Goal: Information Seeking & Learning: Learn about a topic

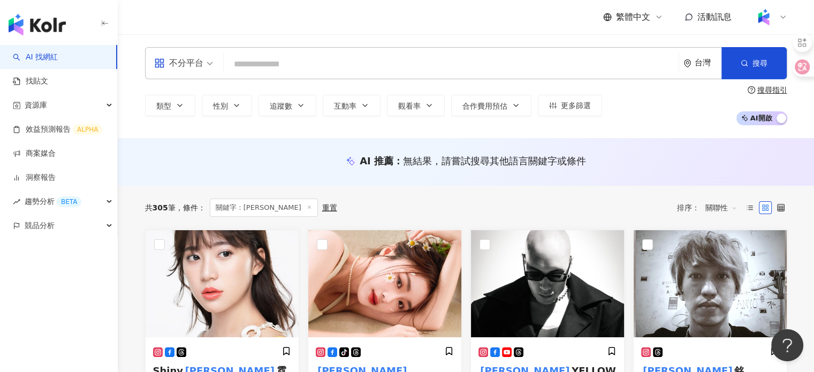
click at [337, 84] on div "不分平台 台灣 搜尋 43e3330a-a2f8-4d29-afc1-8ba2a6109c98 異鄉人 638,453 追蹤者 嘉義異鄉人 Outsider …" at bounding box center [466, 86] width 685 height 78
click at [330, 73] on input "search" at bounding box center [451, 64] width 446 height 20
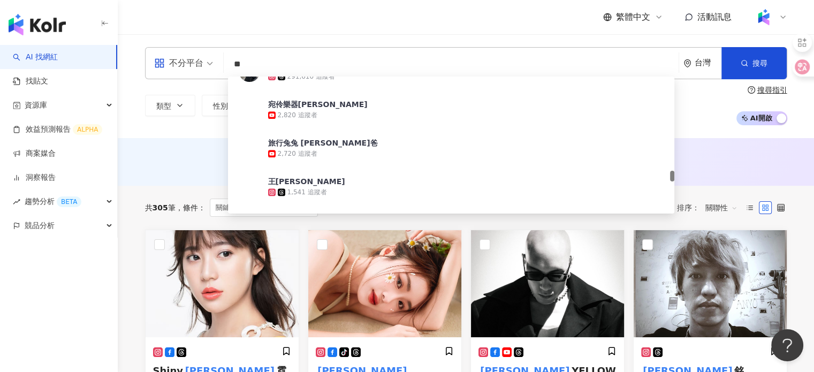
scroll to position [1453, 0]
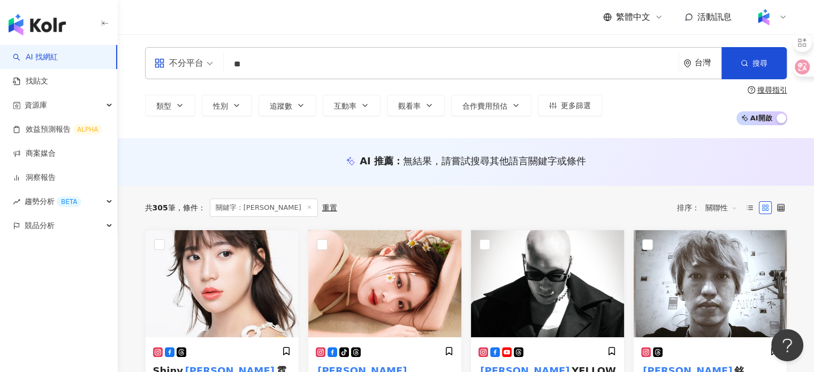
click at [302, 47] on div "不分平台 ** 台灣 搜尋 96fc0a83-59d1-4b3c-8f79-3114c29bb5bd 62df1a44-ea17-4c5e-8a55-0b73…" at bounding box center [466, 63] width 642 height 32
click at [306, 64] on input "**" at bounding box center [451, 64] width 446 height 20
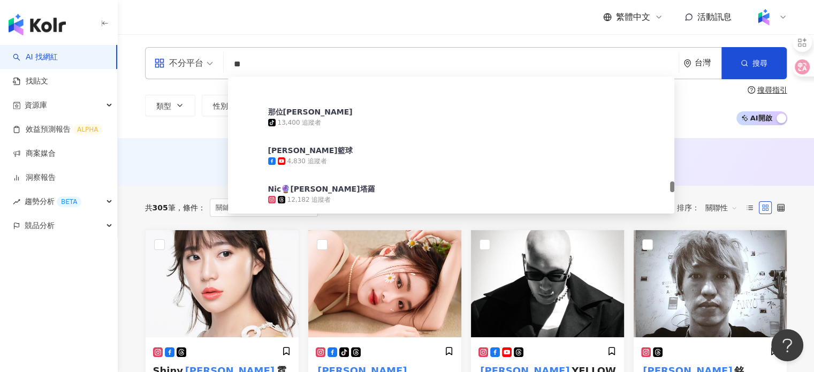
scroll to position [1674, 0]
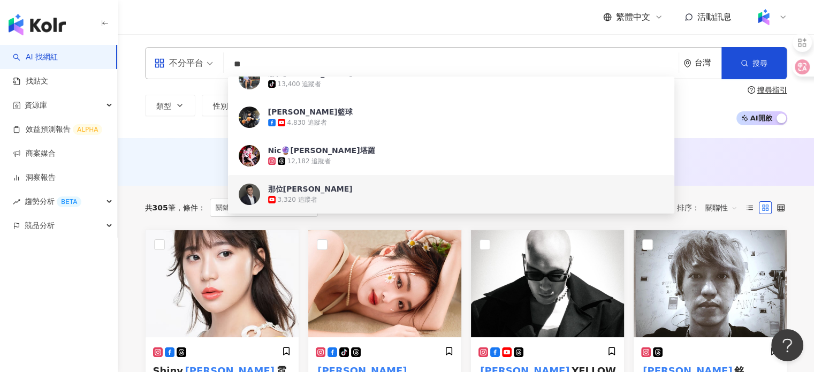
type input "*"
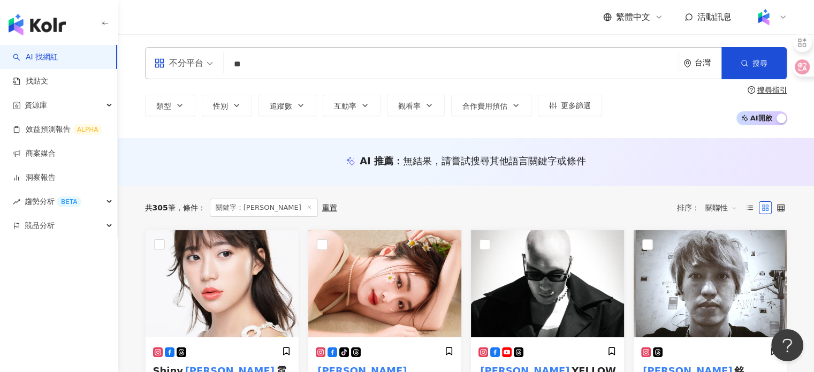
scroll to position [0, 0]
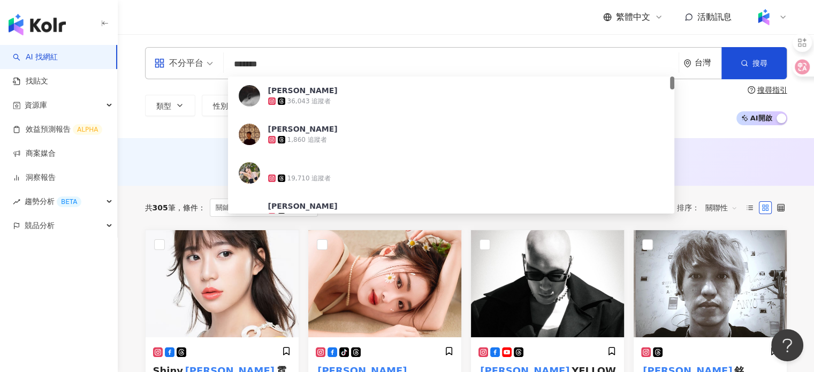
type input "********"
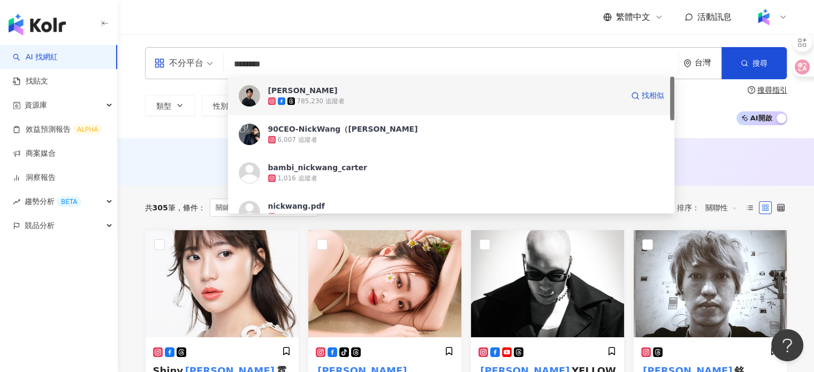
click at [328, 100] on div "785,230 追蹤者" at bounding box center [321, 101] width 48 height 9
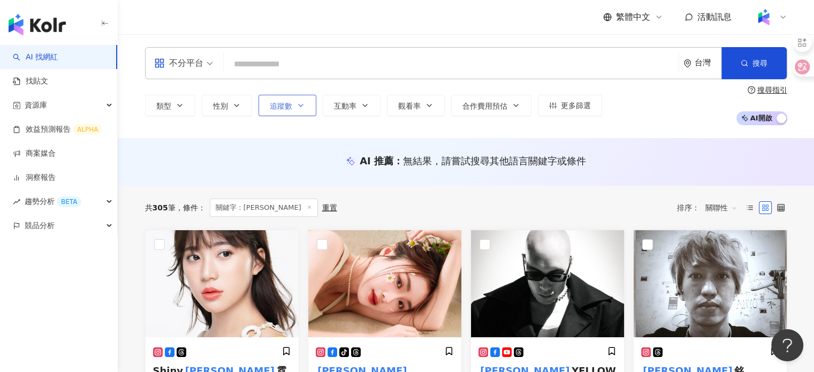
click at [291, 103] on span "追蹤數" at bounding box center [281, 106] width 22 height 9
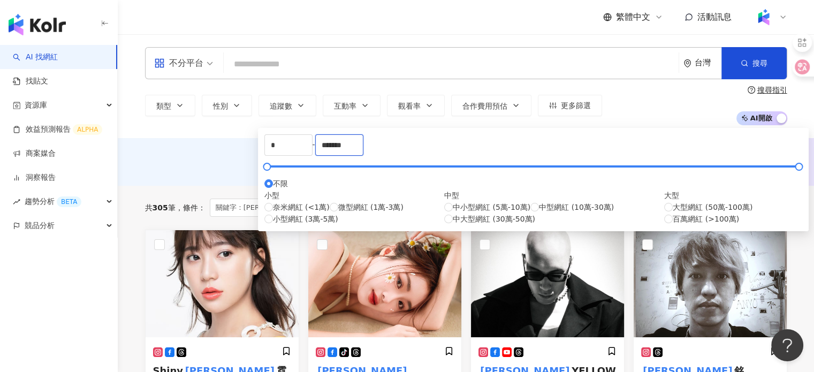
drag, startPoint x: 469, startPoint y: 155, endPoint x: 413, endPoint y: 161, distance: 56.6
click at [413, 161] on div "* - ******* 不限 小型 奈米網紅 (<1萬) 微型網紅 (1萬-3萬) 小型網紅 (3萬-5萬) 中型 中小型網紅 (5萬-10萬) 中型網紅 (…" at bounding box center [533, 179] width 538 height 90
click at [467, 182] on div "* - ******* 不限 小型 奈米網紅 (<1萬) 微型網紅 (1萬-3萬) 小型網紅 (3萬-5萬) 中型 中小型網紅 (5萬-10萬) 中型網紅 (…" at bounding box center [533, 179] width 538 height 90
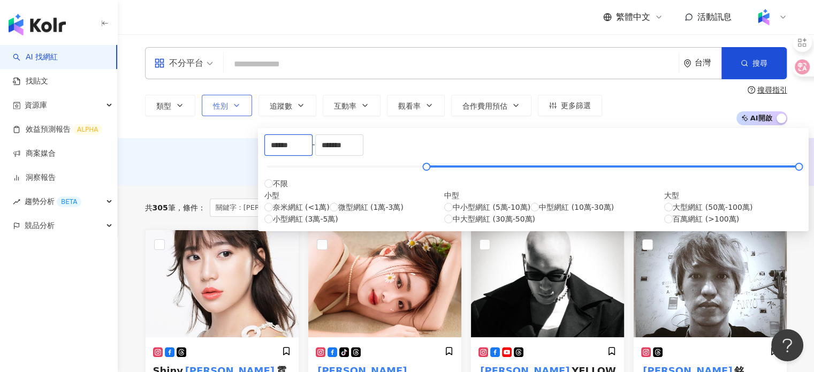
type input "******"
click at [235, 104] on icon "button" at bounding box center [236, 105] width 9 height 9
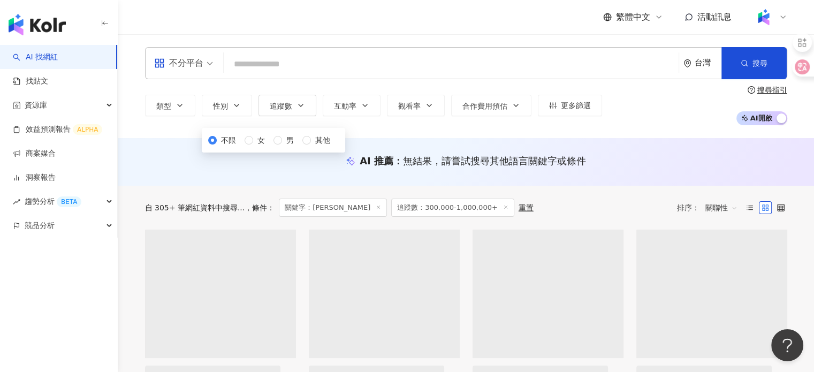
click at [246, 146] on div "不限 女 男 其他" at bounding box center [273, 140] width 131 height 12
click at [210, 146] on div "不限 女 男 其他" at bounding box center [273, 140] width 131 height 12
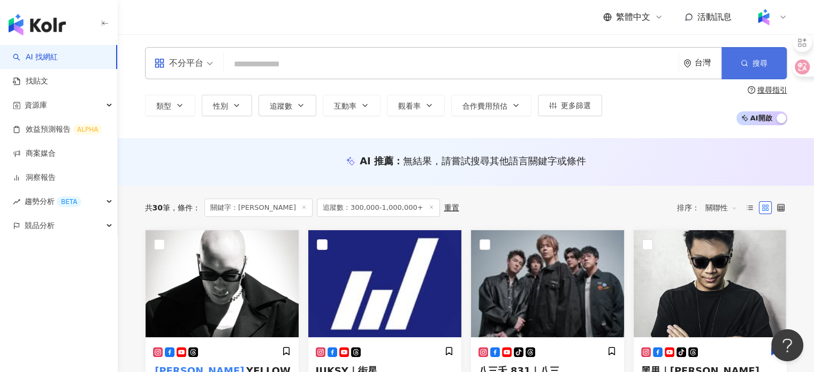
click at [765, 64] on span "搜尋" at bounding box center [759, 63] width 15 height 9
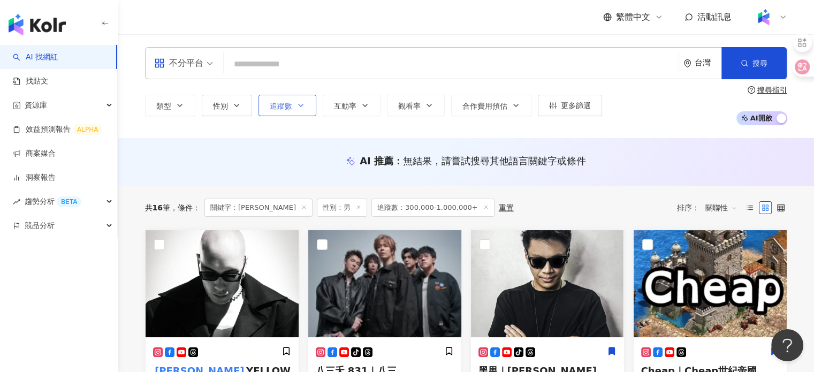
click at [302, 109] on icon "button" at bounding box center [300, 105] width 9 height 9
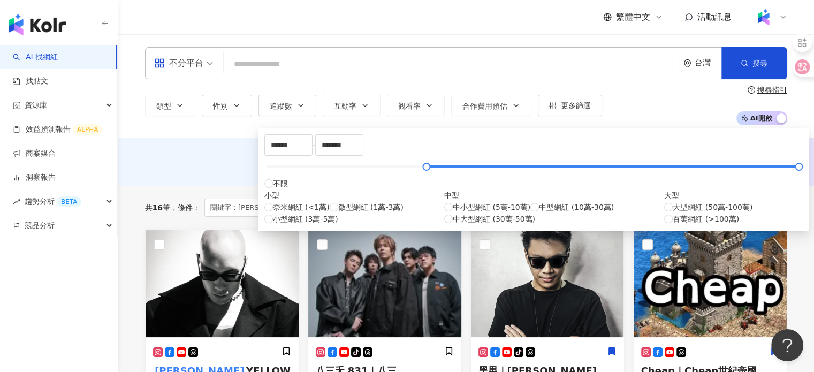
click at [613, 136] on div "不分平台 台灣 搜尋 63892b2a-cfdf-43a1-8548-d4ce3925dde8 尼克 785,230 追蹤者 90CEO-NickWang（王…" at bounding box center [466, 86] width 696 height 104
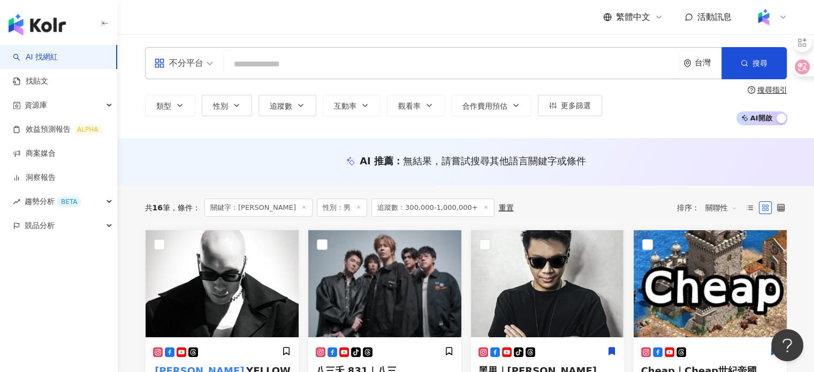
click at [413, 208] on span "追蹤數：300,000-1,000,000+" at bounding box center [432, 208] width 123 height 18
click at [302, 102] on icon "button" at bounding box center [300, 105] width 9 height 9
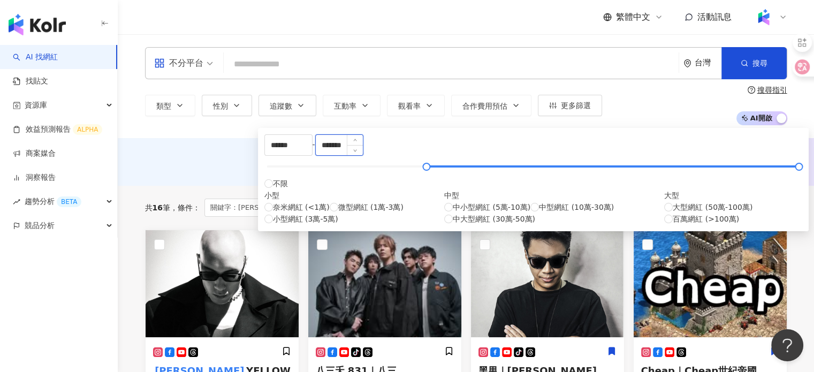
click at [363, 153] on input "*******" at bounding box center [339, 145] width 47 height 20
click at [670, 124] on div "類型 性別 追蹤數 互動率 觀看率 合作費用預估 更多篩選 ****** - ******* 不限 小型 奈米網紅 (<1萬) 微型網紅 (1萬-3萬) 小型…" at bounding box center [466, 106] width 642 height 40
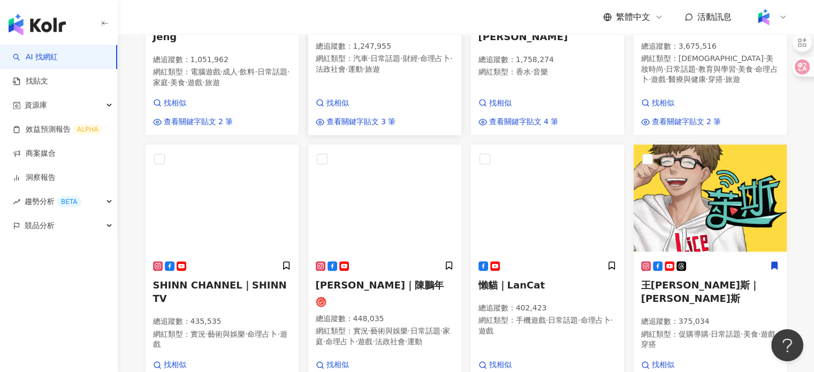
scroll to position [535, 0]
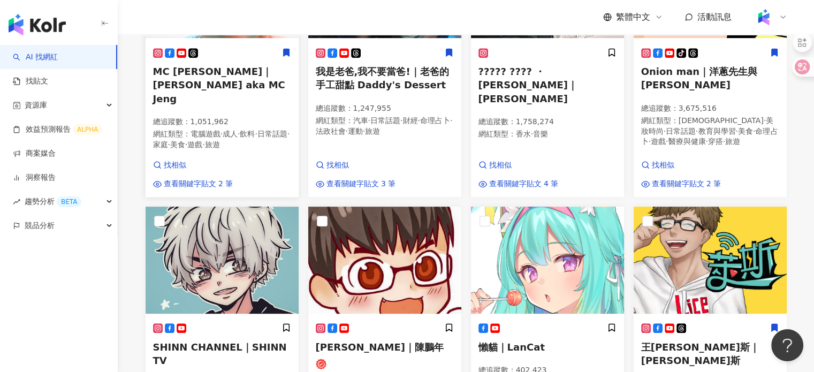
click at [235, 96] on span "MC Jeng Su｜恩熙俊 aka MC Jeng" at bounding box center [219, 85] width 132 height 38
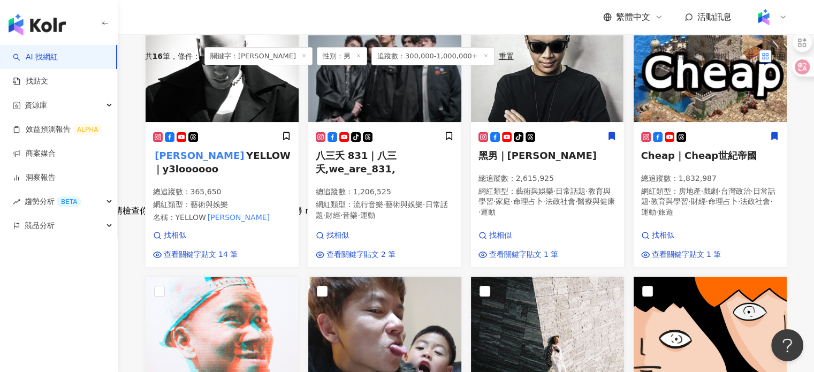
scroll to position [0, 0]
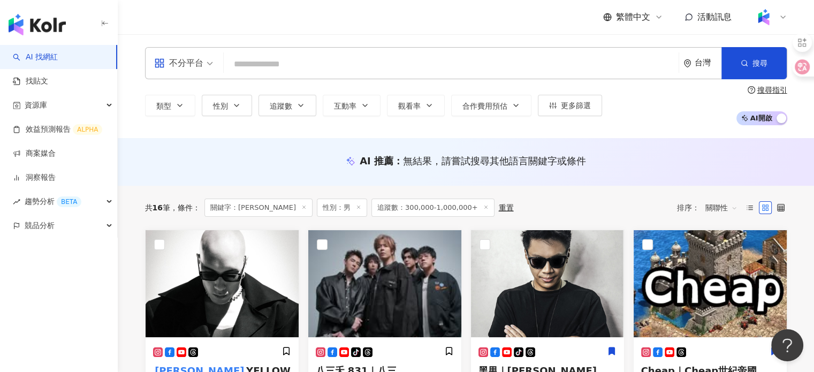
click at [370, 59] on input "search" at bounding box center [451, 64] width 446 height 20
type input "*"
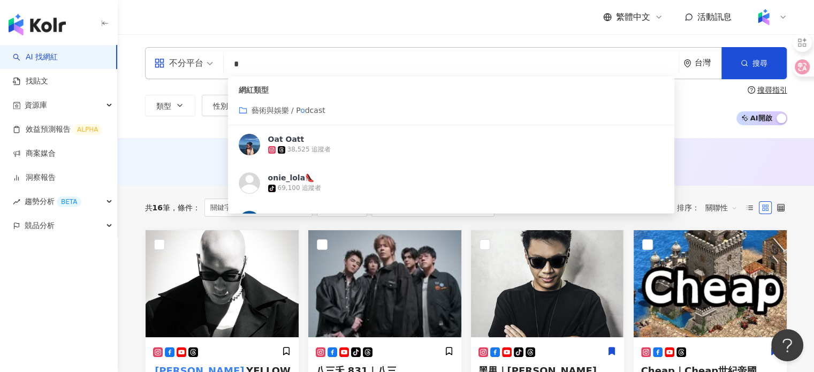
type input "*"
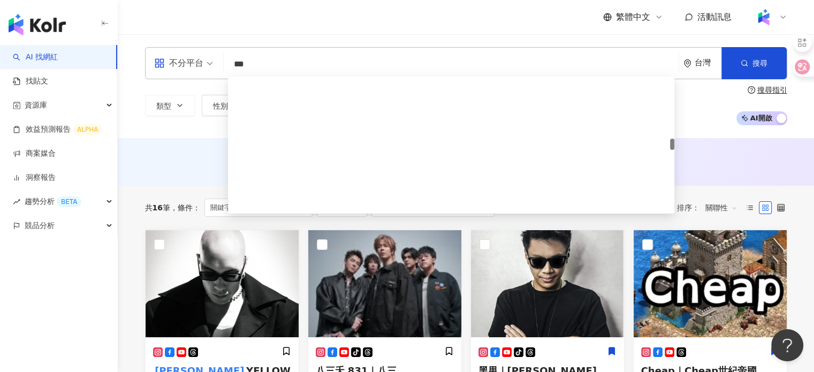
scroll to position [749, 0]
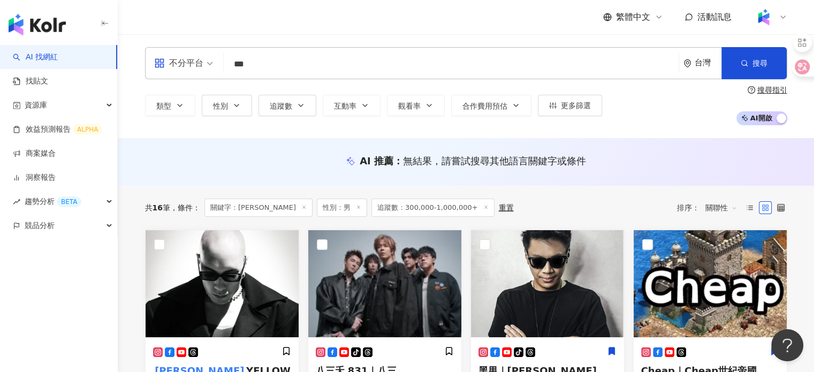
drag, startPoint x: 226, startPoint y: 56, endPoint x: 218, endPoint y: 55, distance: 8.1
click at [218, 55] on div "不分平台 *** 台灣 搜尋 0a6d8bba-6771-44a0-b821-ea665360c972 891e3c5a-943e-411d-9510-6ad…" at bounding box center [466, 63] width 642 height 32
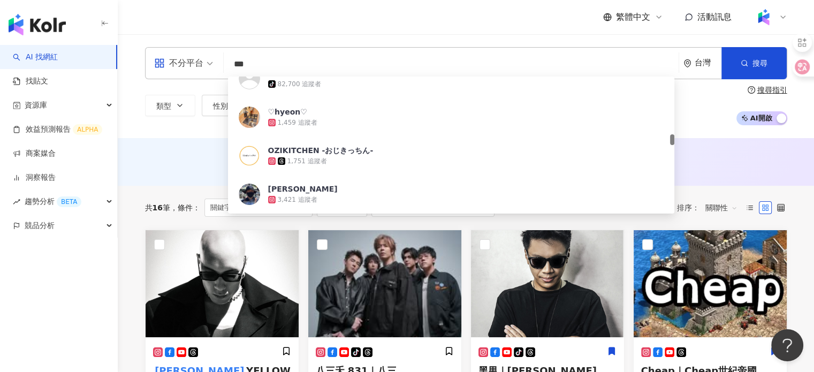
paste input "**"
type input "*****"
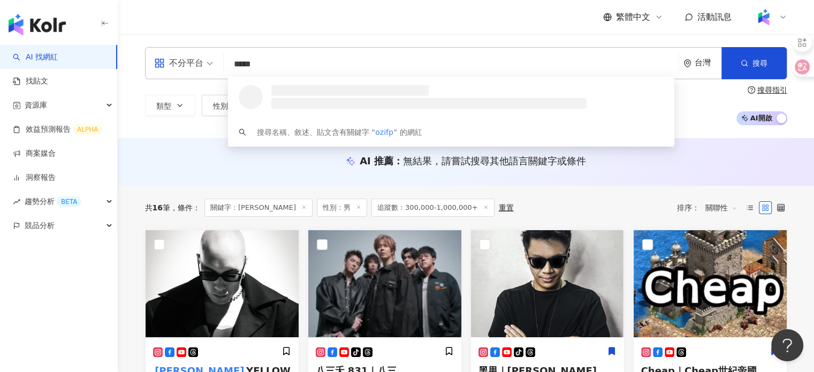
scroll to position [0, 0]
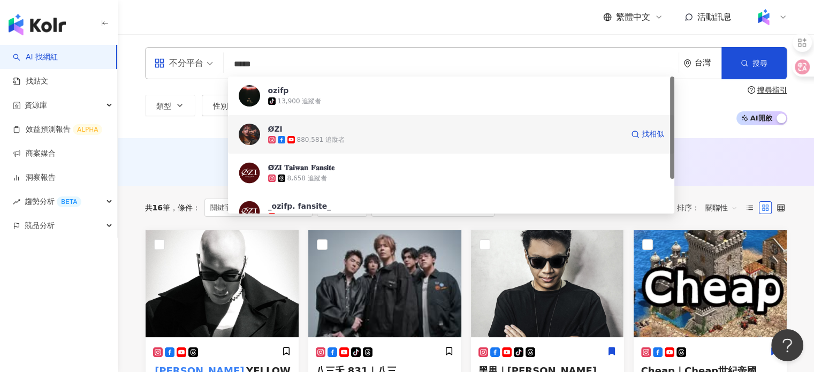
click at [346, 132] on span "ØZI" at bounding box center [445, 129] width 355 height 11
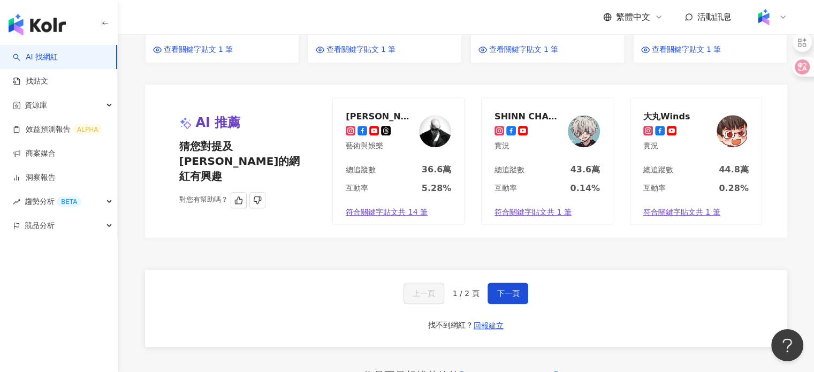
scroll to position [1070, 0]
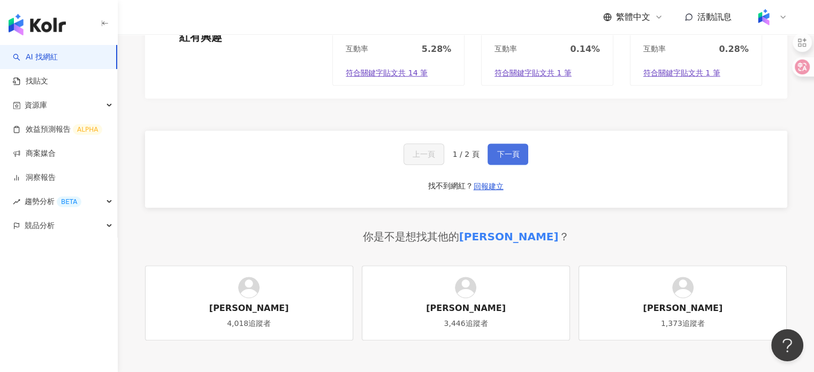
click at [505, 165] on button "下一頁" at bounding box center [508, 153] width 41 height 21
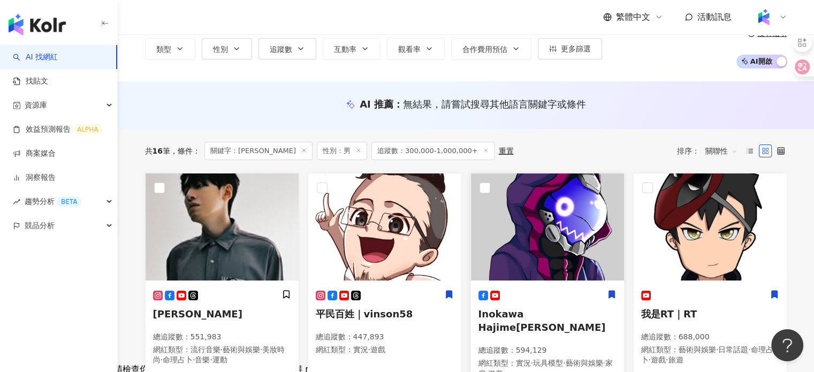
scroll to position [0, 0]
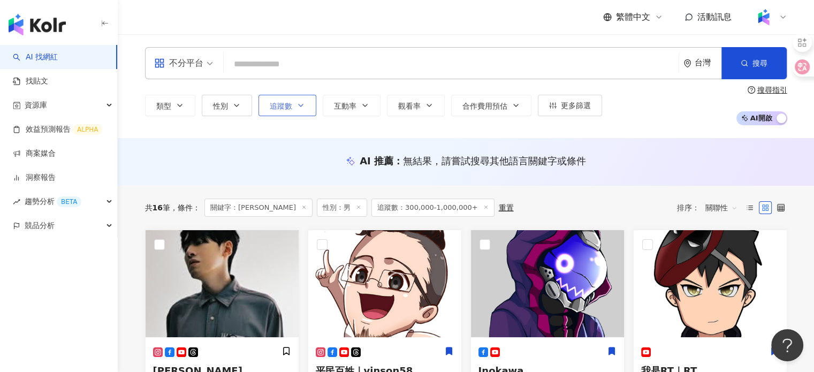
click at [309, 101] on button "追蹤數" at bounding box center [287, 105] width 58 height 21
click at [630, 109] on div "類型 性別 追蹤數 互動率 觀看率 合作費用預估 更多篩選 ****** - ******* 不限 小型 奈米網紅 (<1萬) 微型網紅 (1萬-3萬) 小型…" at bounding box center [466, 106] width 642 height 40
click at [246, 112] on button "性別" at bounding box center [227, 105] width 50 height 21
click at [265, 107] on button "追蹤數" at bounding box center [287, 105] width 58 height 21
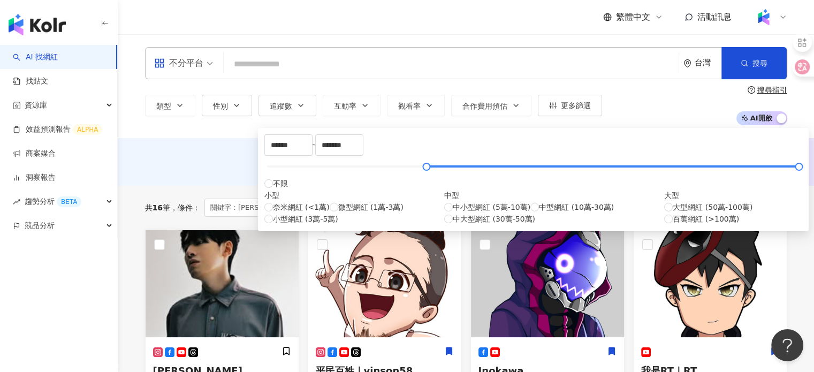
click at [182, 60] on div "不分平台" at bounding box center [178, 63] width 49 height 17
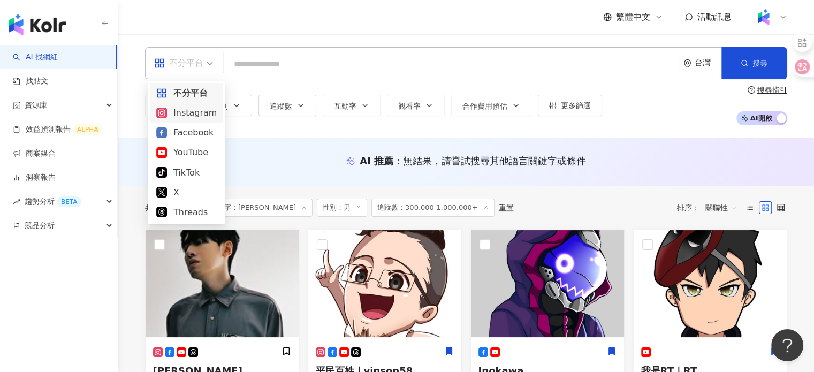
click at [214, 110] on div "Instagram" at bounding box center [186, 113] width 73 height 20
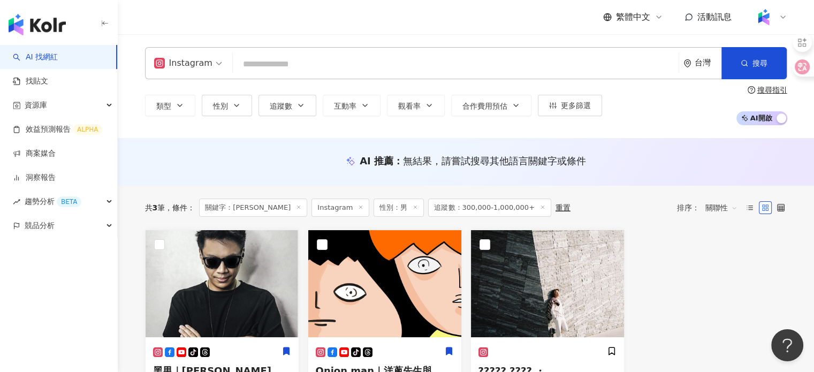
click at [384, 60] on input "search" at bounding box center [455, 64] width 437 height 20
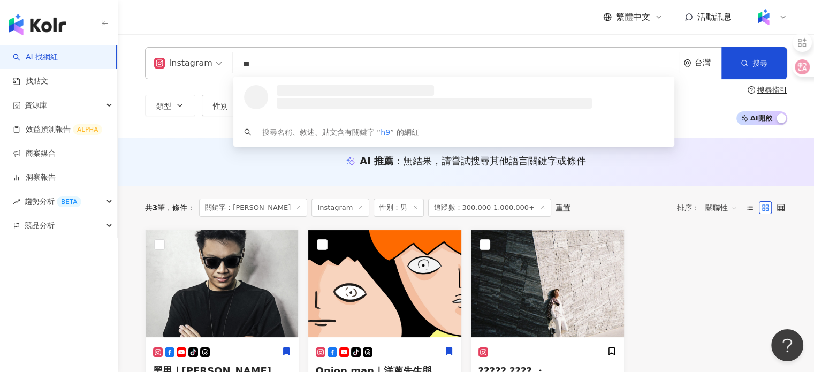
type input "*"
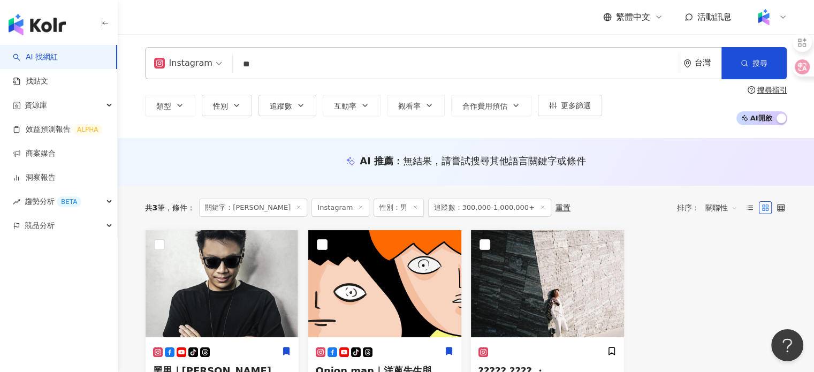
type input "*"
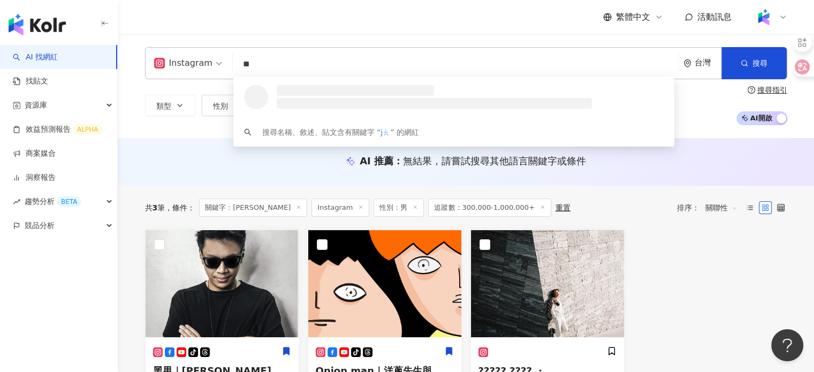
type input "*"
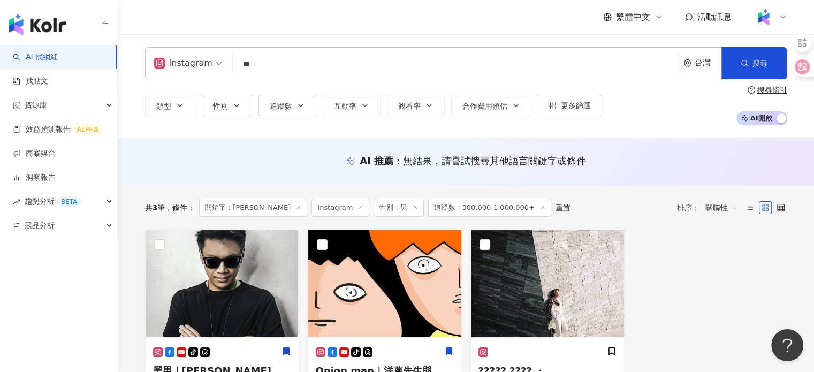
type input "**"
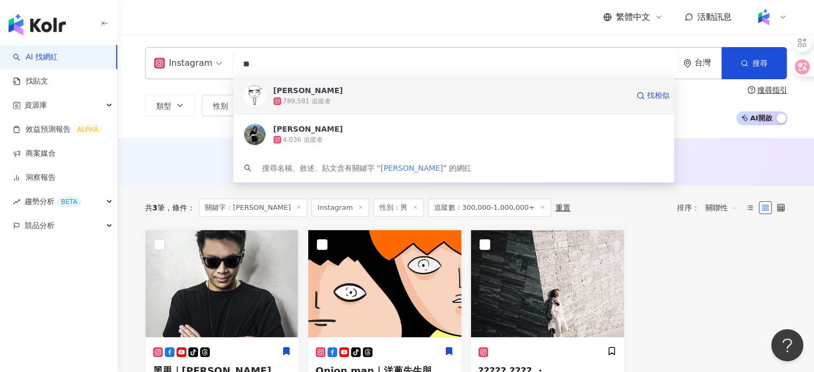
click at [390, 101] on div "789,581 追蹤者" at bounding box center [450, 101] width 355 height 11
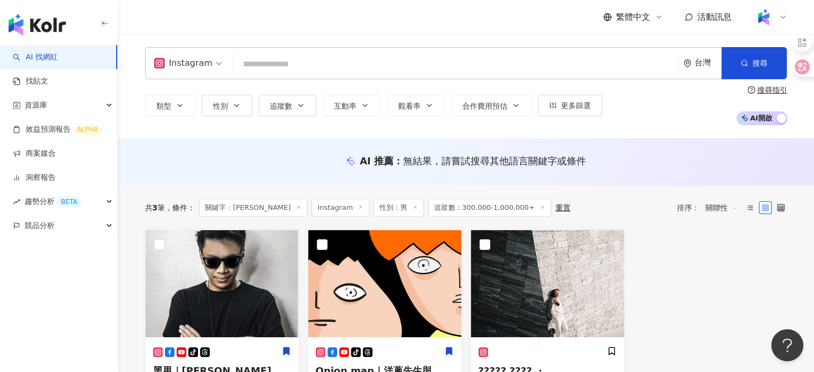
click at [375, 57] on input "search" at bounding box center [455, 64] width 437 height 20
type input "*"
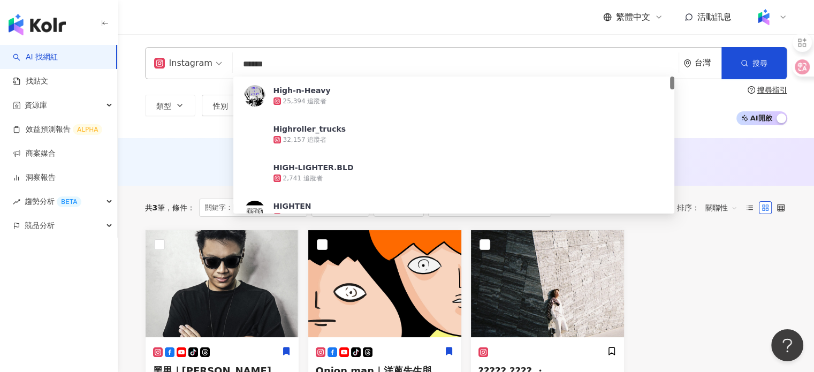
type input "*****"
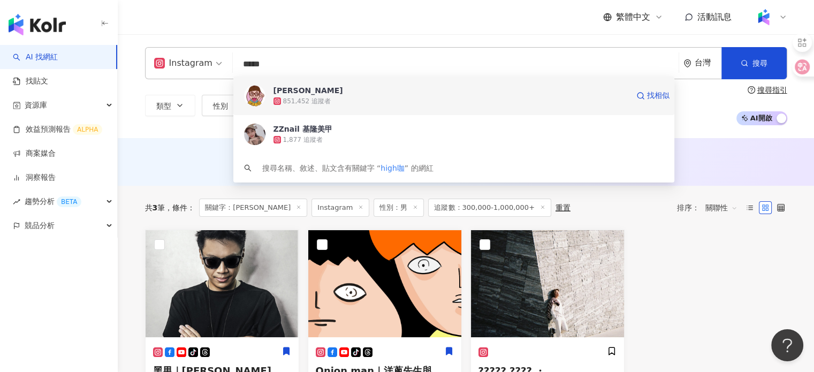
click at [385, 96] on div "851,452 追蹤者" at bounding box center [450, 101] width 355 height 11
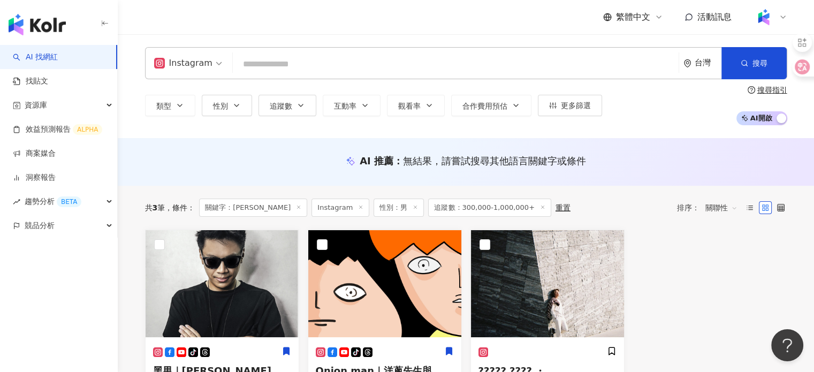
click at [321, 65] on input "search" at bounding box center [455, 64] width 437 height 20
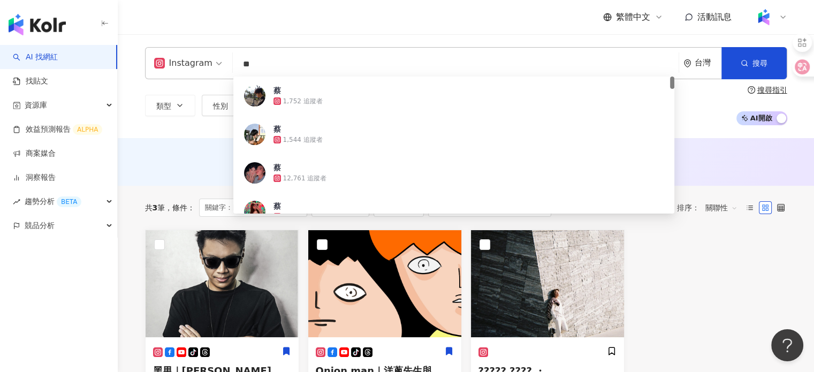
type input "**"
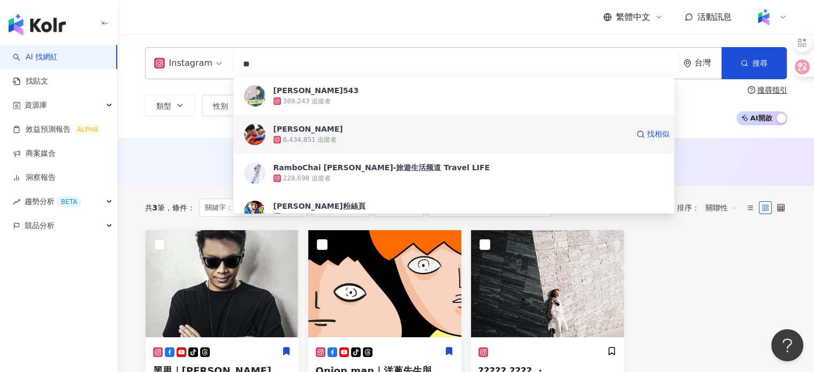
click at [390, 136] on div "6,434,851 追蹤者" at bounding box center [450, 139] width 355 height 11
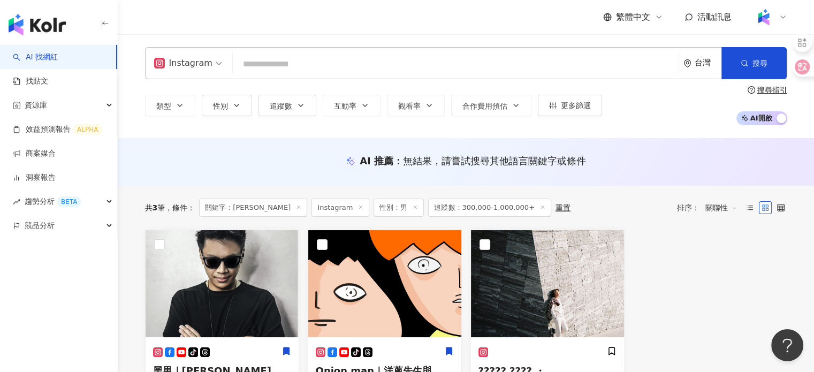
click at [324, 64] on input "search" at bounding box center [455, 64] width 437 height 20
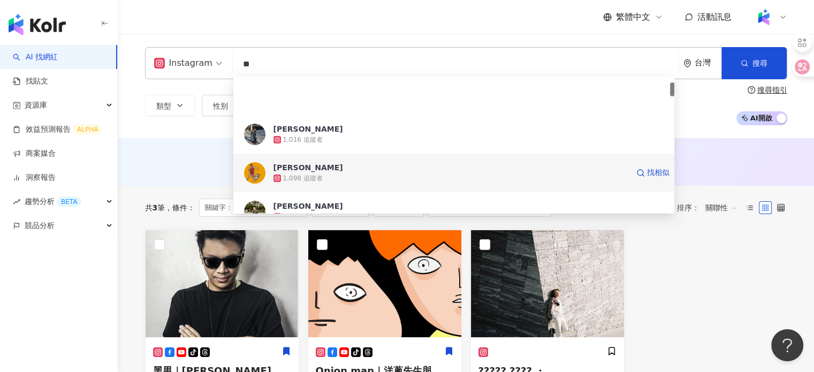
scroll to position [54, 0]
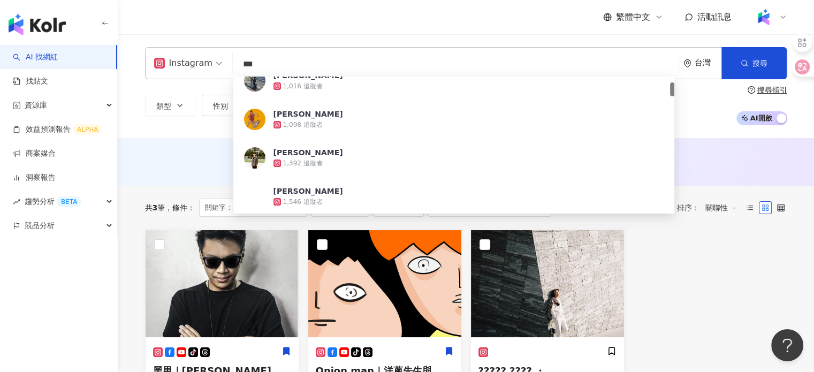
type input "***"
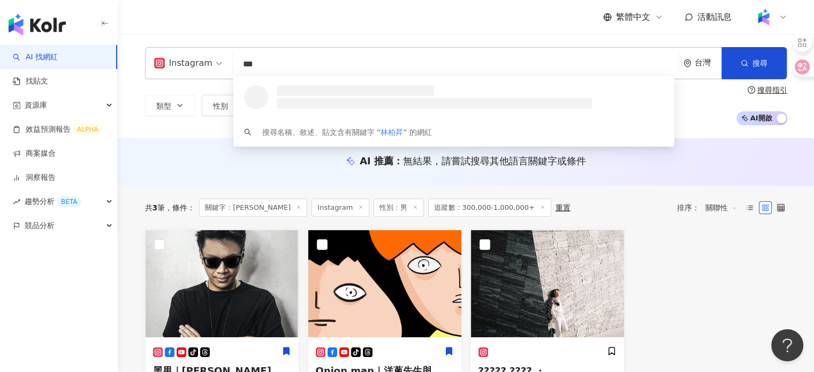
scroll to position [0, 0]
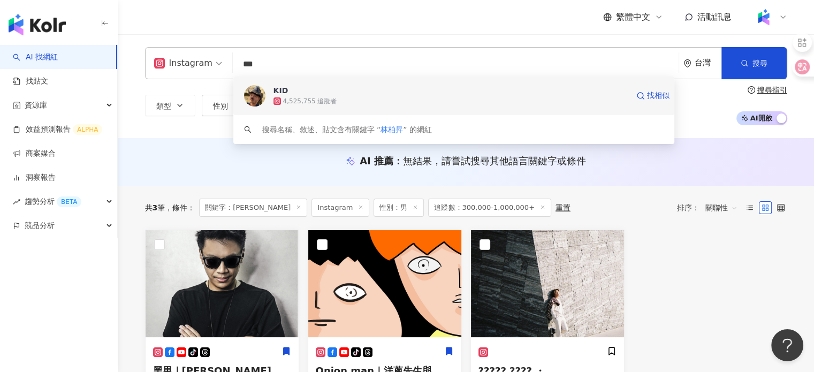
click at [344, 93] on span "KID" at bounding box center [450, 90] width 355 height 11
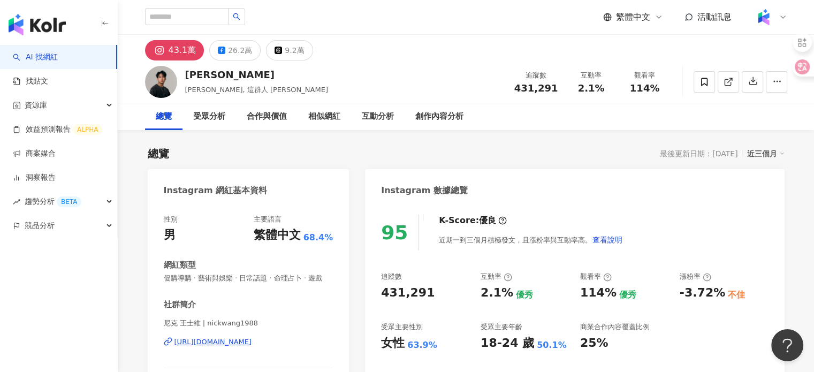
drag, startPoint x: 303, startPoint y: 10, endPoint x: 313, endPoint y: 2, distance: 12.5
click at [303, 10] on div "繁體中文 活動訊息" at bounding box center [466, 17] width 642 height 34
click at [185, 77] on div "尼克" at bounding box center [256, 74] width 143 height 13
copy div "尼克"
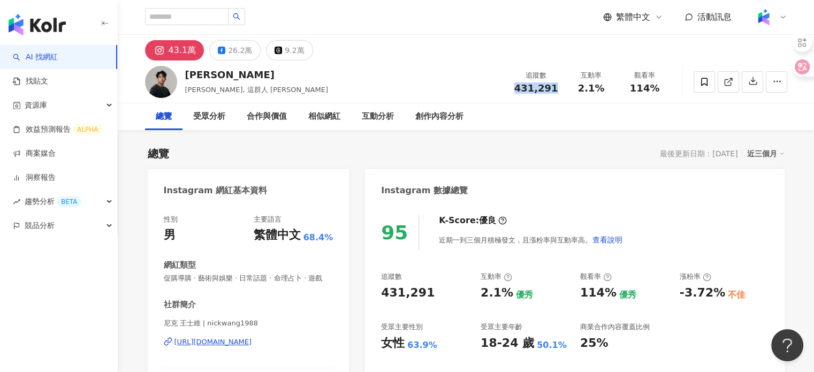
drag, startPoint x: 516, startPoint y: 92, endPoint x: 560, endPoint y: 89, distance: 44.0
click at [560, 89] on div "追蹤數 431,291" at bounding box center [536, 81] width 57 height 23
copy span "431,291"
drag, startPoint x: 575, startPoint y: 92, endPoint x: 607, endPoint y: 89, distance: 32.8
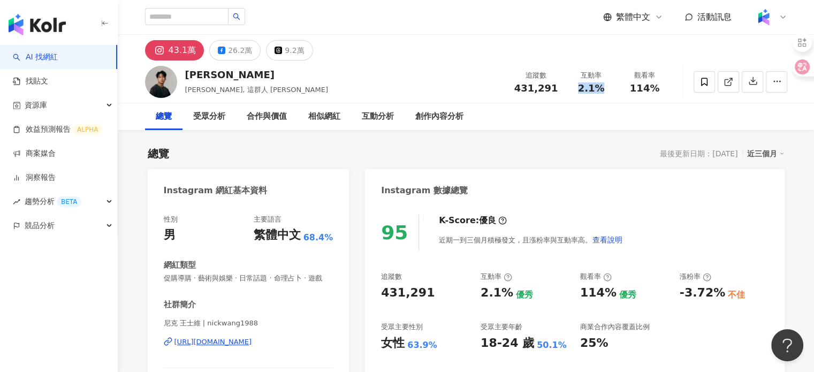
click at [607, 89] on div "2.1%" at bounding box center [591, 88] width 41 height 11
copy span "2.1%"
drag, startPoint x: 626, startPoint y: 94, endPoint x: 664, endPoint y: 89, distance: 38.8
click at [664, 89] on div "追蹤數 431,291 互動率 2.1% 觀看率 114%" at bounding box center [590, 82] width 164 height 32
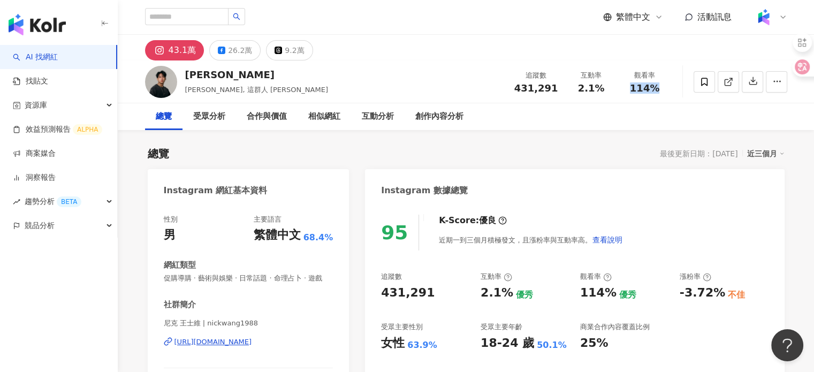
copy span "114%"
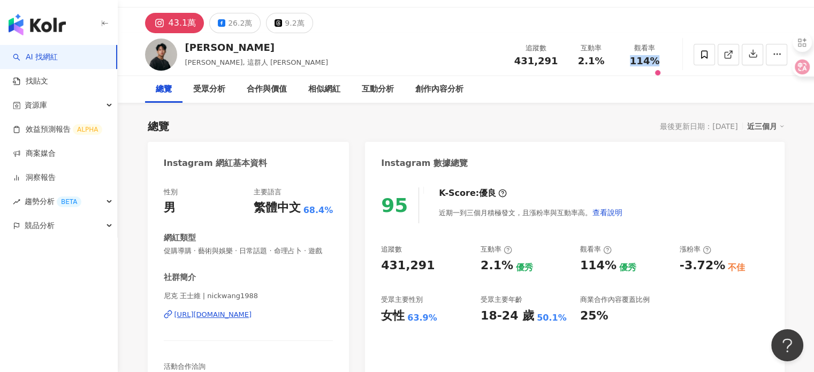
scroll to position [54, 0]
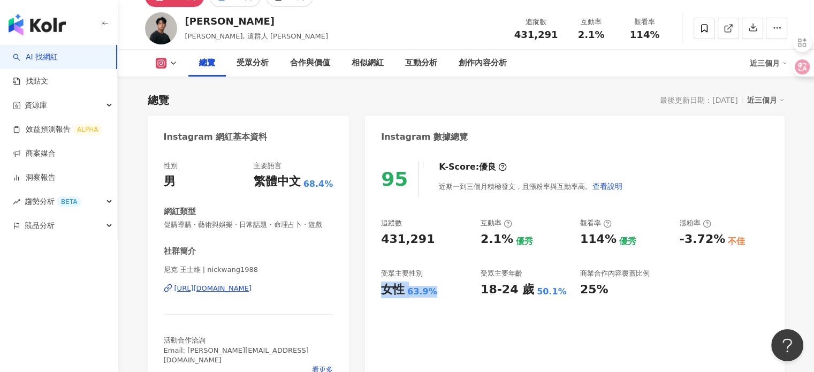
drag, startPoint x: 379, startPoint y: 285, endPoint x: 443, endPoint y: 296, distance: 64.1
click at [443, 296] on div "95 K-Score : 優良 近期一到三個月積極發文，且漲粉率與互動率高。 查看說明 追蹤數 431,291 互動率 2.1% 優秀 觀看率 114% 優秀…" at bounding box center [574, 270] width 419 height 240
copy div "女性 63.9%"
drag, startPoint x: 475, startPoint y: 284, endPoint x: 528, endPoint y: 296, distance: 54.5
click at [528, 296] on div "追蹤數 431,291 互動率 2.1% 優秀 觀看率 114% 優秀 漲粉率 -3.72% 不佳 受眾主要性別 女性 63.9% 受眾主要年齡 18-24 …" at bounding box center [574, 257] width 387 height 79
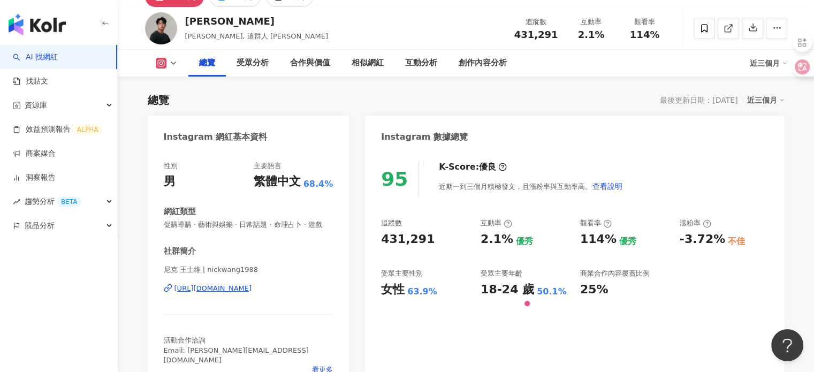
click at [561, 302] on div "95 K-Score : 優良 近期一到三個月積極發文，且漲粉率與互動率高。 查看說明 追蹤數 431,291 互動率 2.1% 優秀 觀看率 114% 優秀…" at bounding box center [574, 270] width 419 height 240
drag, startPoint x: 552, startPoint y: 291, endPoint x: 473, endPoint y: 297, distance: 79.5
click at [473, 297] on div "追蹤數 431,291 互動率 2.1% 優秀 觀看率 114% 優秀 漲粉率 -3.72% 不佳 受眾主要性別 女性 63.9% 受眾主要年齡 18-24 …" at bounding box center [574, 257] width 387 height 79
copy div "受眾主要年齡 18-24 歲 50.1%"
drag, startPoint x: 496, startPoint y: 299, endPoint x: 479, endPoint y: 290, distance: 19.4
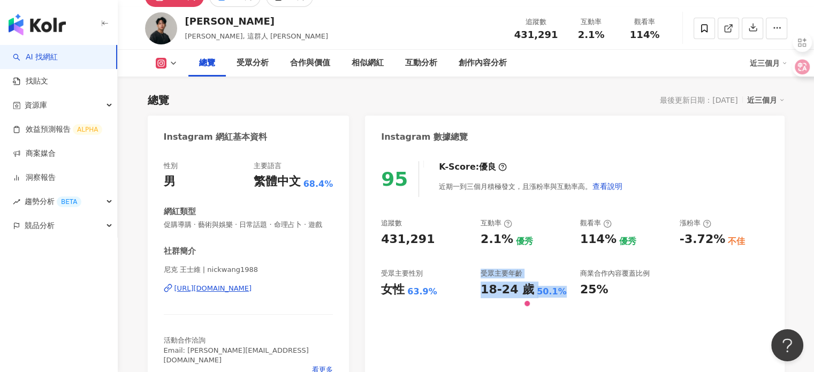
click at [496, 299] on div "95 K-Score : 優良 近期一到三個月積極發文，且漲粉率與互動率高。 查看說明 追蹤數 431,291 互動率 2.1% 優秀 觀看率 114% 優秀…" at bounding box center [574, 270] width 419 height 240
click at [479, 290] on div "追蹤數 431,291 互動率 2.1% 優秀 觀看率 114% 優秀 漲粉率 -3.72% 不佳 受眾主要性別 女性 63.9% 受眾主要年齡 18-24 …" at bounding box center [574, 257] width 387 height 79
drag, startPoint x: 483, startPoint y: 293, endPoint x: 559, endPoint y: 281, distance: 76.8
click at [559, 281] on div "追蹤數 431,291 互動率 2.1% 優秀 觀看率 114% 優秀 漲粉率 -3.72% 不佳 受眾主要性別 女性 63.9% 受眾主要年齡 18-24 …" at bounding box center [574, 257] width 387 height 79
copy div "18-24 歲 50.1%"
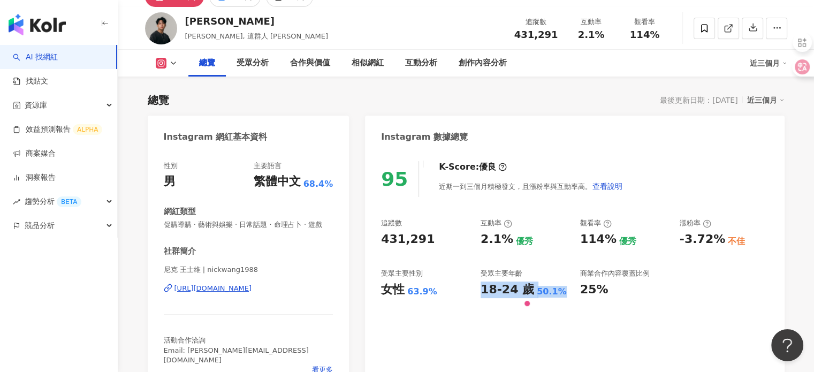
drag, startPoint x: 215, startPoint y: 299, endPoint x: 211, endPoint y: 290, distance: 10.3
click at [215, 293] on div "https://www.instagram.com/nickwang1988/" at bounding box center [213, 289] width 78 height 10
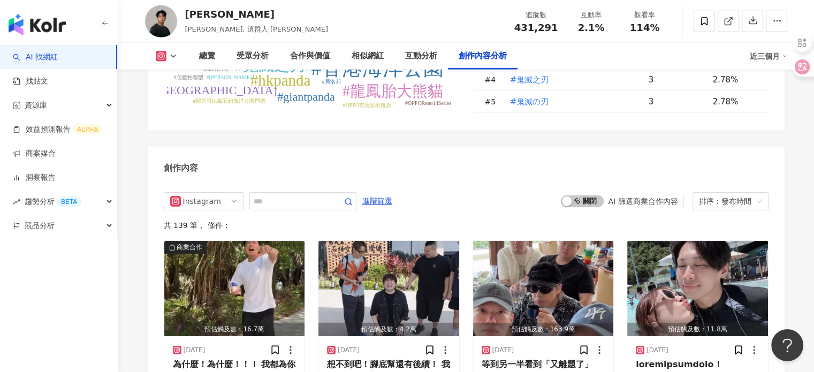
scroll to position [3479, 0]
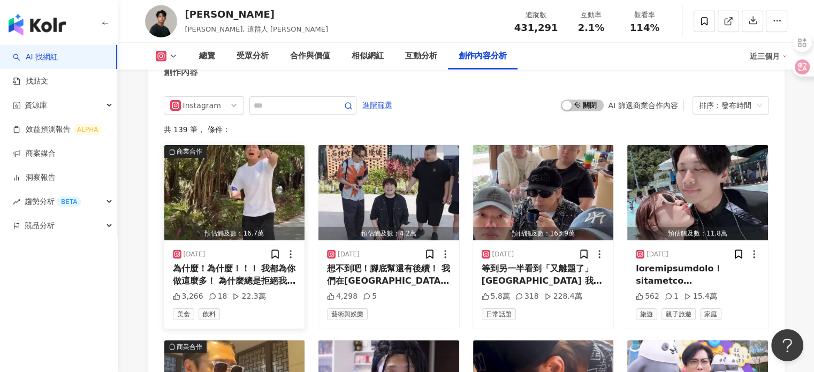
click at [239, 145] on img "button" at bounding box center [234, 192] width 141 height 95
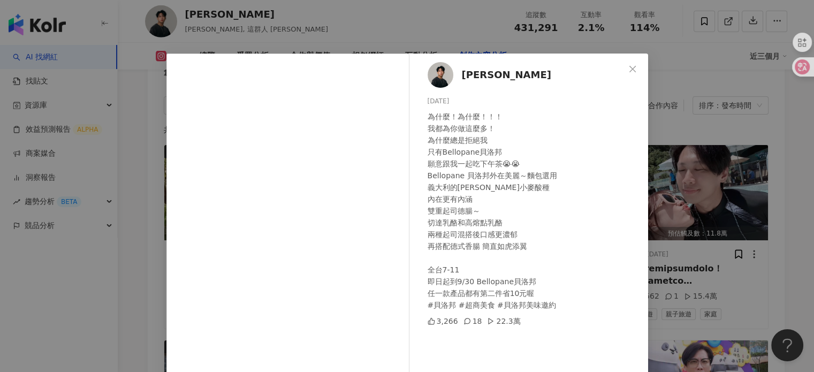
scroll to position [109, 0]
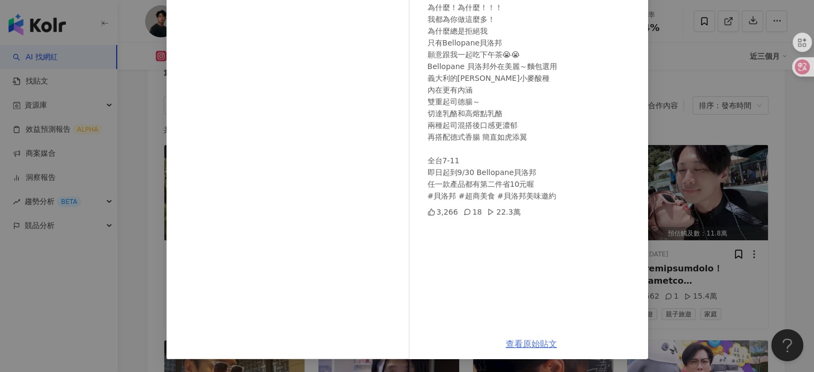
click at [527, 344] on link "查看原始貼文" at bounding box center [531, 344] width 51 height 10
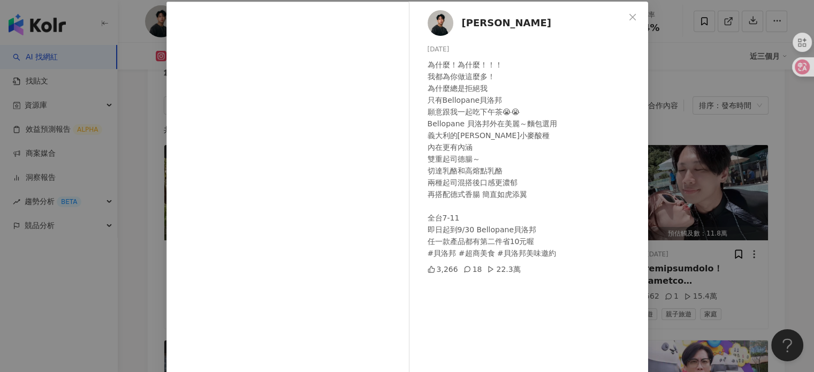
scroll to position [0, 0]
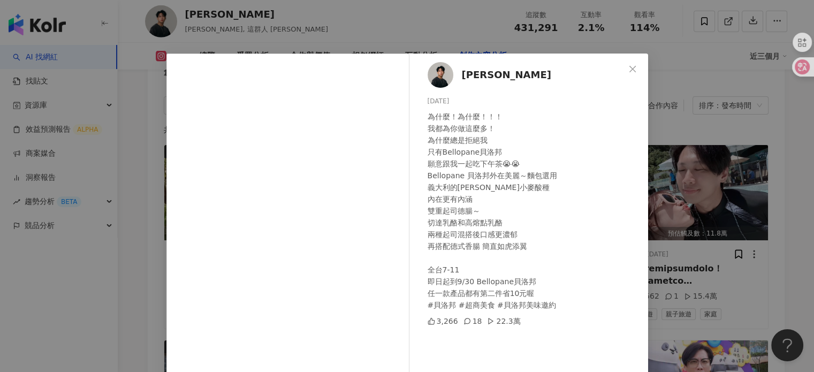
click at [721, 94] on div "尼克 2025/9/10 為什麼！為什麼！！！ 我都為你做這麼多！ 為什麼總是拒絕我 只有Bellopane貝洛邦 願意跟我一起吃下午茶😭😭 Bellopan…" at bounding box center [407, 186] width 814 height 372
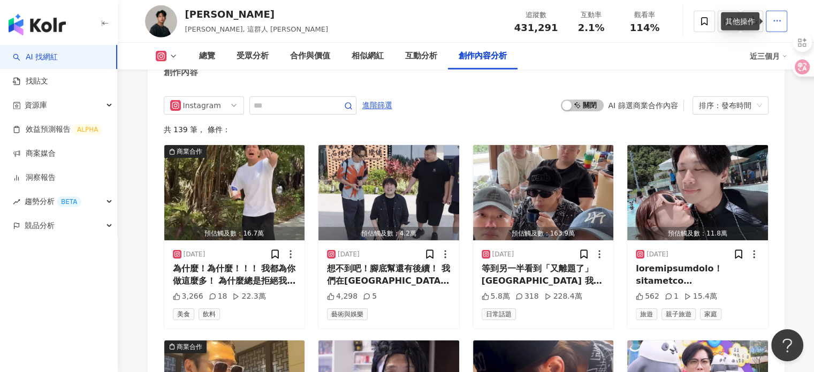
click at [773, 26] on span "button" at bounding box center [777, 20] width 10 height 11
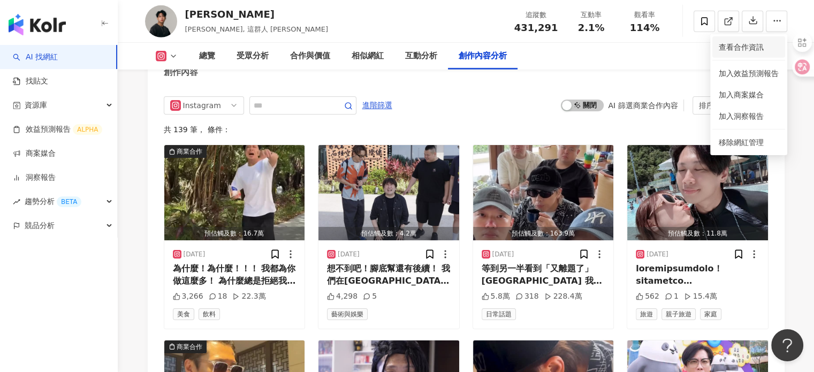
click at [741, 51] on span "查看合作資訊" at bounding box center [749, 47] width 60 height 12
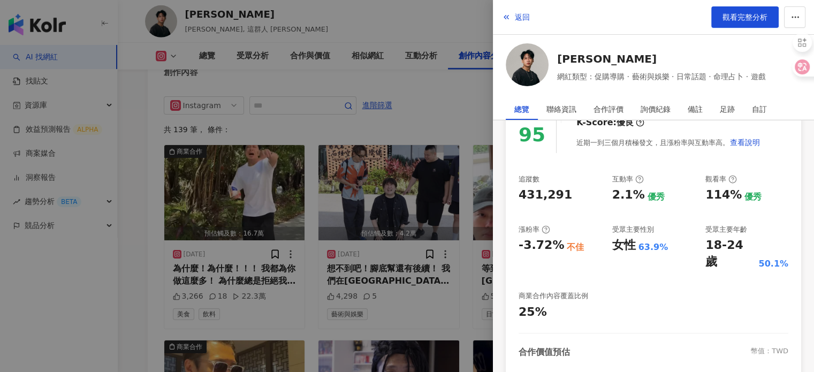
scroll to position [214, 0]
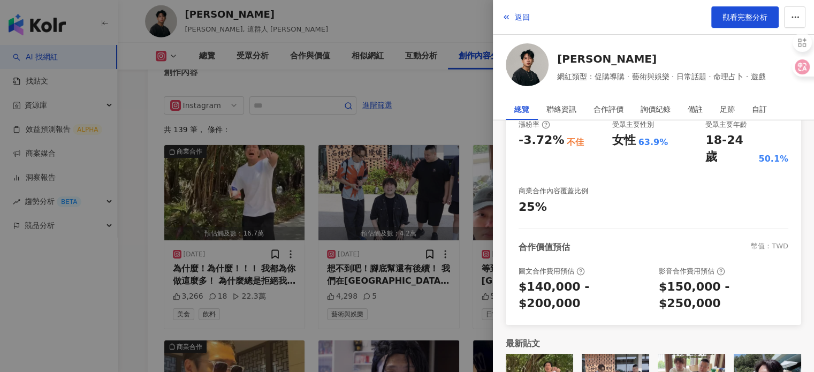
click at [447, 68] on div at bounding box center [407, 186] width 814 height 372
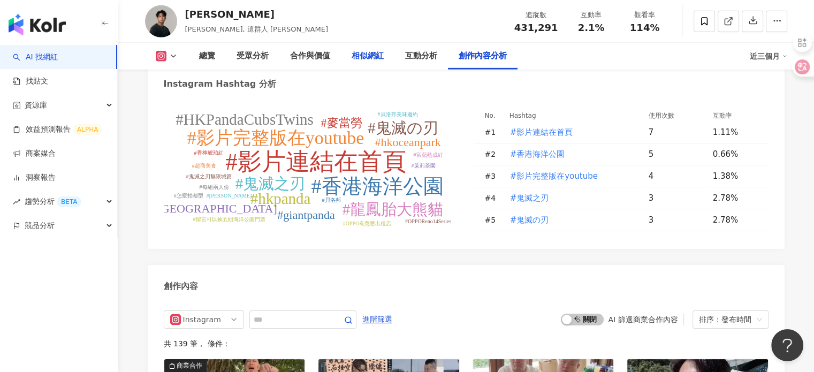
click at [368, 51] on div "相似網紅" at bounding box center [368, 56] width 32 height 13
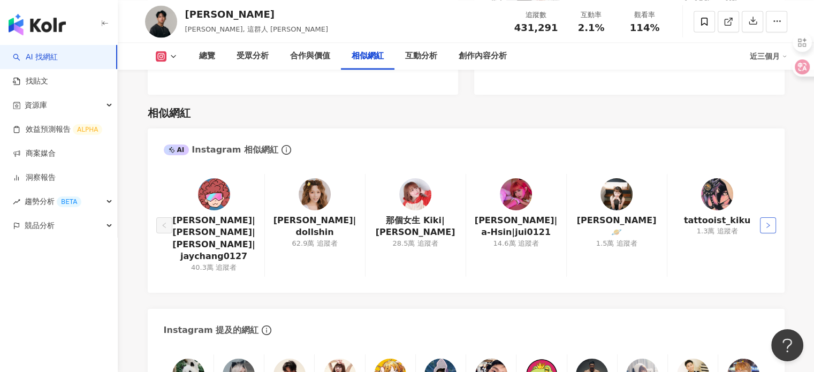
click at [767, 222] on icon "right" at bounding box center [768, 225] width 6 height 6
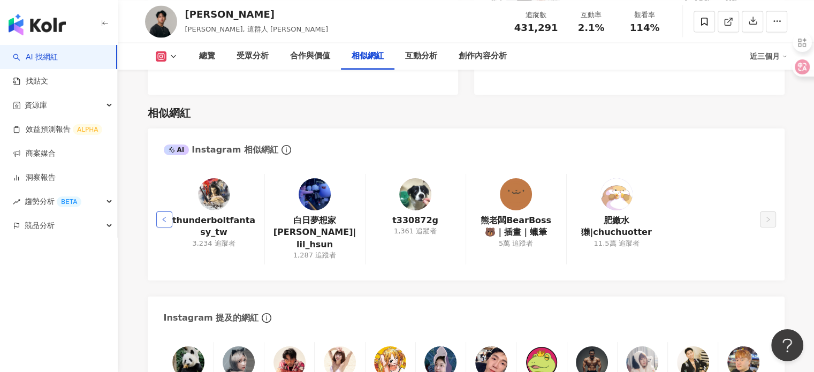
click at [159, 211] on button "button" at bounding box center [164, 219] width 16 height 16
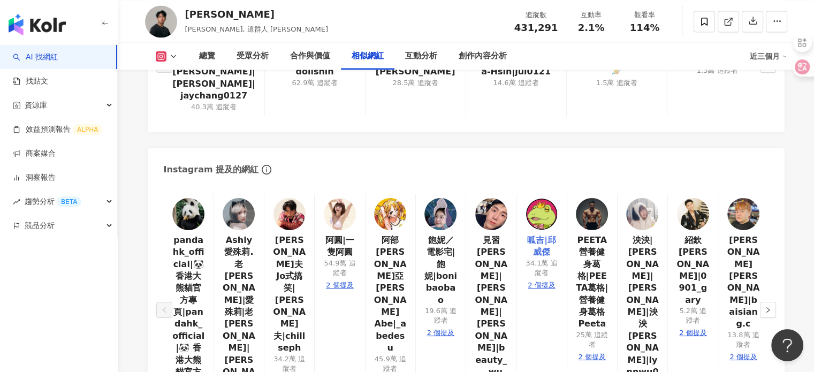
scroll to position [1967, 0]
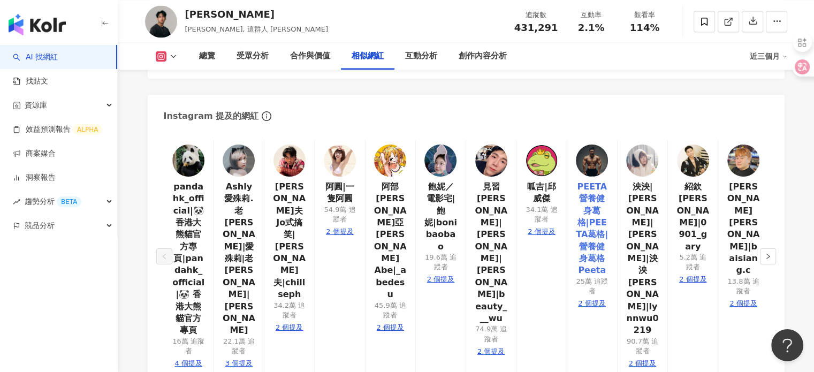
click at [598, 181] on link "PEETA 營養健身葛格|PEETA葛格|營養健身葛格Peeta" at bounding box center [592, 229] width 33 height 96
click at [550, 181] on link "呱吉|邱威傑" at bounding box center [541, 193] width 33 height 24
click at [770, 248] on button "button" at bounding box center [768, 256] width 16 height 16
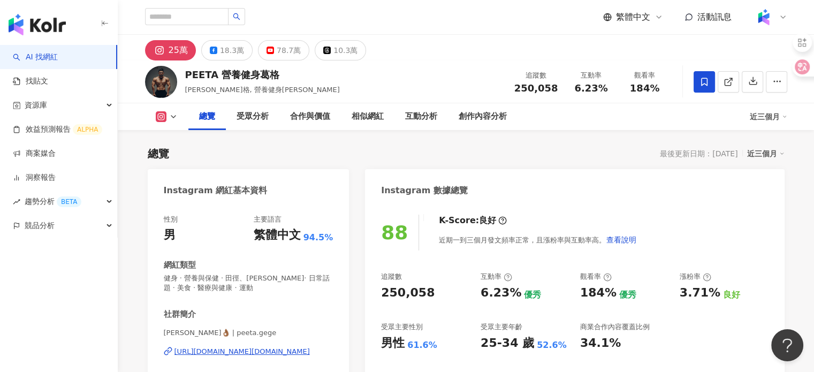
click at [219, 348] on div "[URL][DOMAIN_NAME][DOMAIN_NAME]" at bounding box center [241, 352] width 135 height 10
drag, startPoint x: 158, startPoint y: 332, endPoint x: 198, endPoint y: 340, distance: 40.5
click at [198, 340] on div "性別 男 主要語言 繁體中文 94.5% 網紅類型 健身 · 營養與保健 · 田徑、馬拉松 · 日常話題 · 美食 · 醫療與健康 · 運動 社群簡介 PEE…" at bounding box center [249, 329] width 202 height 250
copy span "PEETA葛格"
drag, startPoint x: 518, startPoint y: 85, endPoint x: 561, endPoint y: 85, distance: 43.4
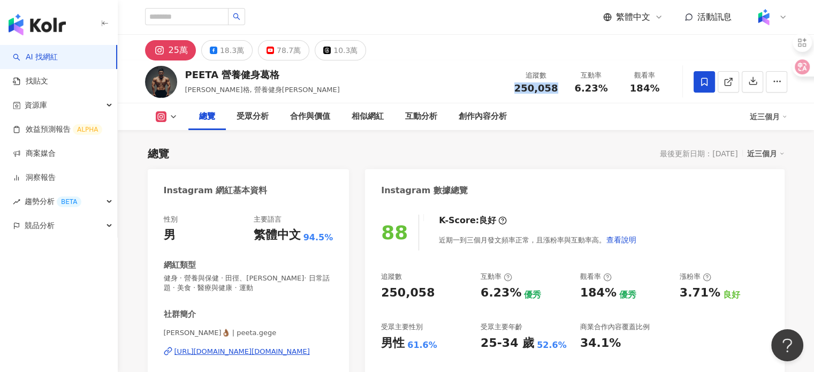
click at [561, 85] on div "追蹤數 250,058" at bounding box center [536, 81] width 57 height 23
copy span "250,058"
drag, startPoint x: 573, startPoint y: 81, endPoint x: 611, endPoint y: 86, distance: 37.8
click at [611, 86] on div "互動率 6.23%" at bounding box center [592, 81] width 54 height 23
copy span "6.23%"
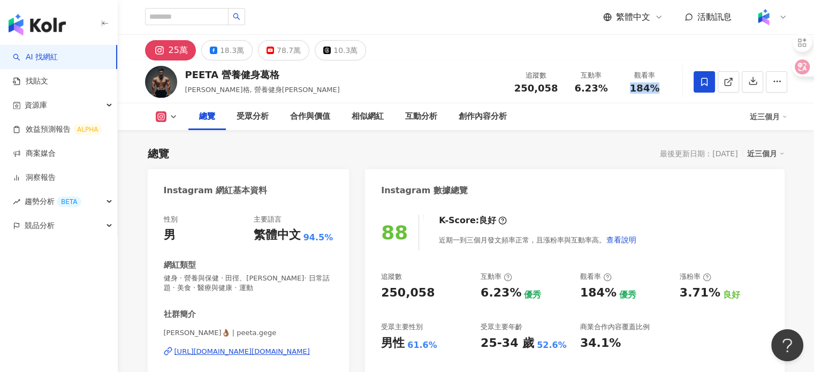
drag, startPoint x: 627, startPoint y: 81, endPoint x: 673, endPoint y: 97, distance: 49.4
click at [673, 97] on div "PEETA 營養健身葛格 PEETA葛格, 營養健身葛格Peeta 追蹤數 250,058 互動率 6.23% 觀看率 184%" at bounding box center [466, 81] width 685 height 42
copy span "184%"
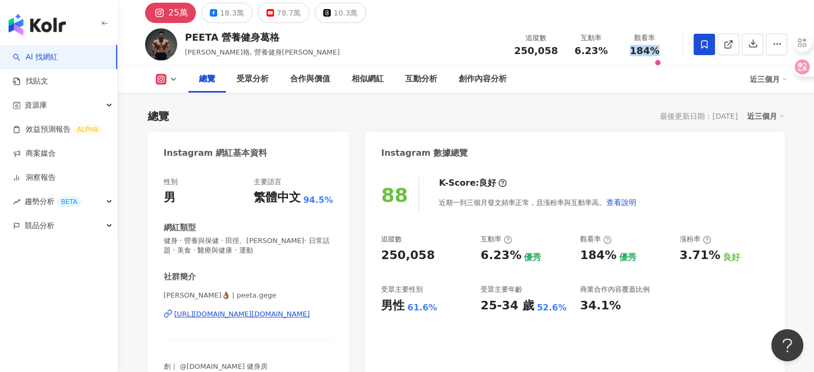
scroll to position [54, 0]
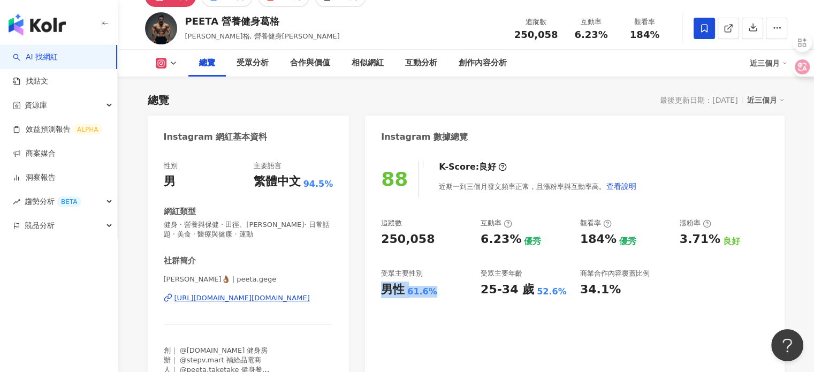
drag, startPoint x: 406, startPoint y: 288, endPoint x: 438, endPoint y: 297, distance: 33.7
click at [438, 297] on div "88 K-Score : 良好 近期一到三個月發文頻率正常，且漲粉率與互動率高。 查看說明 追蹤數 250,058 互動率 6.23% 優秀 觀看率 184%…" at bounding box center [574, 275] width 419 height 250
copy div "男性 61.6%"
drag, startPoint x: 482, startPoint y: 288, endPoint x: 561, endPoint y: 299, distance: 80.5
click at [561, 299] on div "88 K-Score : 良好 近期一到三個月發文頻率正常，且漲粉率與互動率高。 查看說明 追蹤數 250,058 互動率 6.23% 優秀 觀看率 184%…" at bounding box center [574, 275] width 419 height 250
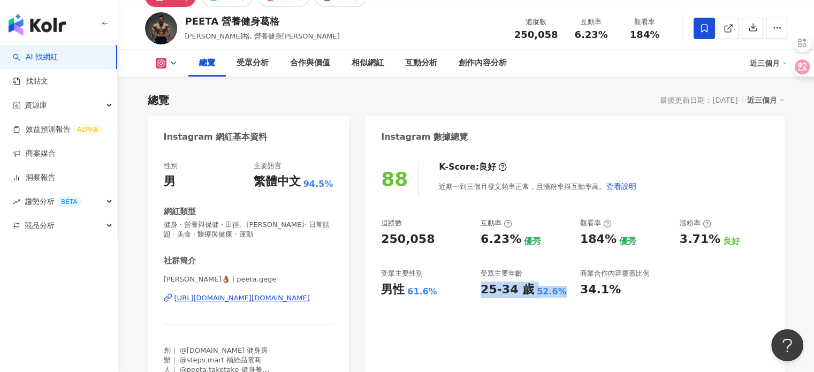
copy div "25-34 歲 52.6%"
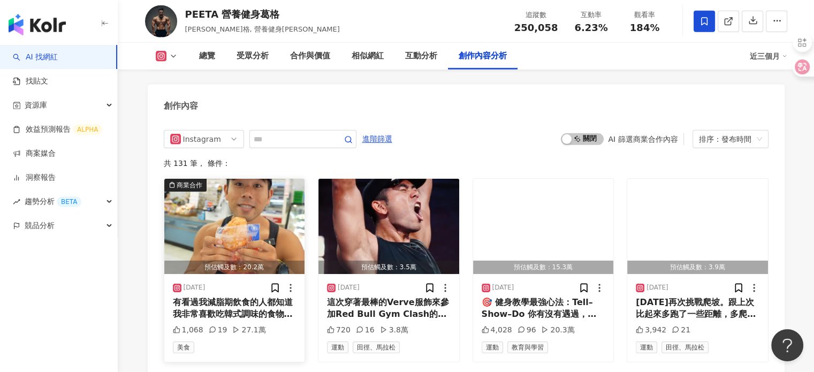
scroll to position [3532, 0]
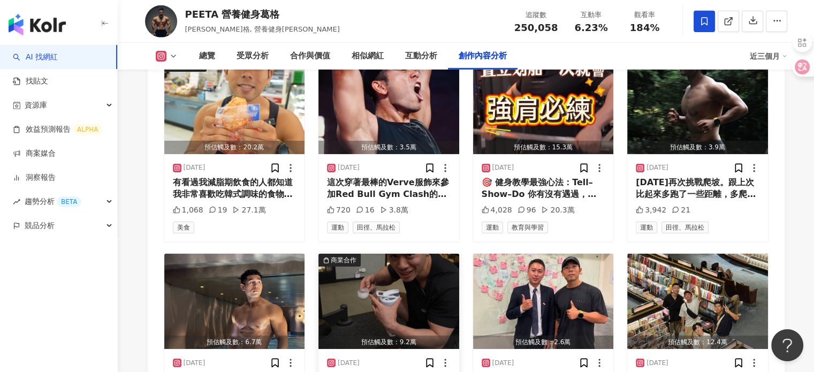
click at [415, 254] on img "button" at bounding box center [388, 301] width 141 height 95
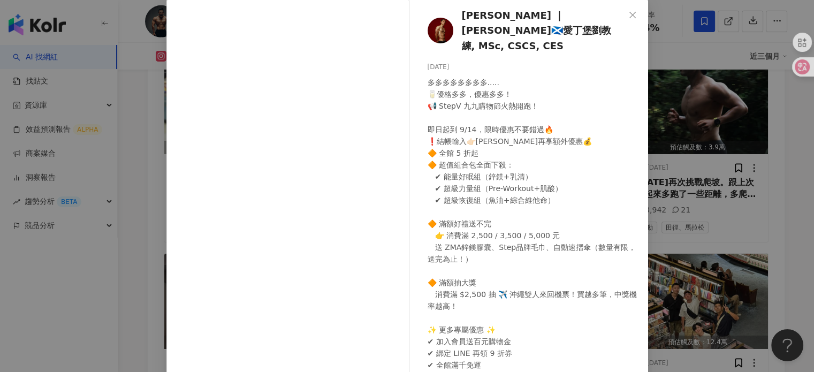
scroll to position [0, 0]
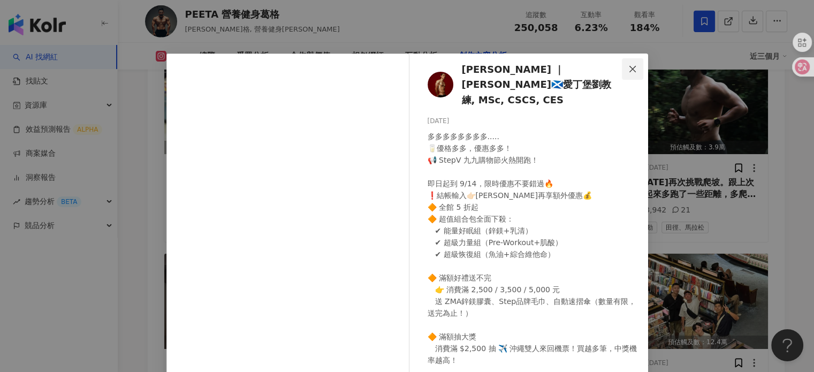
click at [623, 65] on span "Close" at bounding box center [632, 69] width 21 height 9
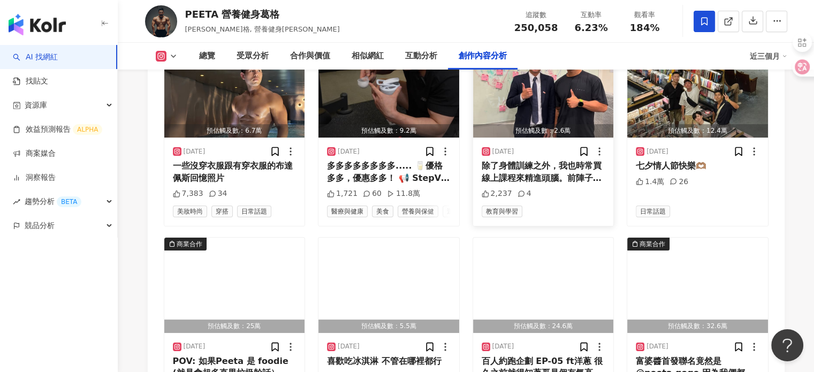
scroll to position [3746, 0]
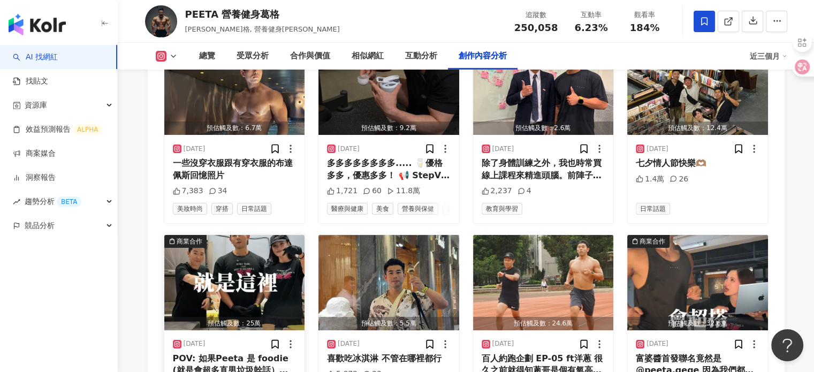
click at [235, 235] on img "button" at bounding box center [234, 282] width 141 height 95
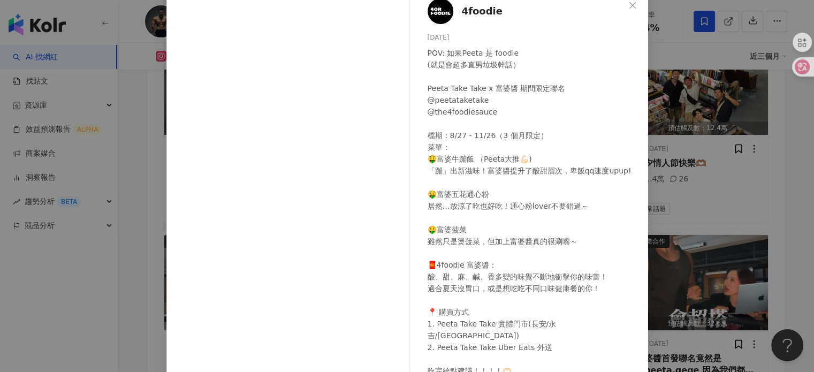
scroll to position [107, 0]
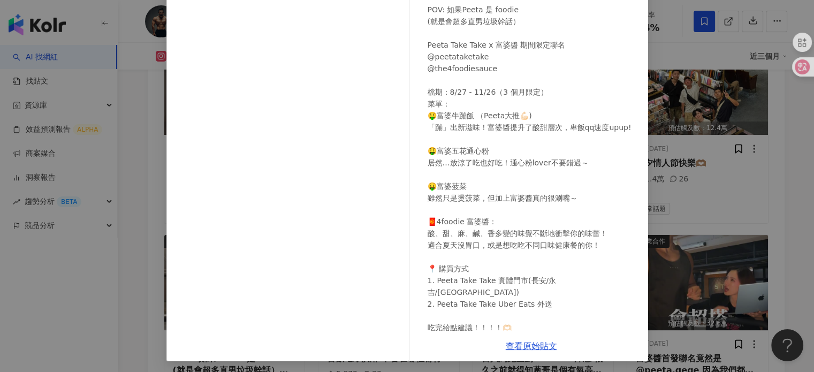
click at [696, 156] on div "4foodie 2025/8/28 POV: 如果Peeta 是 foodie (就是會超多直男垃圾幹話） Peeta Take Take x 富婆醬 期間限…" at bounding box center [407, 186] width 814 height 372
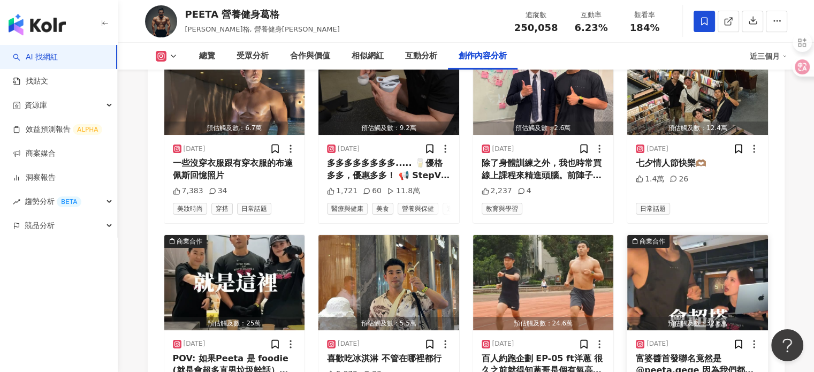
click at [659, 235] on img "button" at bounding box center [697, 282] width 141 height 95
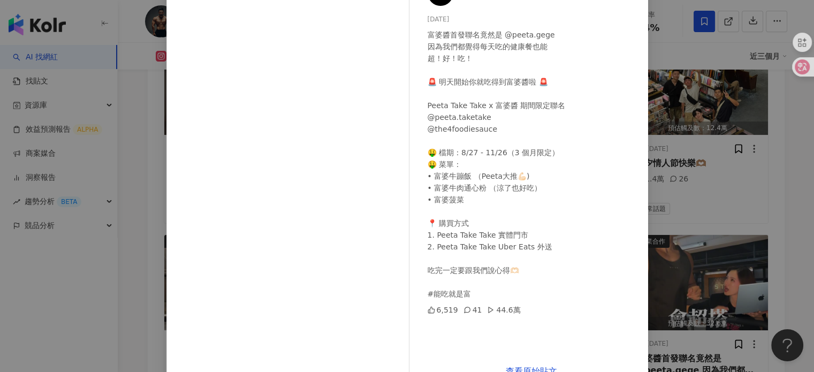
scroll to position [109, 0]
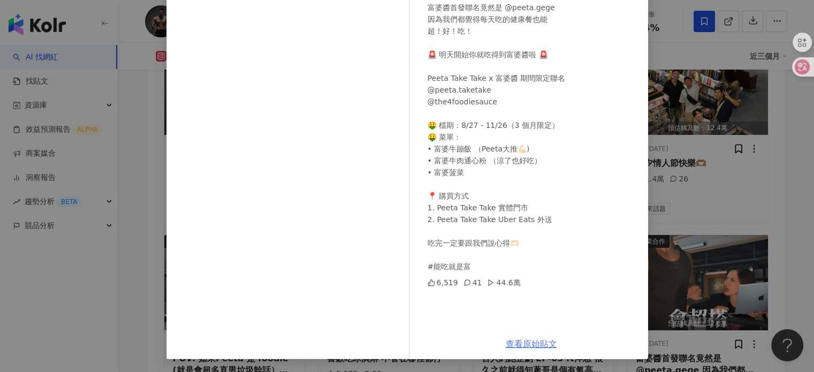
click at [537, 346] on link "查看原始貼文" at bounding box center [531, 344] width 51 height 10
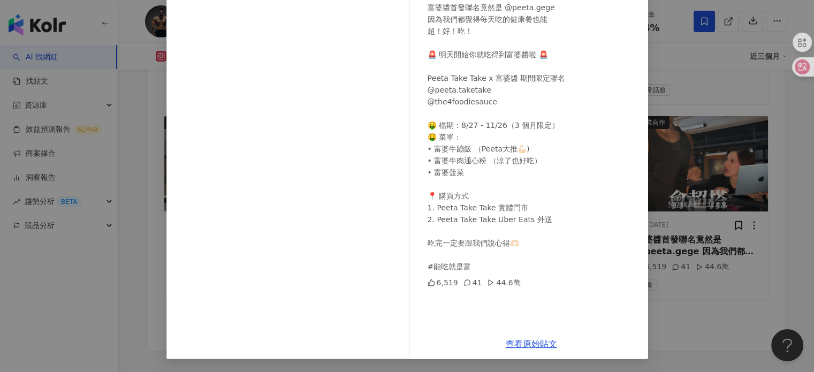
click at [750, 107] on div "4foodie 2025/8/26 富婆醬首發聯名竟然是 @peeta.gege 因為我們都覺得每天吃的健康餐也能 超！好！吃！ 🚨 明天開始你就吃得到富婆醬…" at bounding box center [407, 186] width 814 height 372
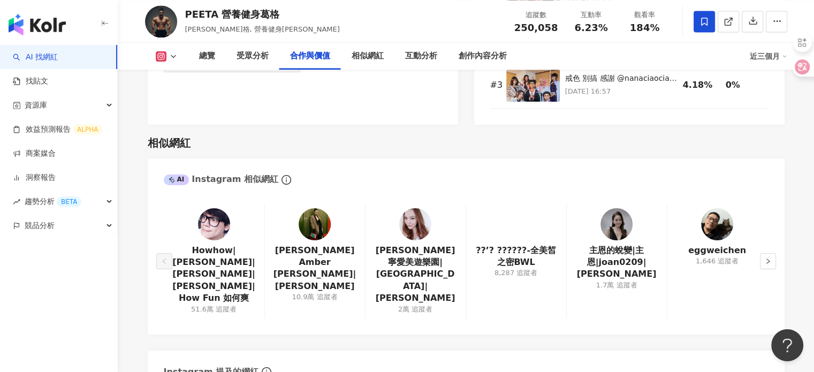
scroll to position [1992, 0]
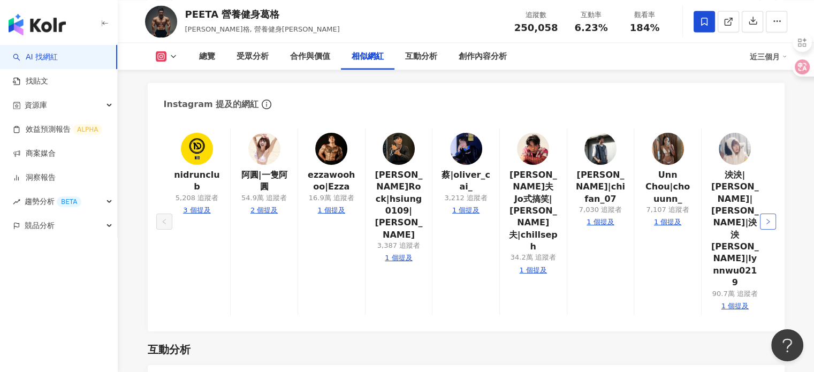
click at [765, 218] on icon "right" at bounding box center [768, 221] width 6 height 6
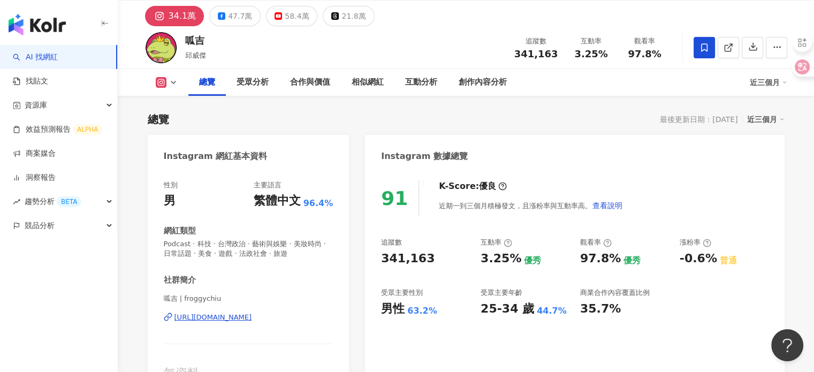
scroll to position [54, 0]
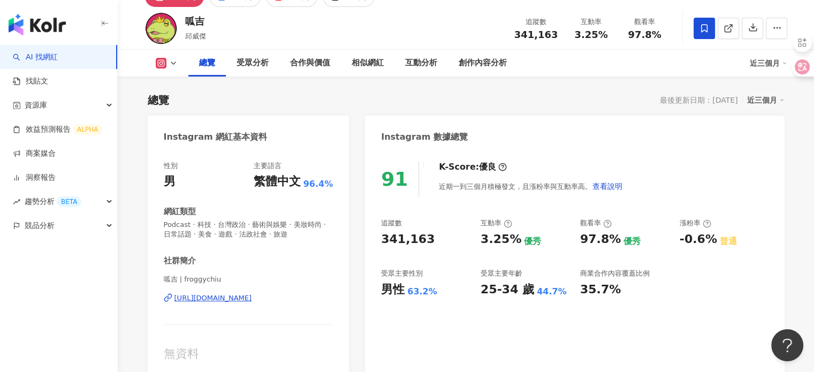
drag, startPoint x: 250, startPoint y: 297, endPoint x: 271, endPoint y: 159, distance: 139.6
click at [250, 297] on div "https://www.instagram.com/froggychiu/" at bounding box center [213, 298] width 78 height 10
click at [778, 25] on icon "button" at bounding box center [777, 28] width 10 height 10
click at [732, 61] on li "查看合作資訊" at bounding box center [748, 53] width 73 height 21
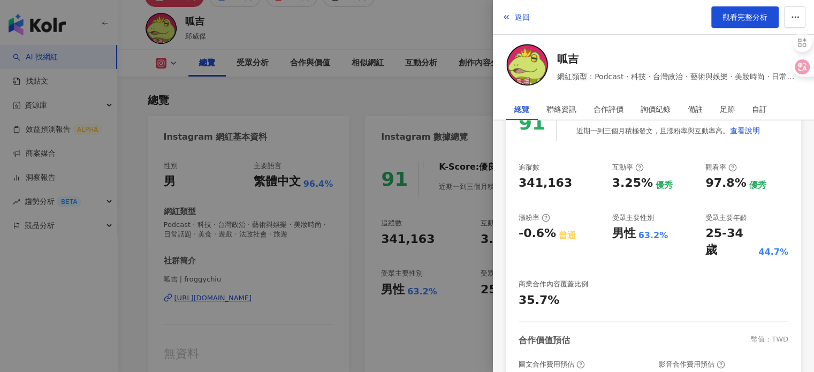
scroll to position [242, 0]
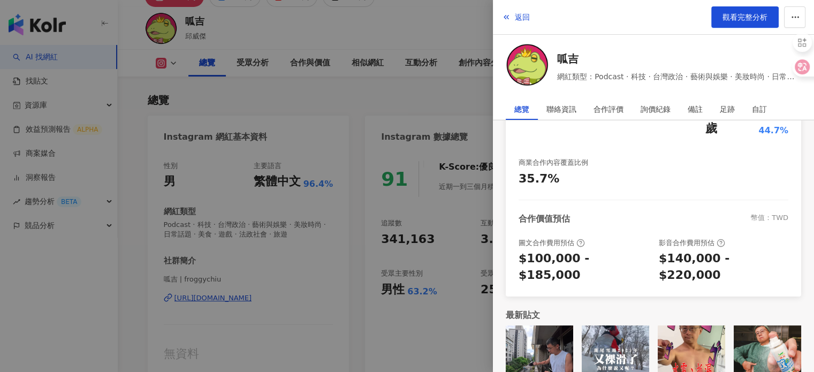
click at [362, 101] on div at bounding box center [407, 186] width 814 height 372
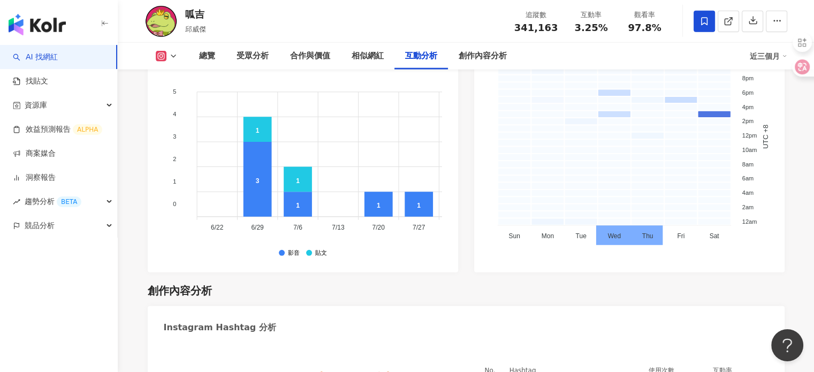
scroll to position [3050, 0]
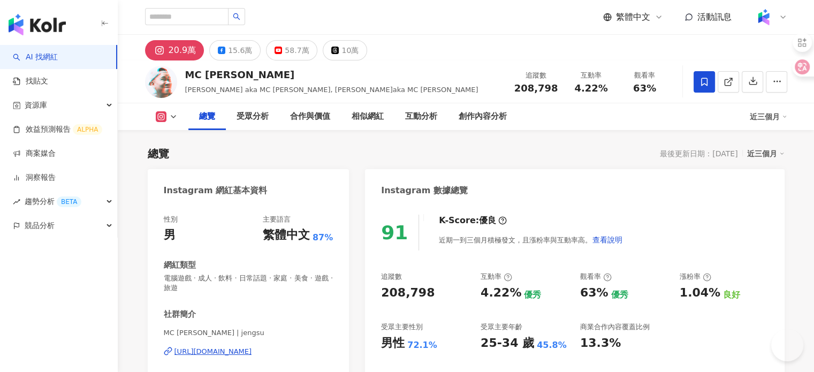
click at [246, 192] on div "Instagram 網紅基本資料" at bounding box center [216, 191] width 104 height 12
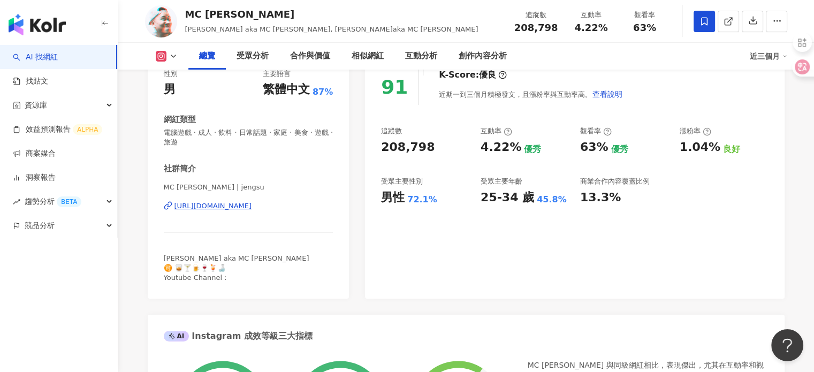
scroll to position [214, 0]
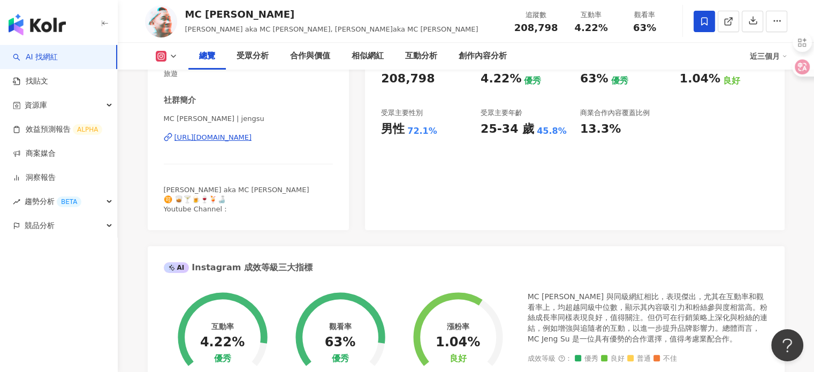
click at [245, 139] on div "https://www.instagram.com/jengsu/" at bounding box center [213, 138] width 78 height 10
click at [291, 59] on div "合作與價值" at bounding box center [310, 56] width 40 height 13
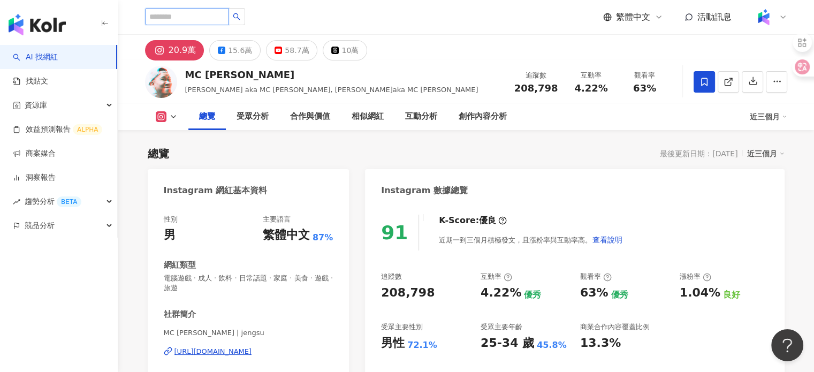
click at [222, 18] on input "search" at bounding box center [186, 16] width 83 height 17
type input "*"
type input "****"
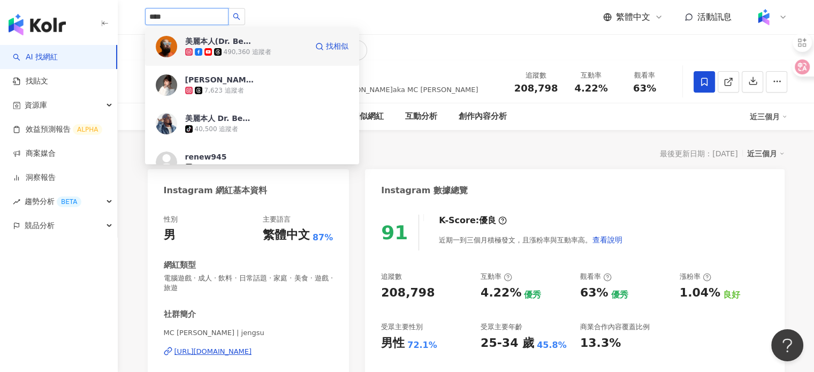
click at [242, 53] on div "490,360 追蹤者" at bounding box center [248, 52] width 48 height 9
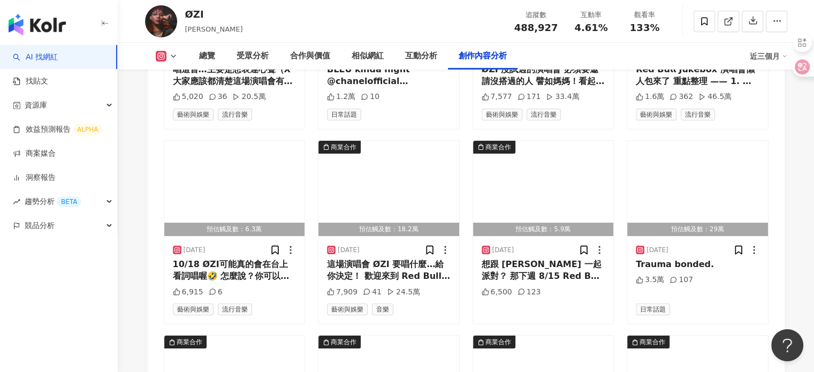
scroll to position [3639, 0]
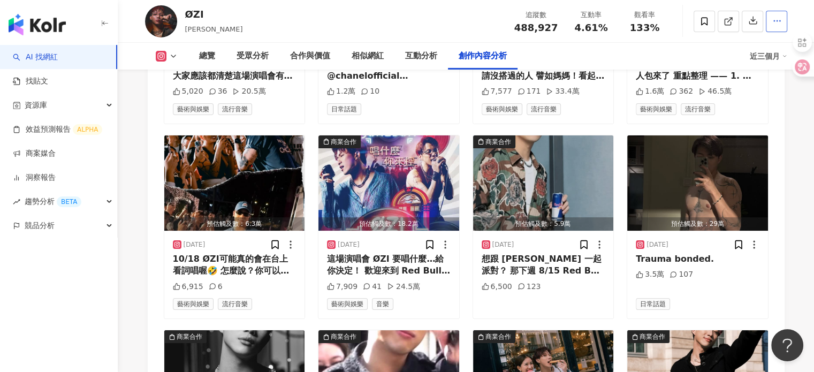
click at [775, 24] on icon "button" at bounding box center [777, 21] width 10 height 10
click at [741, 47] on span "查看合作資訊" at bounding box center [749, 47] width 60 height 12
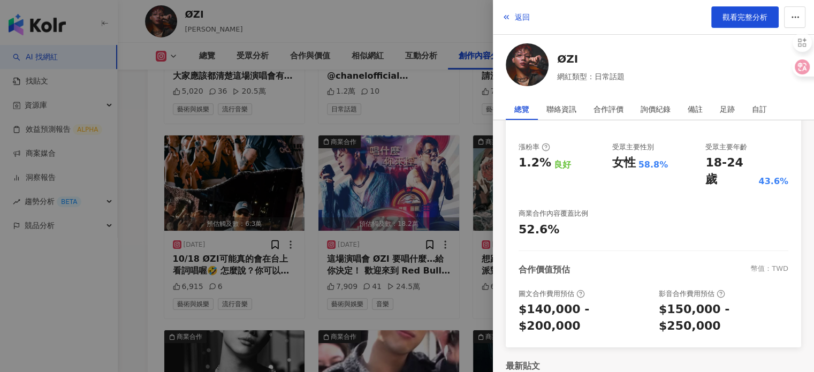
scroll to position [214, 0]
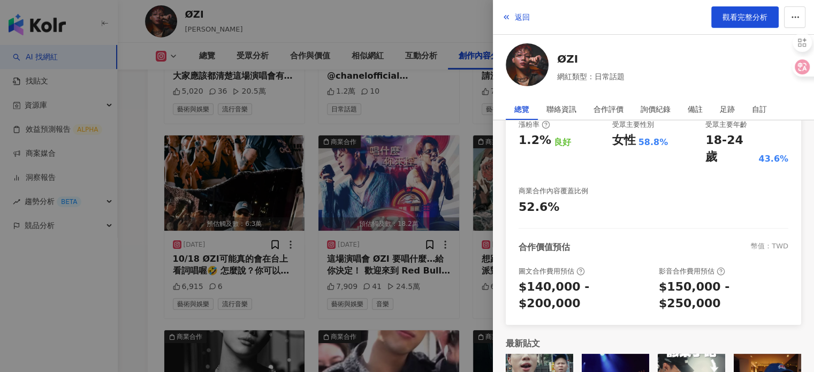
click at [443, 182] on div at bounding box center [407, 186] width 814 height 372
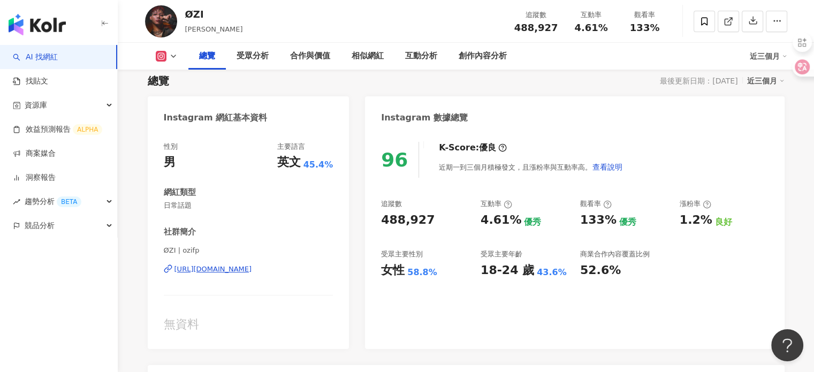
scroll to position [0, 0]
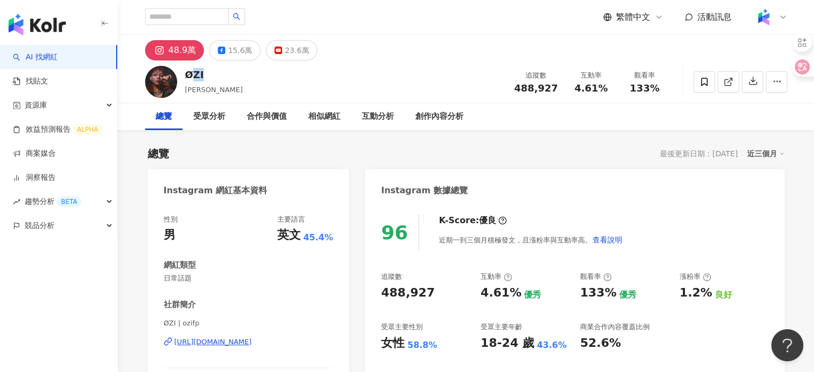
drag, startPoint x: 199, startPoint y: 75, endPoint x: 193, endPoint y: 75, distance: 6.4
click at [193, 75] on div "ØZI 陳奕凡 追蹤數 488,927 互動率 4.61% 觀看率 133%" at bounding box center [466, 81] width 685 height 42
click at [250, 85] on div "ØZI 陳奕凡 追蹤數 488,927 互動率 4.61% 觀看率 133%" at bounding box center [466, 81] width 685 height 42
click at [210, 75] on div "ØZI 陳奕凡 追蹤數 488,927 互動率 4.61% 觀看率 133%" at bounding box center [466, 81] width 685 height 42
click at [214, 116] on div "受眾分析" at bounding box center [209, 116] width 32 height 13
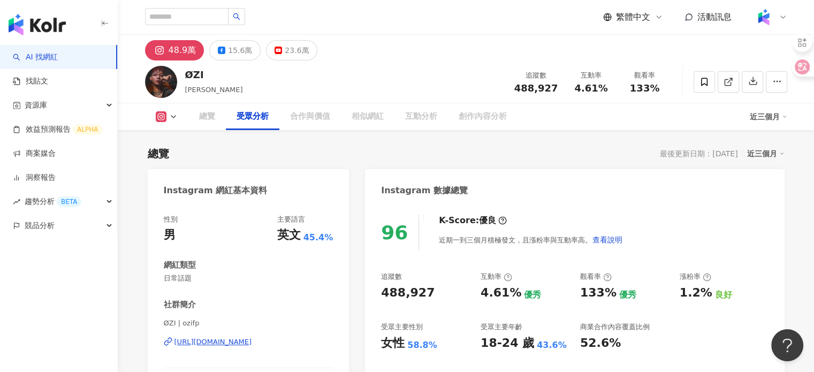
scroll to position [892, 0]
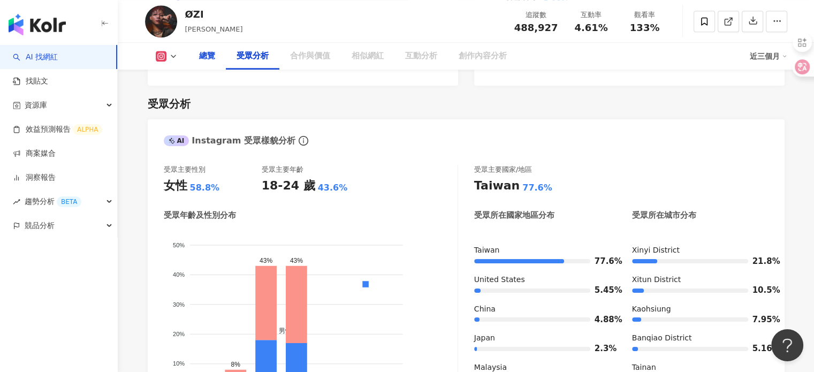
click at [212, 58] on div "總覽" at bounding box center [207, 56] width 16 height 13
click at [206, 63] on div "總覽" at bounding box center [206, 56] width 37 height 27
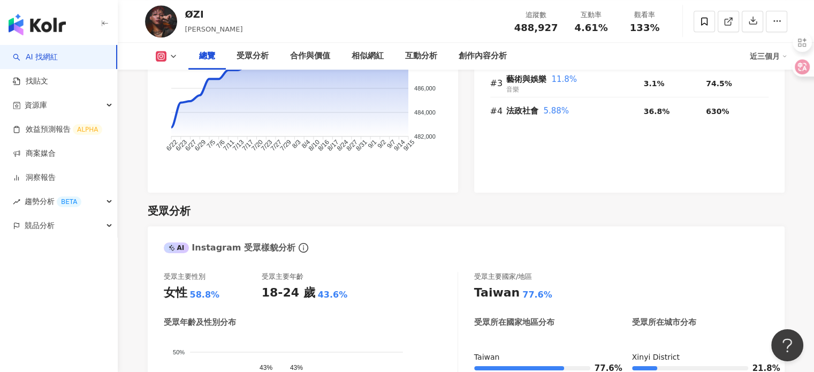
click at [211, 59] on div "總覽" at bounding box center [207, 56] width 16 height 13
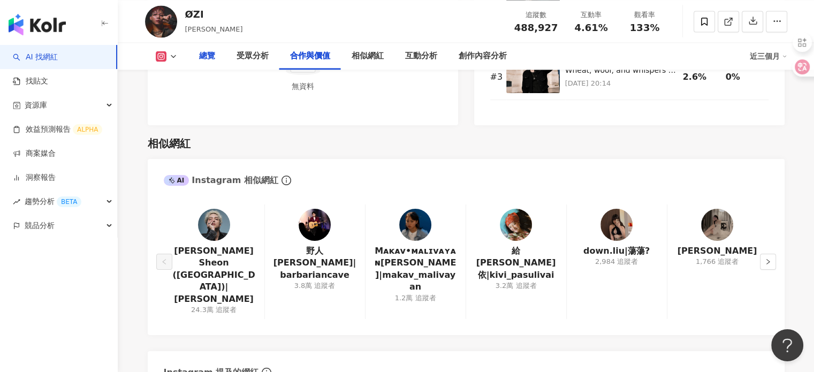
scroll to position [1766, 0]
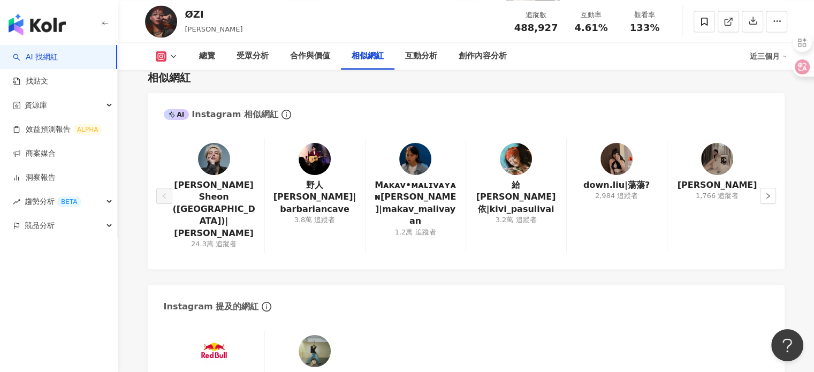
click at [777, 166] on div "J.Sheon (街巷)|莊珣 24.3萬 追蹤者 野人 李威慶|barbariancave 3.8萬 追蹤者 Mᴀᴋᴀᴠ•ᴍᴀʟɪᴠᴀʏᴀɴ李真愛|maka…" at bounding box center [466, 198] width 637 height 141
click at [775, 188] on button "button" at bounding box center [768, 196] width 16 height 16
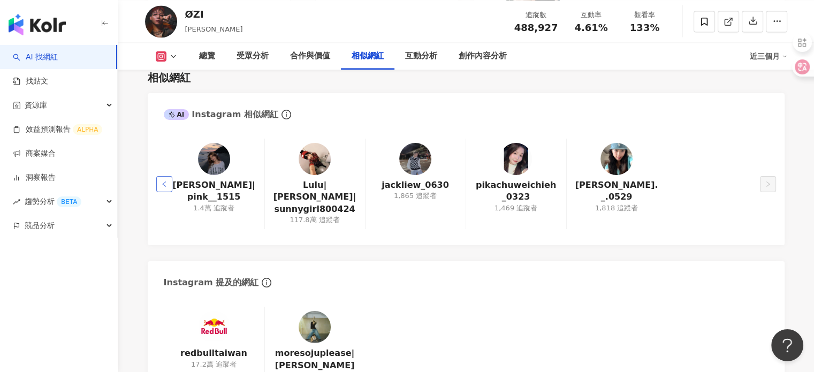
click at [161, 176] on button "button" at bounding box center [164, 184] width 16 height 16
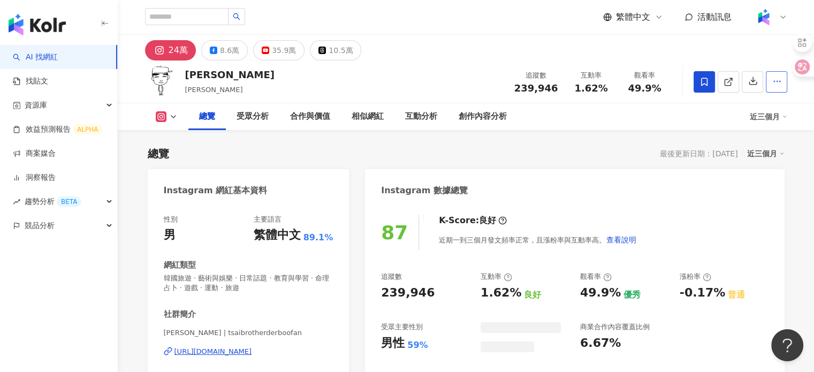
click at [768, 83] on button "button" at bounding box center [776, 81] width 21 height 21
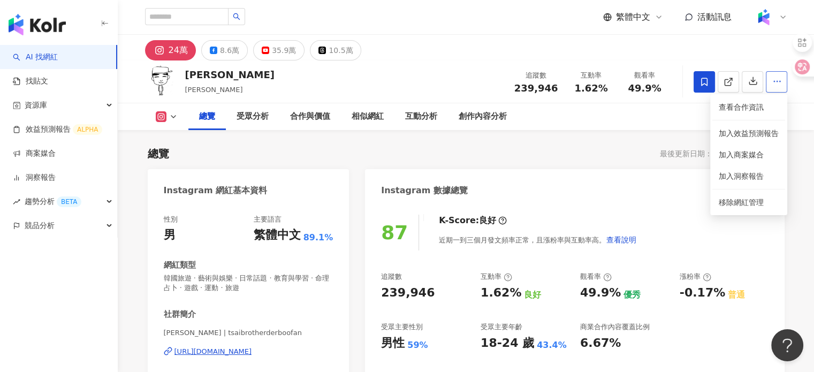
click at [766, 88] on button "button" at bounding box center [776, 81] width 21 height 21
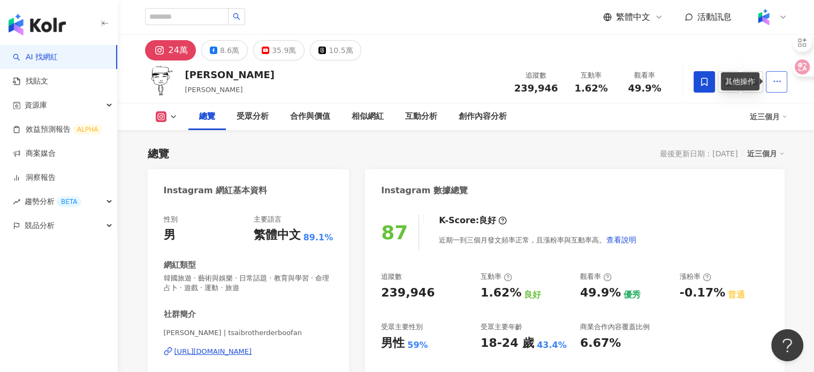
click at [766, 88] on button "button" at bounding box center [776, 81] width 21 height 21
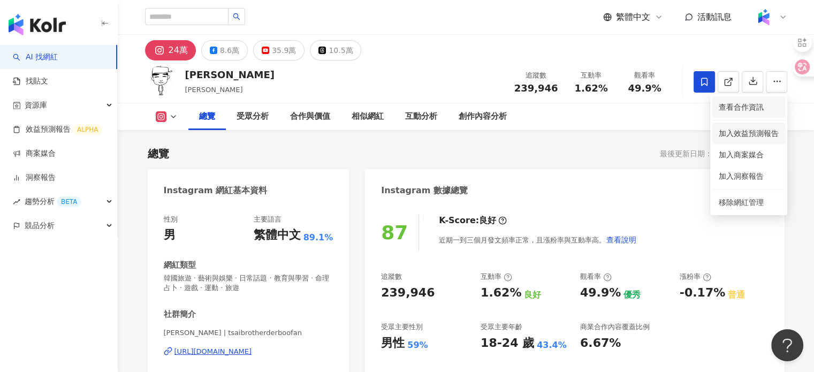
click at [736, 106] on span "查看合作資訊" at bounding box center [749, 107] width 60 height 12
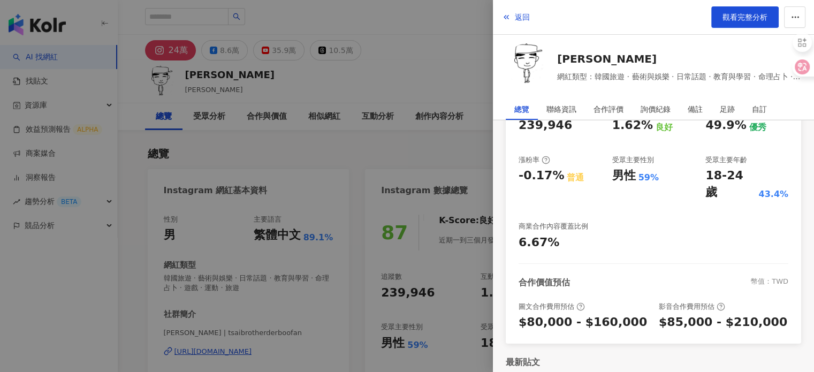
scroll to position [242, 0]
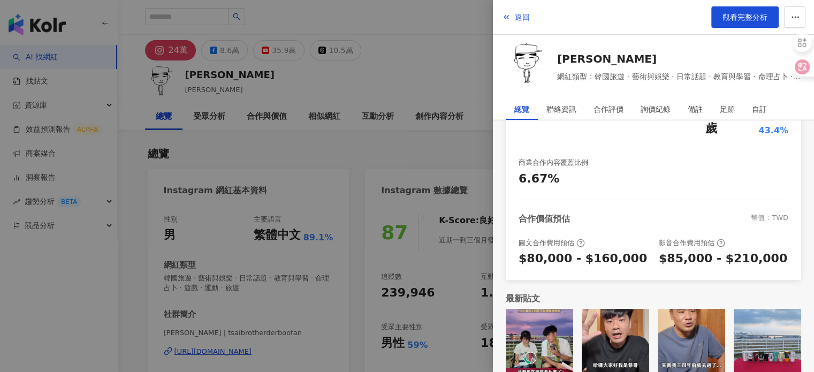
click at [395, 152] on div at bounding box center [407, 186] width 814 height 372
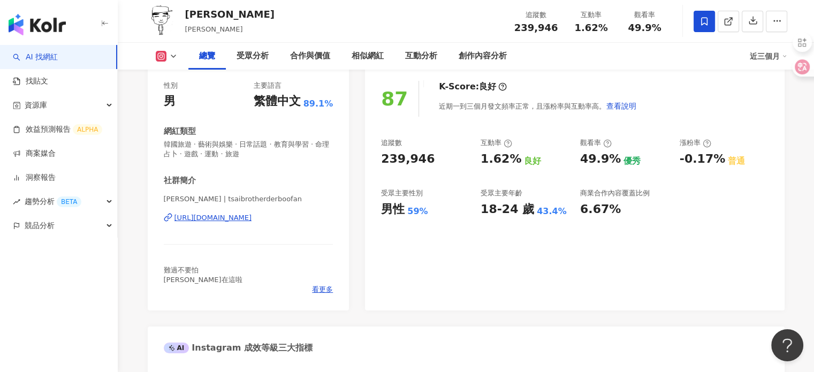
scroll to position [161, 0]
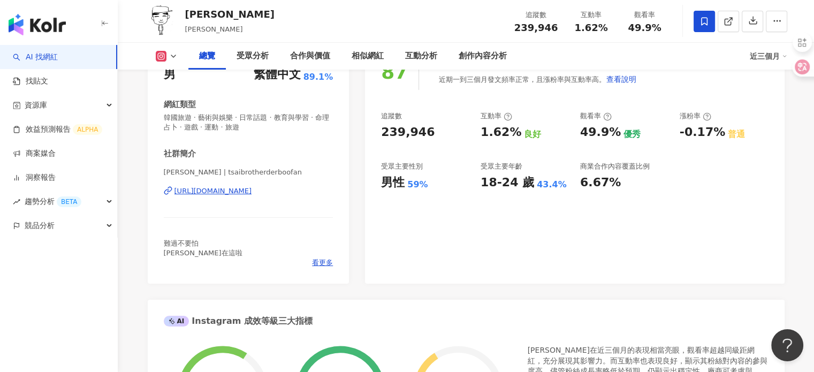
click at [232, 194] on div "[URL][DOMAIN_NAME]" at bounding box center [213, 191] width 78 height 10
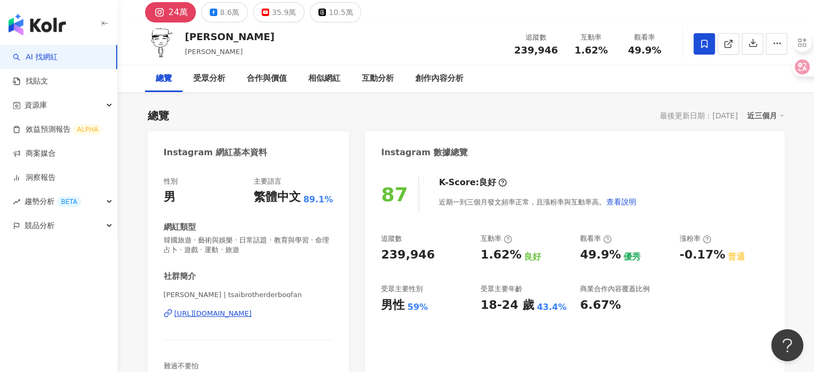
scroll to position [0, 0]
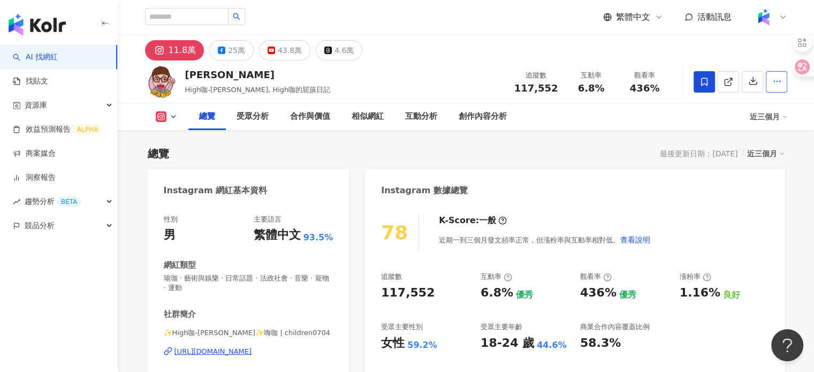
click at [772, 86] on icon "button" at bounding box center [777, 82] width 10 height 10
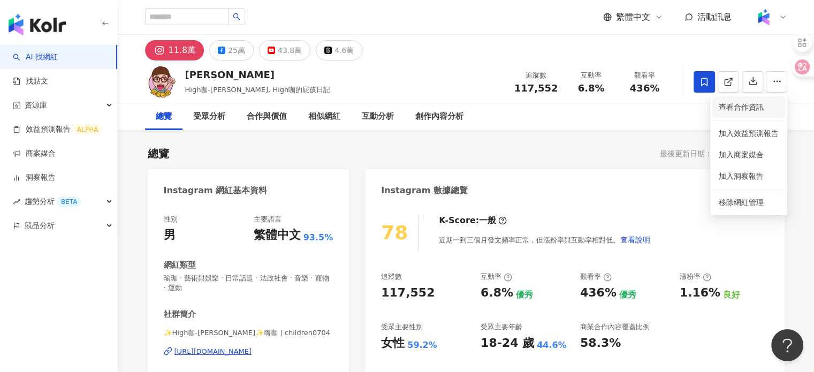
click at [753, 106] on span "查看合作資訊" at bounding box center [749, 107] width 60 height 12
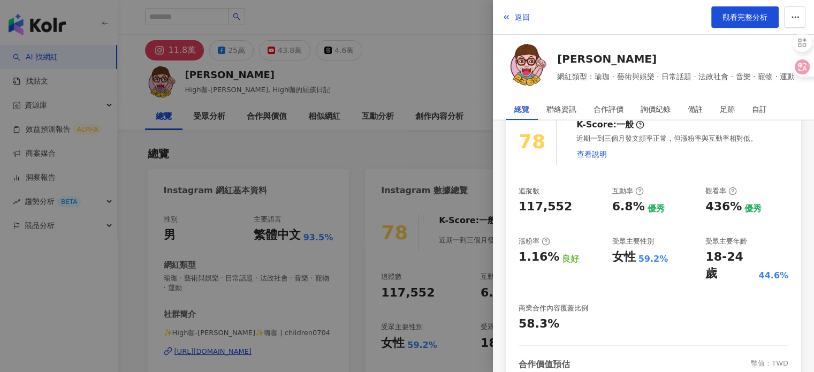
scroll to position [161, 0]
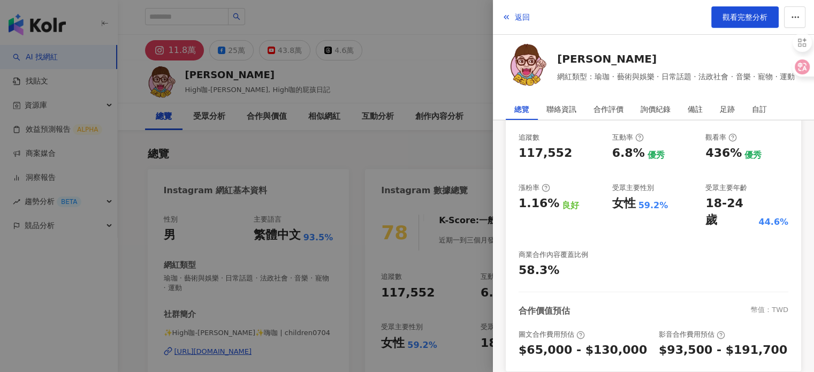
click at [442, 153] on div at bounding box center [407, 186] width 814 height 372
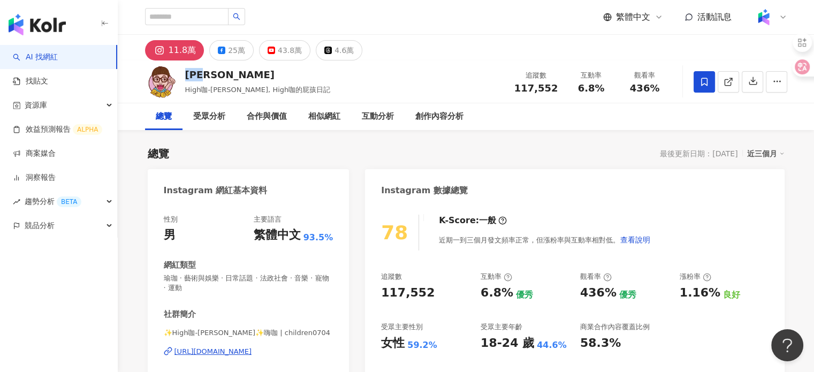
drag, startPoint x: 218, startPoint y: 72, endPoint x: 184, endPoint y: 70, distance: 34.3
click at [185, 70] on div "[PERSON_NAME]" at bounding box center [258, 74] width 146 height 13
copy div "[PERSON_NAME]"
click at [172, 334] on span "✨High咖-[PERSON_NAME]✨嗨咖 | children0704" at bounding box center [249, 333] width 170 height 10
drag, startPoint x: 172, startPoint y: 334, endPoint x: 212, endPoint y: 335, distance: 40.2
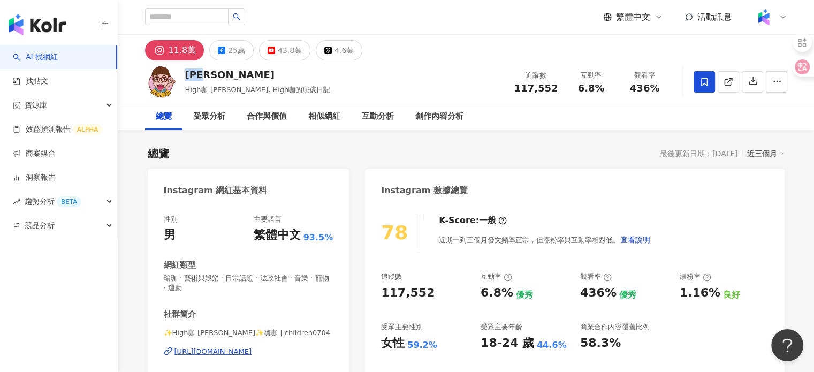
click at [212, 335] on span "✨High咖-[PERSON_NAME]✨嗨咖 | children0704" at bounding box center [249, 333] width 170 height 10
click at [188, 340] on div "✨High咖-[PERSON_NAME]✨嗨咖 | children0704 [URL][DOMAIN_NAME]" at bounding box center [249, 359] width 170 height 63
click at [174, 335] on span "✨High咖-[PERSON_NAME]✨嗨咖 | children0704" at bounding box center [249, 333] width 170 height 10
click at [173, 343] on div "✨High咖-[PERSON_NAME]✨嗨咖 | children0704 [URL][DOMAIN_NAME]" at bounding box center [249, 359] width 170 height 63
drag, startPoint x: 173, startPoint y: 333, endPoint x: 221, endPoint y: 334, distance: 48.2
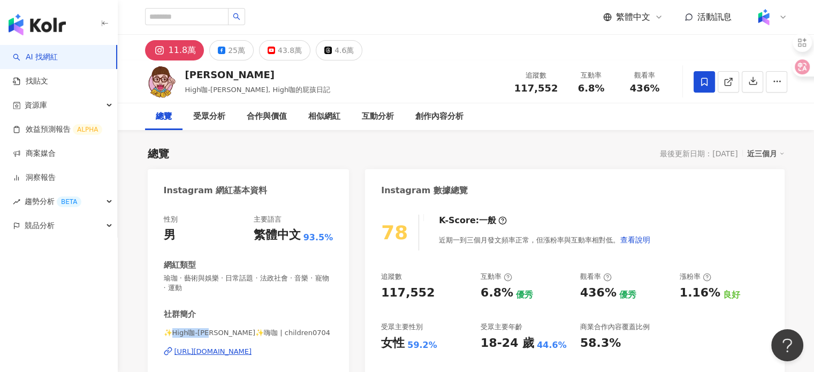
click at [221, 334] on span "✨High咖-[PERSON_NAME]✨嗨咖 | children0704" at bounding box center [249, 333] width 170 height 10
copy span "High咖-[PERSON_NAME]"
drag, startPoint x: 518, startPoint y: 87, endPoint x: 559, endPoint y: 89, distance: 41.3
click at [559, 89] on div "追蹤數 117,552" at bounding box center [536, 81] width 57 height 23
copy span "117,552"
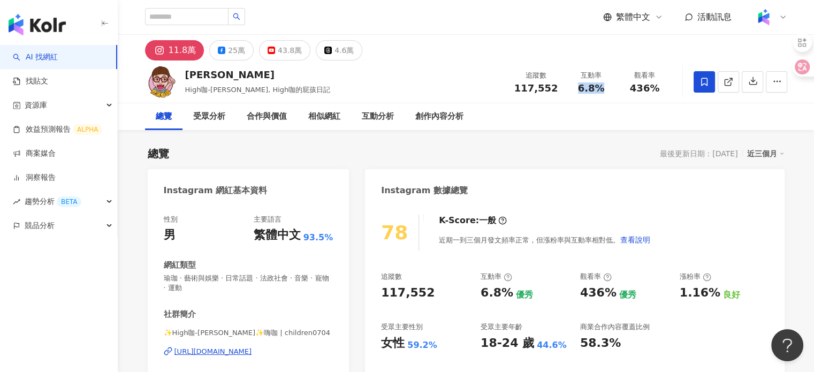
drag, startPoint x: 580, startPoint y: 89, endPoint x: 607, endPoint y: 89, distance: 26.8
click at [607, 89] on div "6.8%" at bounding box center [591, 88] width 41 height 11
copy span "6.8%"
drag, startPoint x: 631, startPoint y: 83, endPoint x: 666, endPoint y: 94, distance: 35.9
click at [666, 94] on div "追蹤數 117,552 互動率 6.8% 觀看率 436%" at bounding box center [590, 82] width 164 height 32
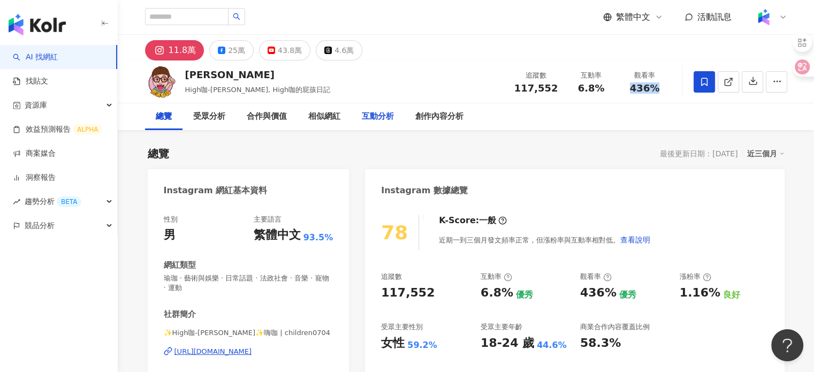
copy span "436%"
drag, startPoint x: 381, startPoint y: 341, endPoint x: 439, endPoint y: 340, distance: 58.4
click at [439, 340] on div "78 K-Score : 一般 近期一到三個月發文頻率正常，但漲粉率與互動率相對低。 查看說明 追蹤數 117,552 互動率 6.8% 優秀 觀看率 436…" at bounding box center [574, 329] width 419 height 250
copy div "女性 59.2%"
drag, startPoint x: 481, startPoint y: 344, endPoint x: 564, endPoint y: 351, distance: 83.3
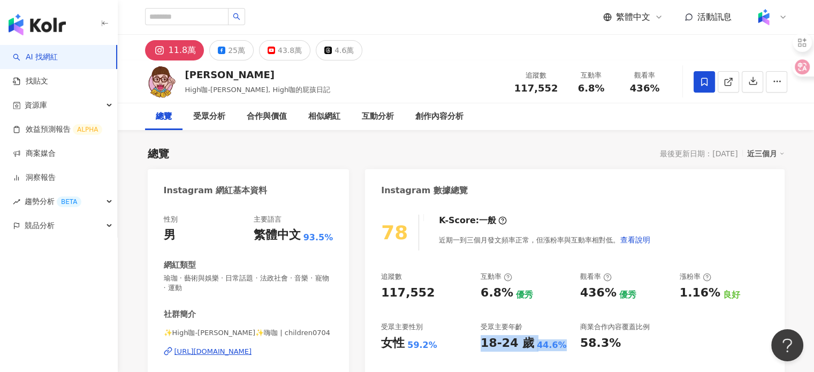
click at [564, 351] on div "18-24 歲 44.6%" at bounding box center [525, 343] width 89 height 17
copy div "18-24 歲 44.6%"
click at [252, 355] on div "https://www.instagram.com/children0704/" at bounding box center [213, 352] width 78 height 10
drag, startPoint x: 322, startPoint y: 117, endPoint x: 332, endPoint y: 154, distance: 37.6
click at [322, 118] on div "相似網紅" at bounding box center [324, 116] width 32 height 13
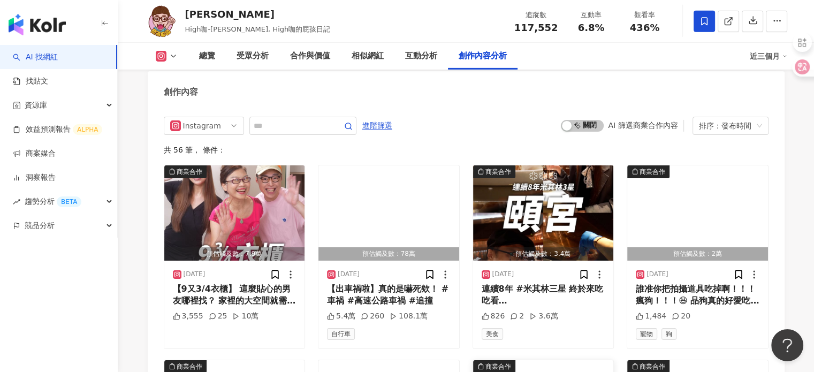
scroll to position [3485, 0]
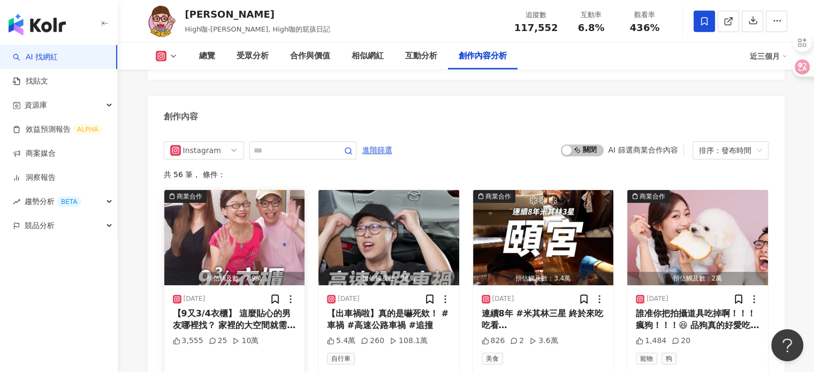
click at [263, 272] on div "預估觸及數：7.9萬" at bounding box center [234, 278] width 141 height 13
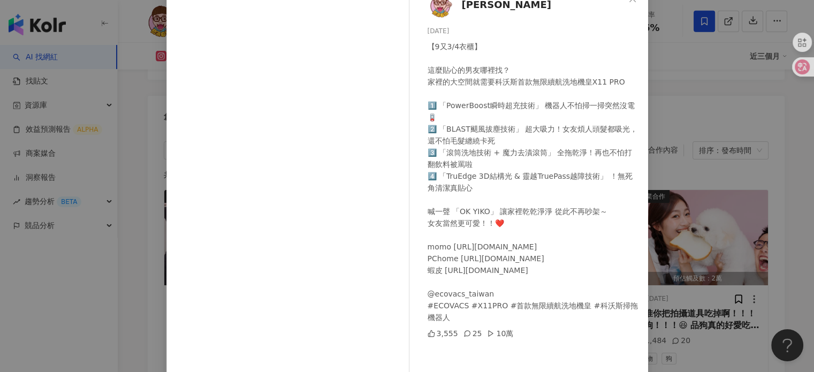
scroll to position [54, 0]
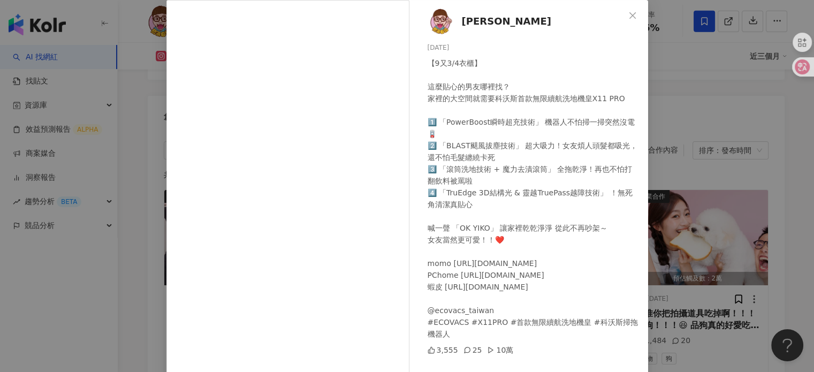
drag, startPoint x: 188, startPoint y: 0, endPoint x: 693, endPoint y: 238, distance: 557.8
click at [693, 238] on div "邱志恒 2025/9/16 【9又3/4衣櫃】 這麼貼心的男友哪裡找？ 家裡的大空間就需要科沃斯首款無限續航洗地機皇X11 PRO 1️⃣ 「PowerBoo…" at bounding box center [407, 186] width 814 height 372
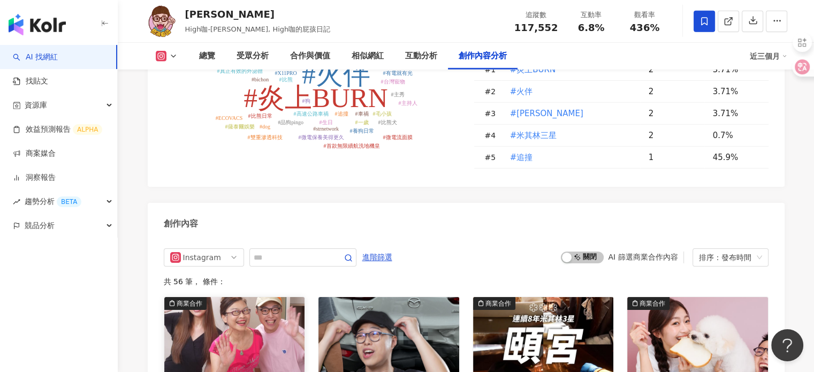
click at [215, 297] on img "button" at bounding box center [234, 344] width 141 height 95
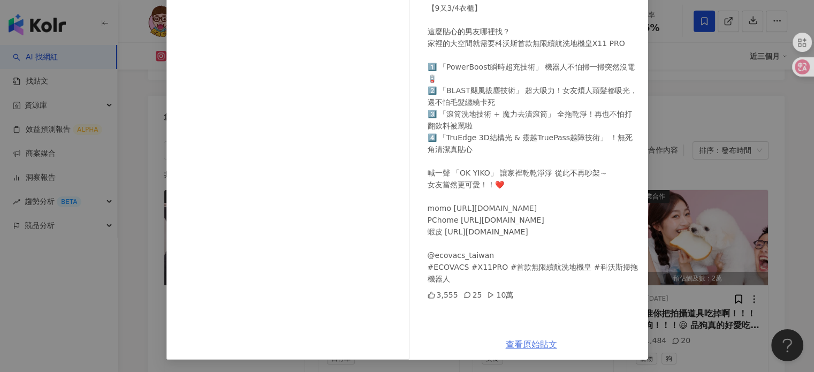
scroll to position [109, 0]
click at [513, 339] on link "查看原始貼文" at bounding box center [531, 344] width 51 height 10
click at [636, 64] on div "邱志恒 2025/9/16 【9又3/4衣櫃】 這麼貼心的男友哪裡找？ 家裡的大空間就需要科沃斯首款無限續航洗地機皇X11 PRO 1️⃣ 「PowerBoo…" at bounding box center [531, 136] width 233 height 384
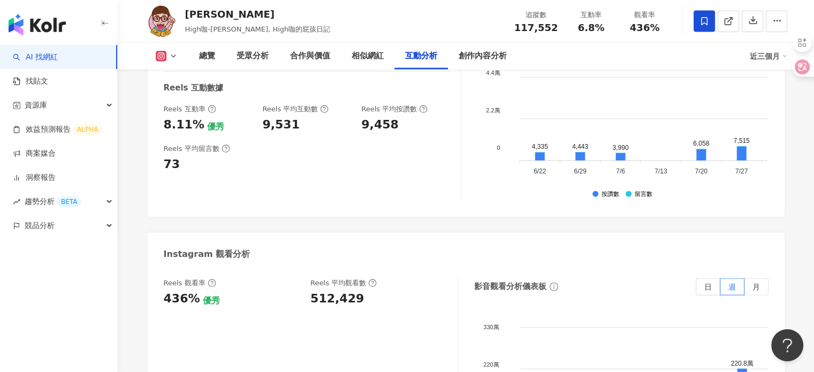
scroll to position [2468, 0]
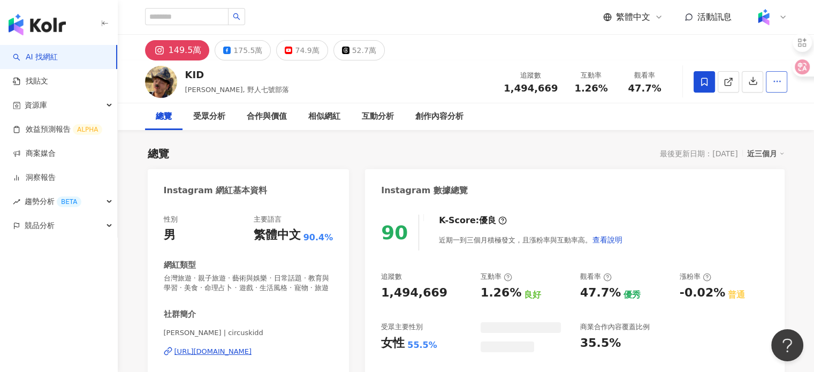
click at [767, 78] on button "button" at bounding box center [776, 81] width 21 height 21
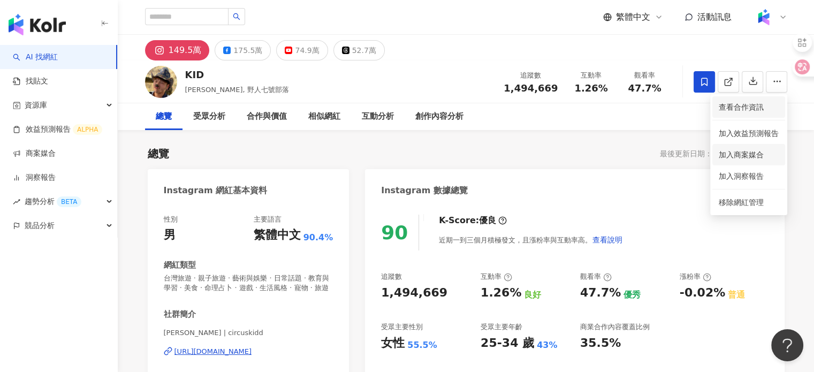
click at [733, 102] on span "查看合作資訊" at bounding box center [749, 107] width 60 height 12
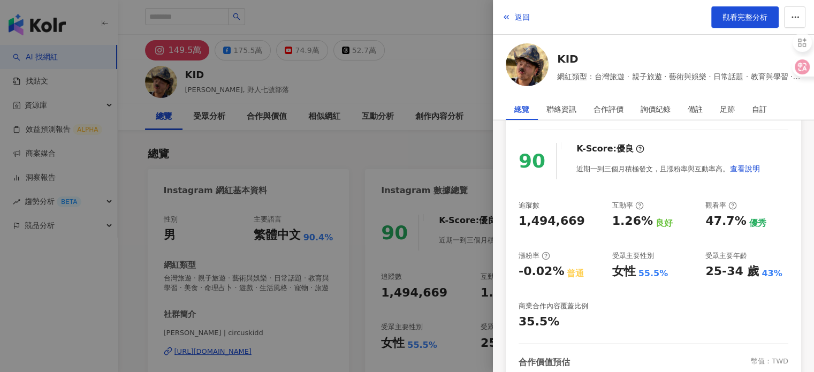
scroll to position [161, 0]
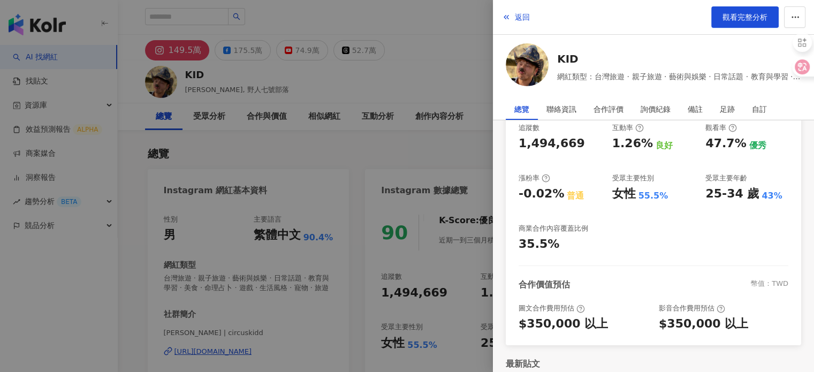
click at [417, 136] on div at bounding box center [407, 186] width 814 height 372
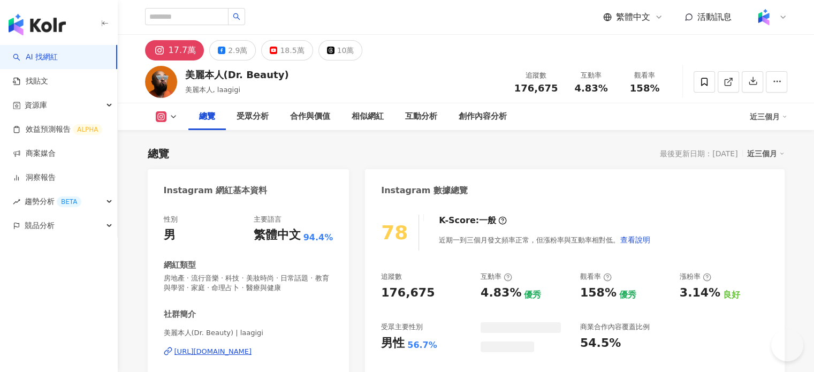
click at [779, 77] on icon "button" at bounding box center [777, 82] width 10 height 10
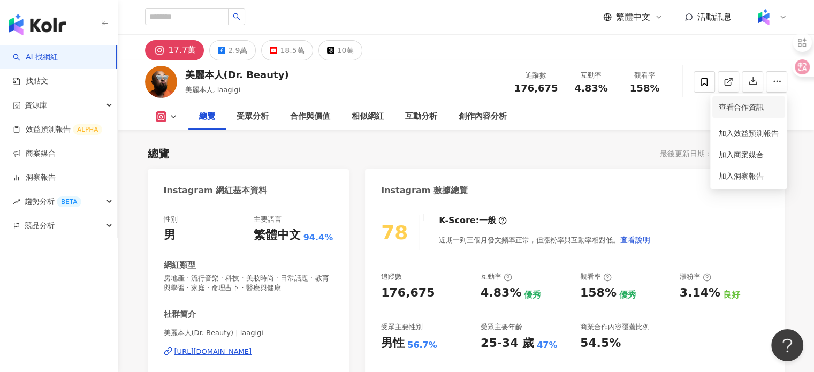
click at [728, 115] on li "查看合作資訊" at bounding box center [748, 106] width 73 height 21
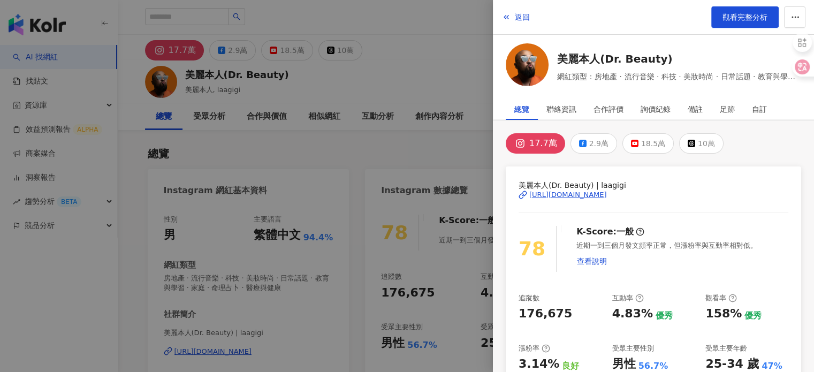
click at [420, 166] on div at bounding box center [407, 186] width 814 height 372
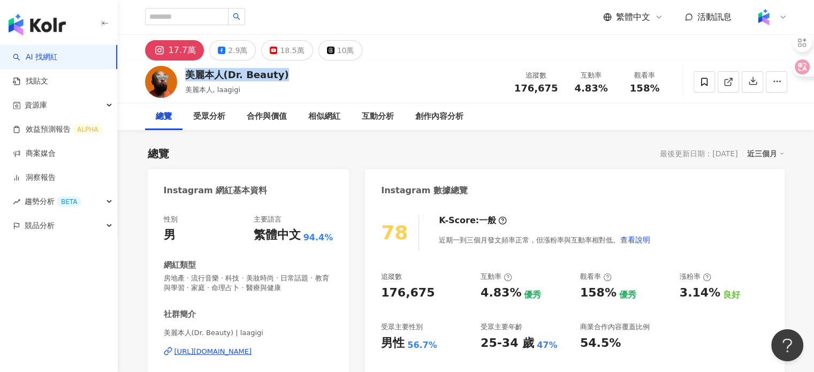
drag, startPoint x: 185, startPoint y: 73, endPoint x: 283, endPoint y: 76, distance: 98.0
click at [283, 76] on div "美麗本人(Dr. Beauty) 美麗本人, laagigi 追蹤數 176,675 互動率 4.83% 觀看率 158%" at bounding box center [466, 81] width 685 height 42
copy div "美麗本人(Dr. Beauty)"
drag, startPoint x: 518, startPoint y: 85, endPoint x: 557, endPoint y: 87, distance: 38.6
click at [557, 87] on div "176,675" at bounding box center [536, 88] width 44 height 11
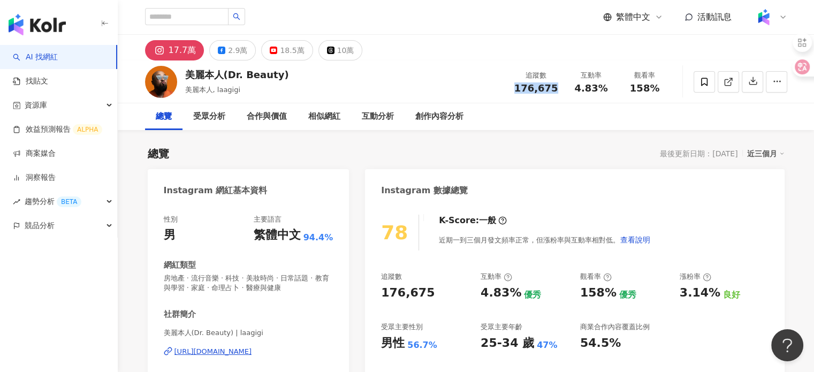
copy span "176,675"
click at [199, 353] on div "[URL][DOMAIN_NAME]" at bounding box center [213, 352] width 78 height 10
click at [612, 90] on div "互動率 4.83%" at bounding box center [592, 81] width 54 height 23
copy span "4.83%"
drag, startPoint x: 631, startPoint y: 90, endPoint x: 663, endPoint y: 90, distance: 31.0
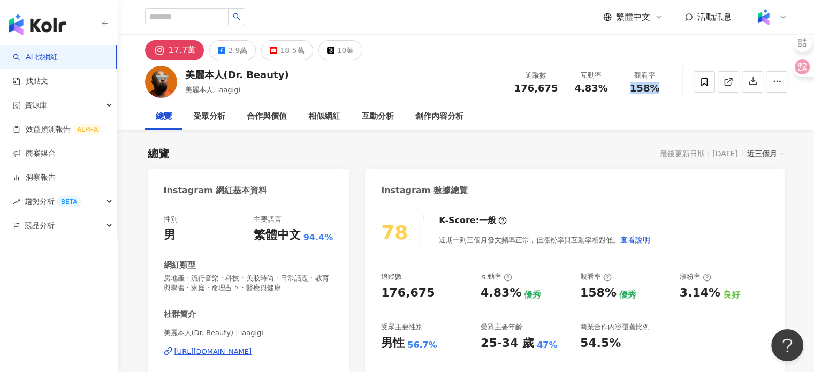
click at [663, 90] on div "158%" at bounding box center [645, 88] width 41 height 11
copy span "158%"
drag, startPoint x: 383, startPoint y: 349, endPoint x: 445, endPoint y: 340, distance: 63.3
click at [445, 340] on div "男性 56.7%" at bounding box center [425, 343] width 89 height 17
copy div "男性 56.7%"
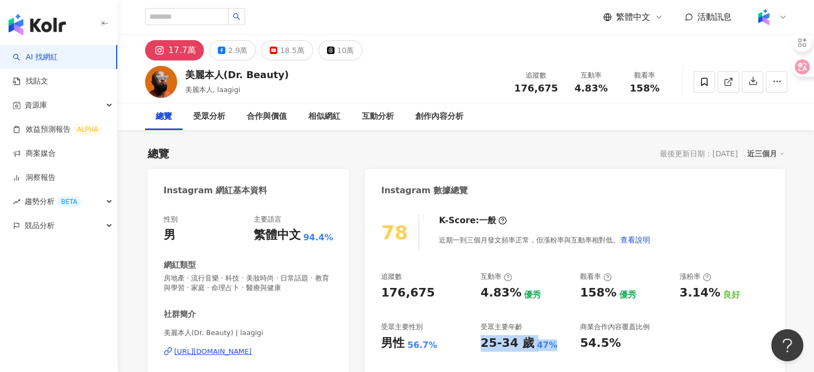
drag, startPoint x: 481, startPoint y: 340, endPoint x: 556, endPoint y: 343, distance: 75.5
click at [556, 343] on div "25-34 歲 47%" at bounding box center [525, 343] width 89 height 17
copy div "25-34 歲 47%"
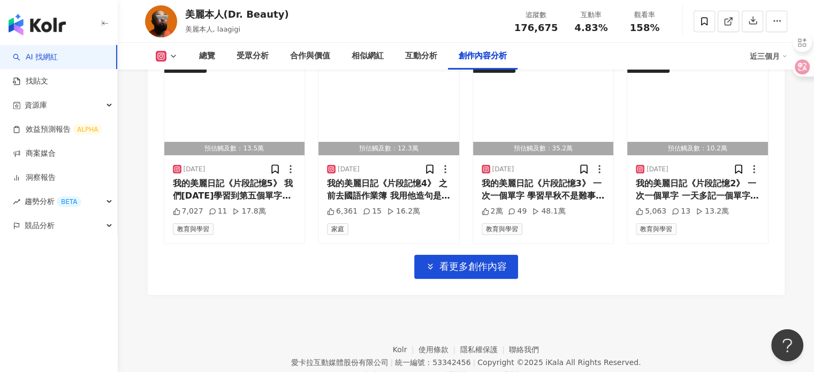
scroll to position [3823, 0]
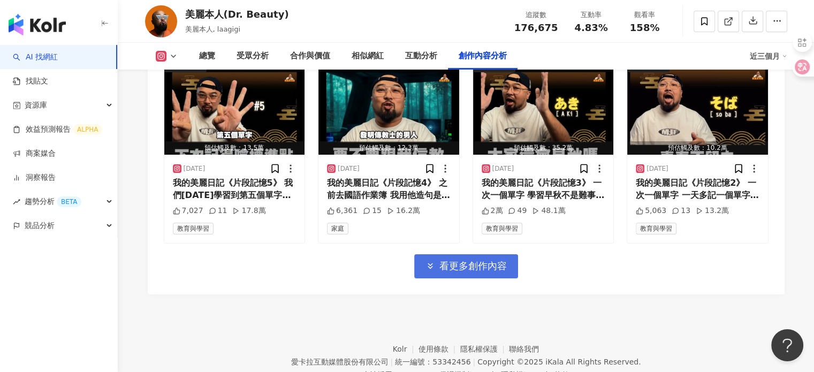
click at [450, 260] on span "看更多創作內容" at bounding box center [472, 266] width 67 height 12
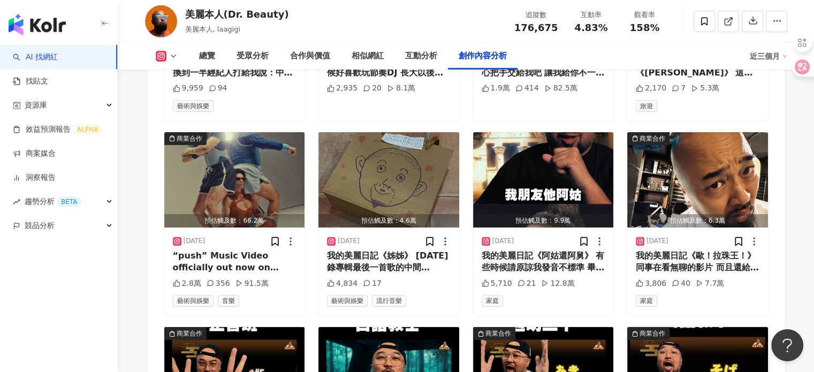
scroll to position [3556, 0]
click at [688, 250] on div "我的美麗日記《歐！拉珠王！》 同事在看無聊的影片 而且還給我重複的看 我只能給他重複的新刺激！ 真的好刺激❤️ #drbeauty #xien #MSS #k…" at bounding box center [698, 262] width 124 height 24
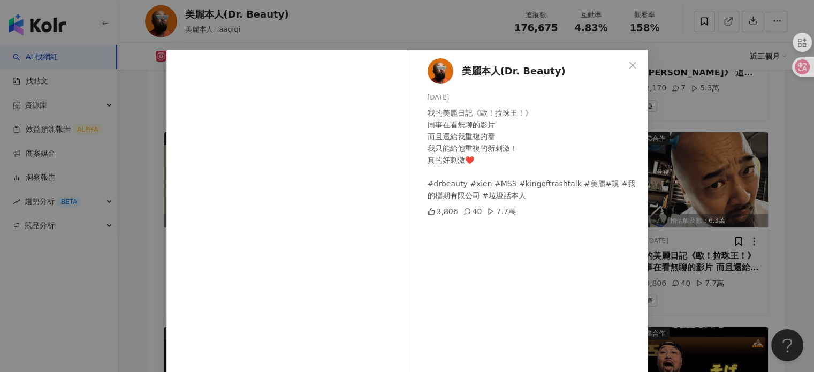
scroll to position [2, 0]
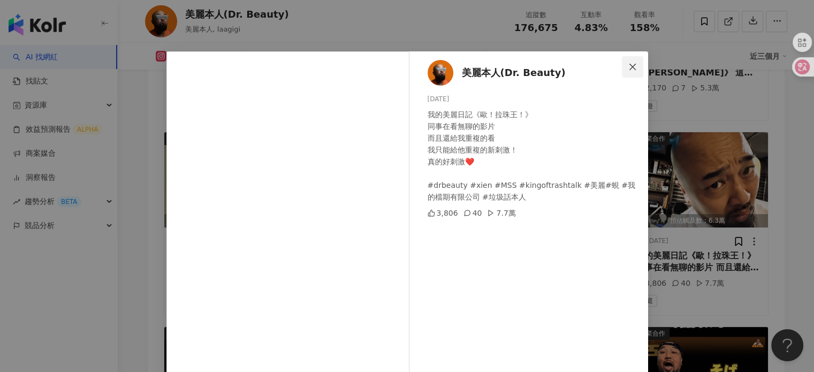
click at [634, 58] on button "Close" at bounding box center [632, 66] width 21 height 21
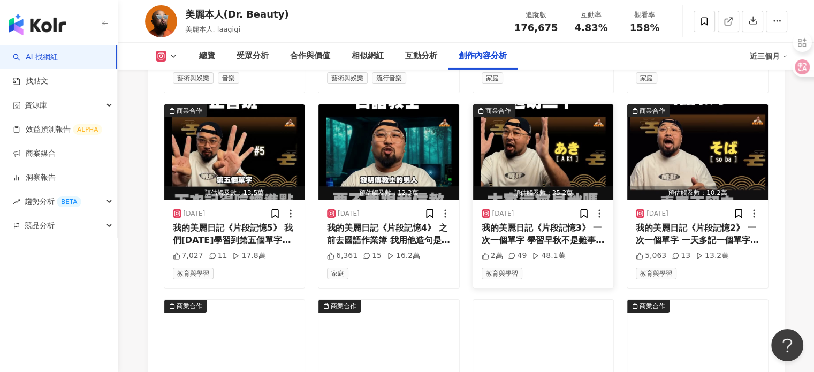
scroll to position [3716, 0]
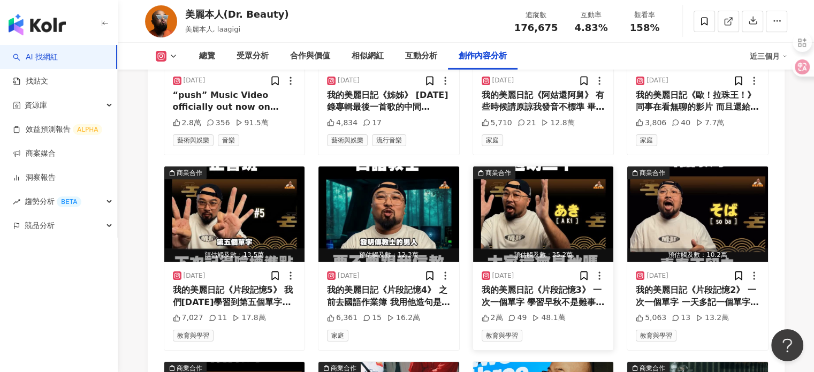
click at [529, 183] on img "button" at bounding box center [543, 213] width 141 height 95
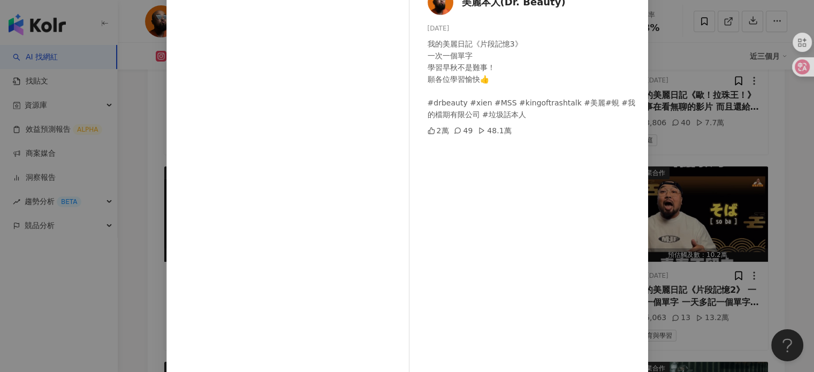
scroll to position [2, 0]
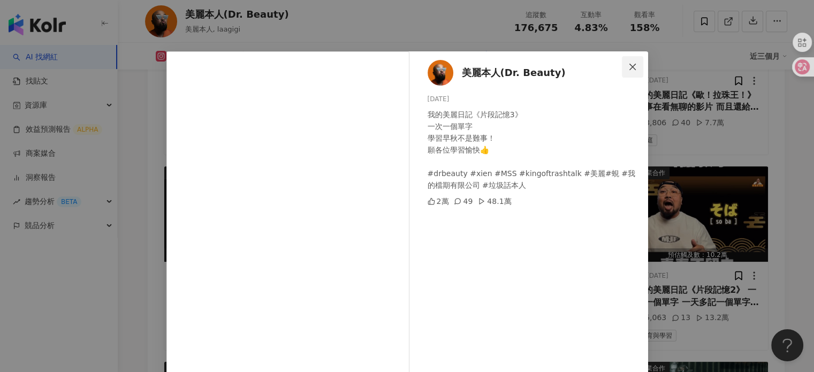
click at [629, 62] on button "Close" at bounding box center [632, 66] width 21 height 21
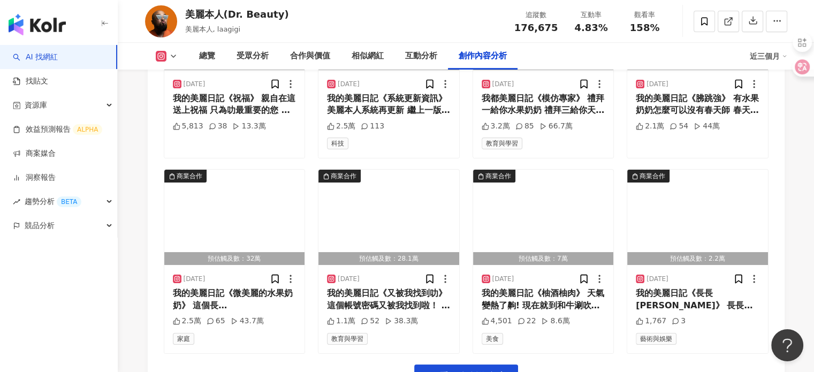
scroll to position [4305, 0]
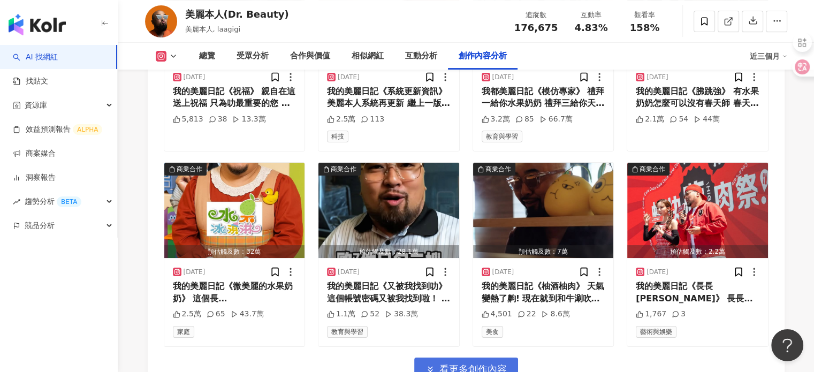
click at [476, 363] on span "看更多創作內容" at bounding box center [472, 369] width 67 height 12
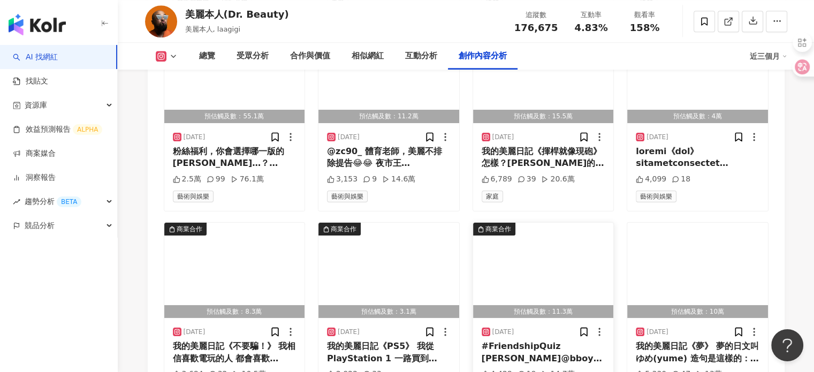
scroll to position [4616, 0]
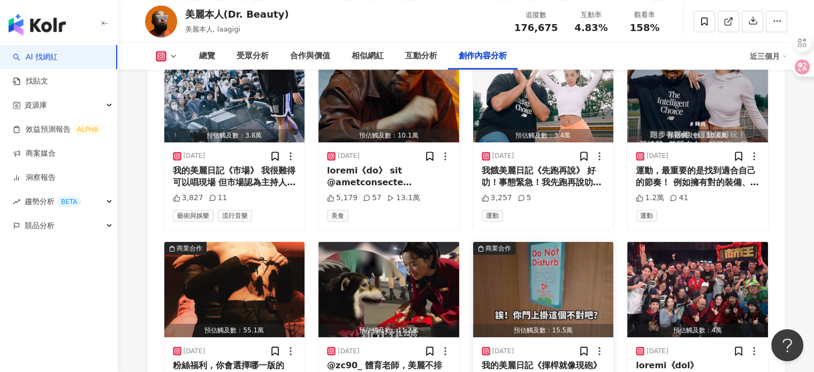
click at [494, 265] on img "button" at bounding box center [543, 289] width 141 height 95
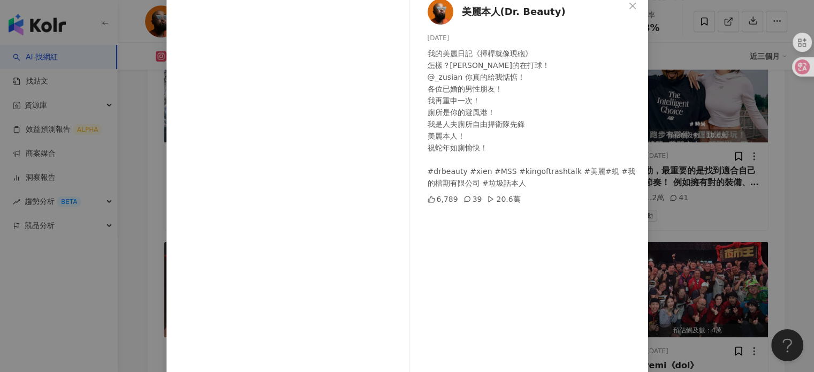
scroll to position [109, 0]
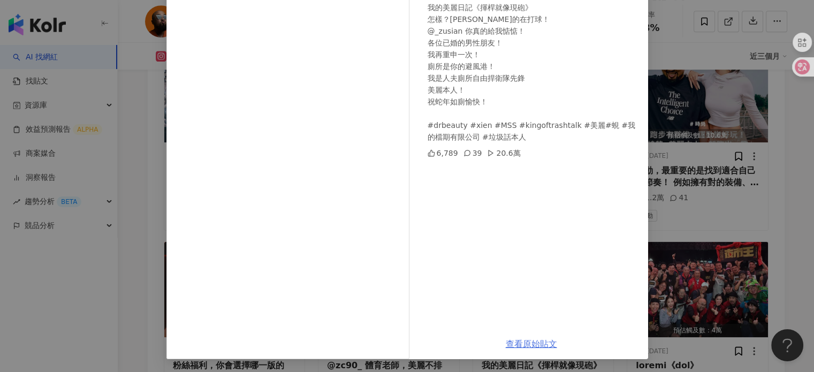
click at [529, 339] on link "查看原始貼文" at bounding box center [531, 344] width 51 height 10
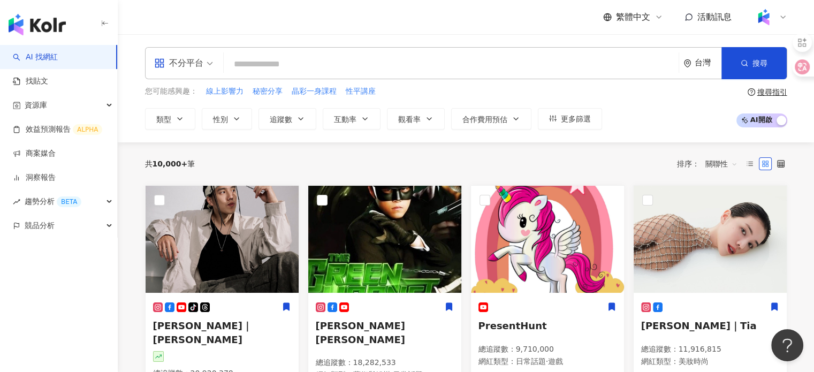
click at [340, 69] on input "search" at bounding box center [451, 64] width 446 height 20
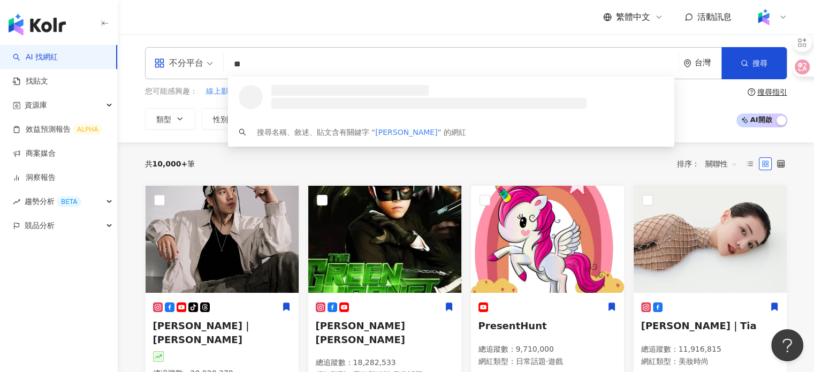
type input "**"
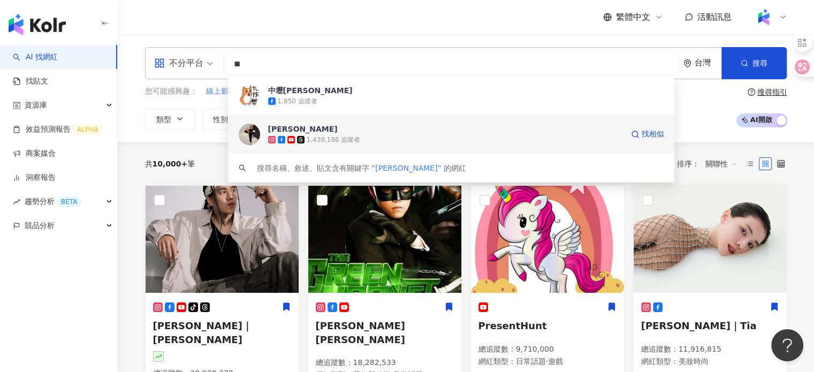
click at [368, 139] on div "1,439,186 追蹤者" at bounding box center [445, 139] width 355 height 11
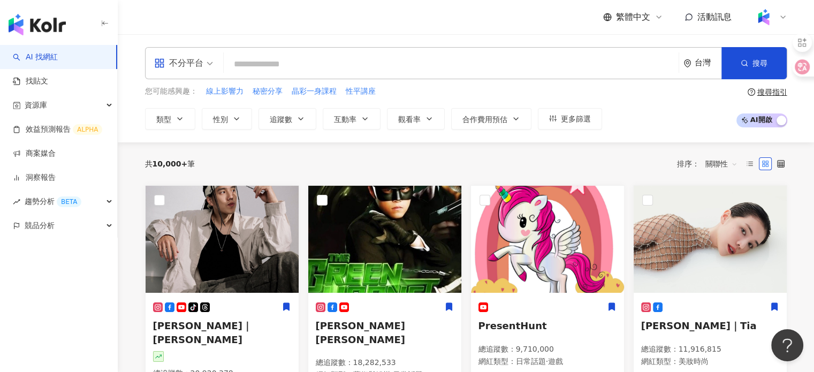
click at [326, 67] on input "search" at bounding box center [451, 64] width 446 height 20
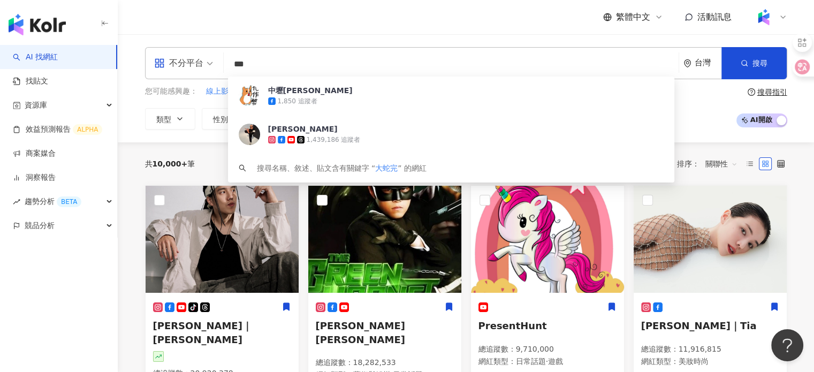
type input "**"
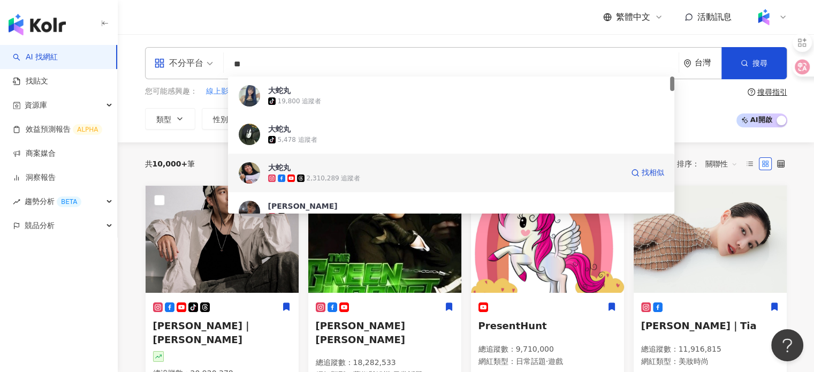
click at [383, 169] on span "大蛇丸" at bounding box center [445, 167] width 355 height 11
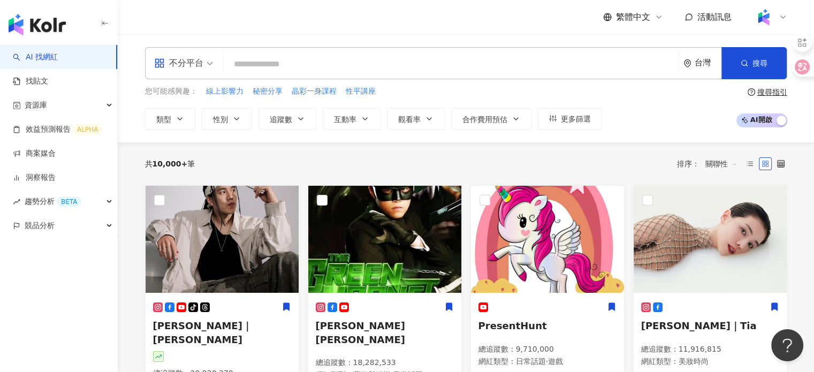
click at [329, 61] on input "search" at bounding box center [451, 64] width 446 height 20
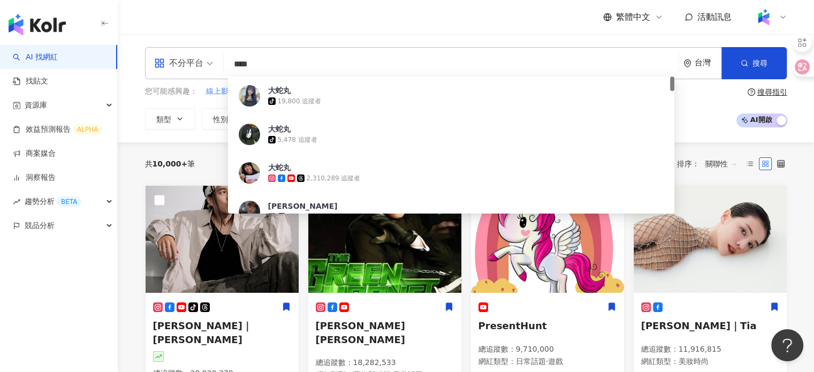
type input "**"
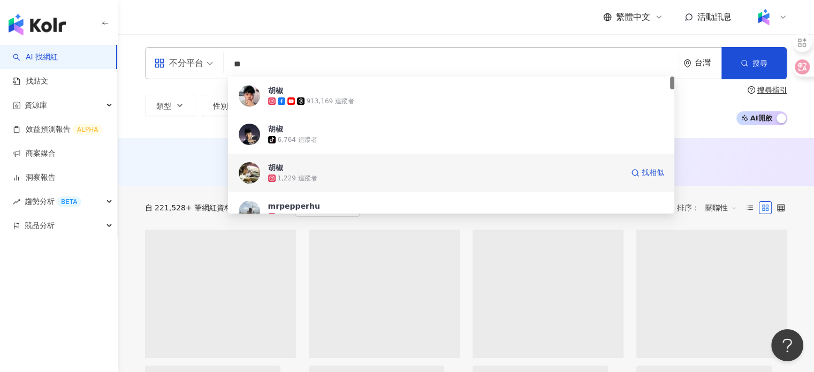
click at [363, 90] on span "胡椒" at bounding box center [466, 90] width 396 height 11
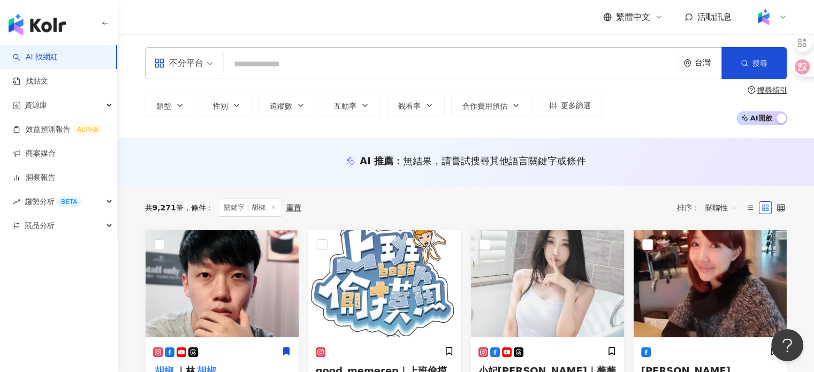
click at [317, 62] on input "search" at bounding box center [451, 64] width 446 height 20
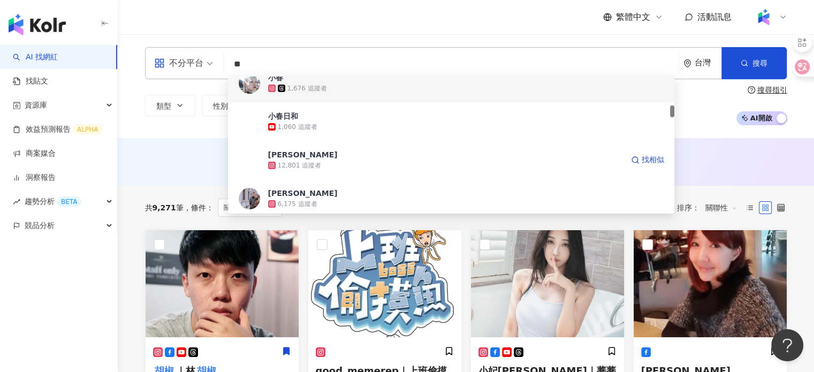
scroll to position [375, 0]
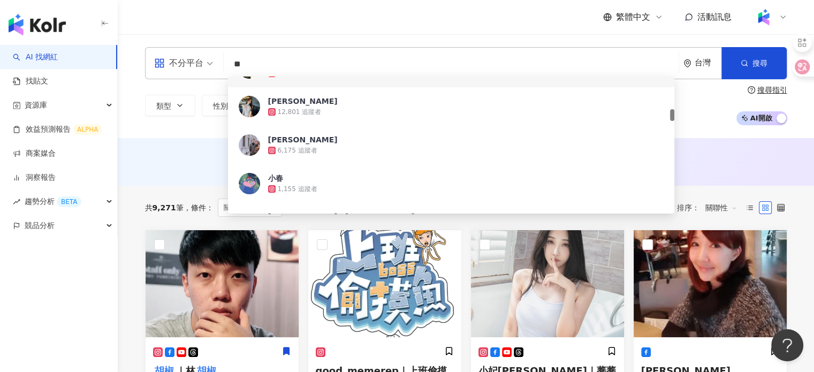
drag, startPoint x: 276, startPoint y: 69, endPoint x: 218, endPoint y: 79, distance: 58.7
click at [220, 79] on div "不分平台 ** 台灣 搜尋 60f30e36-62ea-4006-ae87-5135dad8c327 b26a5d7f-cd7f-4456-9951-b025…" at bounding box center [466, 63] width 642 height 32
type input "**"
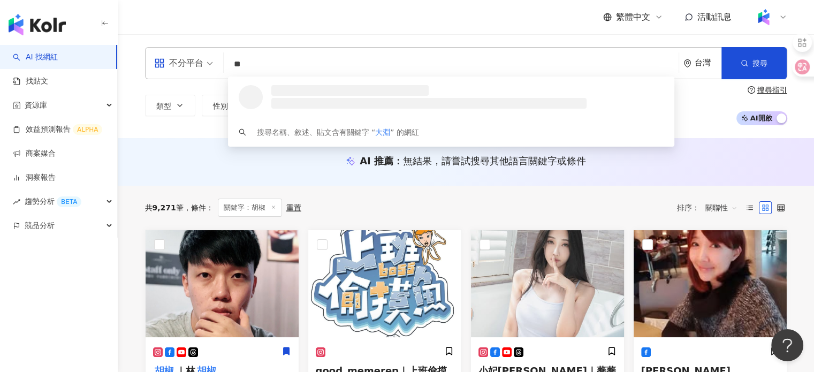
scroll to position [0, 0]
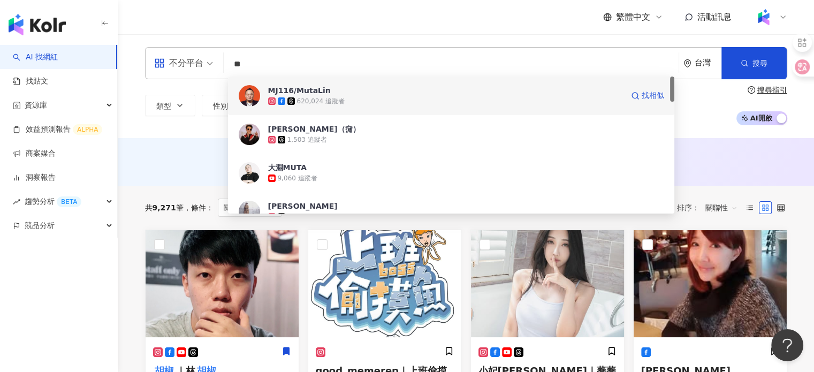
click at [369, 99] on div "620,024 追蹤者" at bounding box center [445, 101] width 355 height 11
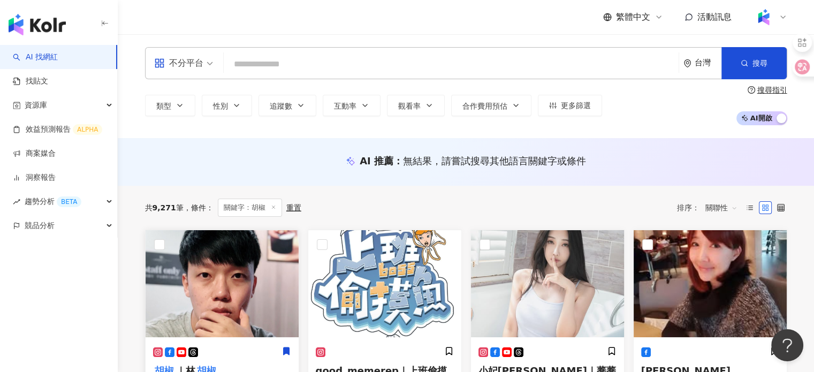
scroll to position [54, 0]
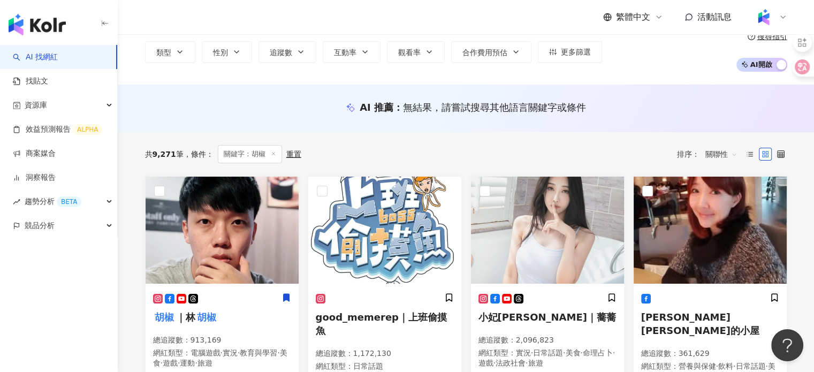
click at [271, 155] on icon at bounding box center [273, 153] width 5 height 5
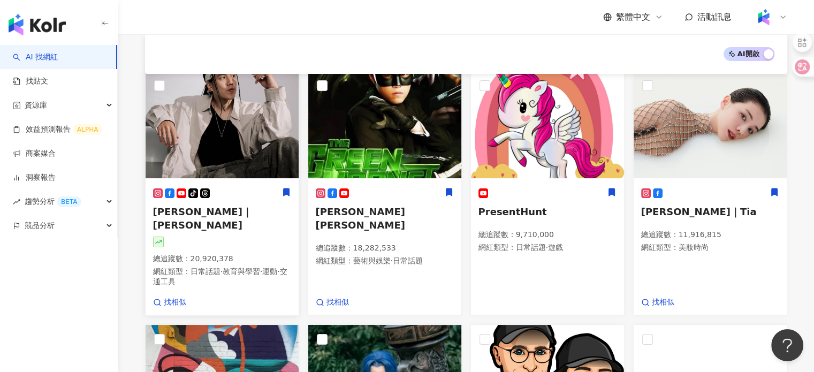
scroll to position [120, 0]
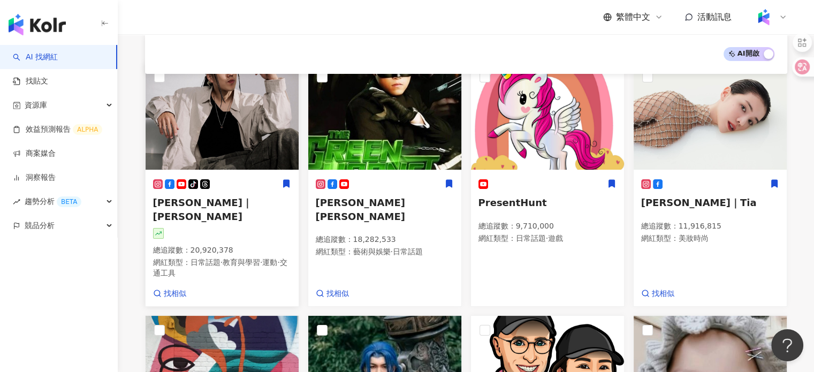
click at [245, 162] on img at bounding box center [222, 116] width 153 height 107
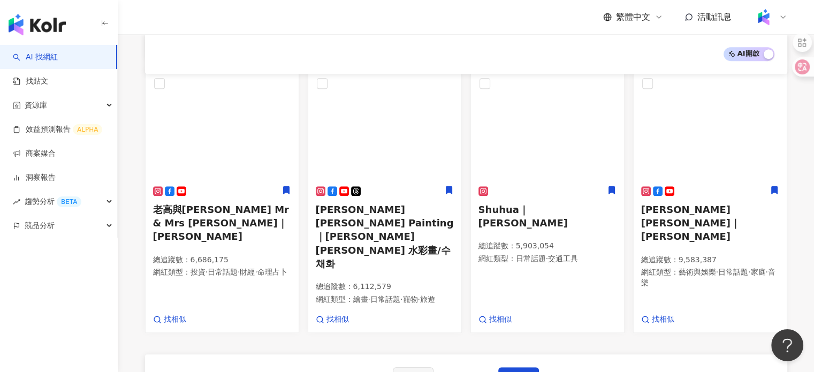
scroll to position [655, 0]
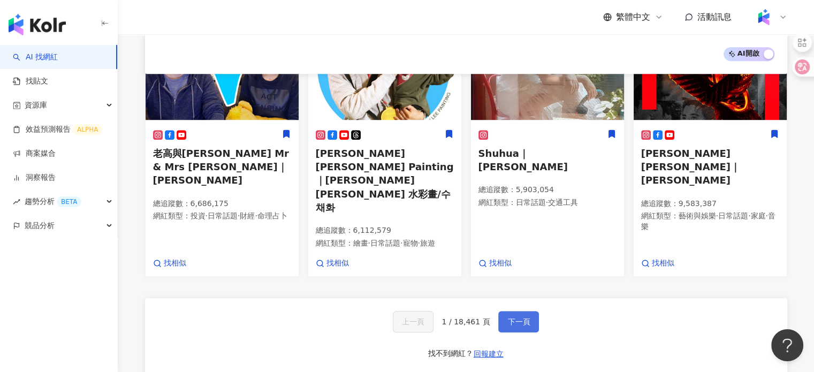
click at [518, 311] on button "下一頁" at bounding box center [518, 321] width 41 height 21
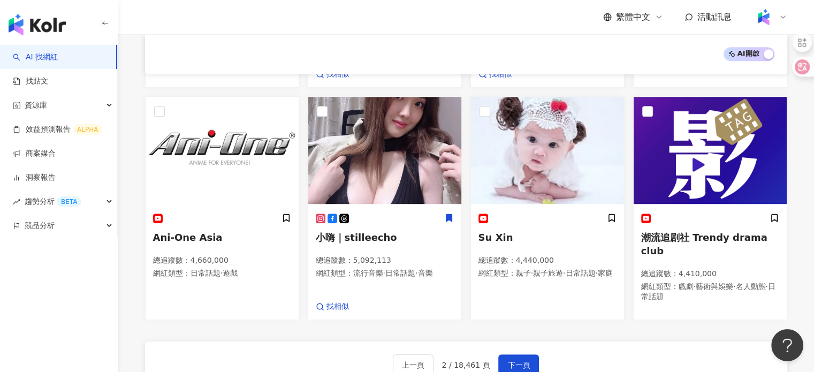
scroll to position [589, 0]
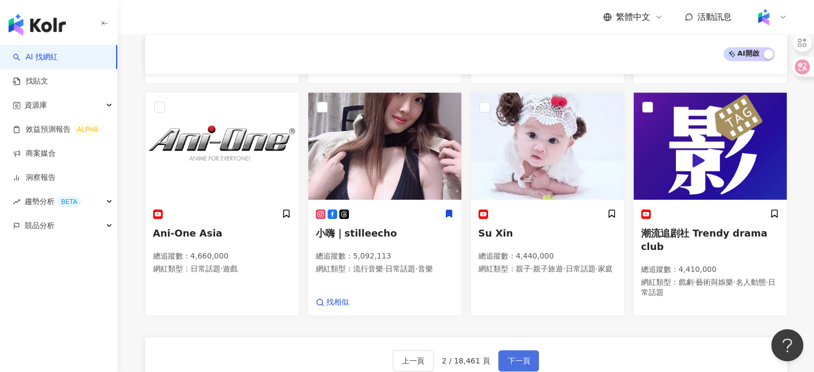
click at [528, 350] on button "下一頁" at bounding box center [518, 360] width 41 height 21
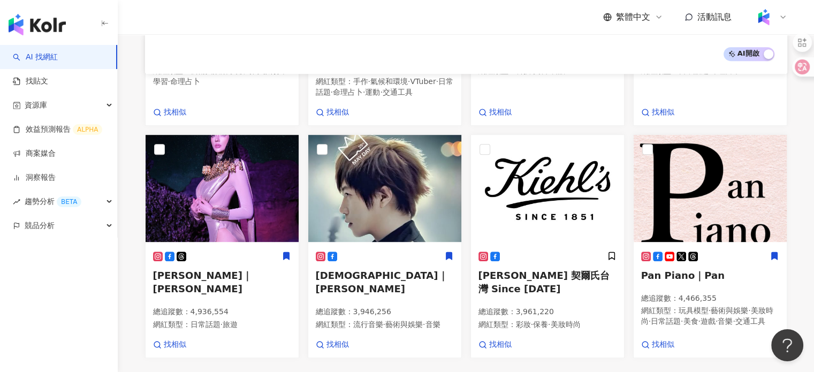
scroll to position [631, 0]
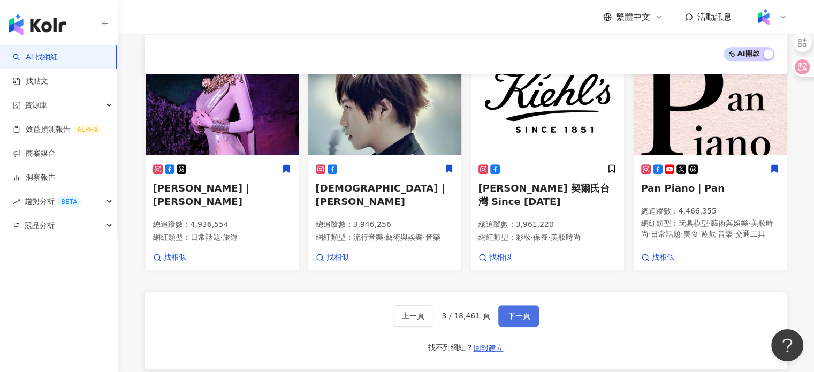
click at [526, 326] on button "下一頁" at bounding box center [518, 315] width 41 height 21
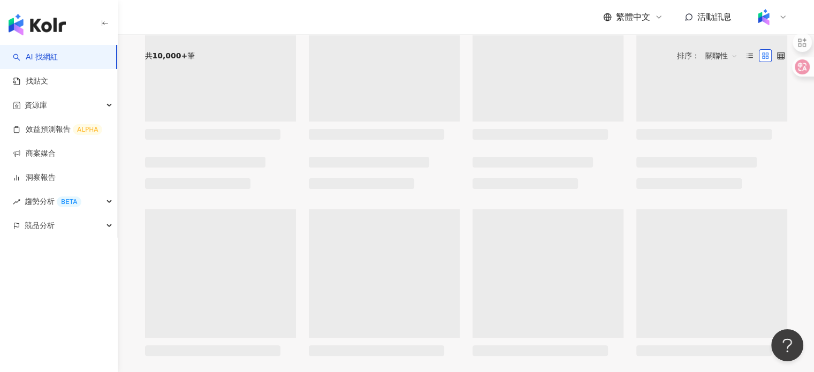
scroll to position [9, 0]
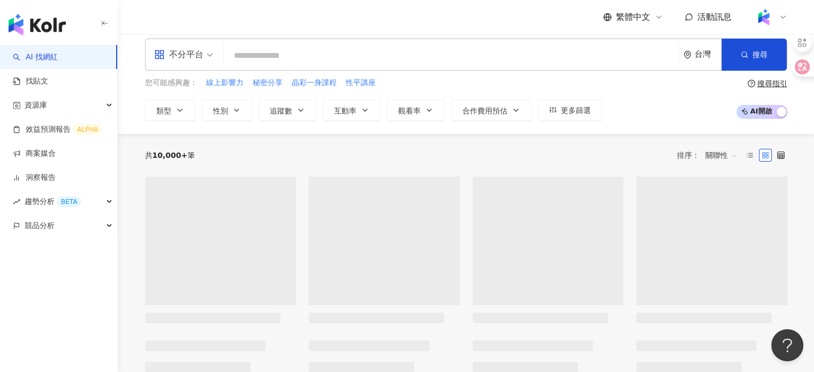
click at [278, 113] on span "追蹤數" at bounding box center [281, 110] width 22 height 9
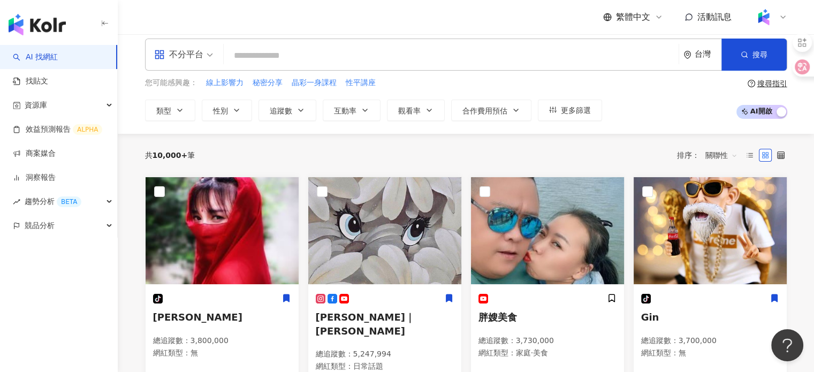
click at [246, 152] on div "共 10,000+ 筆 排序： 關聯性" at bounding box center [466, 155] width 642 height 17
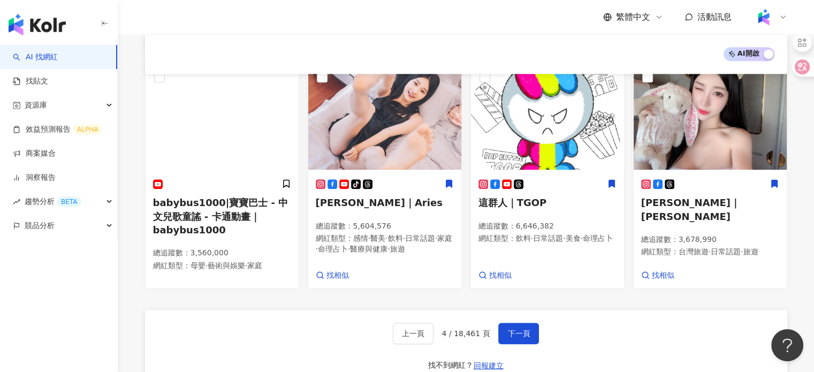
scroll to position [642, 0]
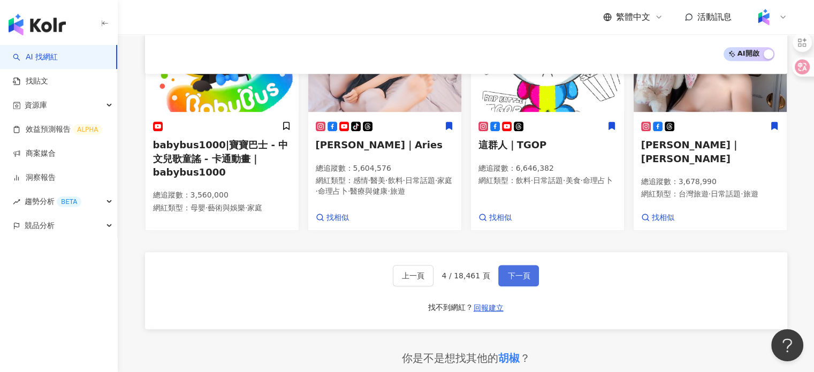
click at [504, 265] on button "下一頁" at bounding box center [518, 275] width 41 height 21
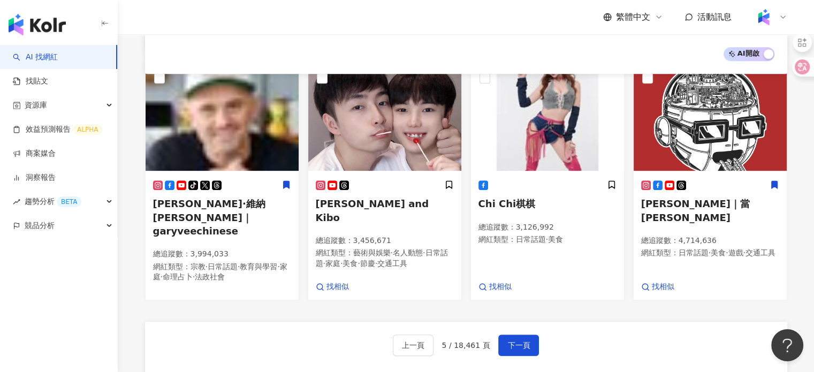
scroll to position [602, 0]
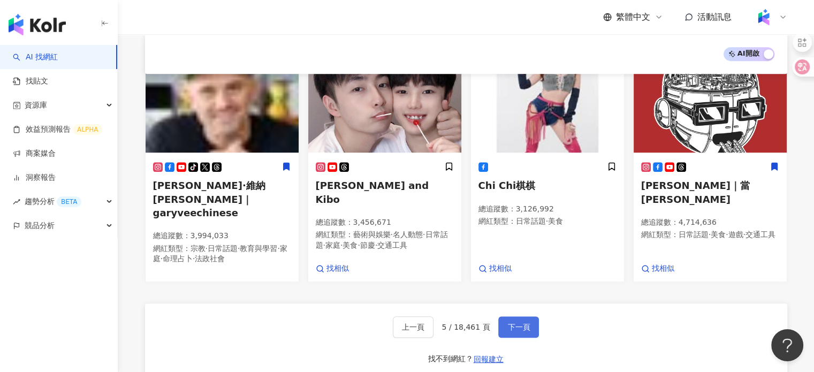
click at [513, 316] on button "下一頁" at bounding box center [518, 326] width 41 height 21
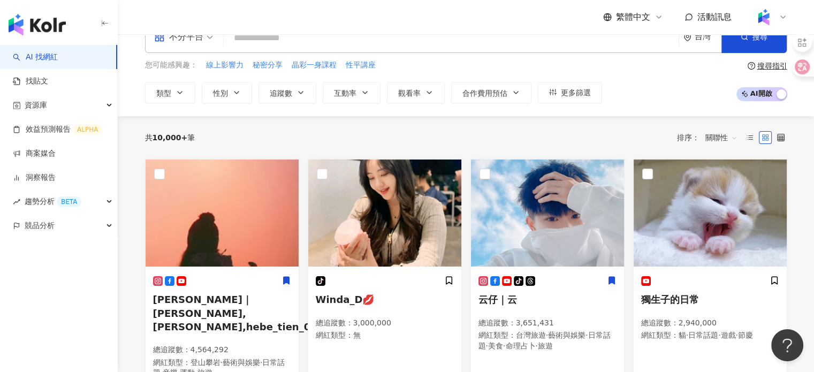
scroll to position [0, 0]
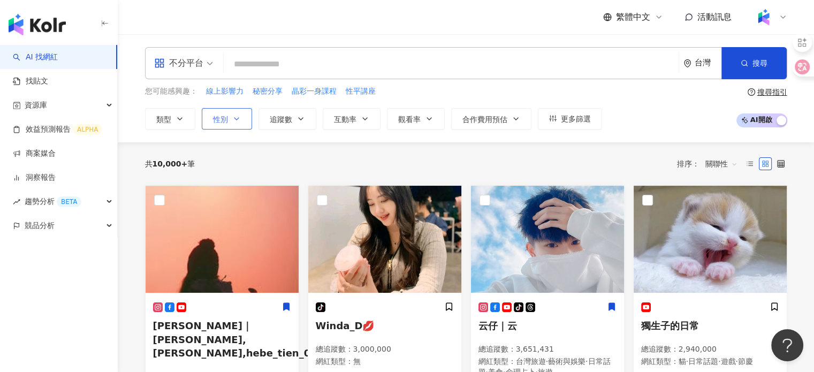
click at [232, 118] on icon "button" at bounding box center [236, 119] width 9 height 9
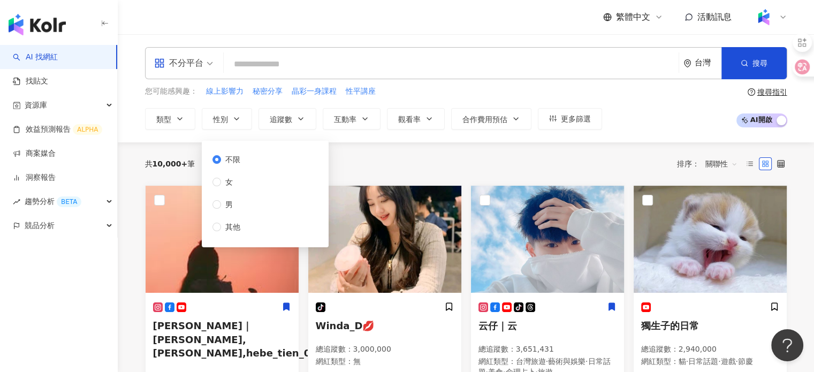
click at [263, 211] on div "不限 女 男 其他" at bounding box center [265, 194] width 114 height 94
click at [224, 203] on span "男" at bounding box center [229, 205] width 16 height 12
click at [747, 59] on icon "button" at bounding box center [744, 62] width 7 height 7
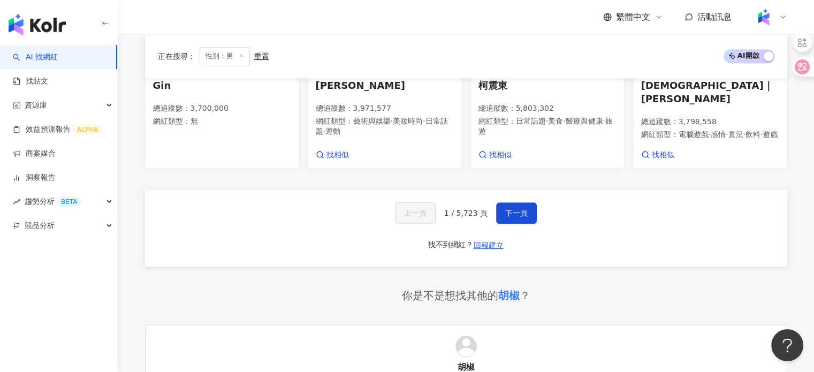
scroll to position [642, 0]
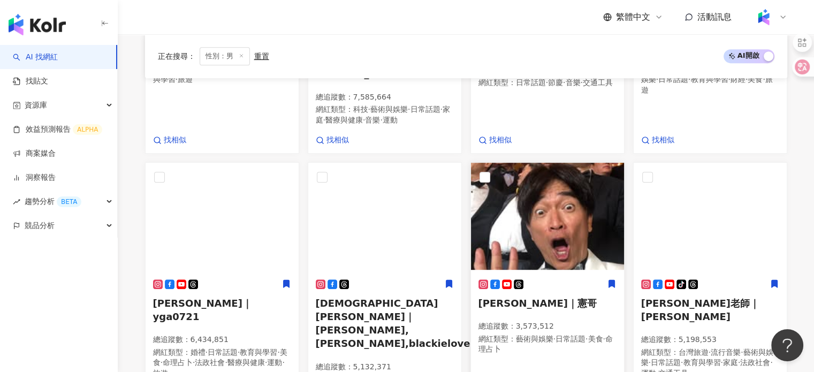
scroll to position [652, 0]
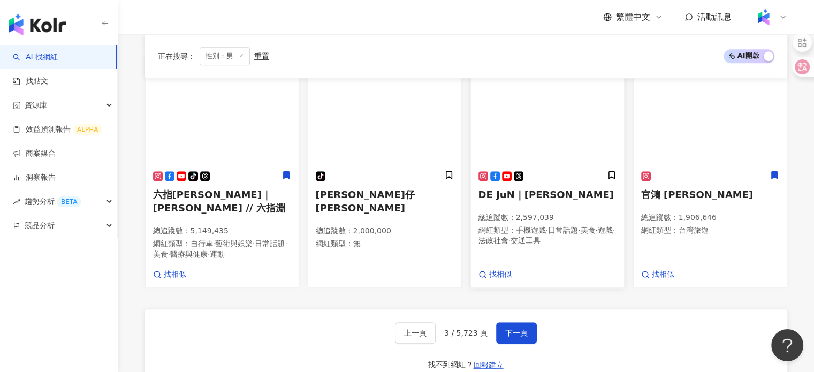
scroll to position [756, 0]
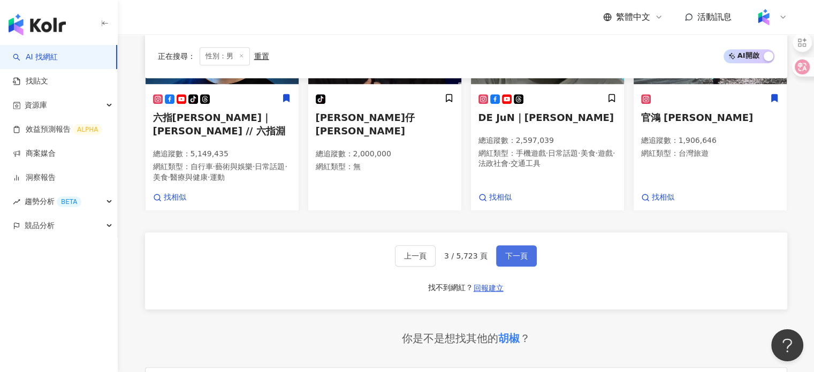
click at [515, 252] on span "下一頁" at bounding box center [516, 256] width 22 height 9
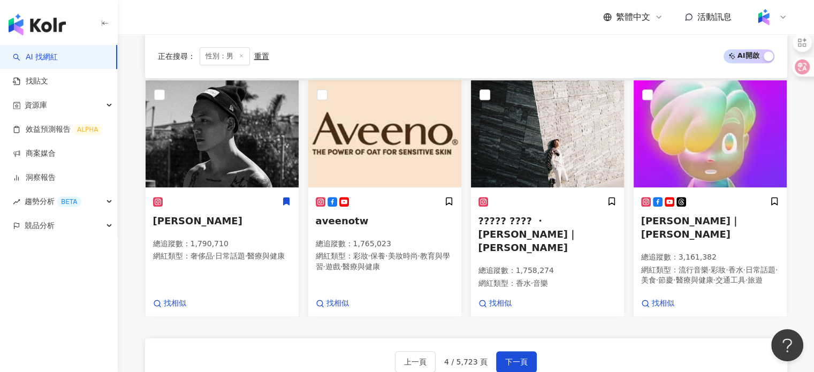
scroll to position [627, 0]
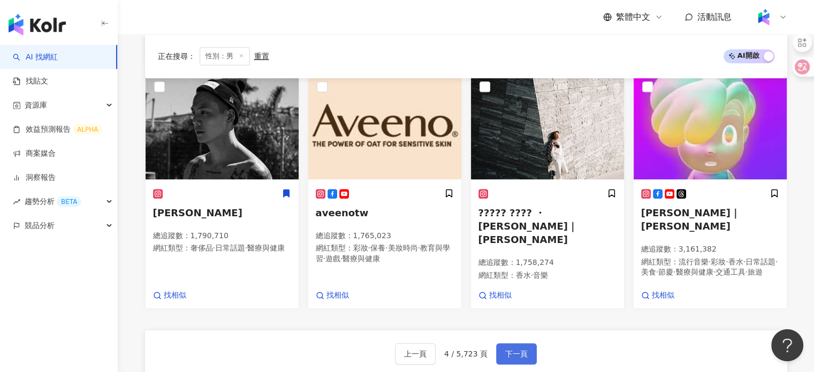
click at [509, 349] on span "下一頁" at bounding box center [516, 353] width 22 height 9
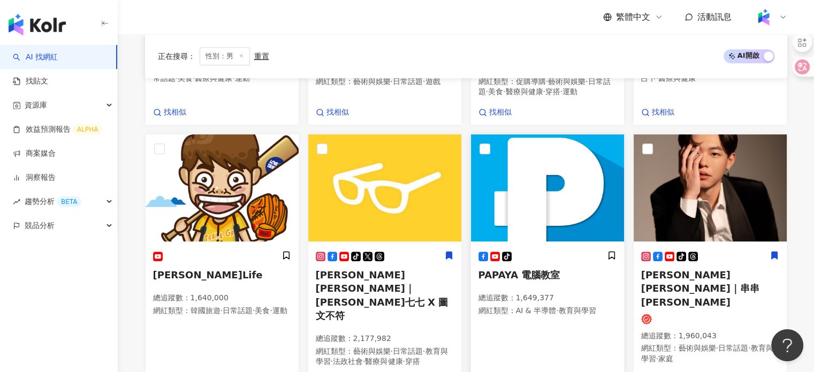
scroll to position [666, 0]
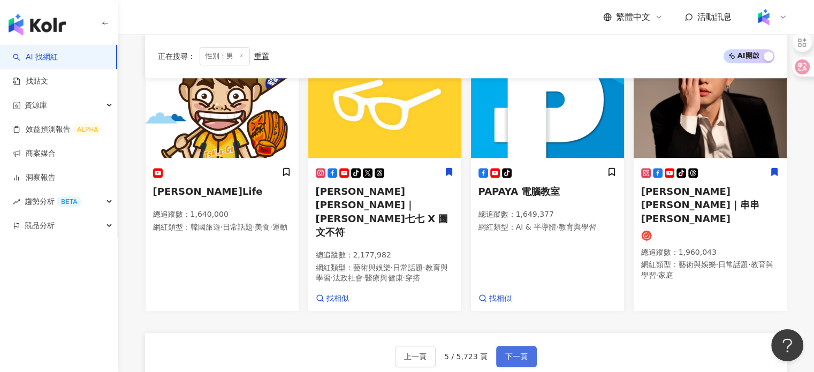
click at [523, 352] on span "下一頁" at bounding box center [516, 356] width 22 height 9
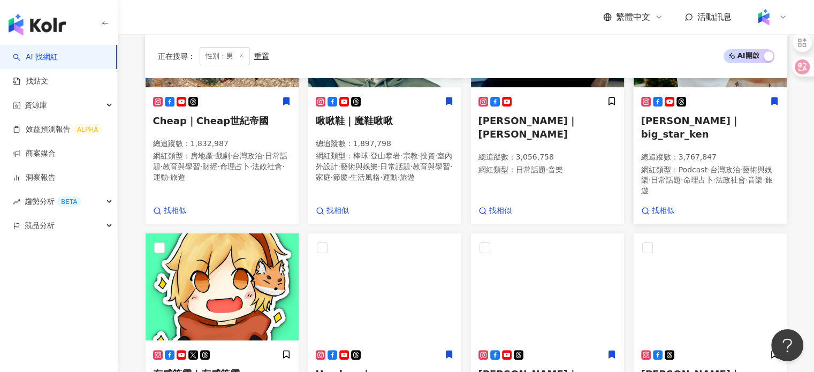
scroll to position [120, 0]
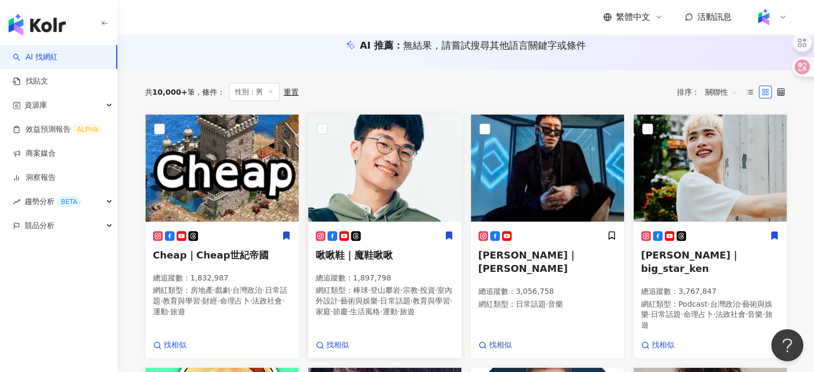
click at [347, 250] on span "啾啾鞋｜魔鞋啾啾" at bounding box center [354, 254] width 77 height 11
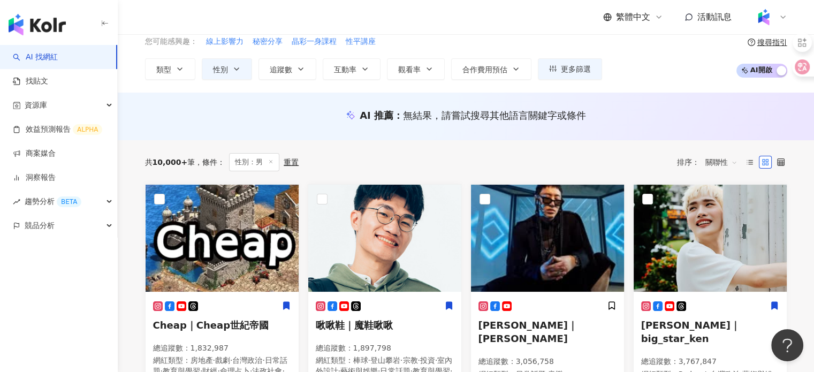
scroll to position [0, 0]
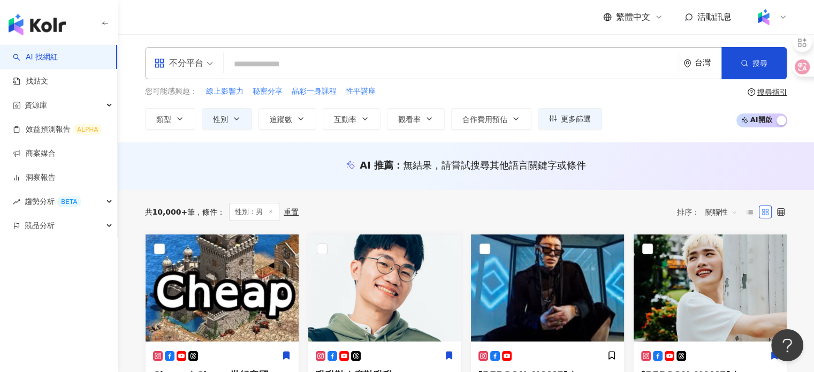
click at [351, 57] on input "search" at bounding box center [451, 64] width 446 height 20
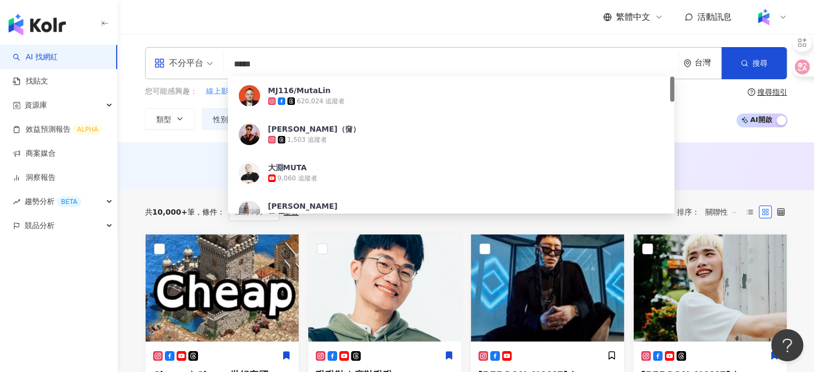
type input "***"
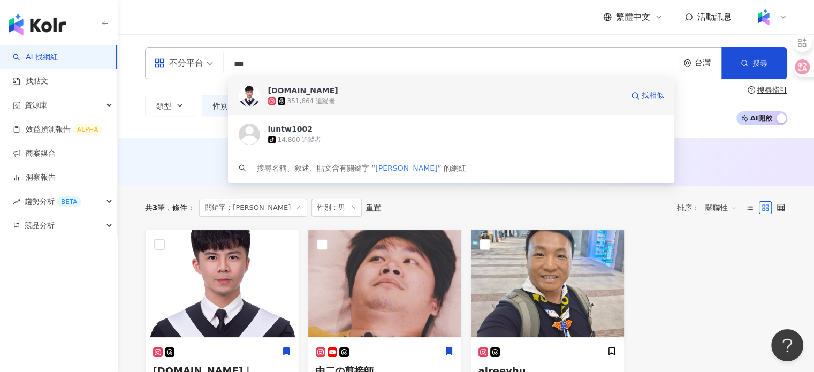
click at [377, 95] on span "lun.tw" at bounding box center [445, 90] width 355 height 11
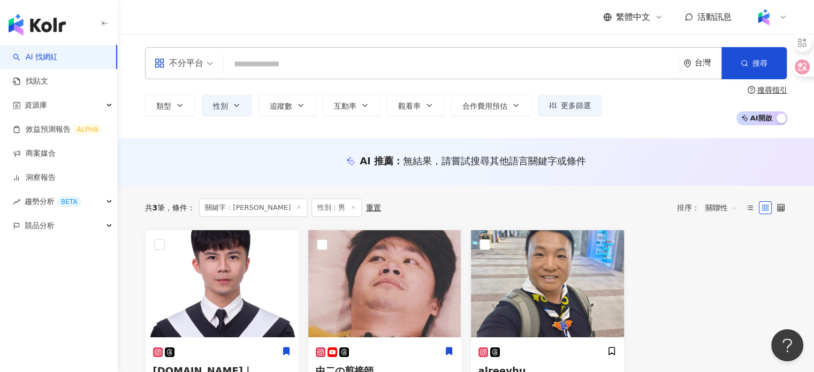
click at [313, 64] on input "search" at bounding box center [451, 64] width 446 height 20
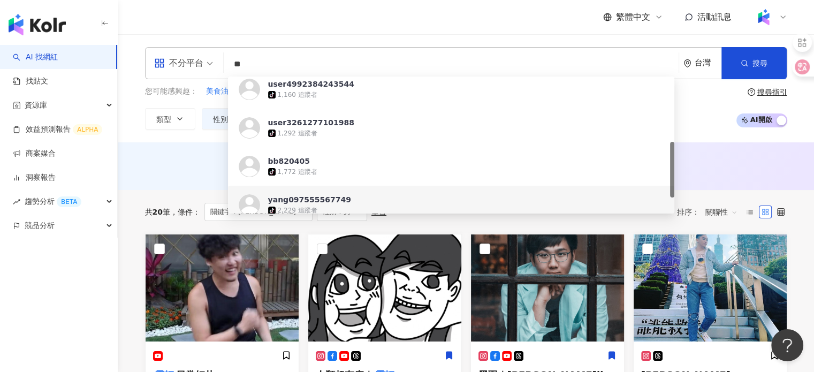
scroll to position [54, 0]
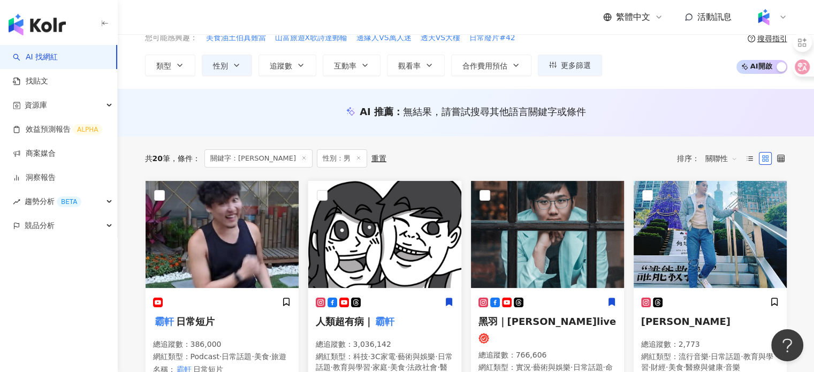
click at [378, 222] on img at bounding box center [384, 234] width 153 height 107
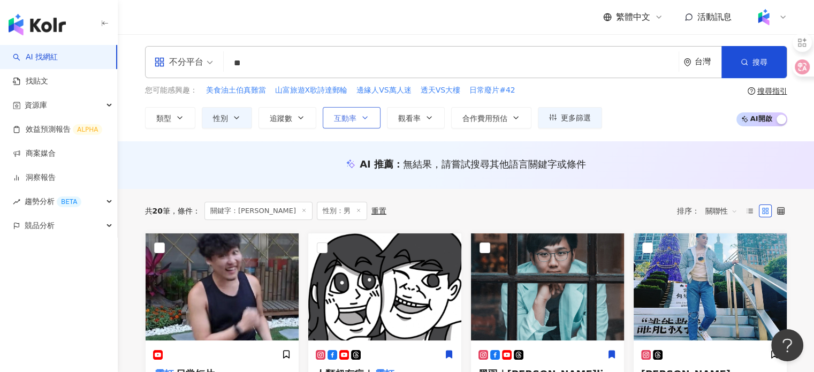
scroll to position [0, 0]
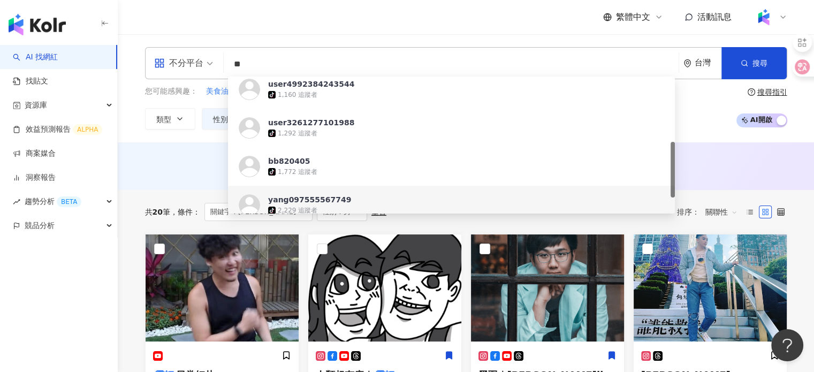
drag, startPoint x: 336, startPoint y: 56, endPoint x: 251, endPoint y: 60, distance: 85.2
click at [256, 62] on input "**" at bounding box center [451, 64] width 446 height 20
drag, startPoint x: 238, startPoint y: 51, endPoint x: 220, endPoint y: 51, distance: 17.1
click at [220, 51] on div "不分平台 ** 台灣 搜尋 https://www.tiktok.com/@bb820405 https://www.tiktok.com/@yang0975…" at bounding box center [466, 63] width 642 height 32
click at [257, 66] on input "**" at bounding box center [451, 64] width 446 height 20
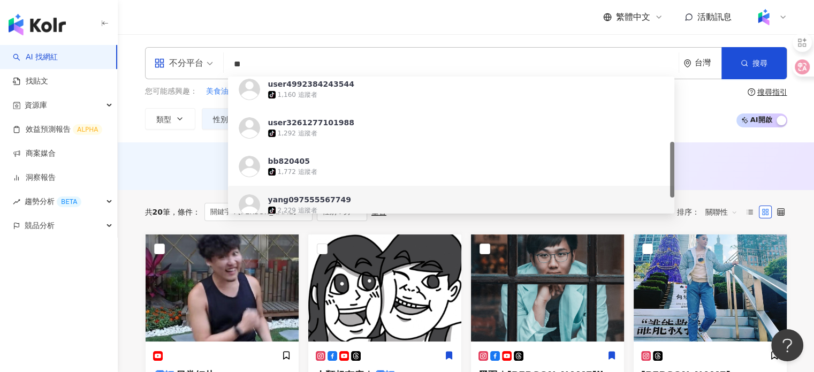
type input "*"
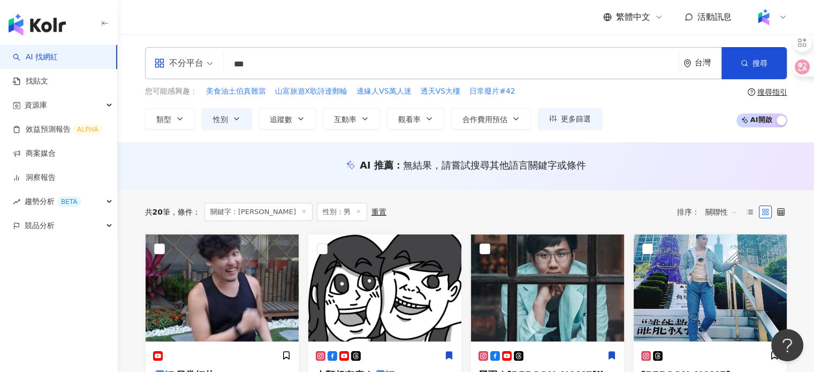
type input "**"
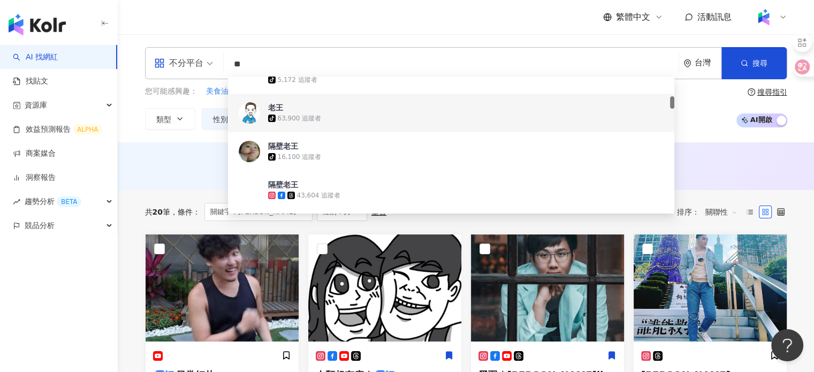
scroll to position [268, 0]
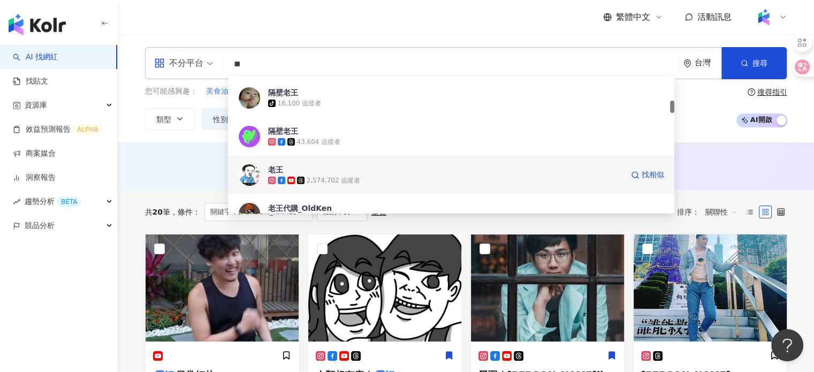
click at [375, 179] on div "2,574,702 追蹤者" at bounding box center [445, 180] width 355 height 11
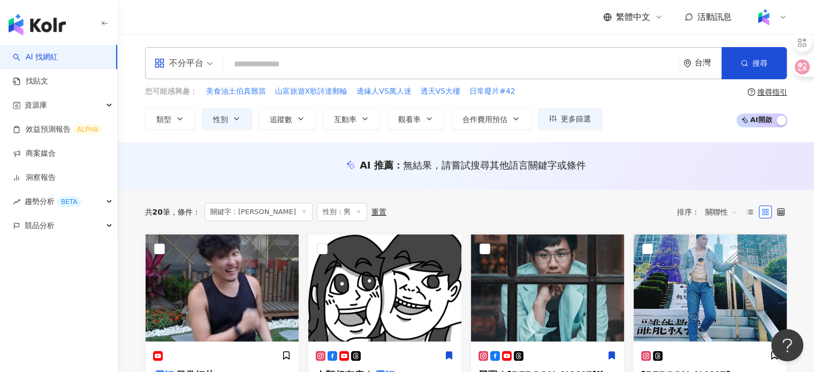
click at [323, 59] on input "search" at bounding box center [451, 64] width 446 height 20
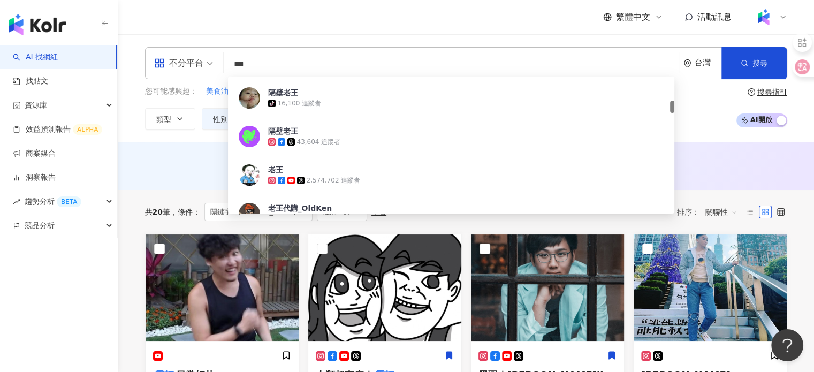
type input "***"
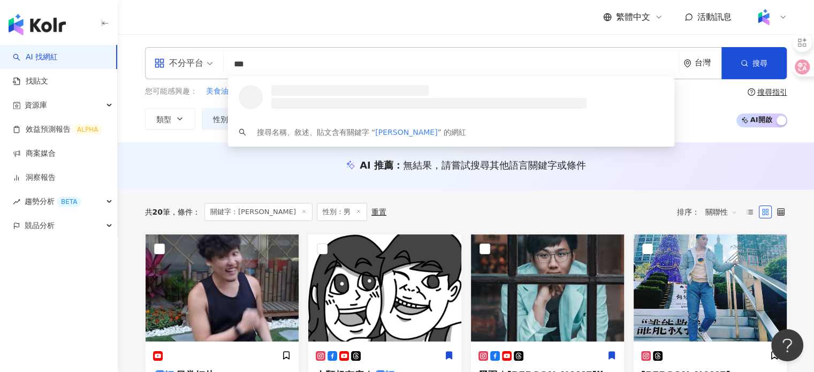
scroll to position [0, 0]
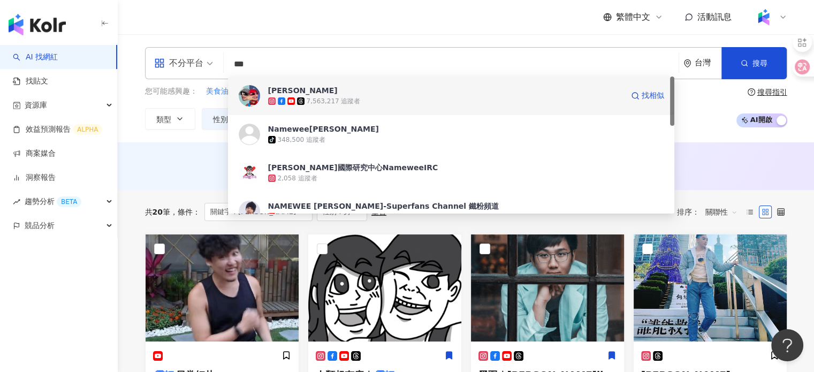
click at [340, 105] on div "7,563,217 追蹤者" at bounding box center [334, 101] width 54 height 9
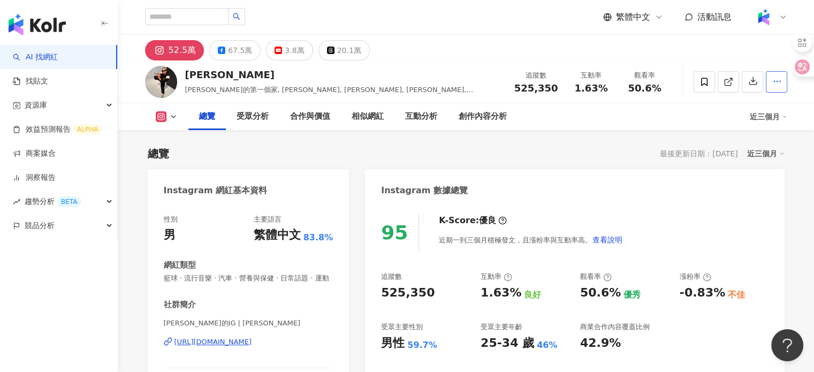
click at [766, 77] on button "button" at bounding box center [776, 81] width 21 height 21
click at [778, 74] on div at bounding box center [795, 66] width 37 height 19
click at [730, 102] on div "[PERSON_NAME] [PERSON_NAME] 邰邰的第一個家, [PERSON_NAME], [PERSON_NAME], [PERSON_NAME…" at bounding box center [466, 81] width 685 height 42
click at [777, 79] on icon "button" at bounding box center [777, 82] width 10 height 10
click at [773, 80] on icon "button" at bounding box center [777, 82] width 10 height 10
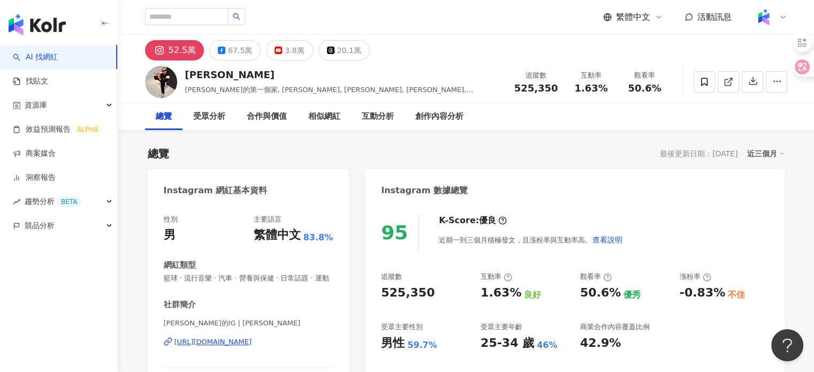
click at [722, 105] on div "總覽 受眾分析 合作與價值 相似網紅 互動分析 創作內容分析" at bounding box center [466, 116] width 642 height 27
click at [777, 85] on icon "button" at bounding box center [777, 82] width 10 height 10
click at [731, 106] on span "查看合作資訊" at bounding box center [749, 107] width 60 height 12
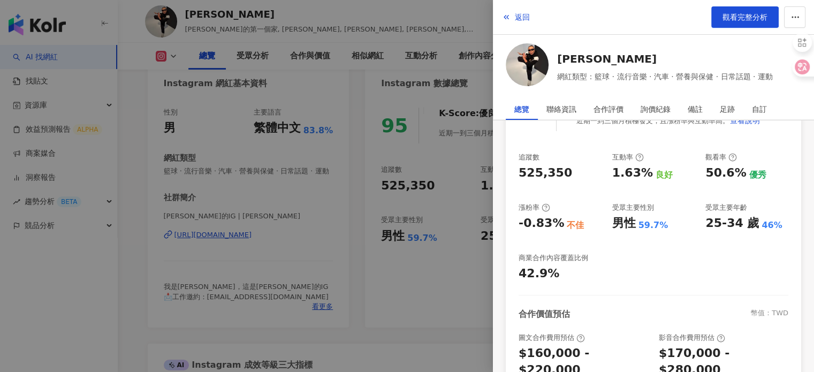
scroll to position [161, 0]
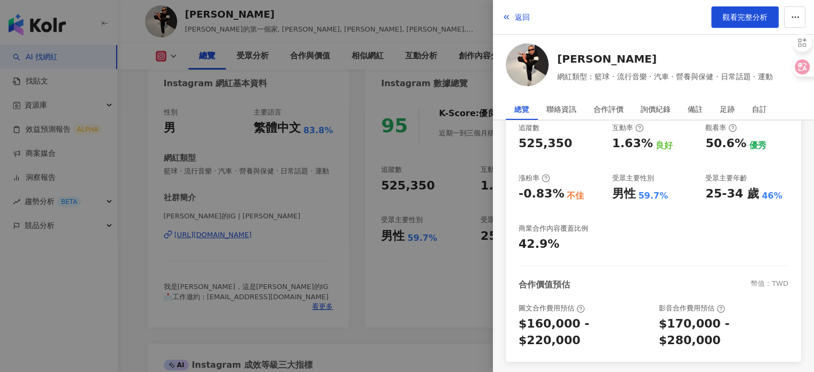
click at [369, 139] on div at bounding box center [407, 186] width 814 height 372
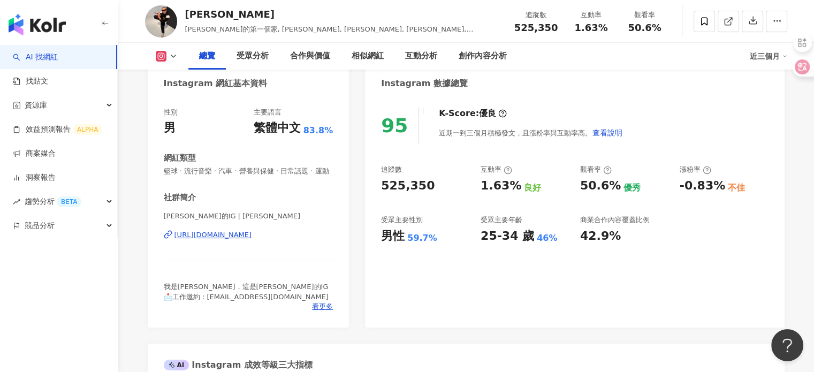
click at [243, 240] on div "[URL][DOMAIN_NAME]" at bounding box center [213, 235] width 78 height 10
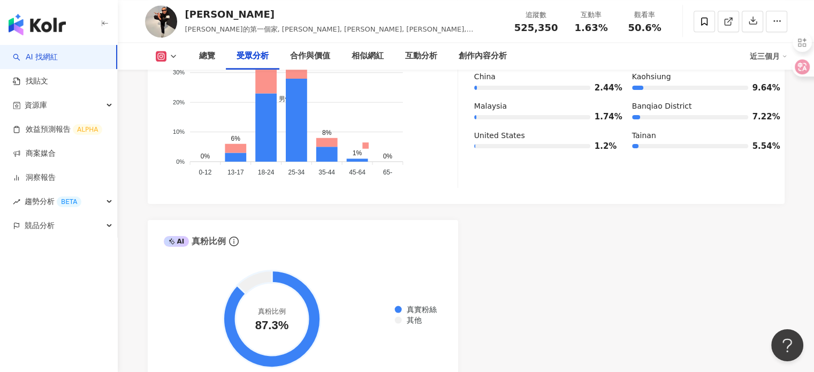
scroll to position [1017, 0]
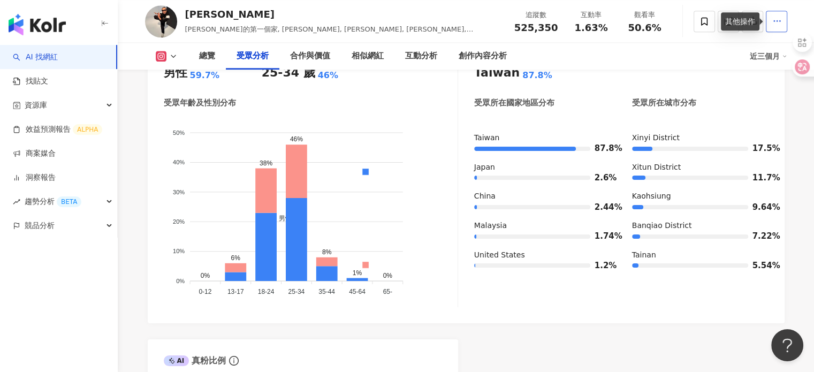
click at [773, 25] on icon "button" at bounding box center [777, 21] width 10 height 10
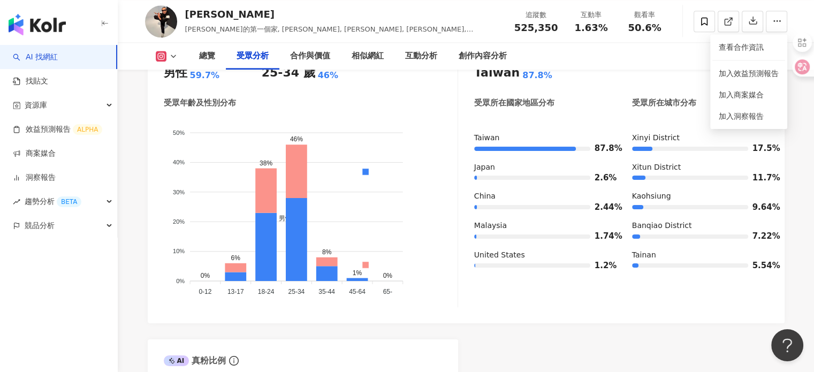
click at [732, 62] on ul "查看合作資訊 加入效益預測報告 加入商案媒合 加入洞察報告" at bounding box center [748, 81] width 77 height 95
click at [719, 49] on span "查看合作資訊" at bounding box center [749, 47] width 60 height 12
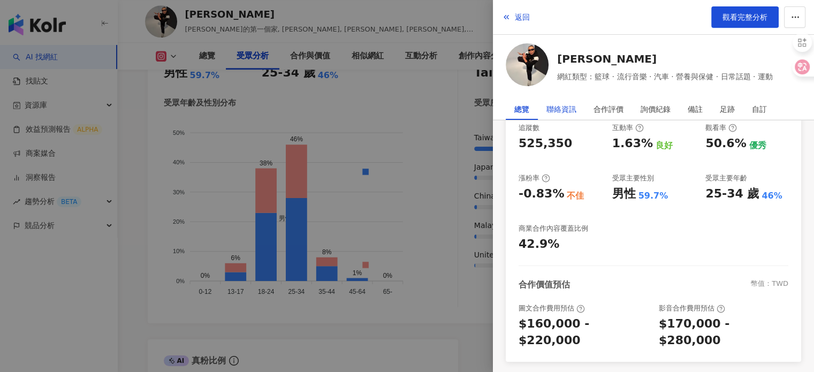
click at [561, 111] on div "聯絡資訊" at bounding box center [561, 108] width 30 height 21
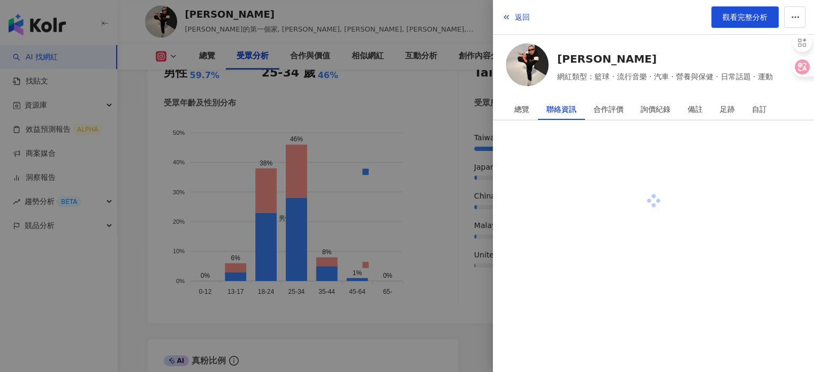
scroll to position [0, 0]
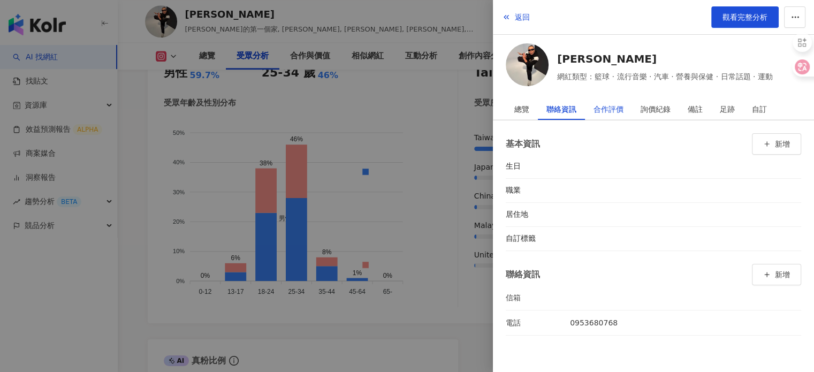
click at [599, 106] on div "合作評價" at bounding box center [608, 108] width 30 height 21
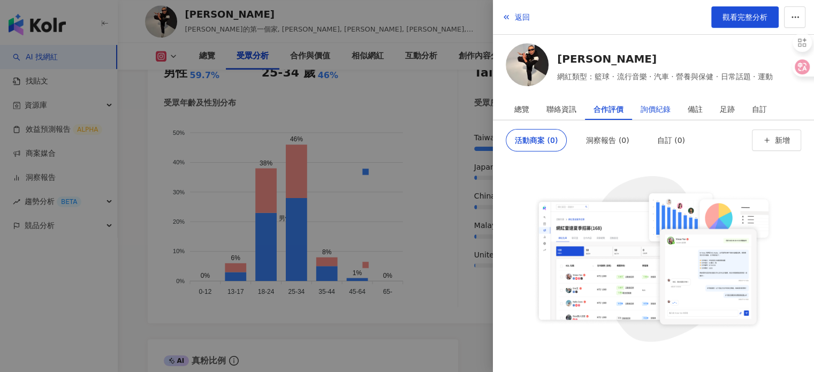
click at [658, 105] on div "詢價紀錄" at bounding box center [656, 108] width 30 height 21
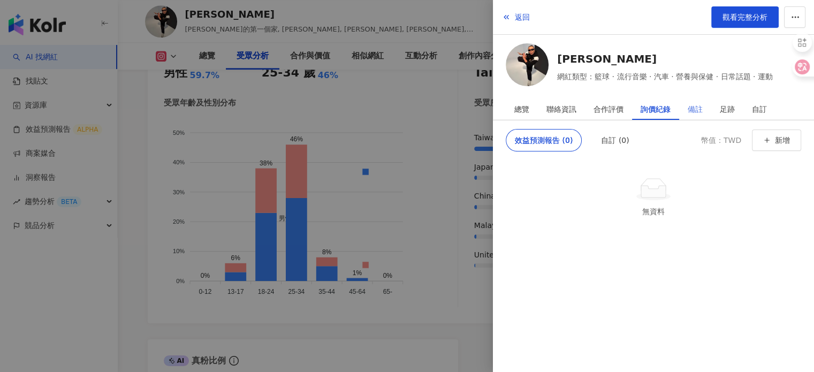
click at [685, 111] on div "備註" at bounding box center [695, 108] width 32 height 21
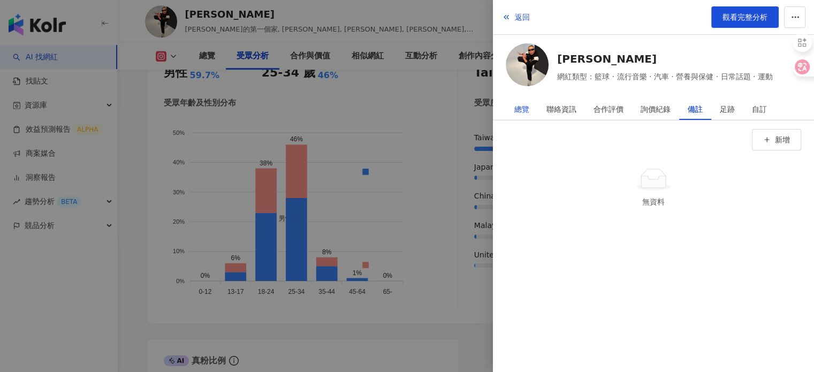
click at [520, 110] on div "總覽" at bounding box center [521, 108] width 15 height 21
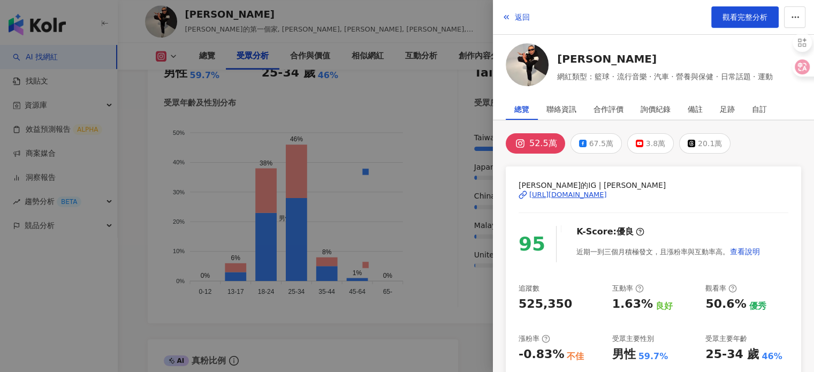
click at [340, 81] on div at bounding box center [407, 186] width 814 height 372
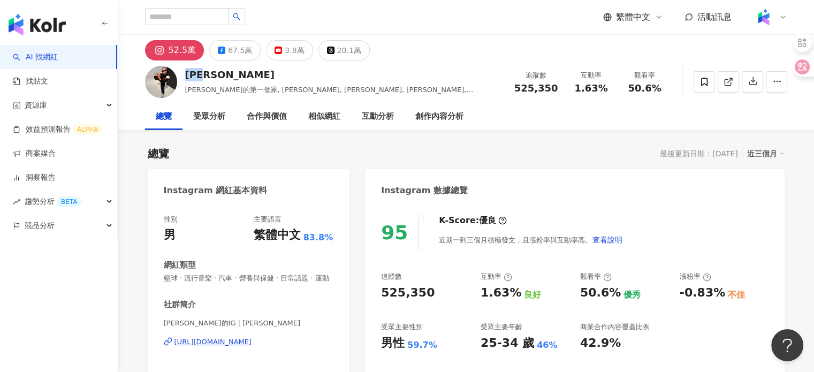
drag, startPoint x: 212, startPoint y: 73, endPoint x: 182, endPoint y: 78, distance: 30.9
click at [182, 78] on div "邰智源 邰智源 邰邰的第一個家, 小邰, 邰邰, 邰哥, 阿公, 福智源, 月曜1起玩 追蹤數 525,350 互動率 1.63% 觀看率 50.6%" at bounding box center [466, 81] width 685 height 42
copy div "邰智源"
drag, startPoint x: 515, startPoint y: 89, endPoint x: 552, endPoint y: 96, distance: 37.6
click at [552, 96] on div "追蹤數 525,350 互動率 1.63% 觀看率 50.6%" at bounding box center [590, 82] width 164 height 32
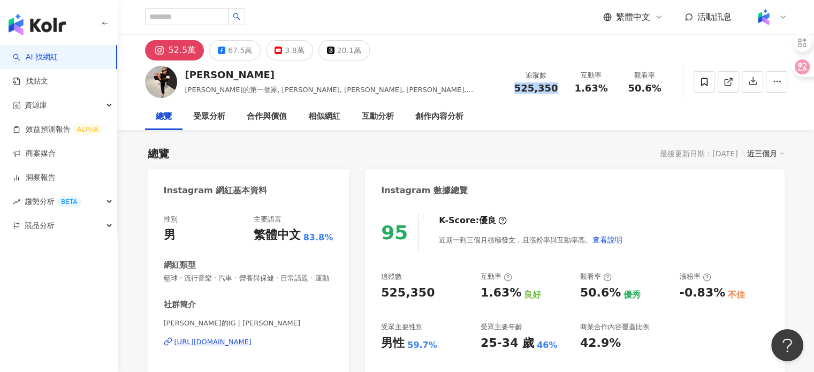
copy span "525,350"
drag, startPoint x: 575, startPoint y: 83, endPoint x: 567, endPoint y: 97, distance: 15.8
click at [614, 95] on div "追蹤數 525,350 互動率 1.63% 觀看率 50.6%" at bounding box center [590, 82] width 164 height 32
copy span "1.63%"
drag, startPoint x: 629, startPoint y: 88, endPoint x: 667, endPoint y: 100, distance: 39.3
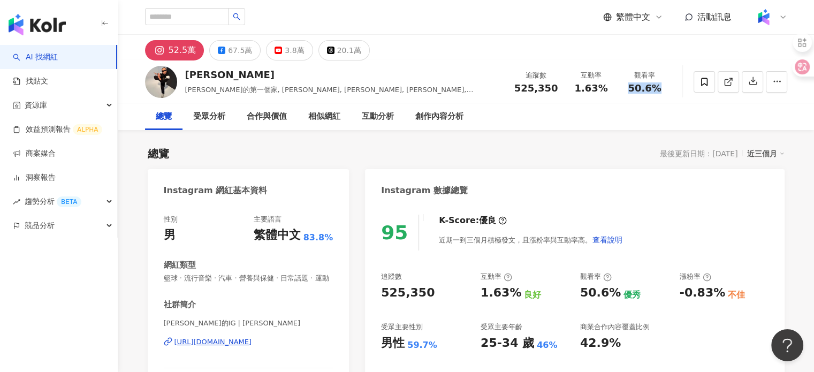
click at [667, 100] on div "邰智源 邰智源 邰邰的第一個家, 小邰, 邰邰, 邰哥, 阿公, 福智源, 月曜1起玩 追蹤數 525,350 互動率 1.63% 觀看率 50.6%" at bounding box center [466, 81] width 685 height 42
copy span "50.6%"
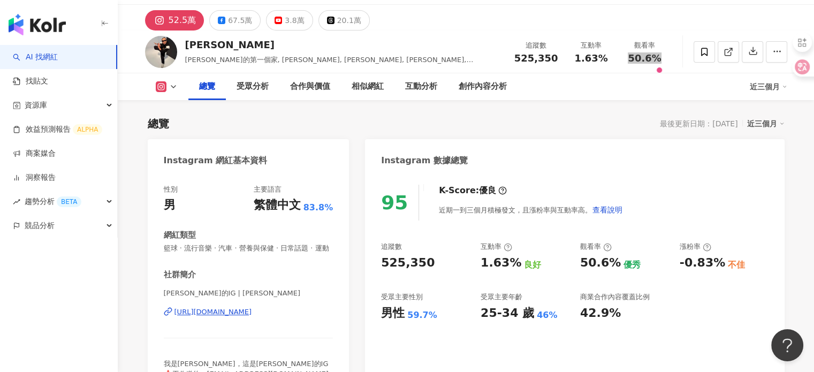
scroll to position [54, 0]
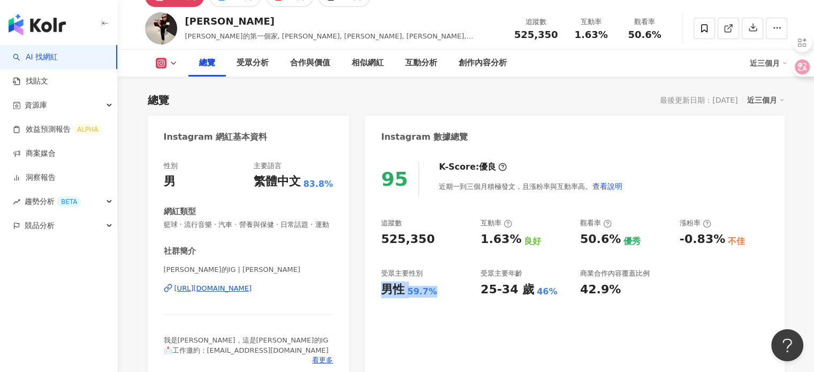
drag, startPoint x: 381, startPoint y: 286, endPoint x: 439, endPoint y: 297, distance: 59.3
click at [439, 297] on div "95 K-Score : 優良 近期一到三個月積極發文，且漲粉率與互動率高。 查看說明 追蹤數 525,350 互動率 1.63% 良好 觀看率 50.6% …" at bounding box center [574, 265] width 419 height 231
copy div "男性 59.7%"
drag, startPoint x: 516, startPoint y: 296, endPoint x: 566, endPoint y: 305, distance: 50.6
click at [566, 305] on div "95 K-Score : 優良 近期一到三個月積極發文，且漲粉率與互動率高。 查看說明 追蹤數 525,350 互動率 1.63% 良好 觀看率 50.6% …" at bounding box center [574, 265] width 419 height 231
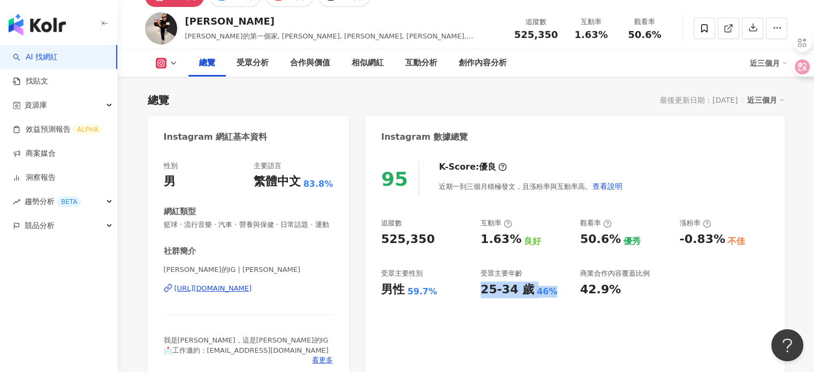
drag, startPoint x: 476, startPoint y: 290, endPoint x: 558, endPoint y: 301, distance: 83.1
click at [558, 301] on div "95 K-Score : 優良 近期一到三個月積極發文，且漲粉率與互動率高。 查看說明 追蹤數 525,350 互動率 1.63% 良好 觀看率 50.6% …" at bounding box center [574, 265] width 419 height 231
copy div "25-34 歲 46%"
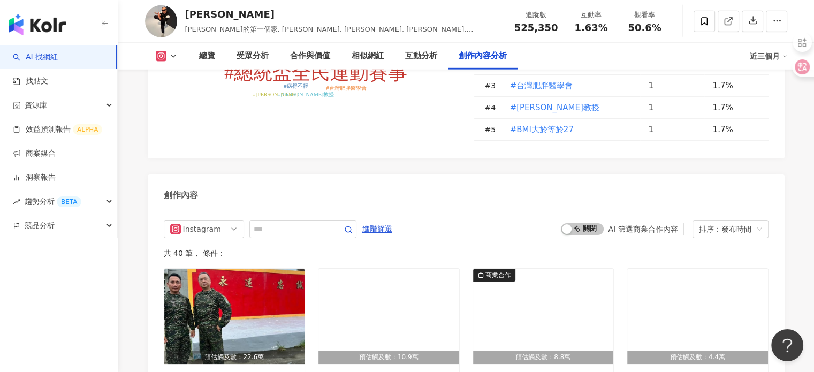
scroll to position [3318, 0]
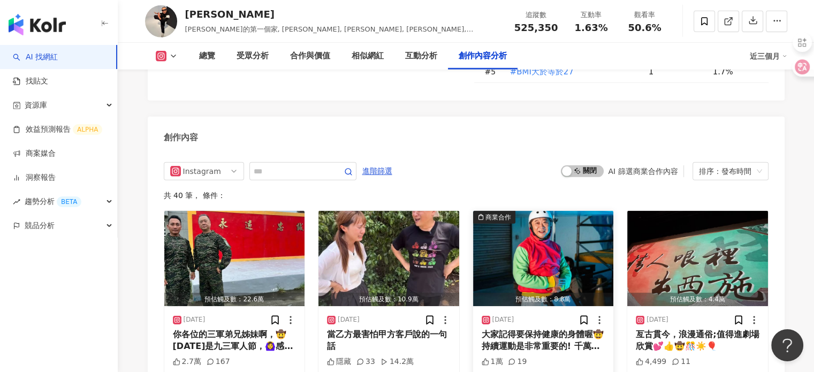
click at [529, 211] on img "button" at bounding box center [543, 258] width 141 height 95
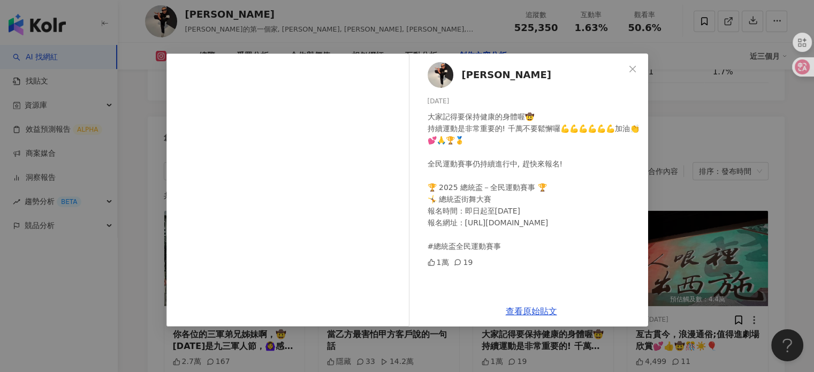
click at [656, 99] on div "邰智源 2025/8/14 大家記得要保持健康的身體喔🤠 持續運動是非常重要的! 千萬不要鬆懈囉💪💪💪💪💪💪加油👏💕🙏🏆🥇 全民運動賽事仍持續進行中, 趕快來…" at bounding box center [407, 186] width 814 height 372
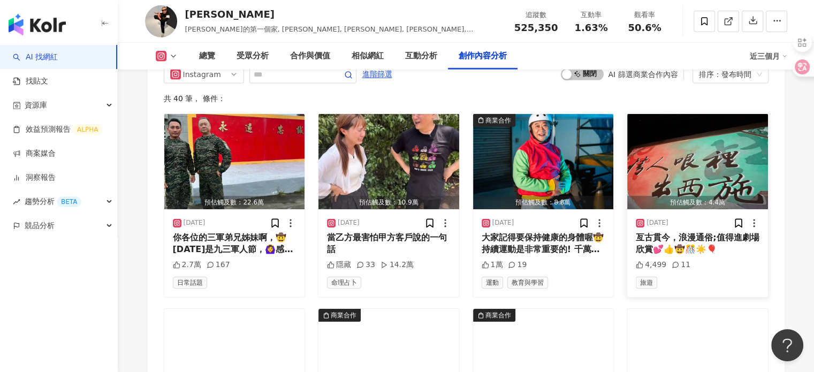
scroll to position [3586, 0]
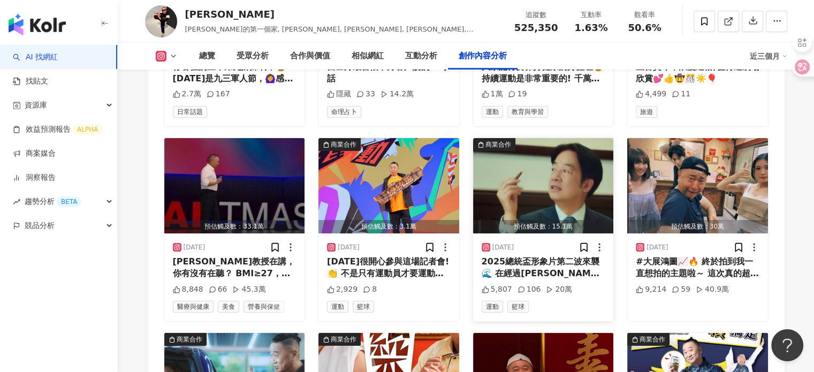
click at [522, 138] on img "button" at bounding box center [543, 185] width 141 height 95
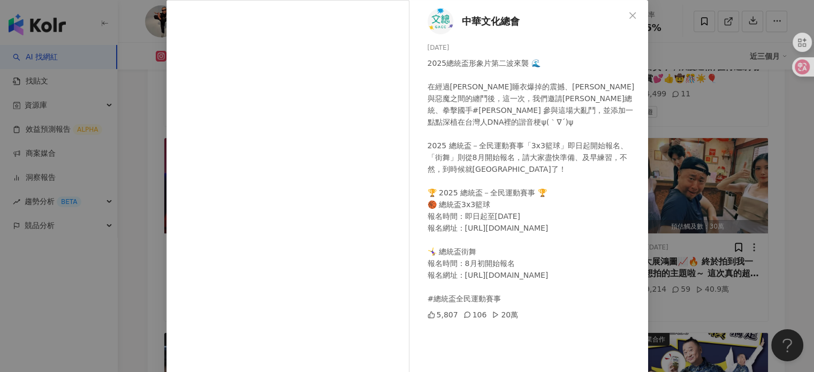
scroll to position [0, 0]
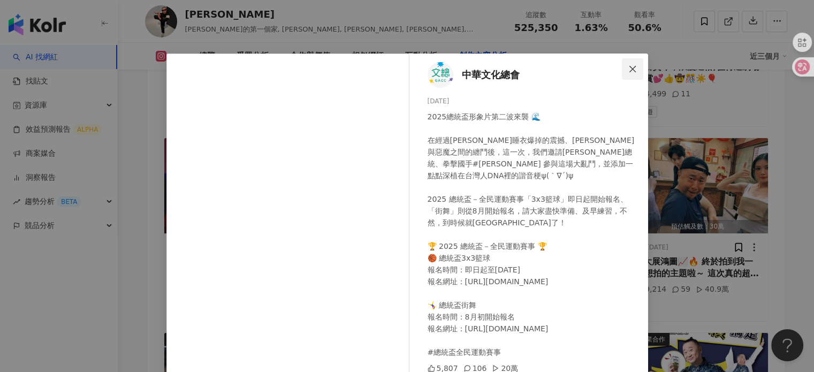
click at [628, 70] on icon "close" at bounding box center [632, 69] width 9 height 9
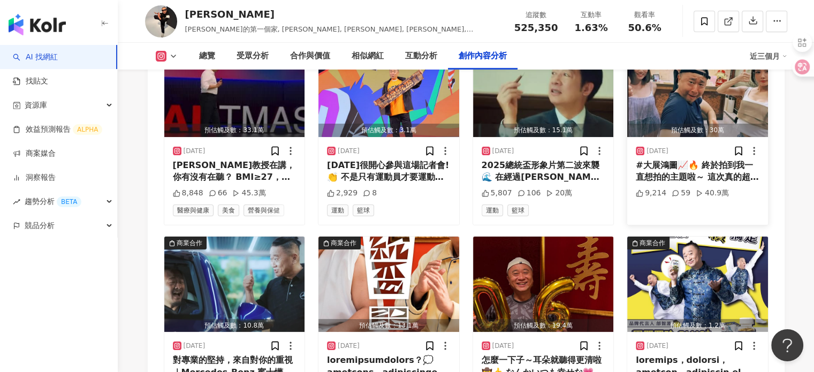
scroll to position [3693, 0]
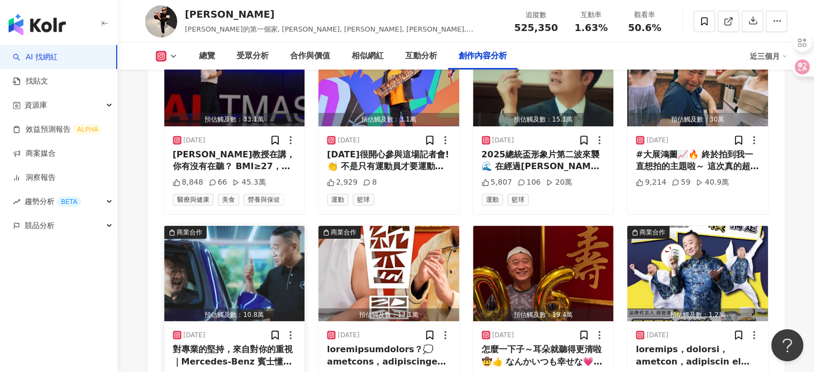
click at [238, 226] on img "button" at bounding box center [234, 273] width 141 height 95
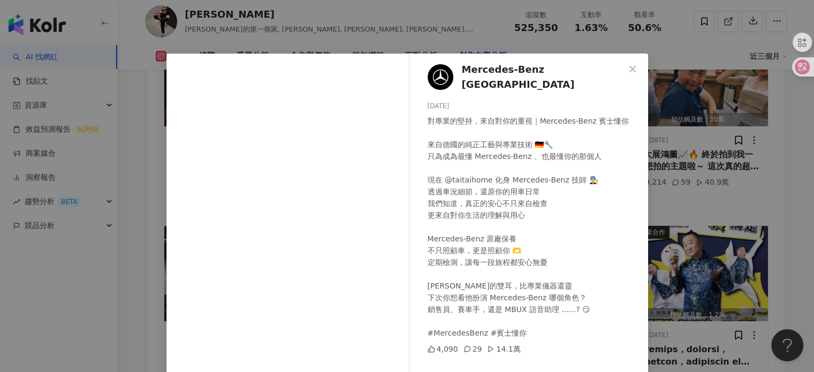
scroll to position [48, 0]
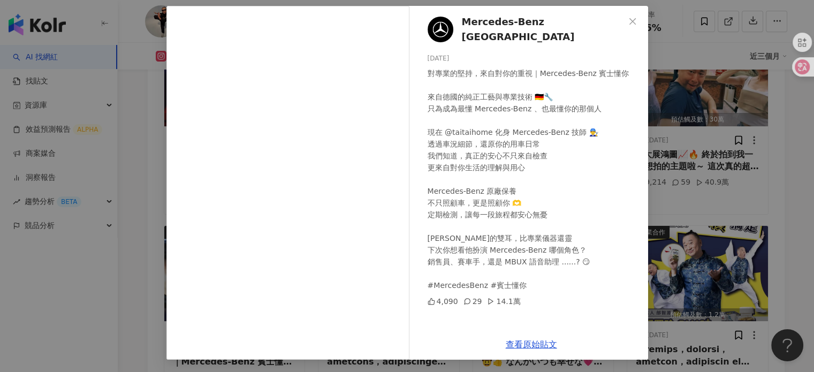
click at [666, 115] on div "Mercedes-Benz Taiwan 2025/5/28 對專業的堅持，來自對你的重視｜Mercedes-Benz 賓士懂你 來自德國的純正工藝與專業技術…" at bounding box center [407, 186] width 814 height 372
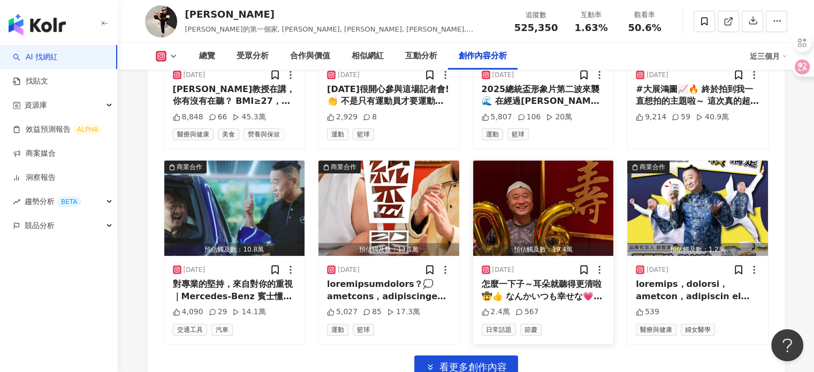
scroll to position [3828, 0]
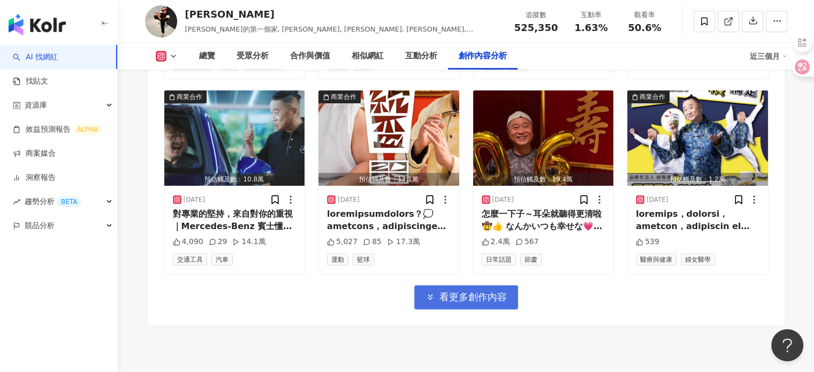
click at [482, 285] on button "看更多創作內容" at bounding box center [466, 297] width 104 height 24
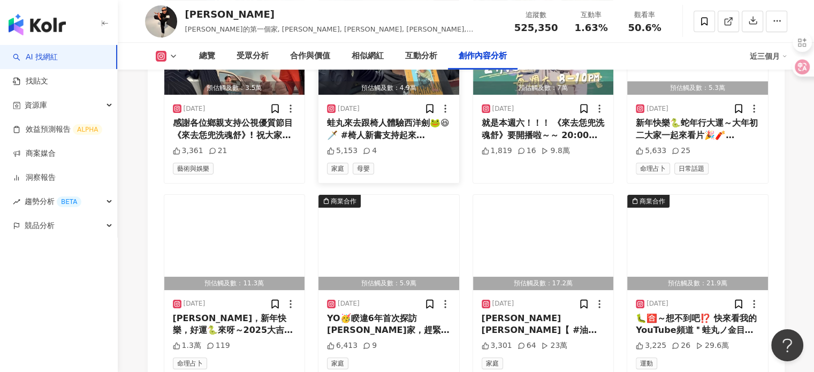
scroll to position [4310, 0]
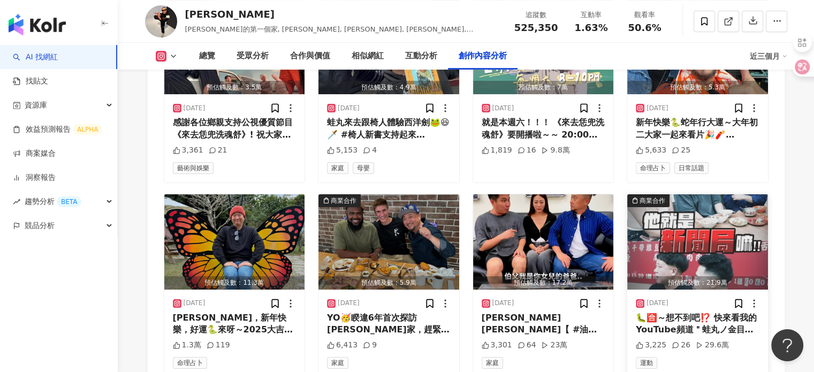
click at [677, 194] on img "button" at bounding box center [697, 241] width 141 height 95
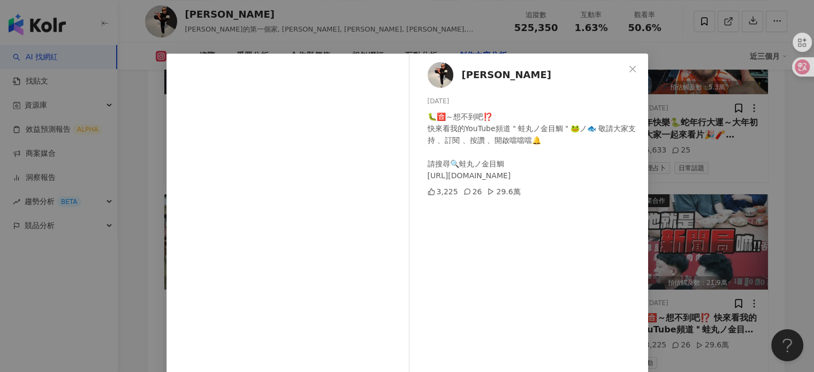
click at [642, 68] on div "邰智源 2025/1/10 🐛🈴～想不到吧⁉️ 快來看我的YouTube頻道＂蛙丸ノ金目鯛＂🐸ノ🐟 敬請大家支持 、訂閱 、按讚 、開啟噹噹噹🔔 請搜尋🔍蛙丸…" at bounding box center [531, 246] width 233 height 384
click at [634, 68] on span "Close" at bounding box center [632, 69] width 21 height 9
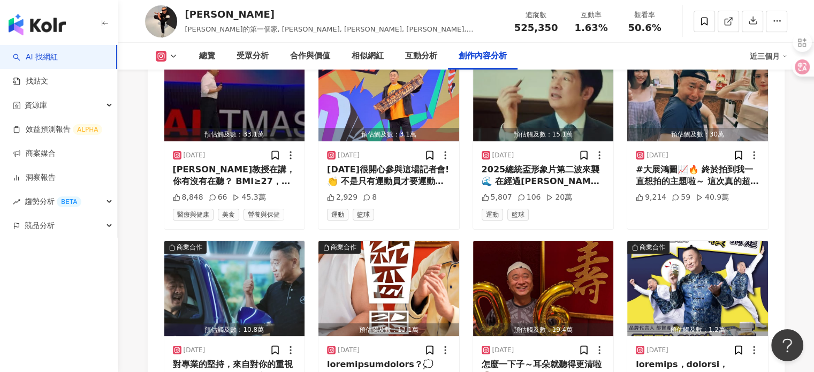
scroll to position [3667, 0]
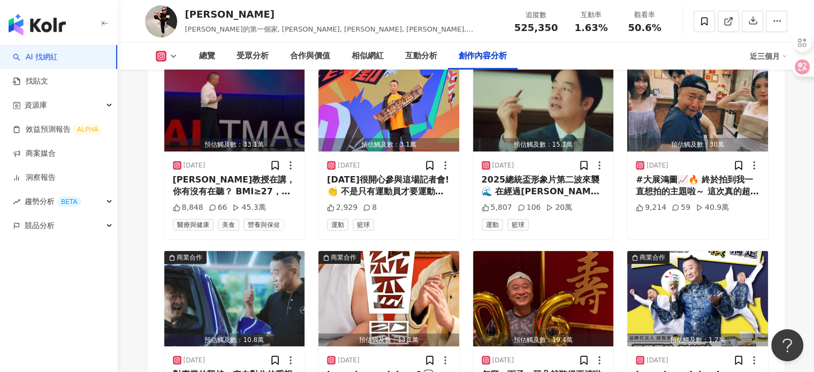
click at [256, 251] on img "button" at bounding box center [234, 298] width 141 height 95
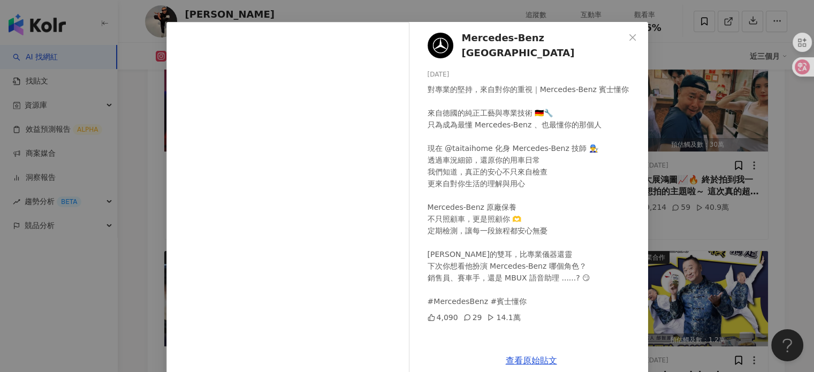
scroll to position [48, 0]
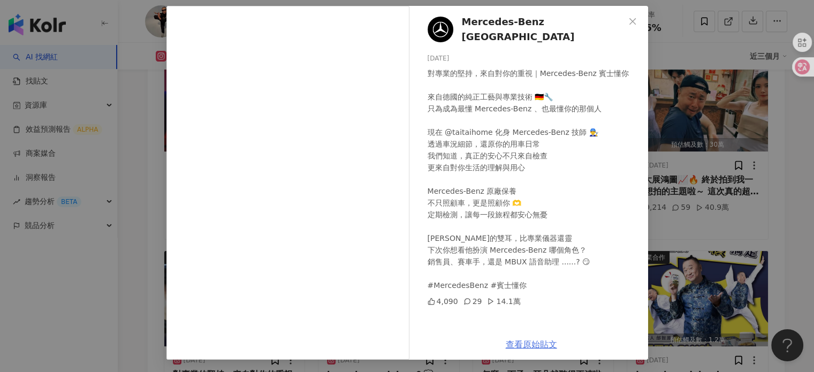
click at [518, 343] on link "查看原始貼文" at bounding box center [531, 344] width 51 height 10
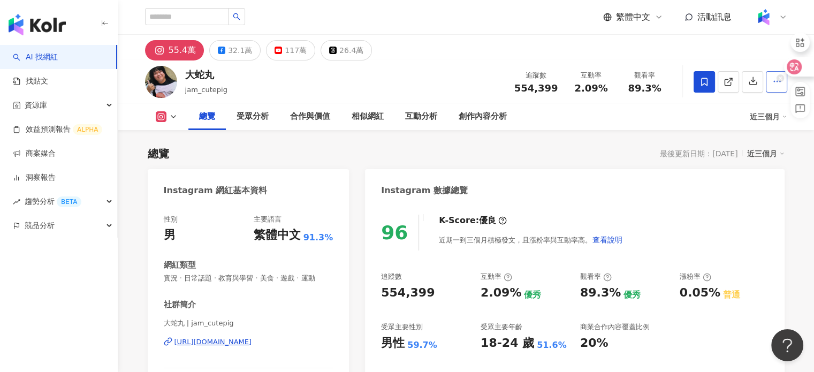
click at [772, 83] on icon "button" at bounding box center [777, 82] width 10 height 10
click at [769, 83] on button "button" at bounding box center [776, 81] width 21 height 21
click at [754, 103] on div "總覽 受眾分析 合作與價值 相似網紅 互動分析 創作內容分析 近三個月" at bounding box center [466, 116] width 642 height 27
click at [766, 87] on button "button" at bounding box center [776, 81] width 21 height 21
click at [764, 83] on div at bounding box center [741, 82] width 94 height 32
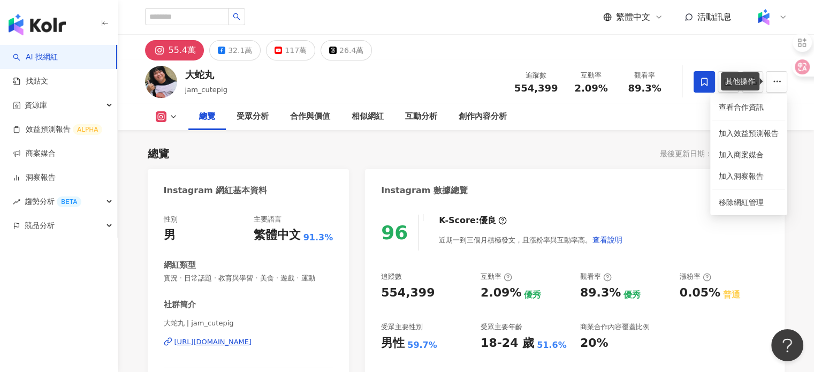
click at [744, 107] on div "總覽 受眾分析 合作與價值 相似網紅 互動分析 創作內容分析" at bounding box center [468, 116] width 561 height 27
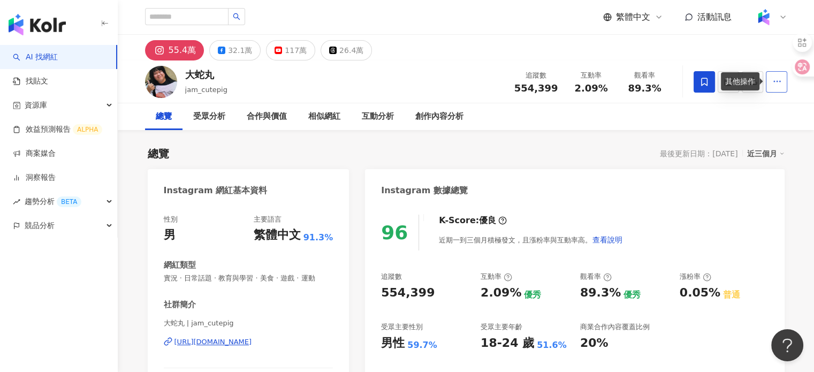
click at [775, 88] on button "button" at bounding box center [776, 81] width 21 height 21
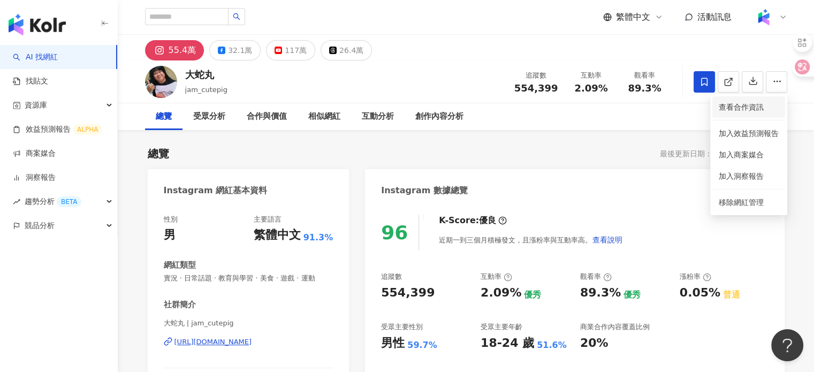
click at [735, 111] on span "查看合作資訊" at bounding box center [749, 107] width 60 height 12
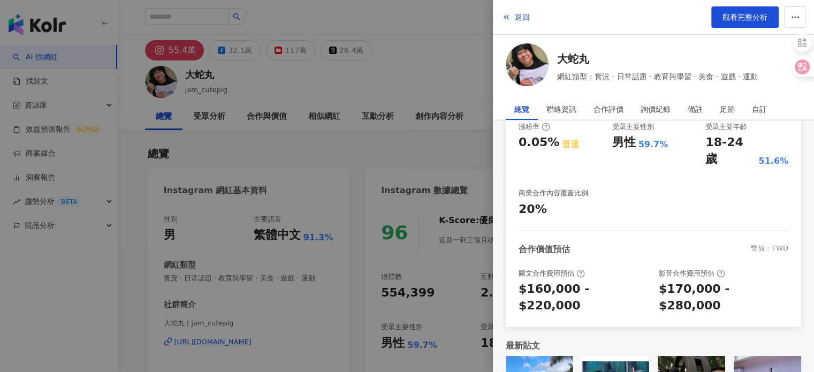
scroll to position [214, 0]
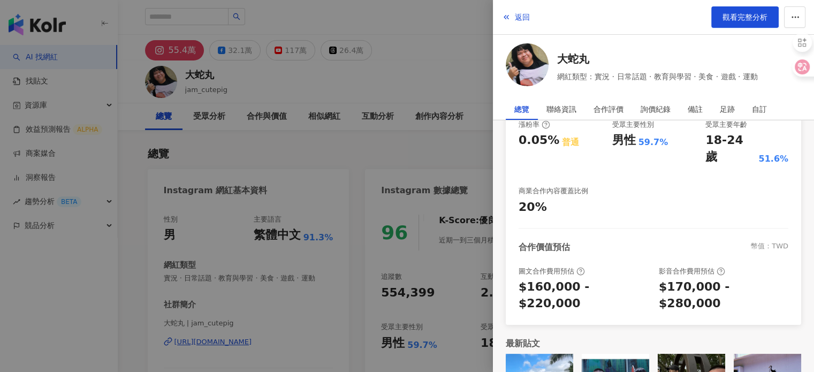
click at [442, 159] on div at bounding box center [407, 186] width 814 height 372
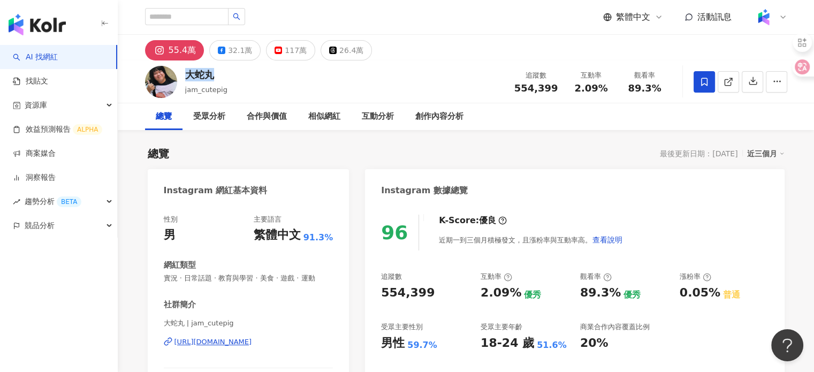
drag, startPoint x: 216, startPoint y: 74, endPoint x: 188, endPoint y: 73, distance: 27.8
click at [188, 73] on div "大蛇丸" at bounding box center [206, 74] width 42 height 13
copy div "大蛇丸"
click at [210, 340] on div "https://www.instagram.com/jam_cutepig/" at bounding box center [213, 342] width 78 height 10
drag, startPoint x: 518, startPoint y: 91, endPoint x: 558, endPoint y: 96, distance: 40.4
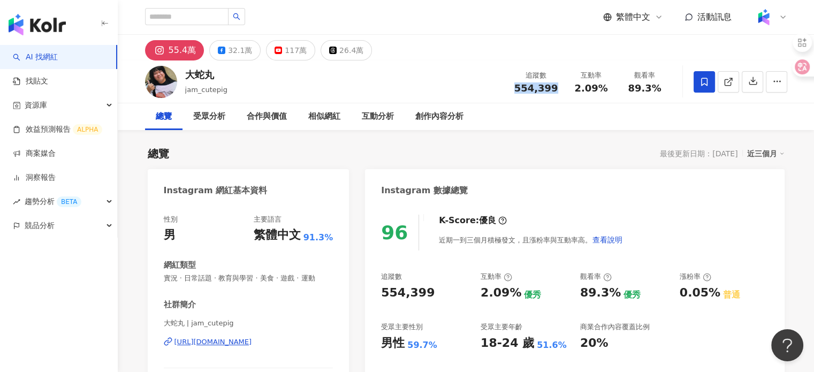
click at [559, 96] on div "追蹤數 554,399 互動率 2.09% 觀看率 89.3%" at bounding box center [590, 82] width 164 height 32
copy span "554,399"
drag, startPoint x: 576, startPoint y: 92, endPoint x: 621, endPoint y: 97, distance: 45.2
click at [621, 97] on div "追蹤數 554,399 互動率 2.09% 觀看率 89.3%" at bounding box center [590, 82] width 164 height 32
click at [599, 94] on span "2.09%" at bounding box center [590, 88] width 33 height 11
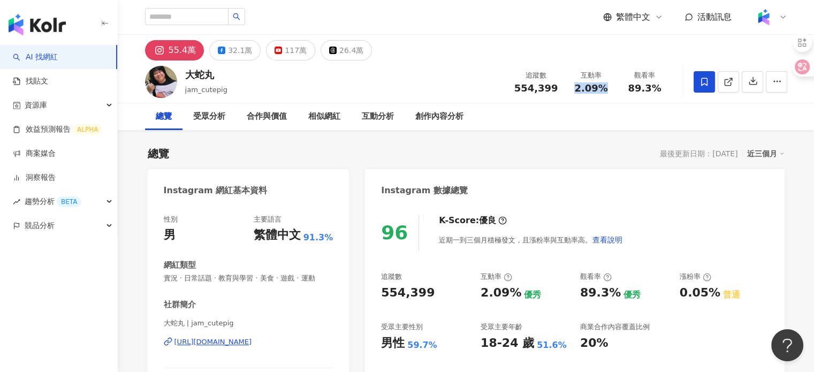
drag, startPoint x: 569, startPoint y: 85, endPoint x: 609, endPoint y: 89, distance: 39.8
click at [609, 89] on div "互動率 2.09%" at bounding box center [592, 81] width 54 height 23
copy span "2.09%"
drag, startPoint x: 630, startPoint y: 85, endPoint x: 667, endPoint y: 89, distance: 37.1
click at [667, 89] on div "觀看率 89.3%" at bounding box center [645, 81] width 54 height 23
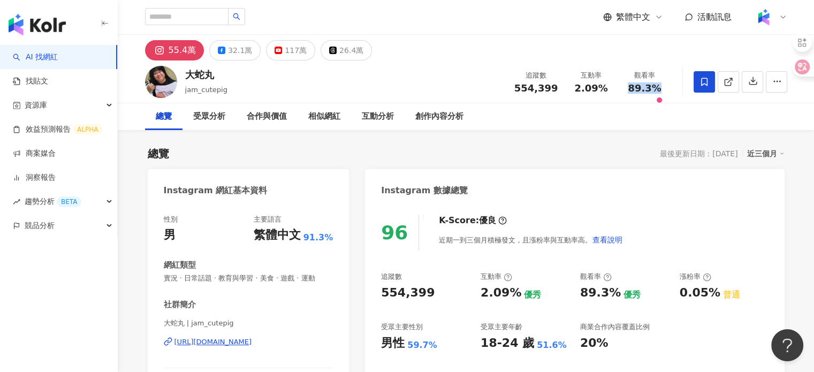
copy span "89.3%"
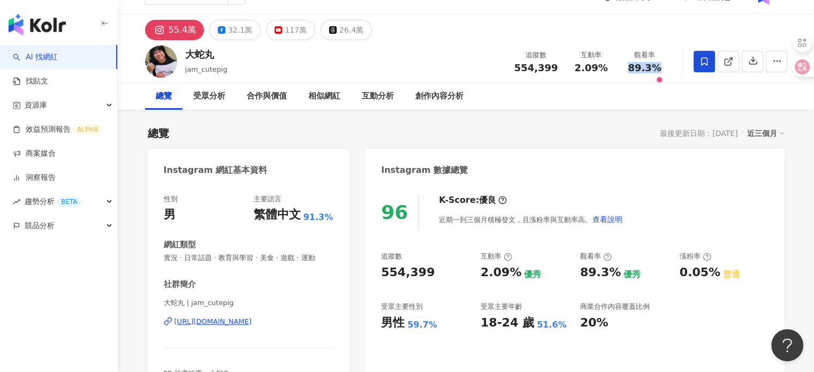
scroll to position [107, 0]
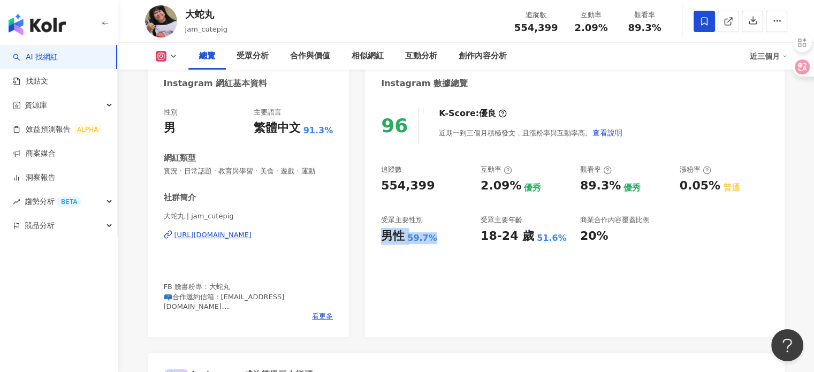
drag, startPoint x: 427, startPoint y: 241, endPoint x: 447, endPoint y: 247, distance: 20.5
click at [447, 247] on div "96 K-Score : 優良 近期一到三個月積極發文，且漲粉率與互動率高。 查看說明 追蹤數 554,399 互動率 2.09% 優秀 觀看率 89.3% …" at bounding box center [574, 217] width 419 height 240
copy div "男性 59.7%"
drag, startPoint x: 479, startPoint y: 242, endPoint x: 559, endPoint y: 234, distance: 80.6
click at [559, 234] on div "追蹤數 554,399 互動率 2.09% 優秀 觀看率 89.3% 優秀 漲粉率 0.05% 普通 受眾主要性別 男性 59.7% 受眾主要年齡 18-24…" at bounding box center [574, 204] width 387 height 79
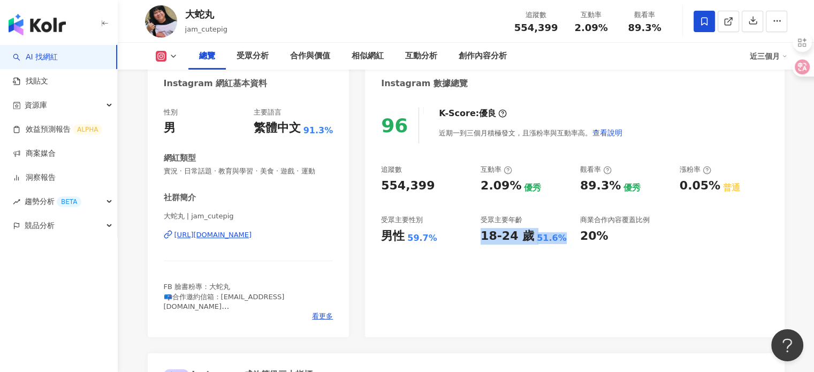
copy div "18-24 歲 51.6%"
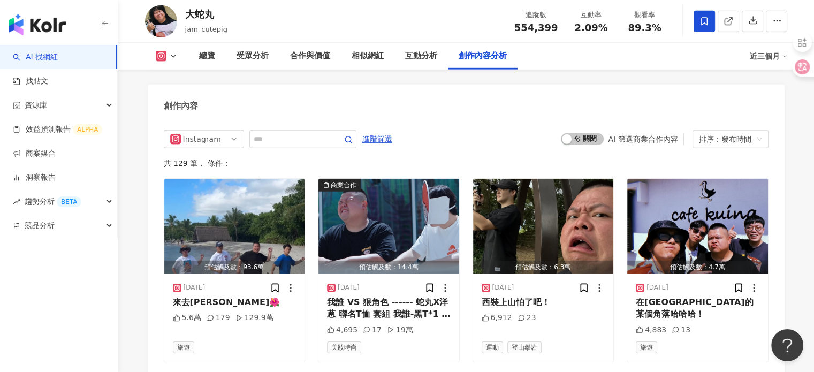
scroll to position [3425, 0]
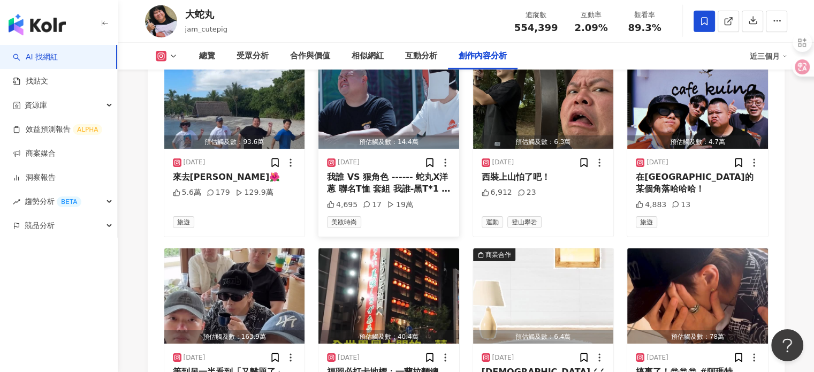
click at [420, 89] on img "button" at bounding box center [388, 101] width 141 height 95
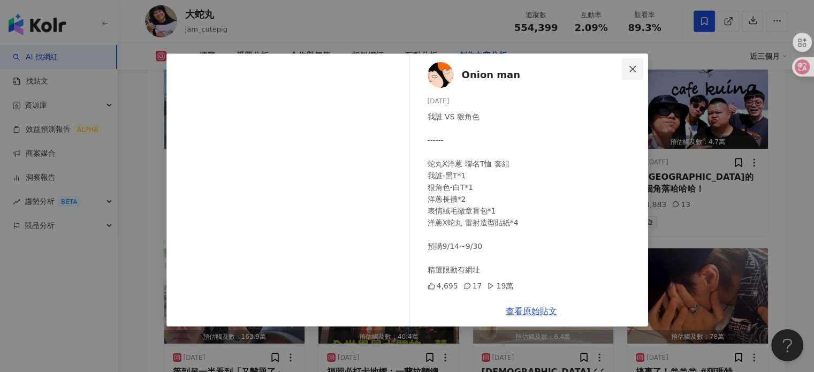
click at [632, 74] on button "Close" at bounding box center [632, 68] width 21 height 21
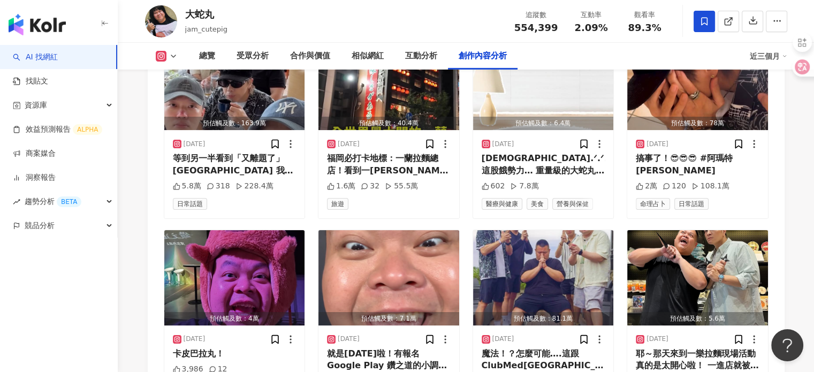
scroll to position [3746, 0]
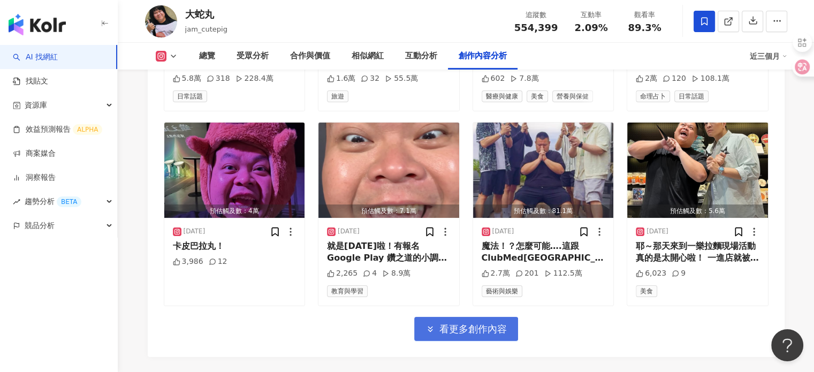
click at [468, 323] on span "看更多創作內容" at bounding box center [472, 329] width 67 height 12
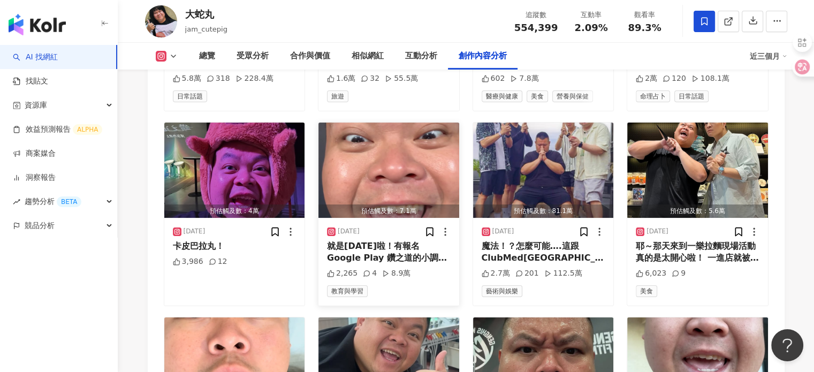
click at [389, 161] on img "button" at bounding box center [388, 170] width 141 height 95
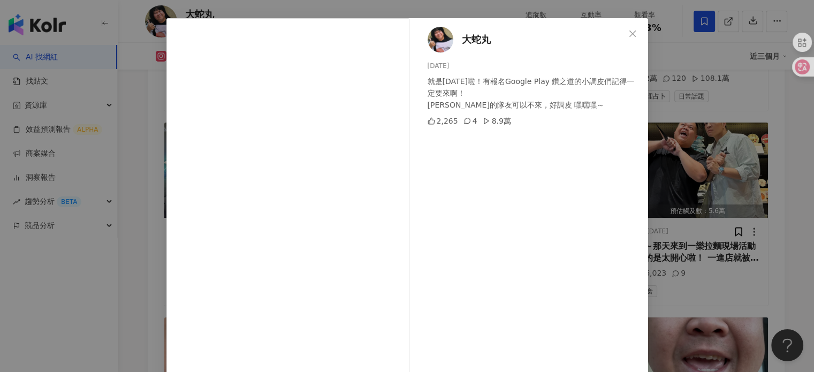
scroll to position [54, 0]
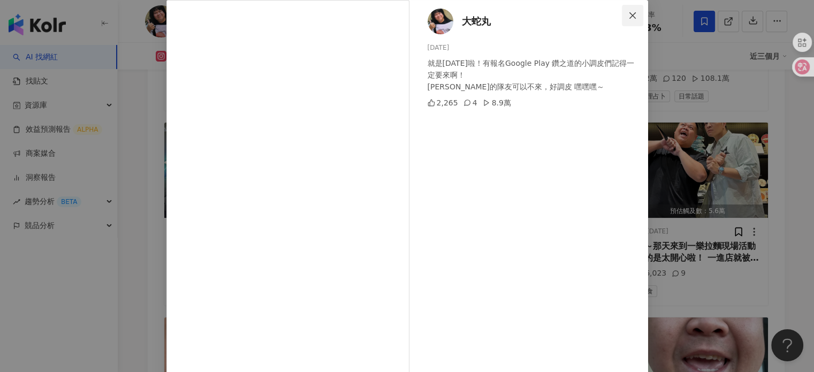
click at [629, 10] on button "Close" at bounding box center [632, 15] width 21 height 21
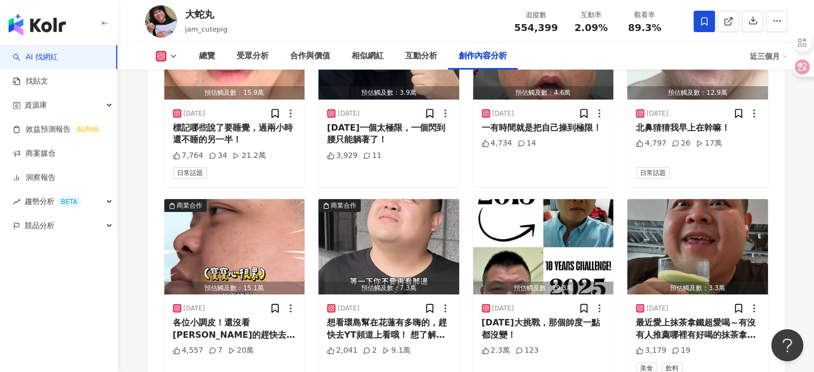
scroll to position [4067, 0]
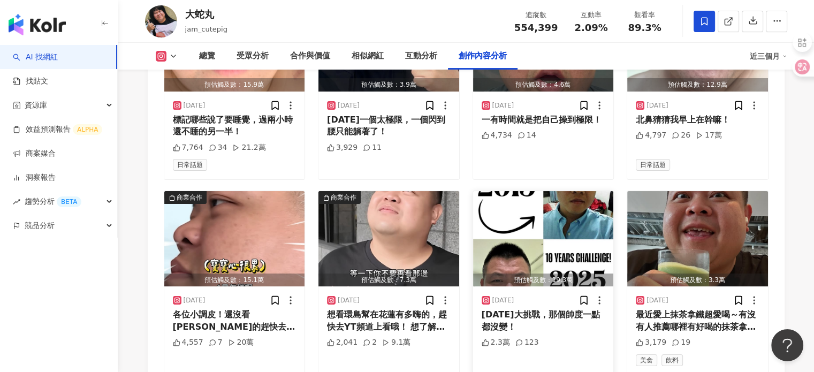
click at [593, 193] on img "button" at bounding box center [543, 238] width 141 height 95
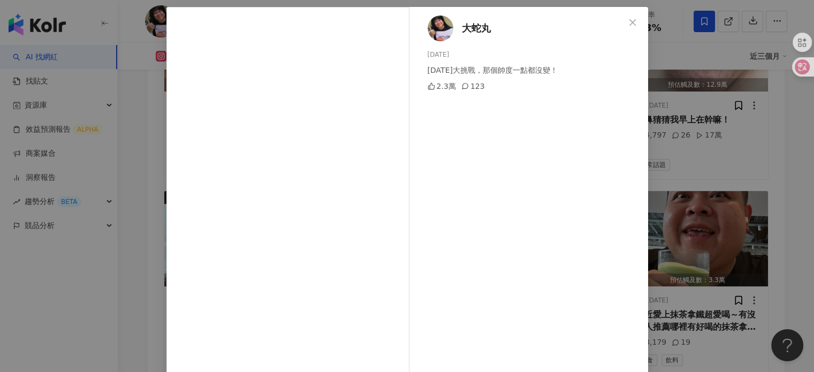
scroll to position [107, 0]
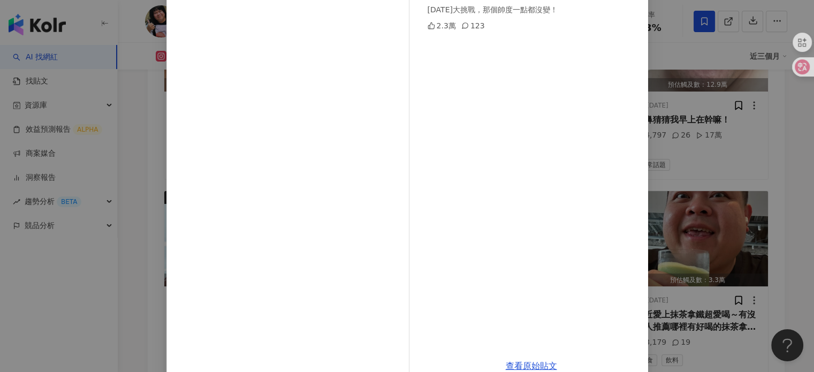
click at [645, 141] on div "大蛇丸 2025/8/1 10年大挑戰，那個帥度一點都沒變！ 2.3萬 123 查看原始貼文" at bounding box center [407, 186] width 814 height 372
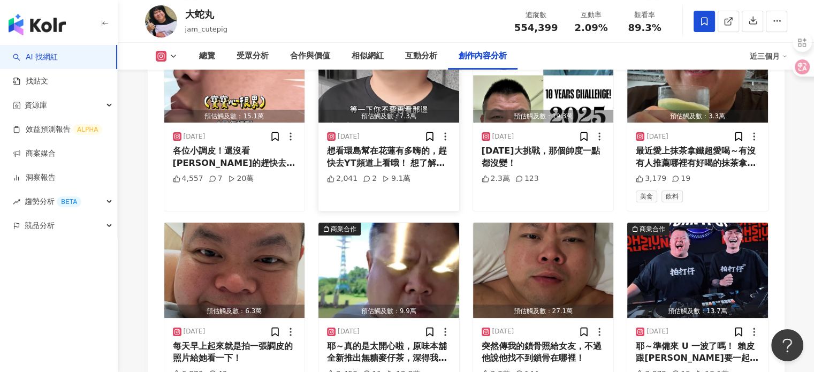
scroll to position [4412, 0]
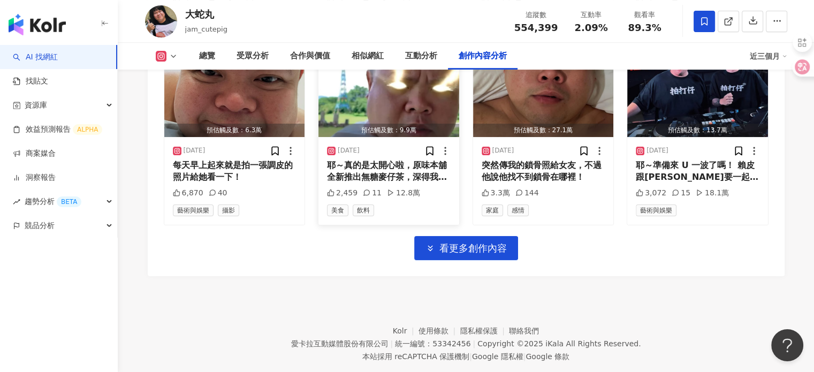
click at [428, 95] on img "button" at bounding box center [388, 89] width 141 height 95
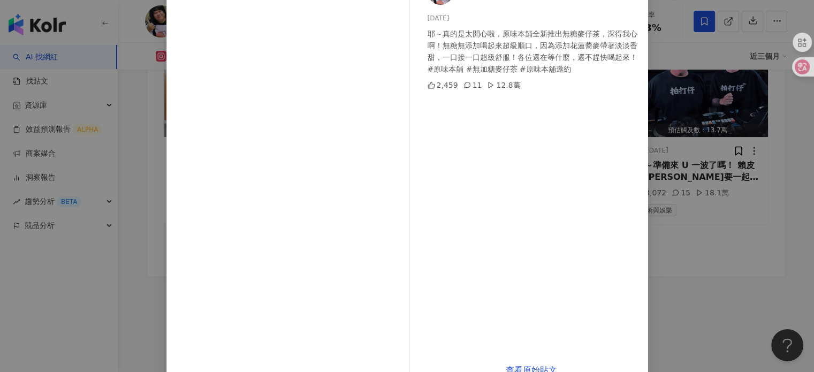
scroll to position [107, 0]
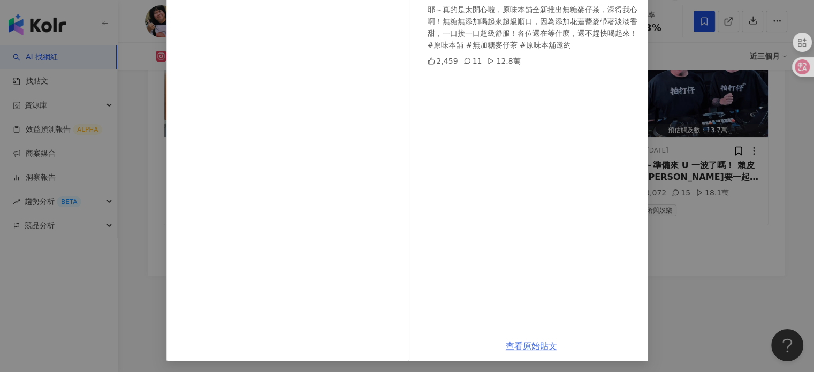
click at [535, 342] on link "查看原始貼文" at bounding box center [531, 346] width 51 height 10
click at [754, 207] on div "大蛇丸 2025/7/16 耶～真的是太開心啦，原味本舖全新推出無糖麥仔茶，深得我心啊！無糖無添加喝起來超級順口，因為添加花蓮蕎麥帶著淡淡香甜，一口接一口超級…" at bounding box center [407, 186] width 814 height 372
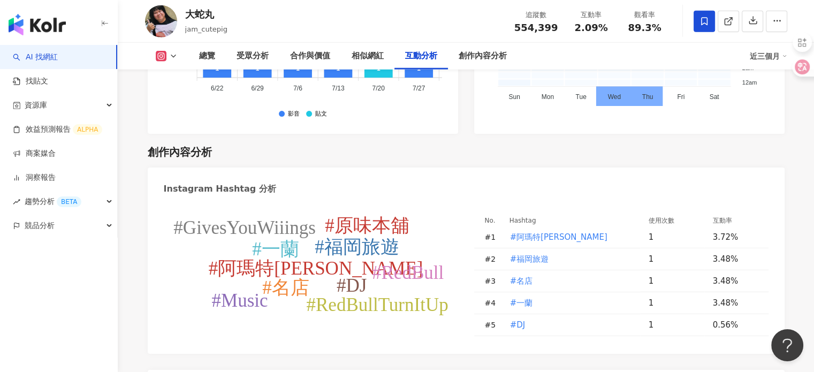
scroll to position [3020, 0]
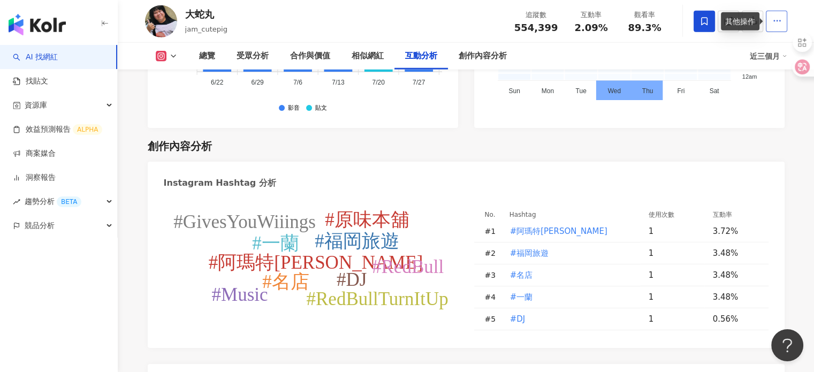
click at [768, 29] on button "button" at bounding box center [776, 21] width 21 height 21
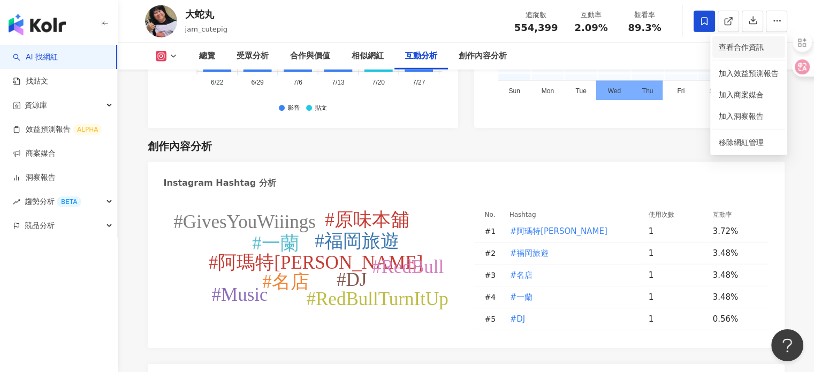
click at [752, 47] on span "查看合作資訊" at bounding box center [749, 47] width 60 height 12
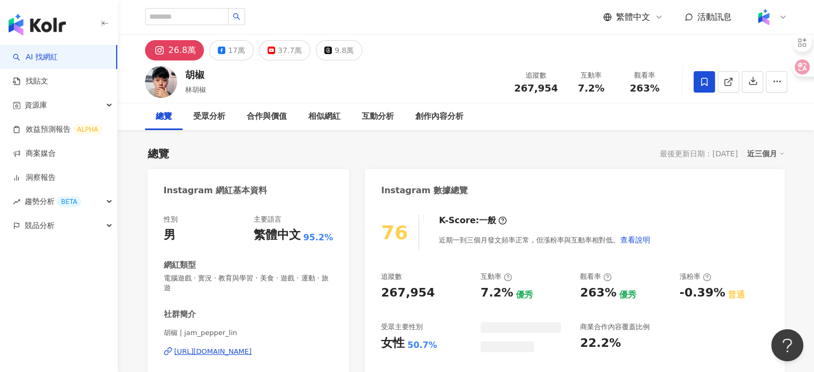
click at [735, 113] on div "總覽 受眾分析 合作與價值 相似網紅 互動分析 創作內容分析" at bounding box center [466, 116] width 642 height 27
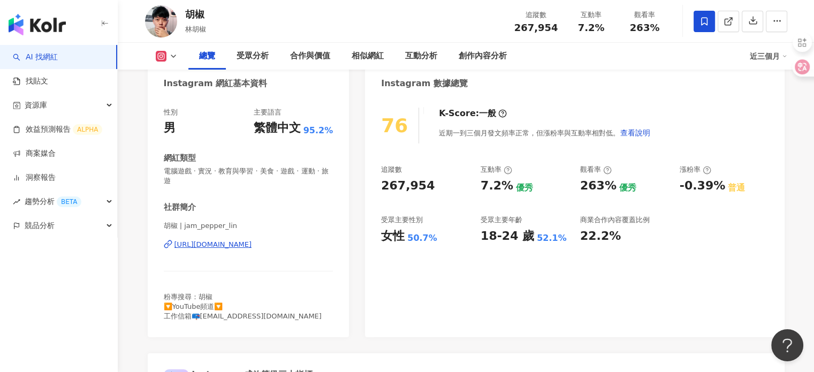
drag, startPoint x: 314, startPoint y: 244, endPoint x: 779, endPoint y: 34, distance: 509.7
click at [252, 244] on div "https://www.instagram.com/jam_pepper_lin/" at bounding box center [213, 245] width 78 height 10
click at [777, 23] on icon "button" at bounding box center [777, 21] width 10 height 10
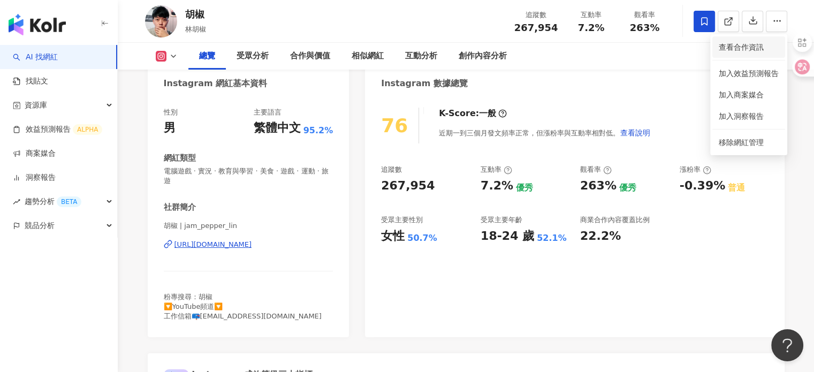
click at [745, 51] on span "查看合作資訊" at bounding box center [749, 47] width 60 height 12
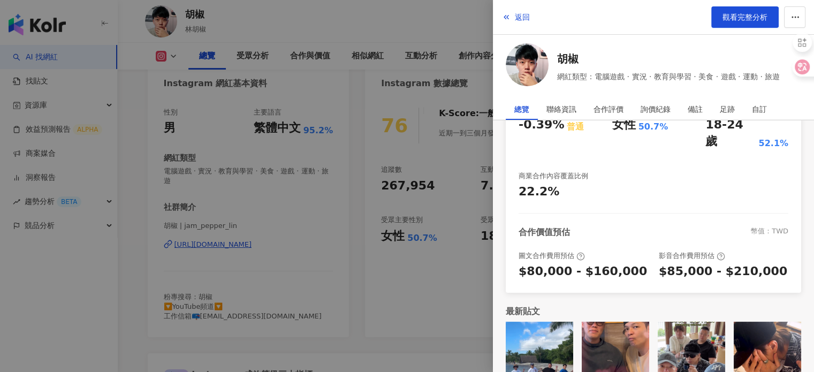
scroll to position [253, 0]
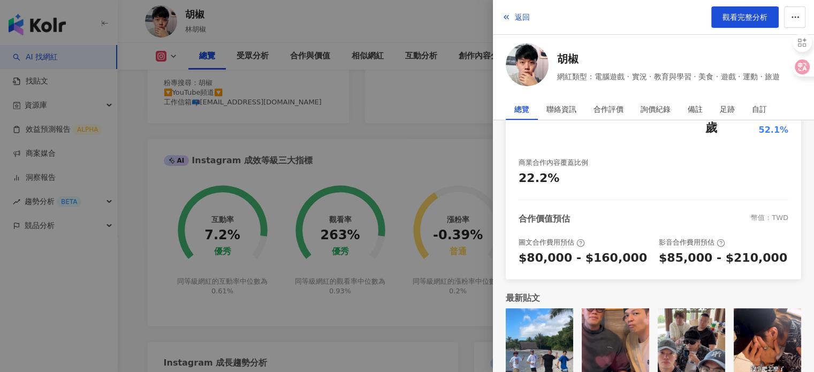
click at [458, 264] on div at bounding box center [407, 186] width 814 height 372
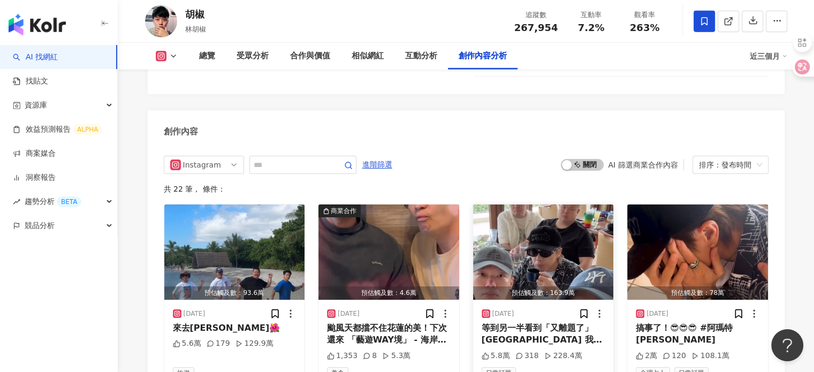
scroll to position [3318, 0]
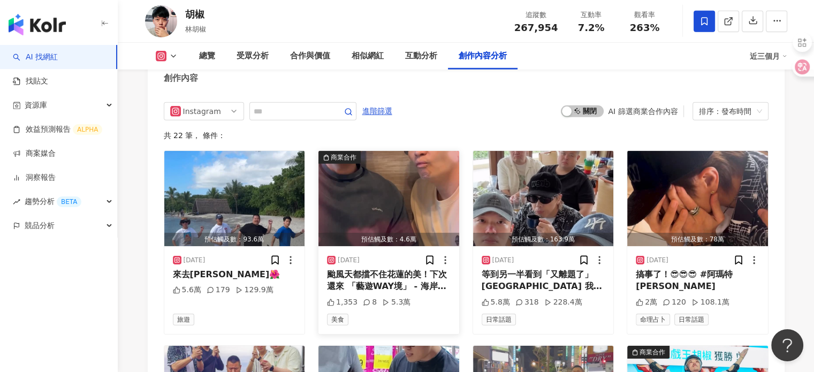
click at [407, 173] on img "button" at bounding box center [388, 198] width 141 height 95
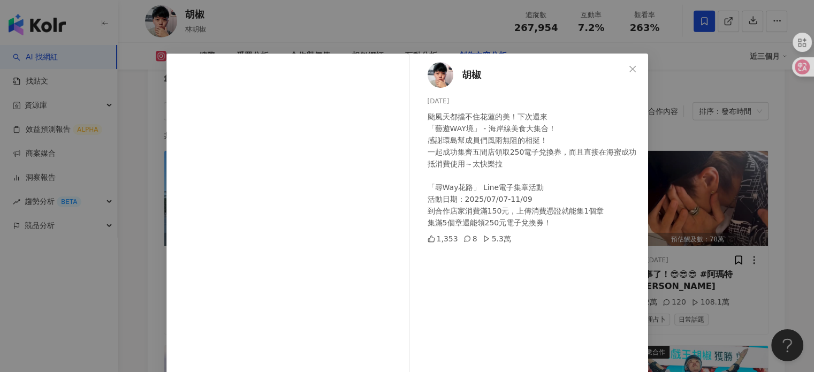
click at [709, 125] on div "胡椒 2025/9/6 颱風天都擋不住花蓮的美！下次還來 「藝遊WAY境」 - 海岸線美食大集合！ 感謝環島幫成員們風雨無阻的相挺！ 一起成功集齊五間店領取2…" at bounding box center [407, 186] width 814 height 372
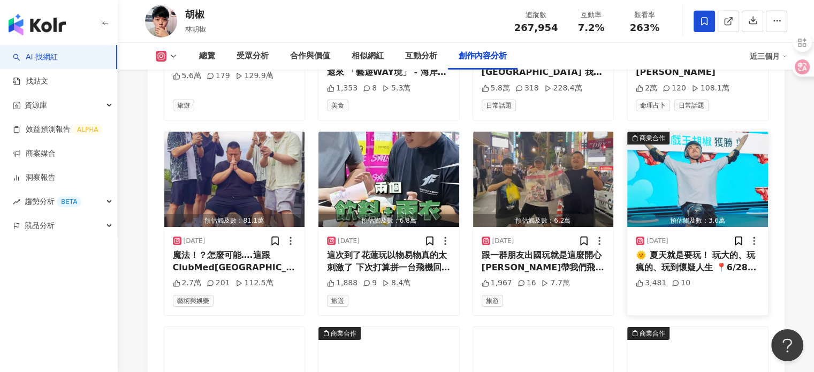
scroll to position [3639, 0]
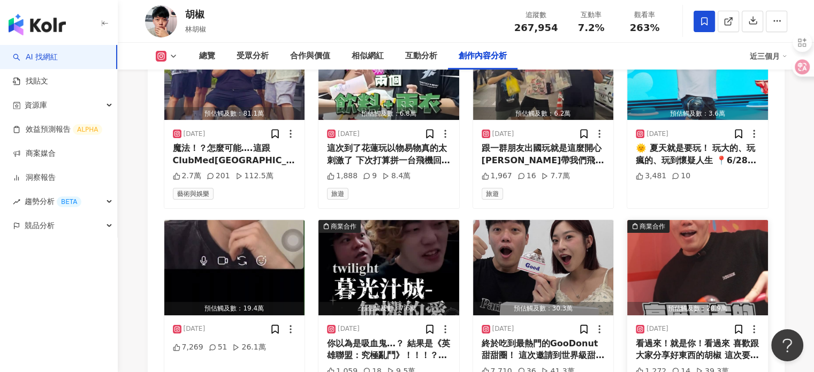
click at [707, 220] on img "button" at bounding box center [697, 267] width 141 height 95
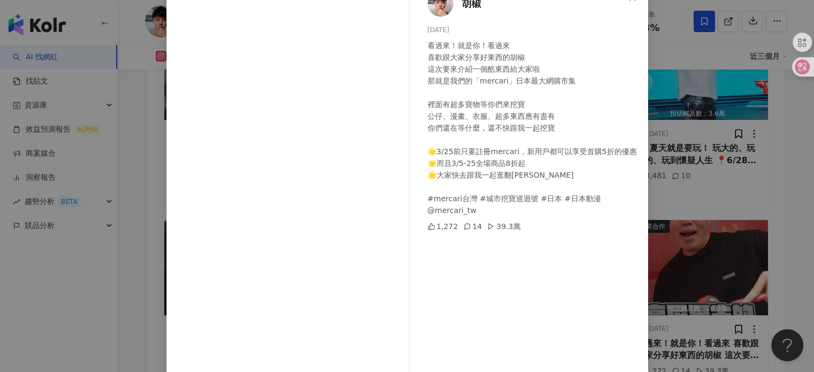
scroll to position [54, 0]
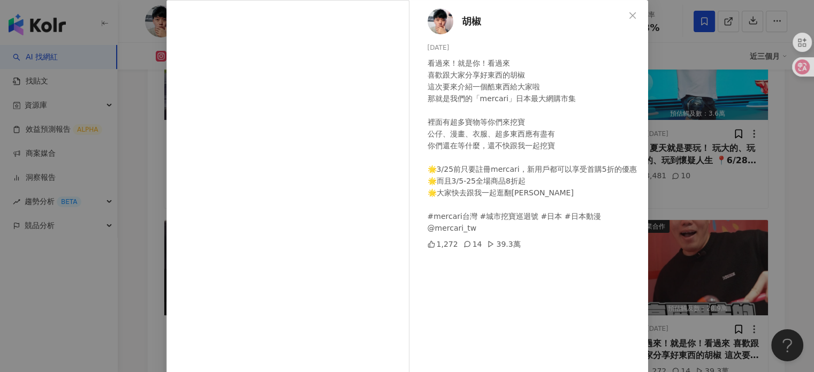
click at [764, 184] on div "胡椒 2025/3/14 看過來！就是你！看過來 喜歡跟大家分享好東西的胡椒 這次要來介紹一個酷東西給大家啦 那就是我們的「mercari」日本最大網購市集 …" at bounding box center [407, 186] width 814 height 372
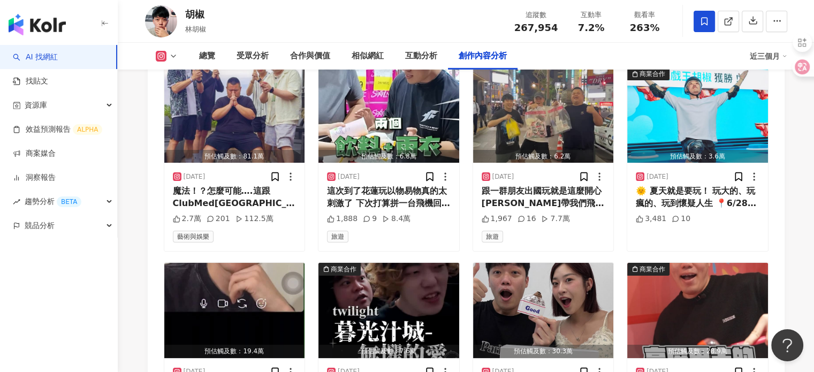
scroll to position [3532, 0]
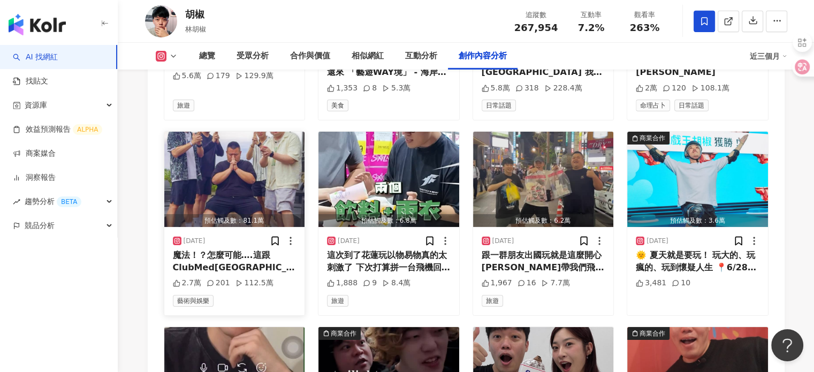
click at [277, 158] on img "button" at bounding box center [234, 179] width 141 height 95
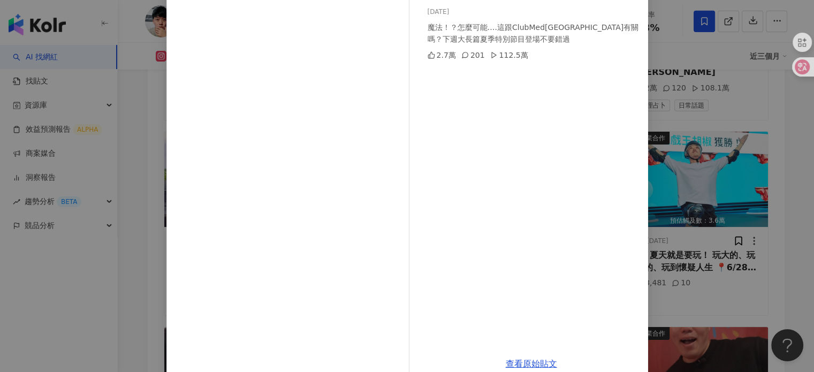
scroll to position [107, 0]
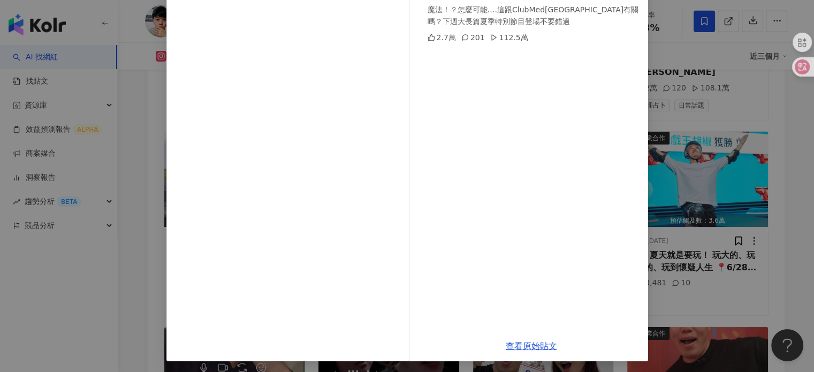
click at [461, 34] on icon at bounding box center [464, 37] width 7 height 7
click at [531, 342] on link "查看原始貼文" at bounding box center [531, 346] width 51 height 10
click at [738, 150] on div "李俊傑 2025/8/27 魔法！？怎麼可能….這跟ClubMed石垣島有關嗎？下週大長篇夏季特別節目登場不要錯過 2.7萬 201 112.5萬 查看原始貼文" at bounding box center [407, 186] width 814 height 372
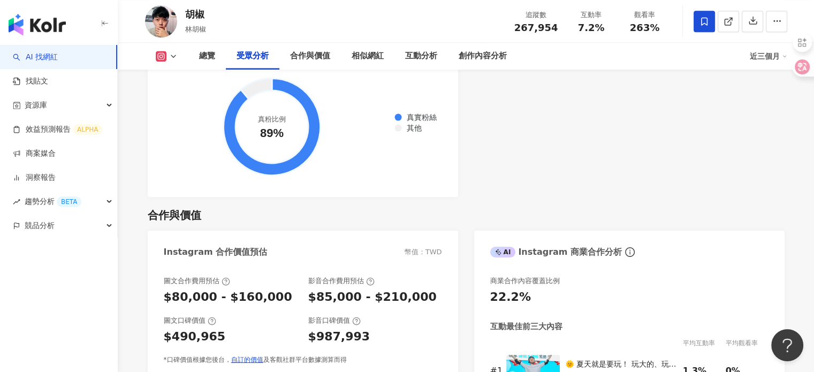
scroll to position [963, 0]
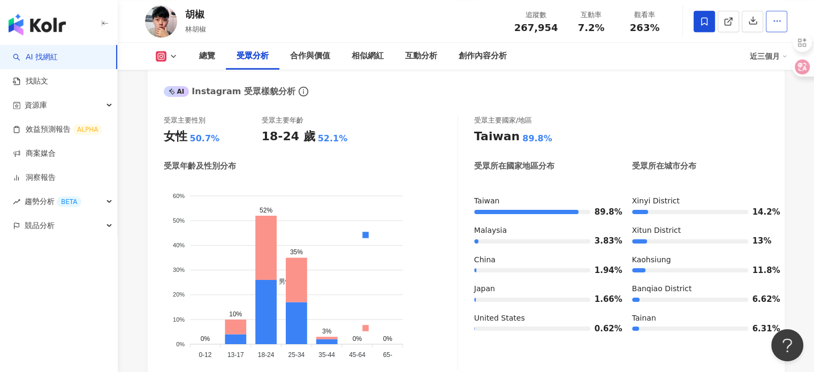
click at [773, 19] on icon "button" at bounding box center [777, 21] width 10 height 10
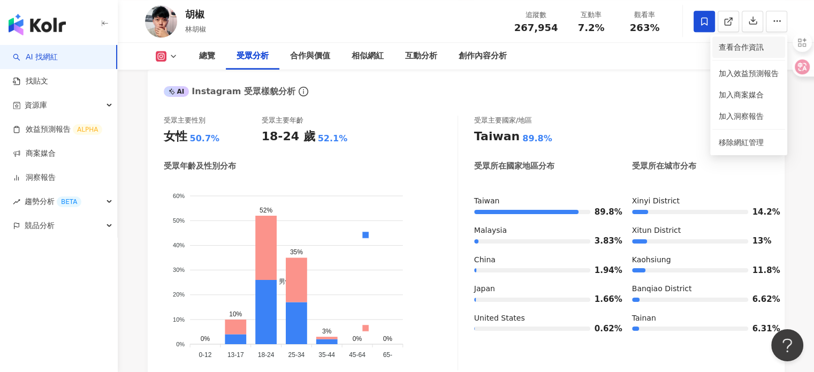
click at [733, 44] on span "查看合作資訊" at bounding box center [749, 47] width 60 height 12
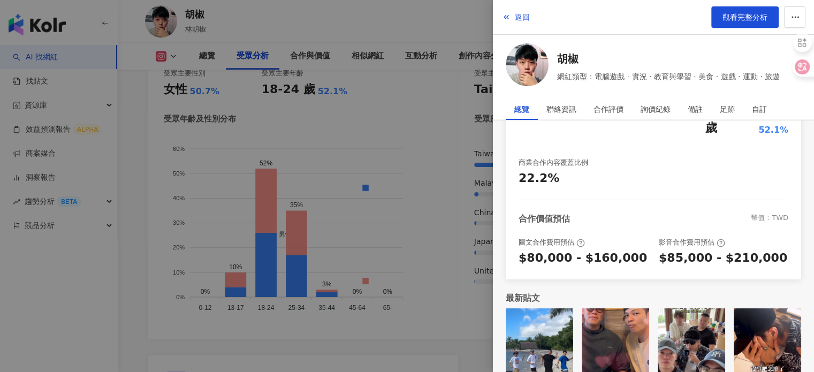
scroll to position [1017, 0]
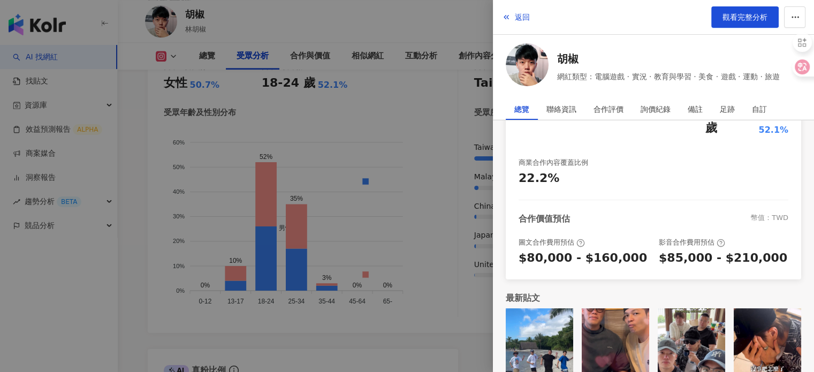
drag, startPoint x: 405, startPoint y: 154, endPoint x: 402, endPoint y: 147, distance: 6.8
click at [405, 154] on div at bounding box center [407, 186] width 814 height 372
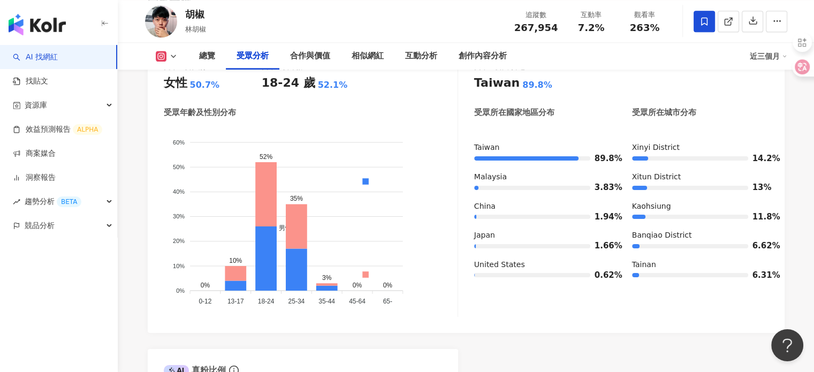
click at [272, 126] on foreignobject "男性 女性" at bounding box center [311, 217] width 294 height 182
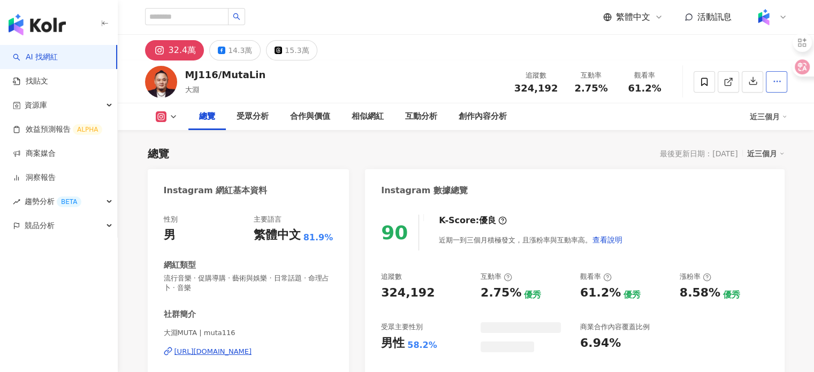
click at [772, 83] on icon "button" at bounding box center [777, 82] width 10 height 10
click at [771, 88] on button "button" at bounding box center [776, 81] width 21 height 21
click at [770, 90] on button "button" at bounding box center [776, 81] width 21 height 21
click at [765, 83] on div at bounding box center [741, 82] width 94 height 32
click at [753, 106] on div "總覽 受眾分析 合作與價值 相似網紅 互動分析 創作內容分析 近三個月" at bounding box center [466, 116] width 642 height 27
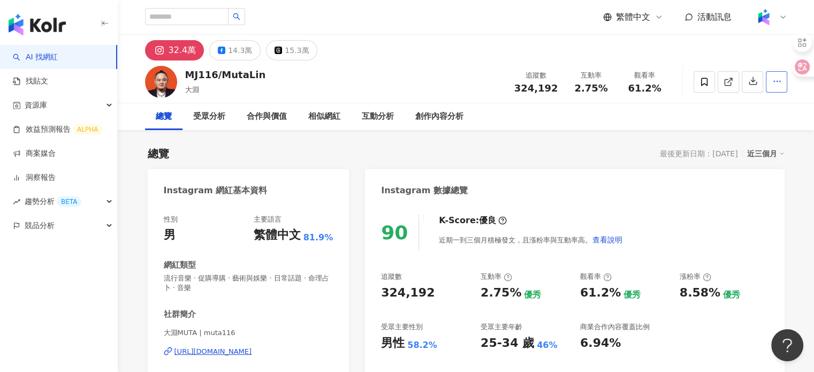
click at [766, 87] on button "button" at bounding box center [776, 81] width 21 height 21
click at [737, 106] on span "查看合作資訊" at bounding box center [749, 107] width 60 height 12
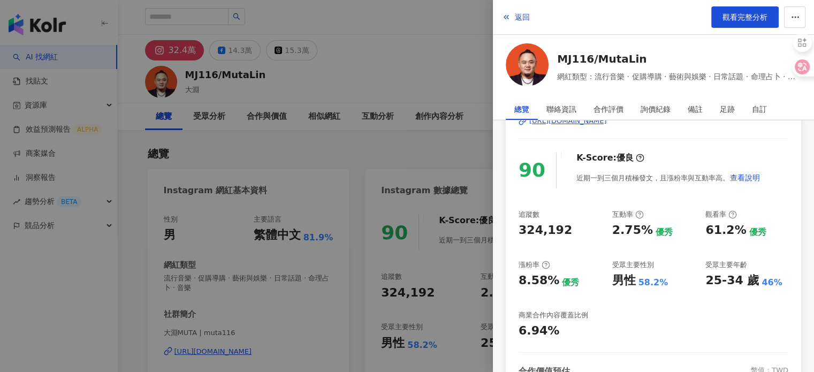
scroll to position [214, 0]
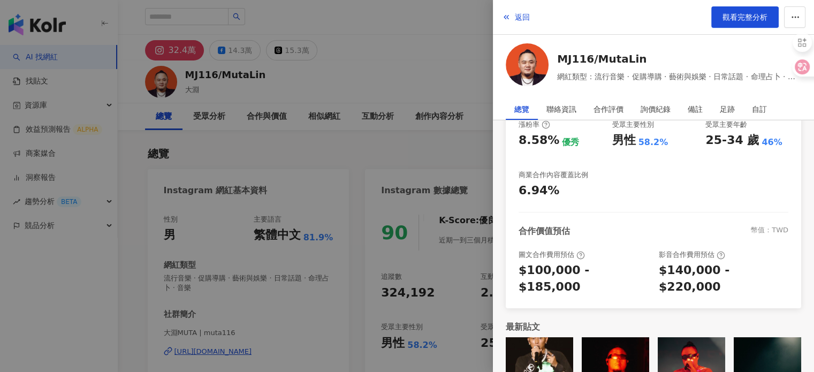
click at [448, 136] on div at bounding box center [407, 186] width 814 height 372
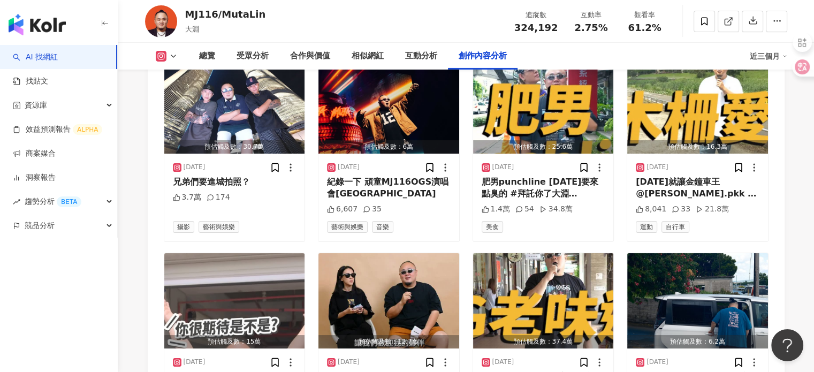
scroll to position [3746, 0]
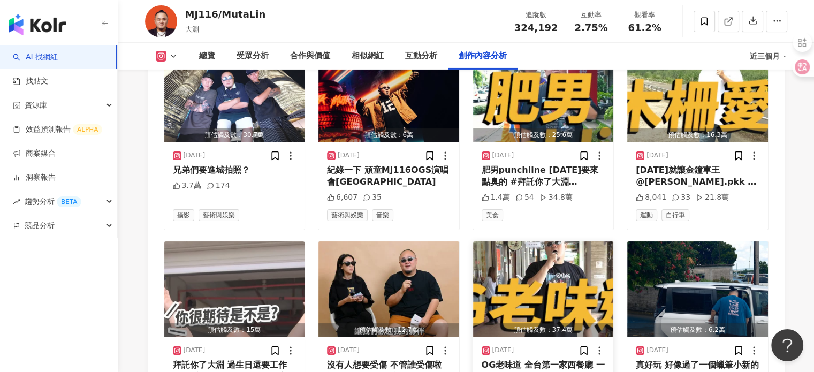
click at [529, 241] on img "button" at bounding box center [543, 288] width 141 height 95
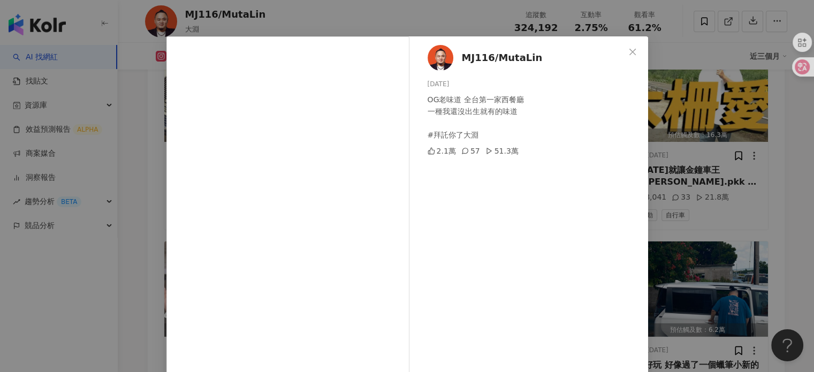
scroll to position [2, 0]
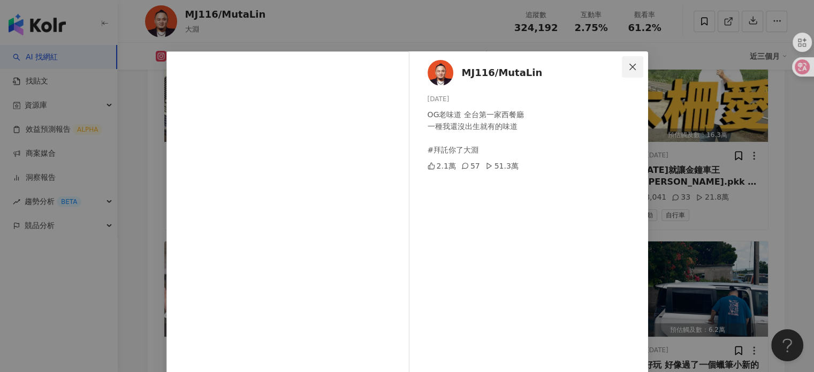
click at [632, 61] on button "Close" at bounding box center [632, 66] width 21 height 21
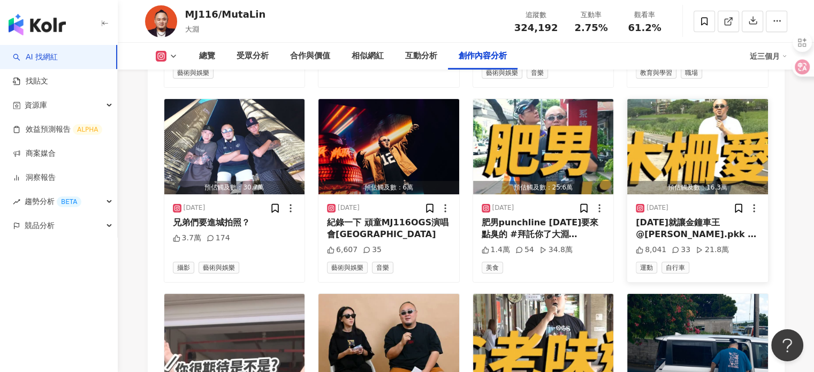
scroll to position [3853, 0]
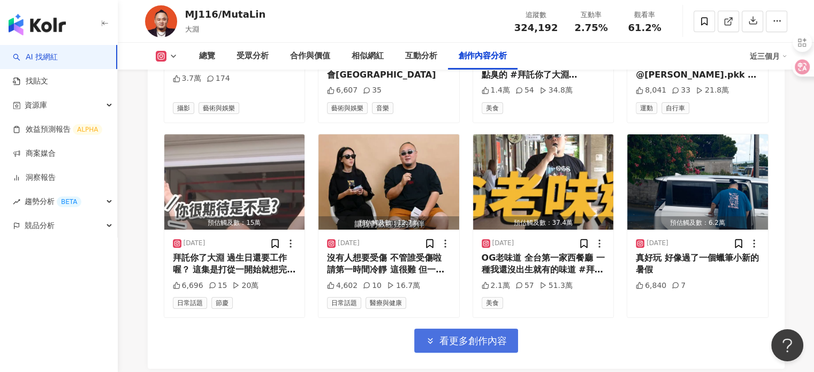
click at [484, 335] on span "看更多創作內容" at bounding box center [472, 341] width 67 height 12
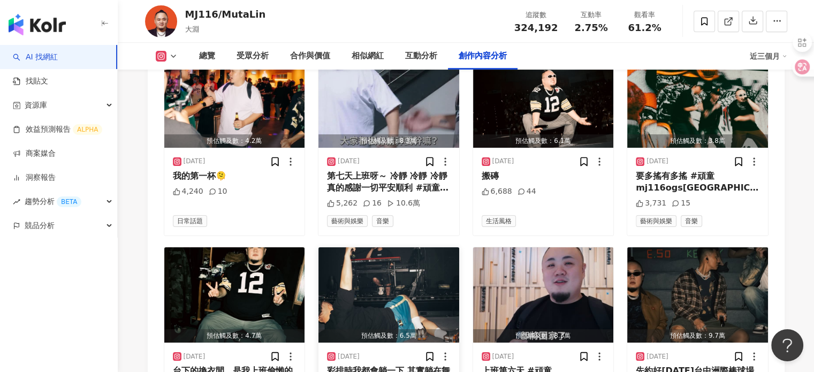
scroll to position [4388, 0]
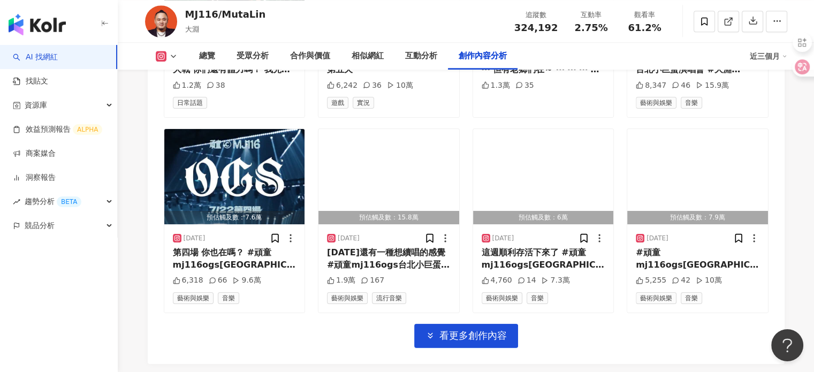
scroll to position [5031, 0]
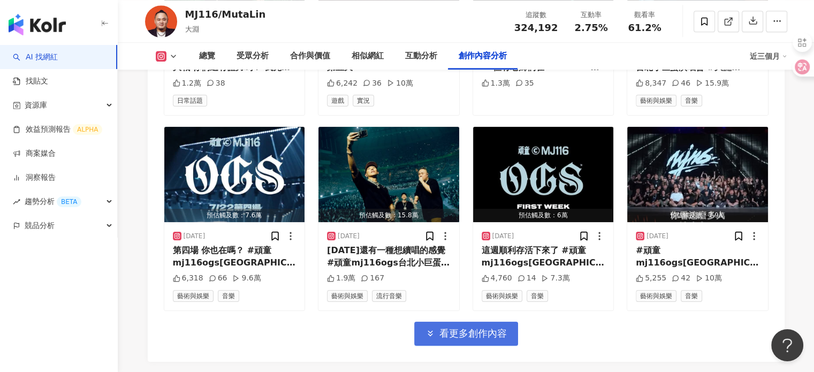
click at [459, 322] on button "看更多創作內容" at bounding box center [466, 334] width 104 height 24
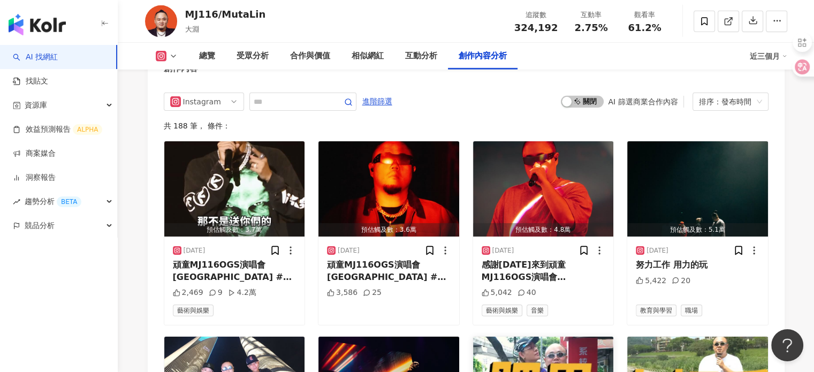
scroll to position [3532, 0]
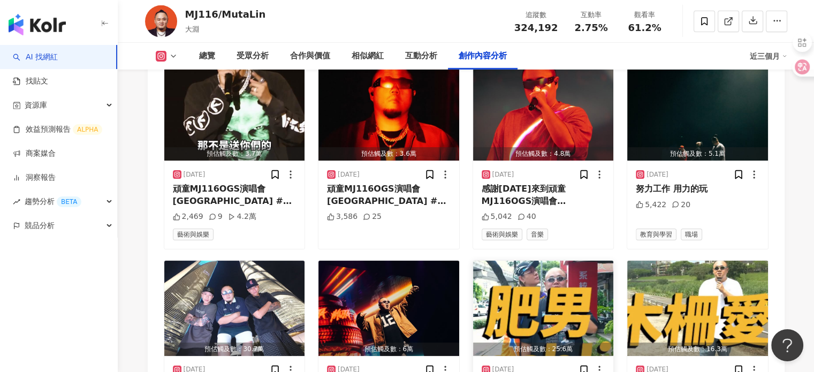
click at [597, 261] on img "button" at bounding box center [543, 308] width 141 height 95
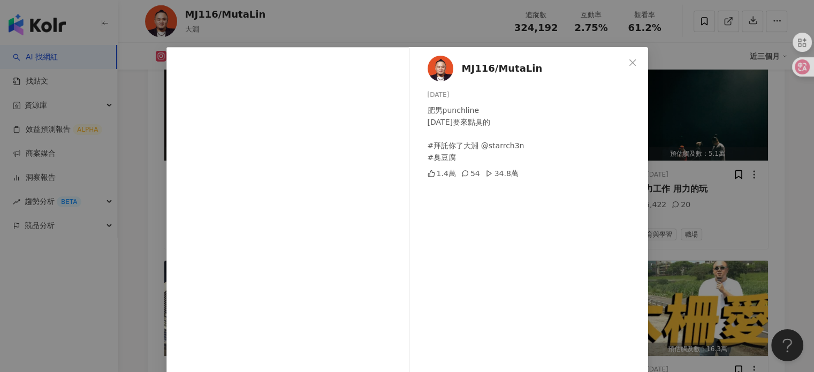
scroll to position [0, 0]
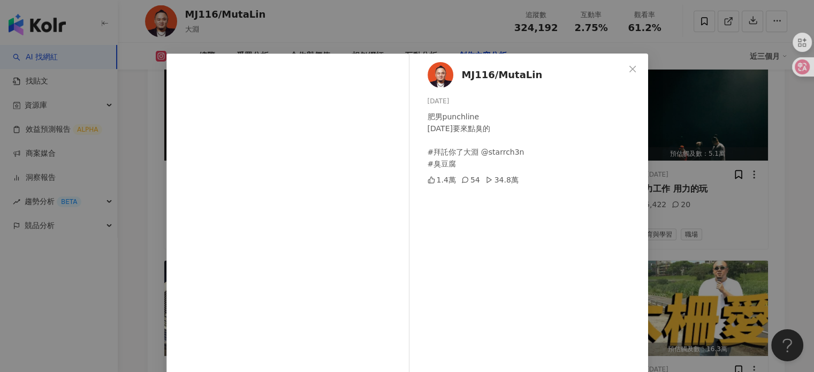
click at [628, 68] on icon "close" at bounding box center [632, 69] width 9 height 9
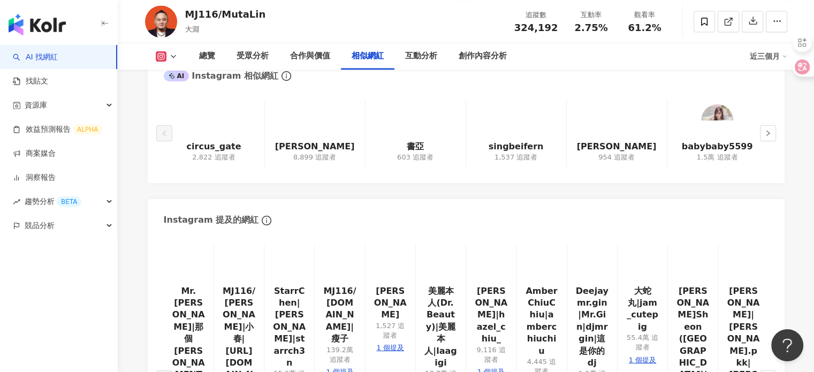
scroll to position [1820, 0]
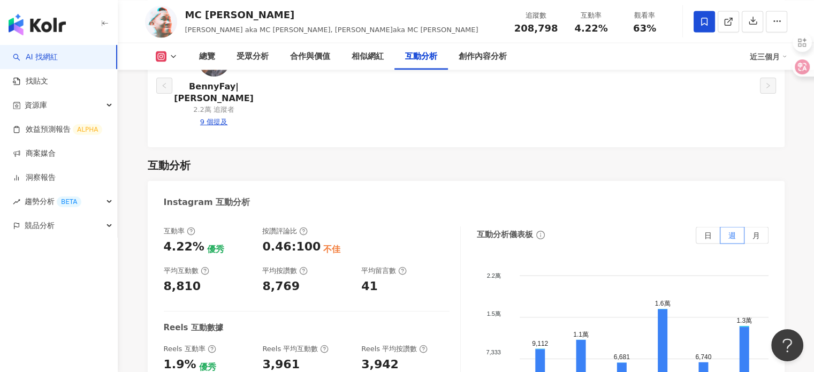
scroll to position [1980, 0]
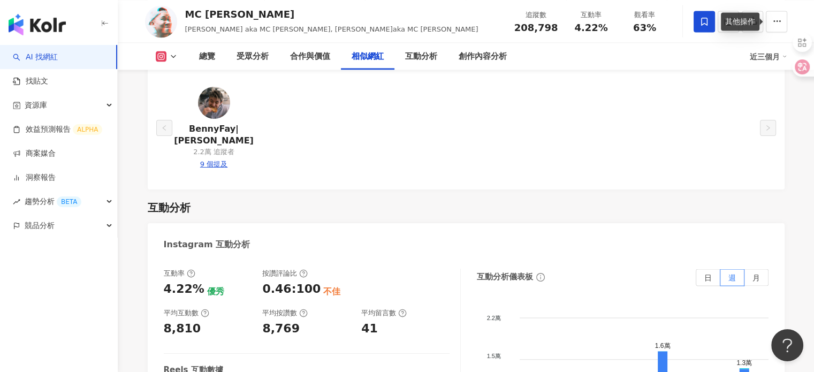
click at [767, 21] on button "button" at bounding box center [776, 21] width 21 height 21
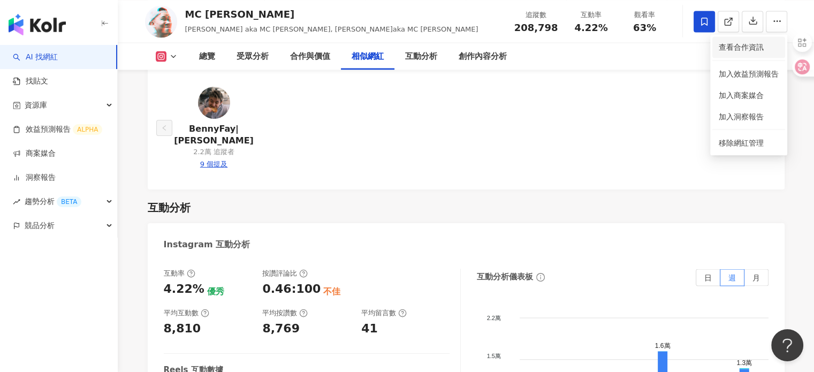
click at [723, 54] on li "查看合作資訊" at bounding box center [748, 46] width 73 height 21
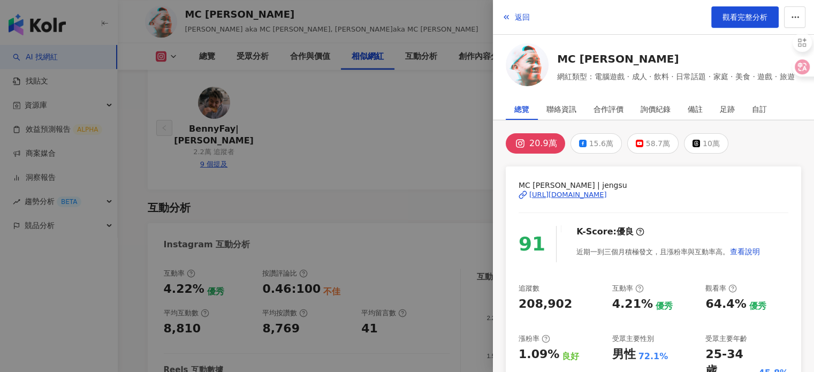
drag, startPoint x: 523, startPoint y: 14, endPoint x: 607, endPoint y: 87, distance: 110.4
click at [605, 85] on div "返回 觀看完整分析 MC Jeng Su 網紅類型：電腦遊戲 · 成人 · 飲料 · 日常話題 · 家庭 · 美食 · 遊戲 · 旅遊" at bounding box center [653, 45] width 321 height 90
click at [613, 111] on div "合作評價" at bounding box center [608, 108] width 30 height 21
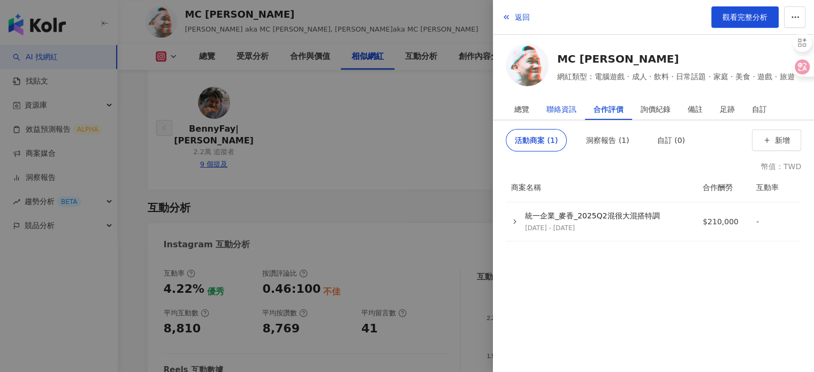
click at [565, 103] on div "聯絡資訊" at bounding box center [561, 108] width 30 height 21
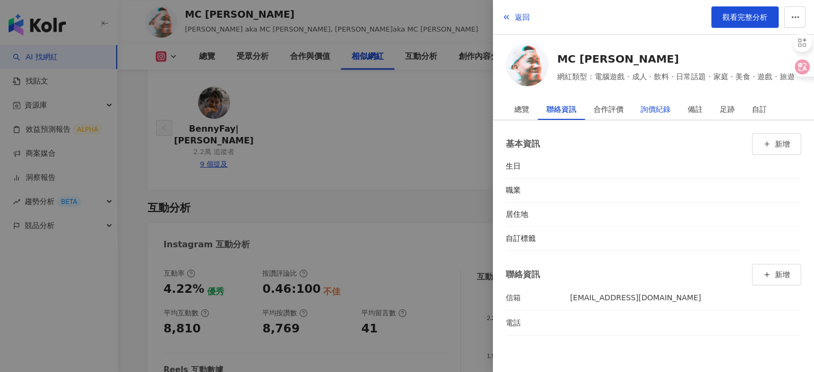
click at [647, 104] on div "詢價紀錄" at bounding box center [656, 108] width 30 height 21
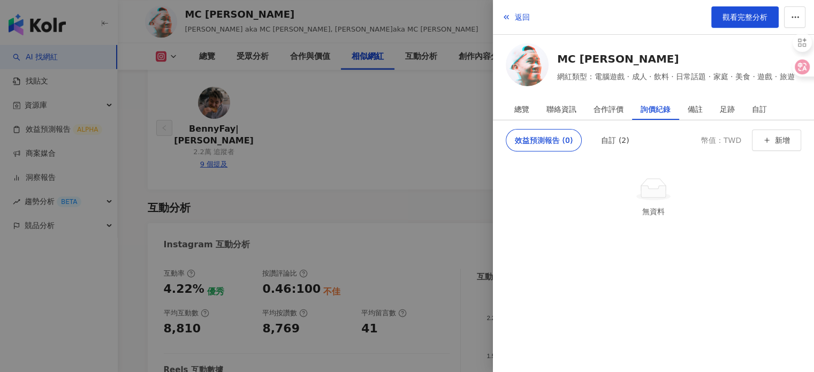
click at [455, 136] on div at bounding box center [407, 186] width 814 height 372
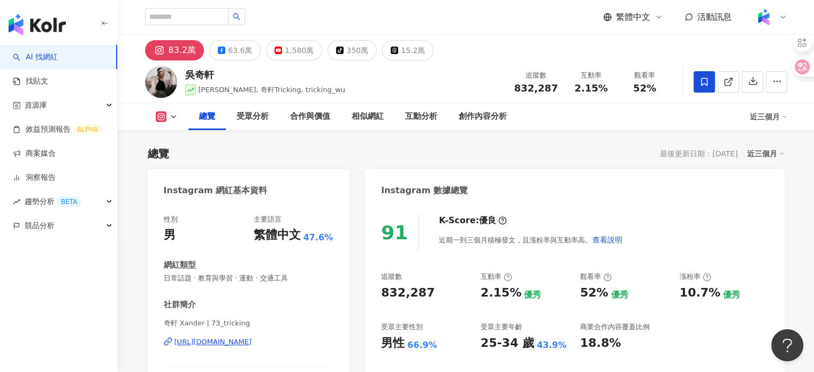
click at [762, 89] on button "button" at bounding box center [752, 81] width 21 height 21
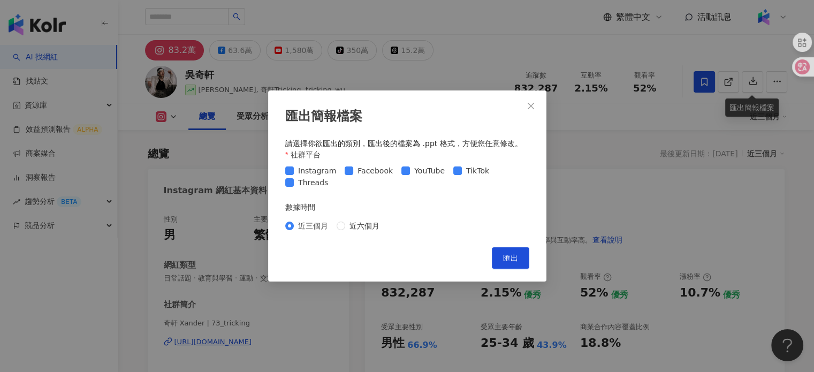
click at [537, 104] on span "Close" at bounding box center [530, 106] width 21 height 9
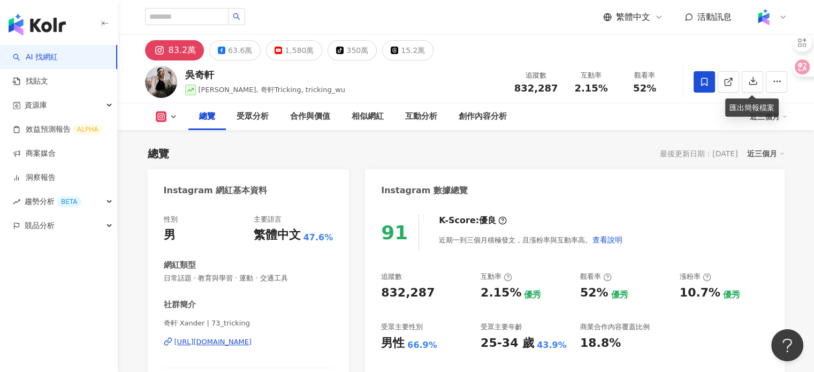
click at [532, 104] on div "匯出簡報檔案 請選擇你欲匯出的類別，匯出後的檔案為 .ppt 格式，方便您任意修改。 社群平台 Instagram Facebook YouTube TikT…" at bounding box center [407, 186] width 814 height 372
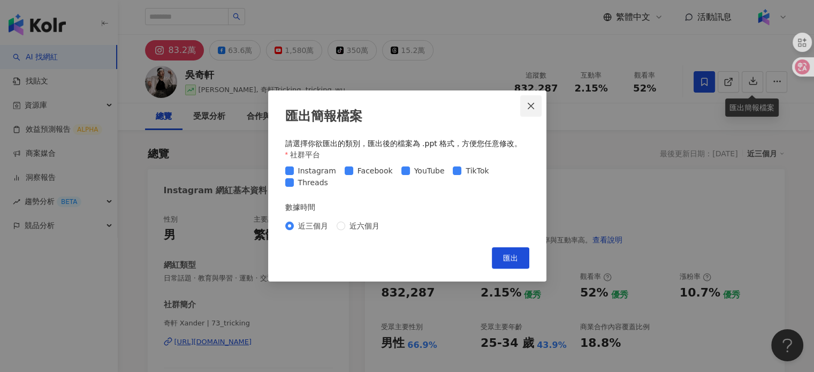
click at [524, 103] on span "Close" at bounding box center [530, 106] width 21 height 9
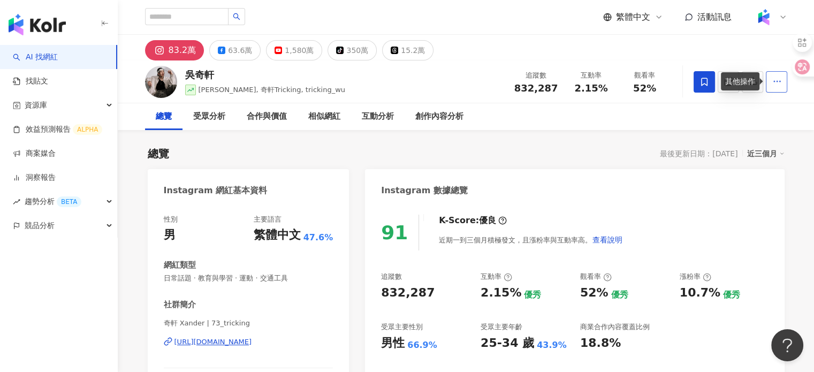
click at [774, 82] on icon "button" at bounding box center [777, 82] width 10 height 10
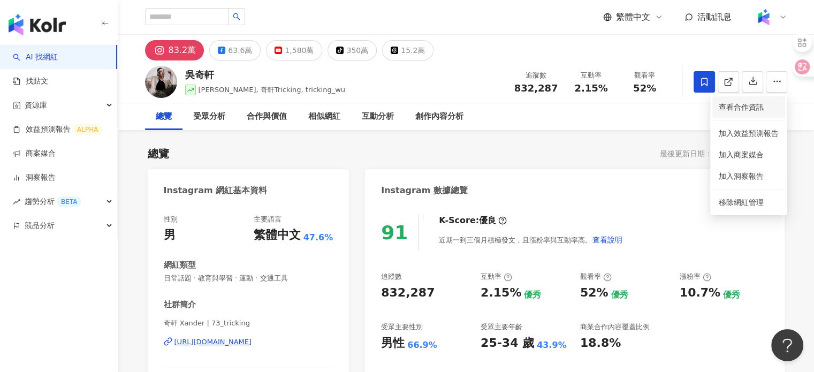
click at [734, 116] on li "查看合作資訊" at bounding box center [748, 106] width 73 height 21
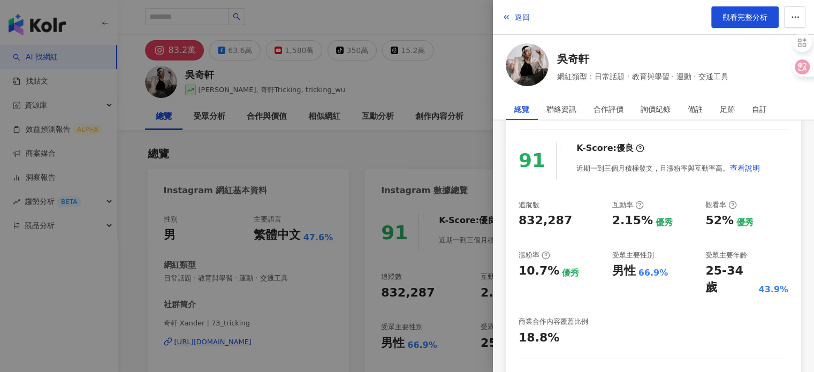
scroll to position [242, 0]
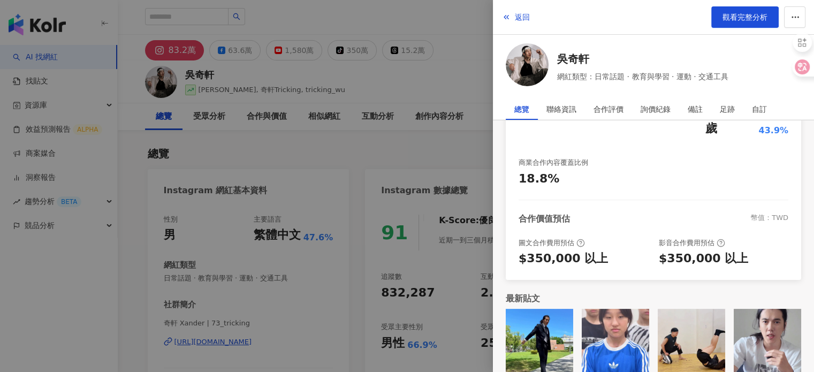
click at [456, 161] on div at bounding box center [407, 186] width 814 height 372
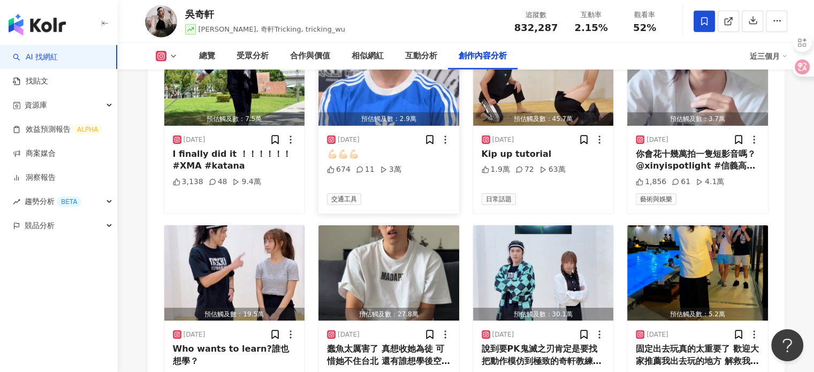
scroll to position [3479, 0]
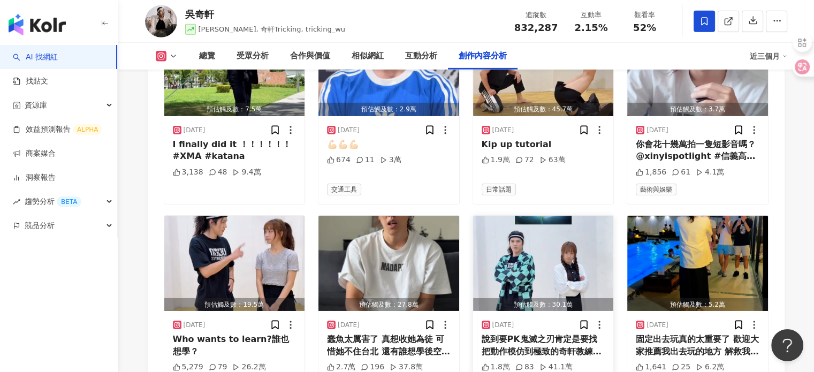
click at [529, 233] on img "button" at bounding box center [543, 263] width 141 height 95
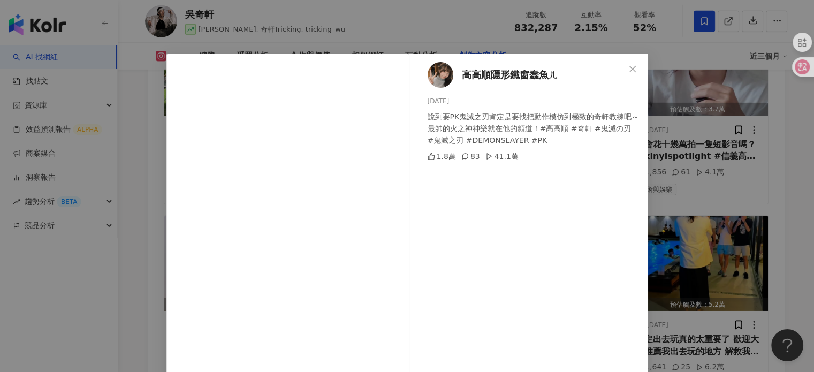
scroll to position [54, 0]
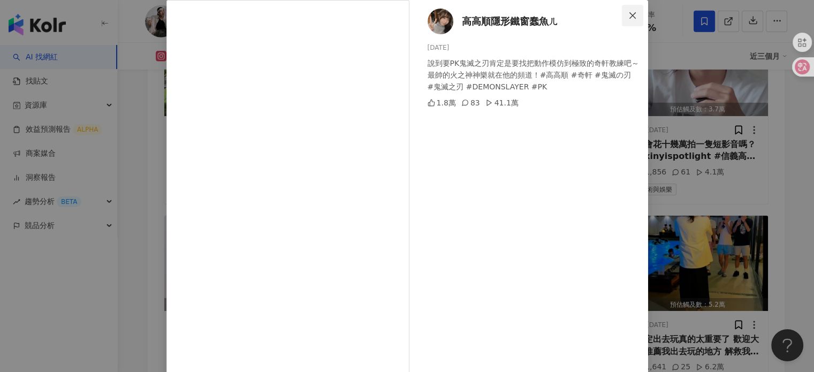
click at [623, 19] on button "Close" at bounding box center [632, 15] width 21 height 21
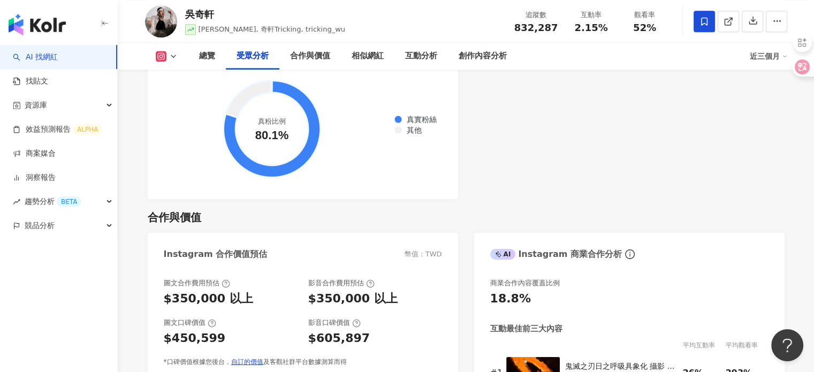
scroll to position [1231, 0]
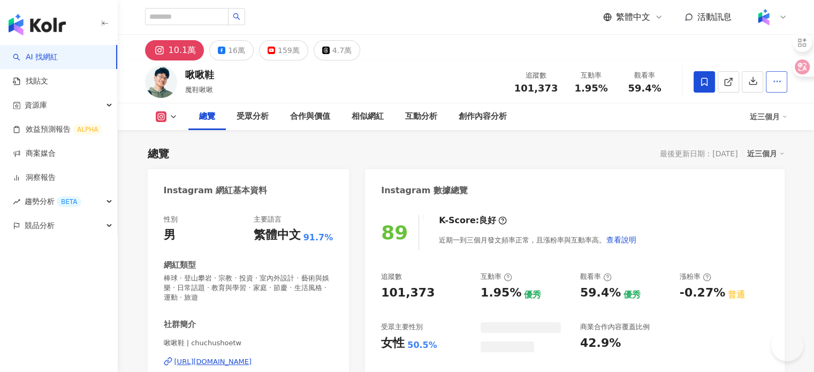
click at [772, 78] on icon "button" at bounding box center [777, 82] width 10 height 10
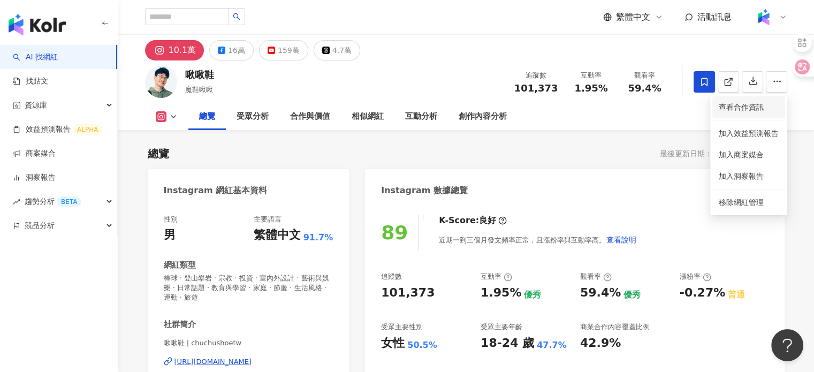
click at [756, 111] on span "查看合作資訊" at bounding box center [749, 107] width 60 height 12
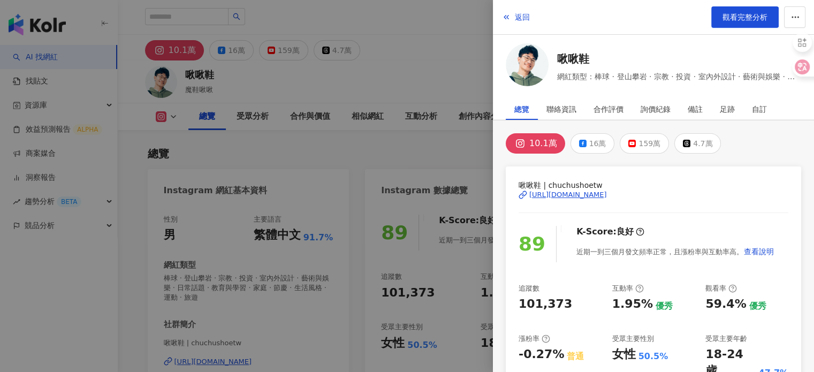
click at [467, 142] on div at bounding box center [407, 186] width 814 height 372
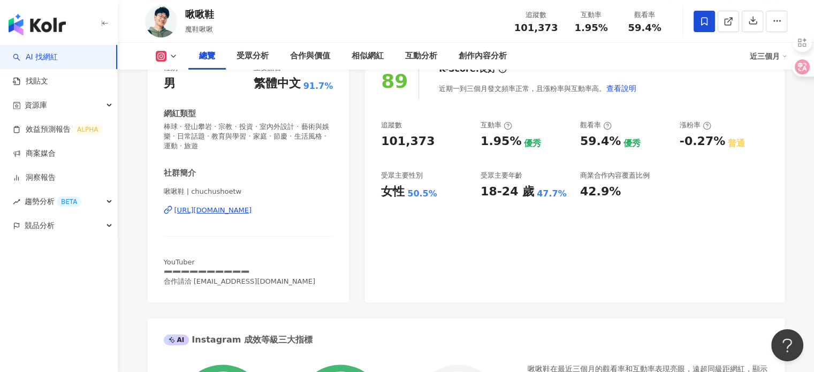
scroll to position [214, 0]
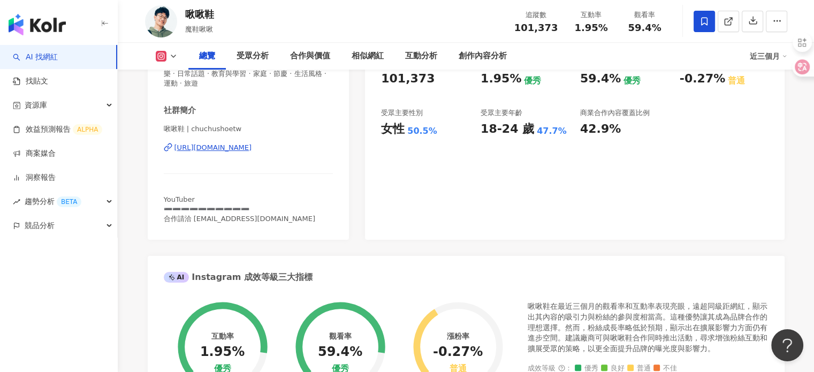
click at [252, 150] on div "https://www.instagram.com/chuchushoetw/" at bounding box center [213, 148] width 78 height 10
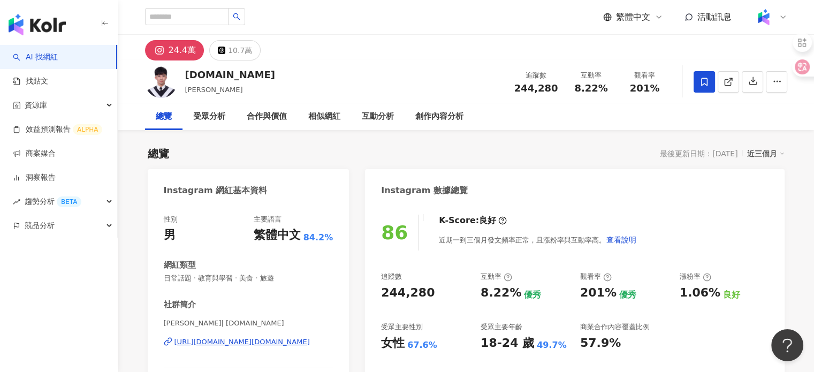
click at [278, 343] on div "[URL][DOMAIN_NAME][DOMAIN_NAME]" at bounding box center [241, 342] width 135 height 10
click at [786, 83] on div at bounding box center [795, 72] width 37 height 91
click at [768, 88] on button "button" at bounding box center [776, 81] width 21 height 21
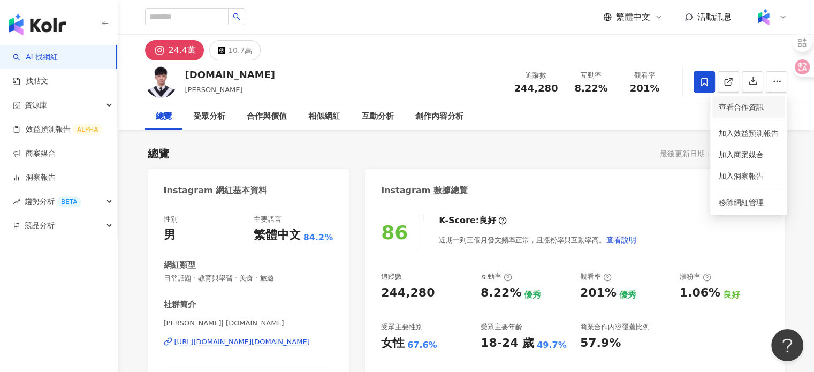
click at [745, 111] on span "查看合作資訊" at bounding box center [749, 107] width 60 height 12
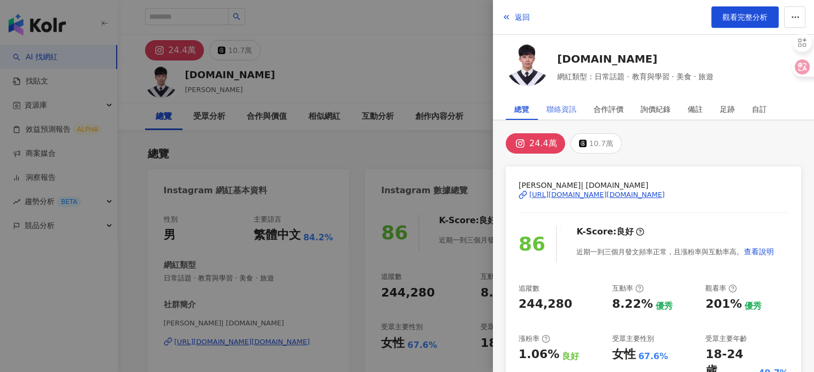
click at [539, 111] on div "聯絡資訊" at bounding box center [561, 108] width 47 height 21
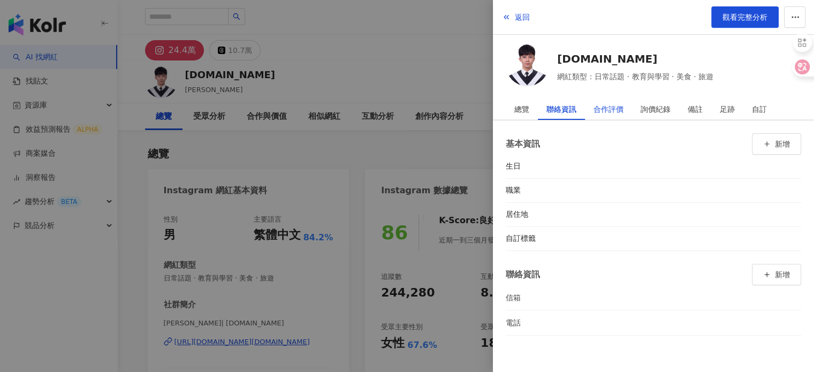
click at [597, 101] on div "合作評價" at bounding box center [608, 108] width 30 height 21
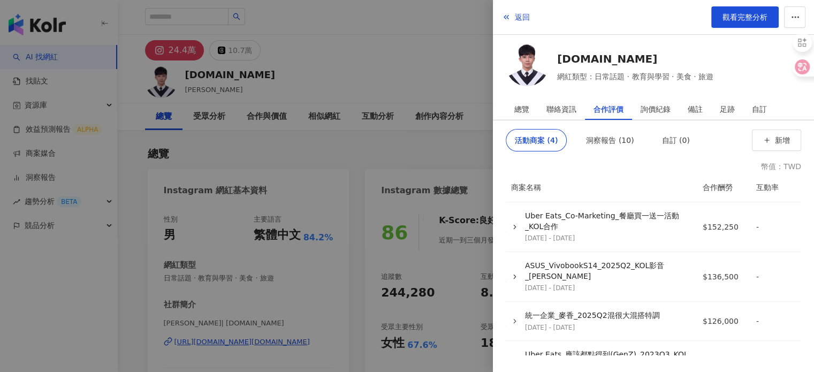
scroll to position [54, 0]
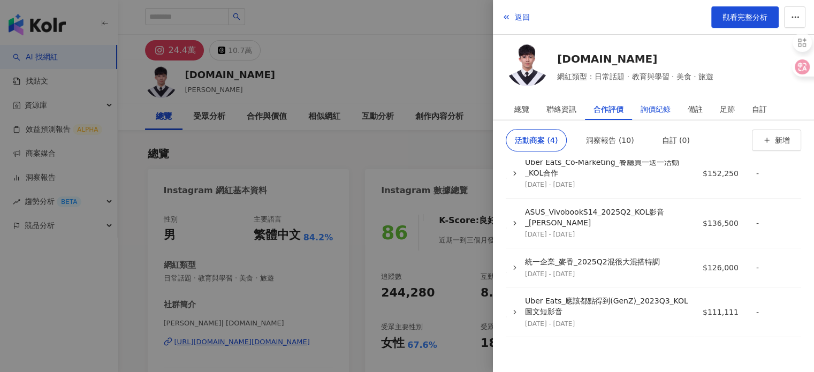
click at [643, 103] on div "詢價紀錄" at bounding box center [656, 108] width 30 height 21
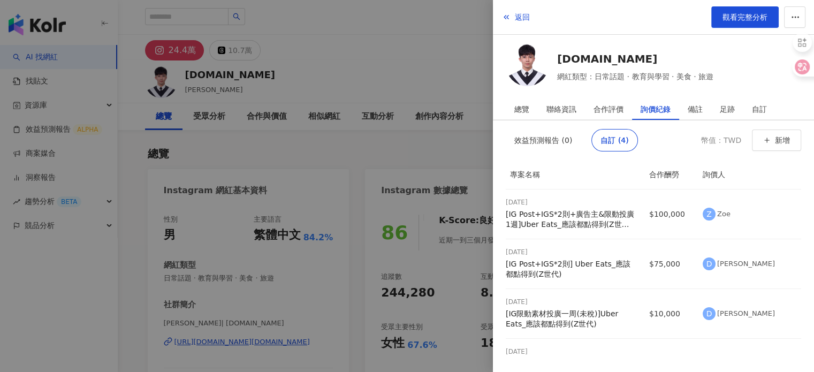
click at [614, 137] on div "自訂 (4)" at bounding box center [614, 140] width 28 height 21
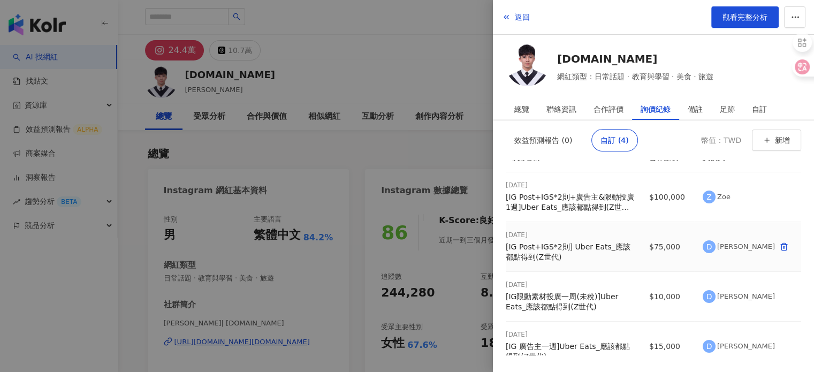
scroll to position [0, 0]
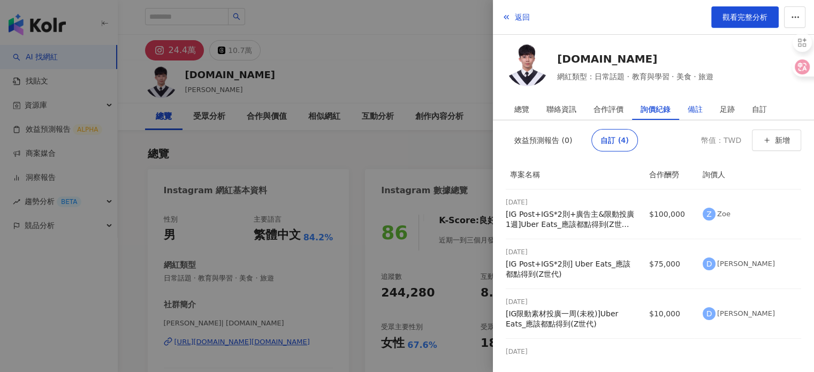
click at [691, 112] on div "備註" at bounding box center [695, 108] width 15 height 21
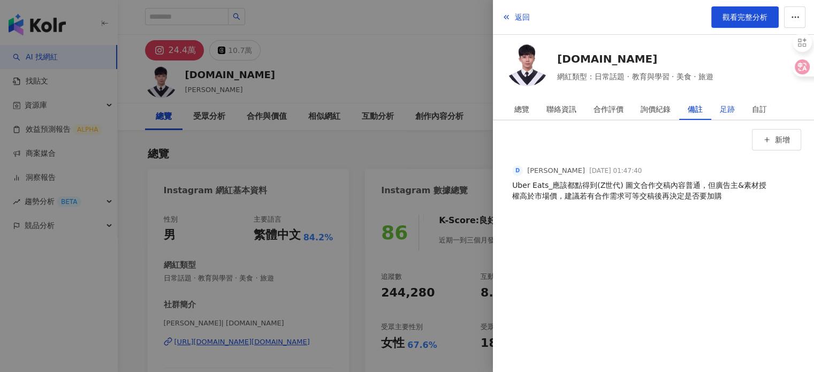
click at [720, 113] on div "足跡" at bounding box center [727, 108] width 15 height 21
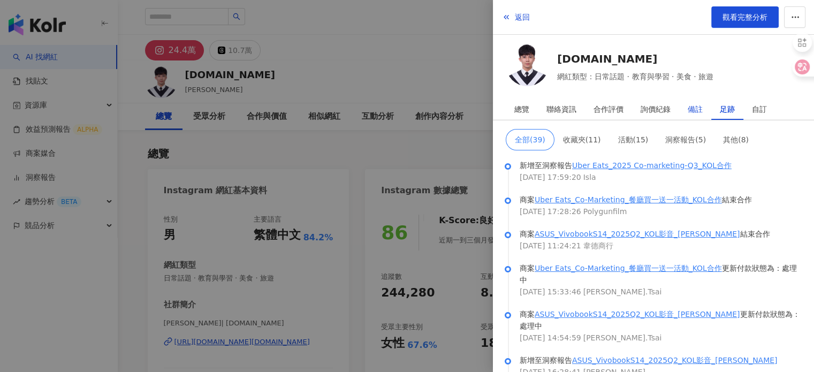
click at [700, 109] on div "備註" at bounding box center [695, 108] width 15 height 21
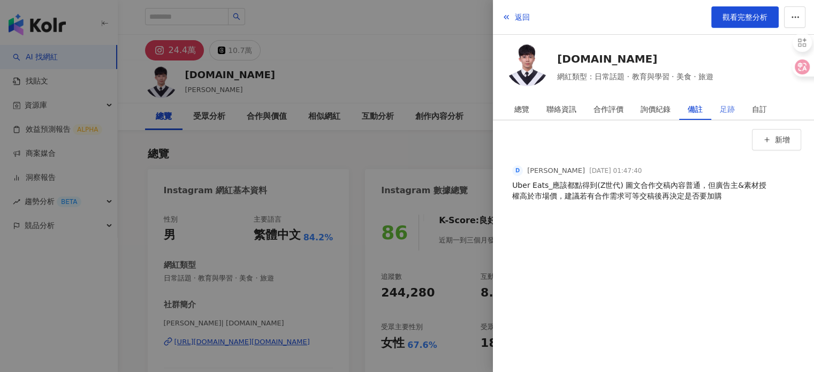
click at [713, 113] on div "足跡" at bounding box center [727, 108] width 32 height 21
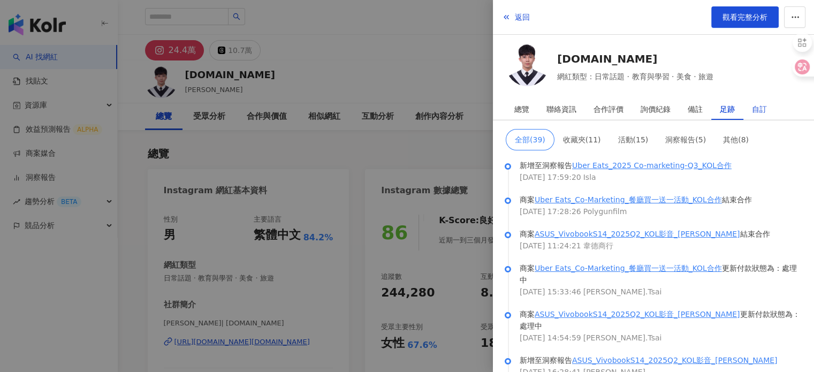
click at [752, 108] on div "自訂" at bounding box center [759, 108] width 15 height 21
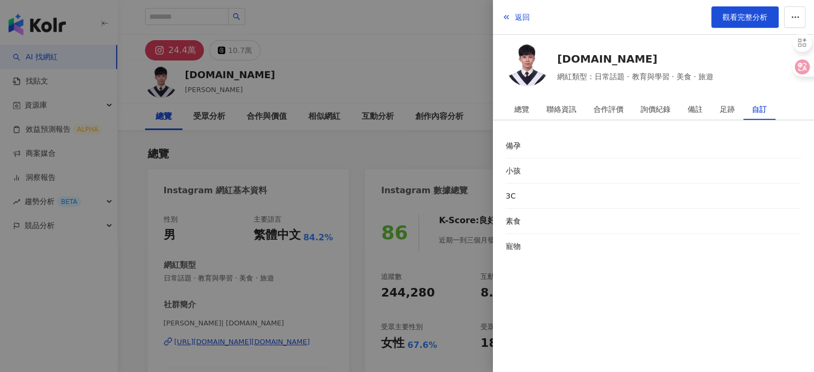
click at [688, 211] on li "素食" at bounding box center [653, 221] width 295 height 25
click at [425, 151] on div at bounding box center [407, 186] width 814 height 372
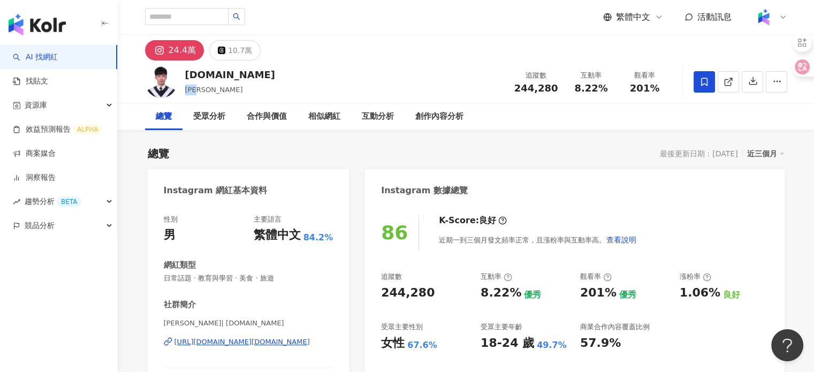
drag, startPoint x: 182, startPoint y: 85, endPoint x: 211, endPoint y: 86, distance: 28.9
click at [211, 86] on div "lun.tw 李定倫 追蹤數 244,280 互動率 8.22% 觀看率 201%" at bounding box center [466, 81] width 685 height 42
copy span "李定倫"
drag, startPoint x: 517, startPoint y: 85, endPoint x: 561, endPoint y: 94, distance: 45.3
click at [561, 94] on div "追蹤數 244,280 互動率 8.22% 觀看率 201%" at bounding box center [590, 82] width 164 height 32
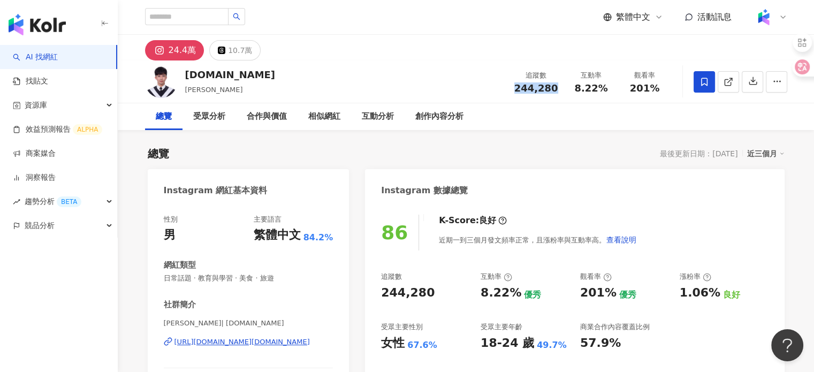
copy span "244,280"
drag, startPoint x: 579, startPoint y: 89, endPoint x: 611, endPoint y: 90, distance: 32.1
click at [611, 90] on div "互動率 8.22%" at bounding box center [592, 81] width 54 height 23
copy span "8.22%"
drag, startPoint x: 630, startPoint y: 82, endPoint x: 667, endPoint y: 92, distance: 38.0
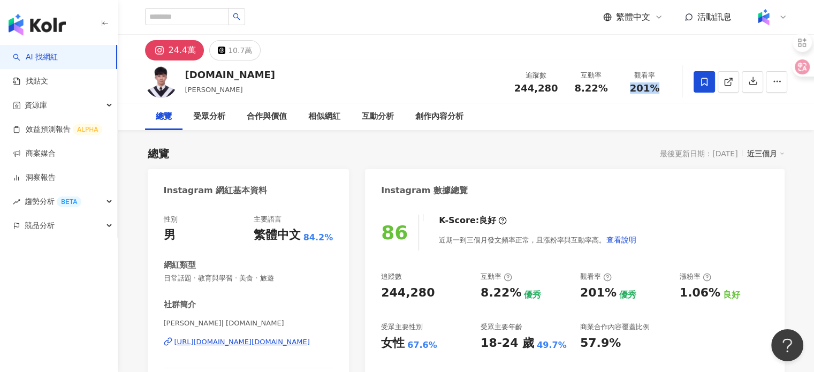
click at [667, 92] on div "觀看率 201%" at bounding box center [645, 81] width 54 height 23
copy span "201%"
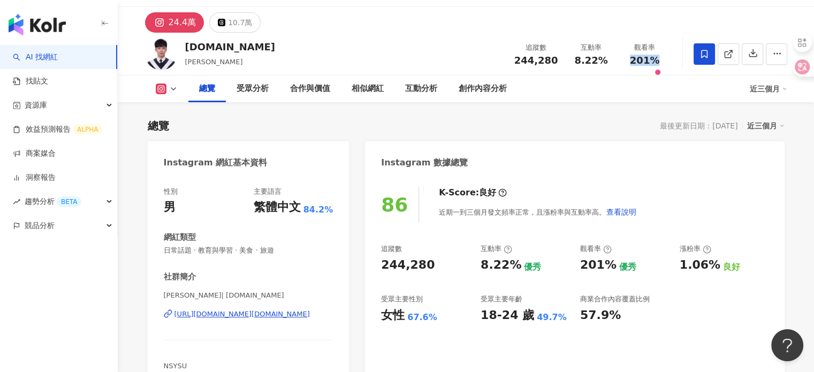
scroll to position [54, 0]
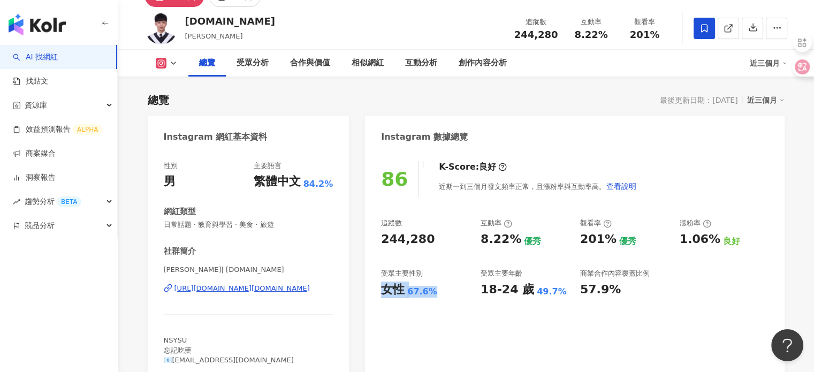
drag, startPoint x: 382, startPoint y: 291, endPoint x: 444, endPoint y: 301, distance: 63.0
click at [444, 301] on div "86 K-Score : 良好 近期一到三個月發文頻率正常，且漲粉率與互動率高。 查看說明 追蹤數 244,280 互動率 8.22% 優秀 觀看率 201%…" at bounding box center [574, 265] width 419 height 231
copy div "女性 67.6%"
drag, startPoint x: 483, startPoint y: 292, endPoint x: 557, endPoint y: 297, distance: 74.0
click at [557, 297] on div "18-24 歲 49.7%" at bounding box center [525, 289] width 89 height 17
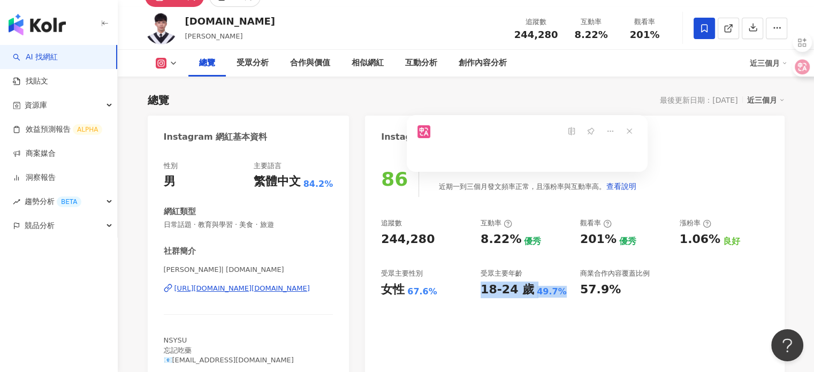
copy div "18-24 歲 49.7%"
click at [261, 288] on div "https://www.instagram.com/lun.tw/" at bounding box center [241, 289] width 135 height 10
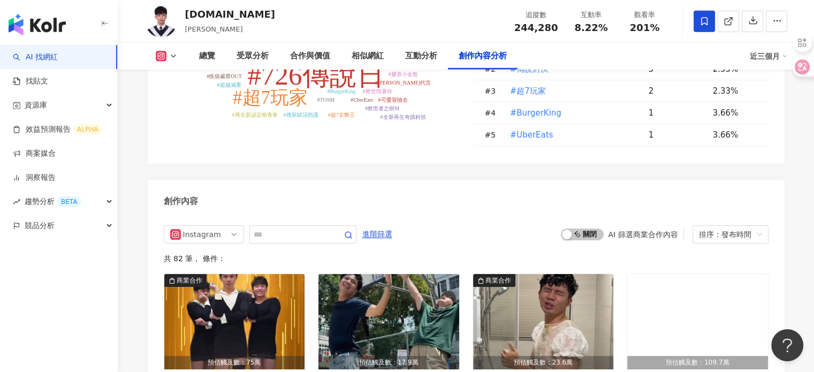
scroll to position [3265, 0]
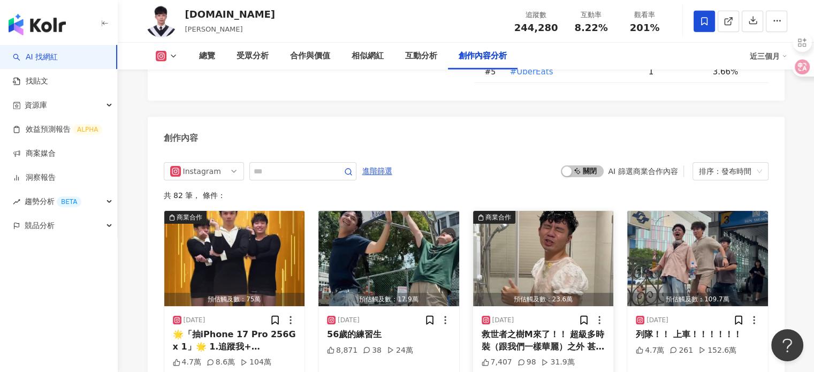
click at [589, 214] on img "button" at bounding box center [543, 258] width 141 height 95
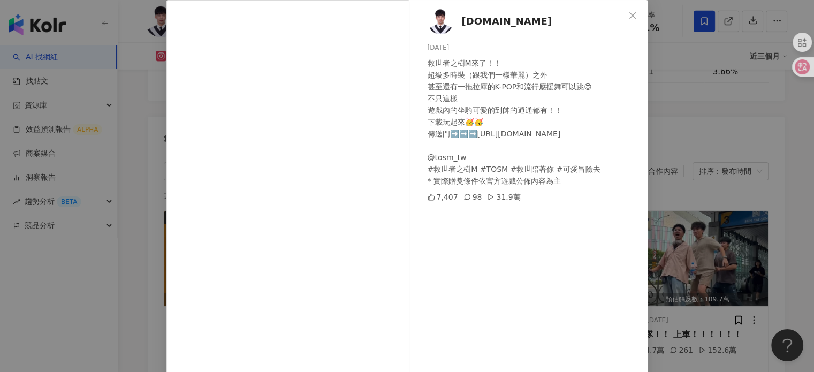
scroll to position [54, 0]
click at [668, 145] on div "lun.tw 2025/9/3 救世者之樹M來了！！ 超級多時裝（跟我們一樣華麗）之外 甚至還有一拖拉庫的K-POP和流行應援舞可以跳😍 不只這樣 遊戲內的坐…" at bounding box center [407, 186] width 814 height 372
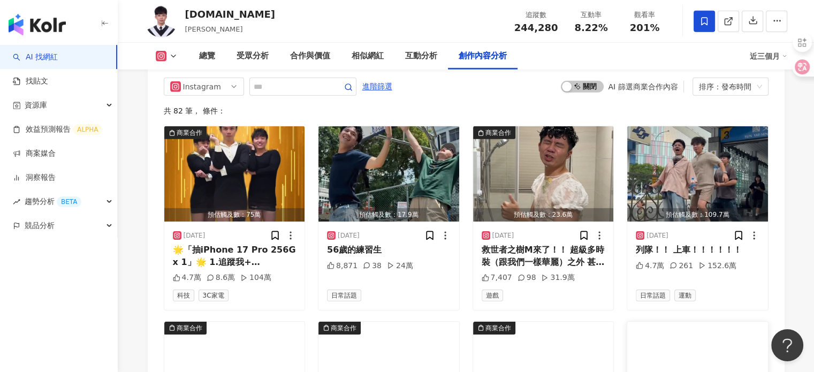
scroll to position [3479, 0]
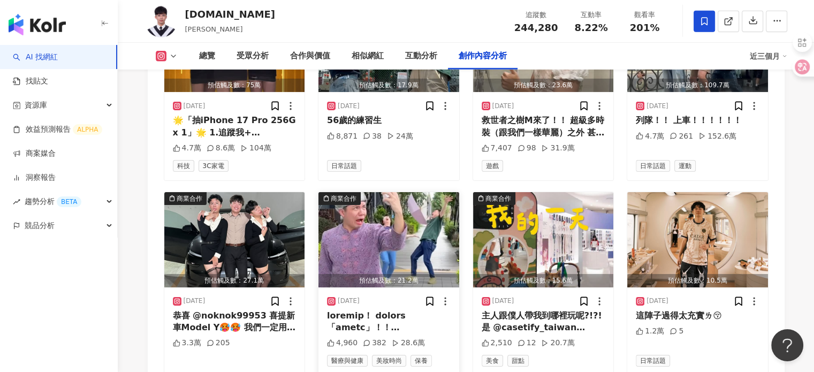
click at [381, 192] on img "button" at bounding box center [388, 239] width 141 height 95
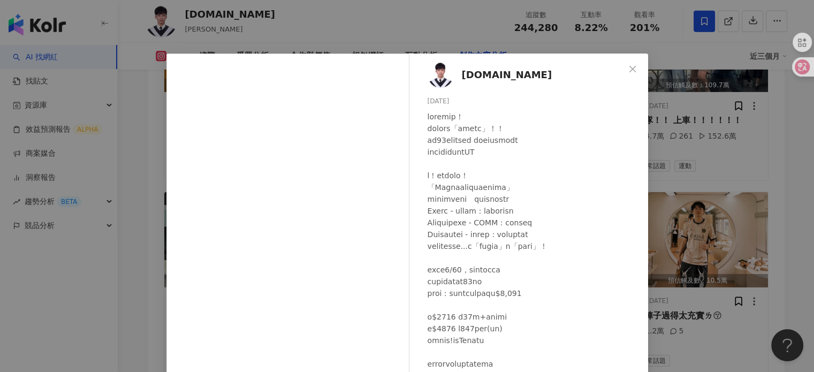
scroll to position [54, 0]
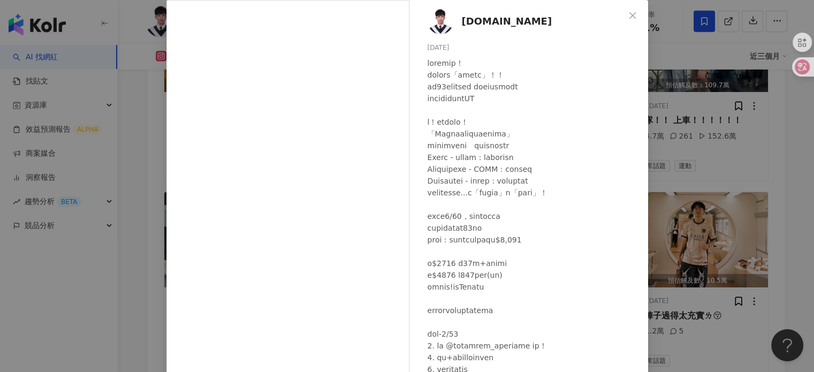
click at [733, 187] on div "lun.tw 2025/8/22 4,960 382 28.6萬 查看原始貼文" at bounding box center [407, 186] width 814 height 372
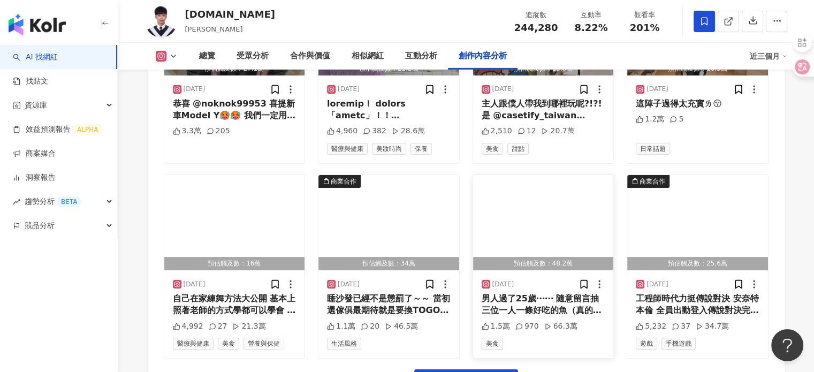
scroll to position [3693, 0]
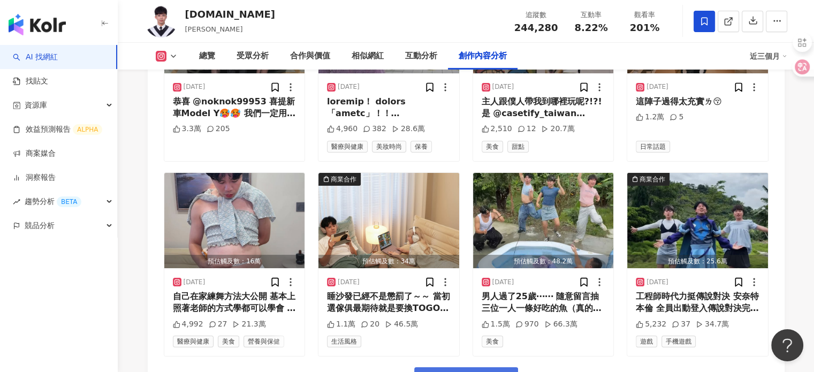
click at [495, 363] on span "看更多創作內容" at bounding box center [472, 380] width 67 height 12
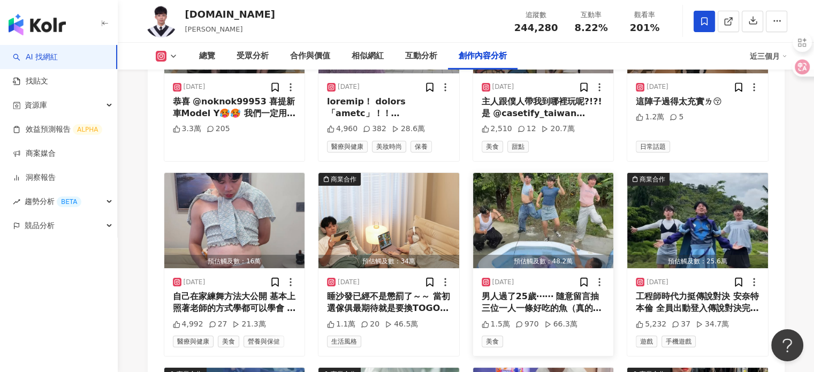
scroll to position [3853, 0]
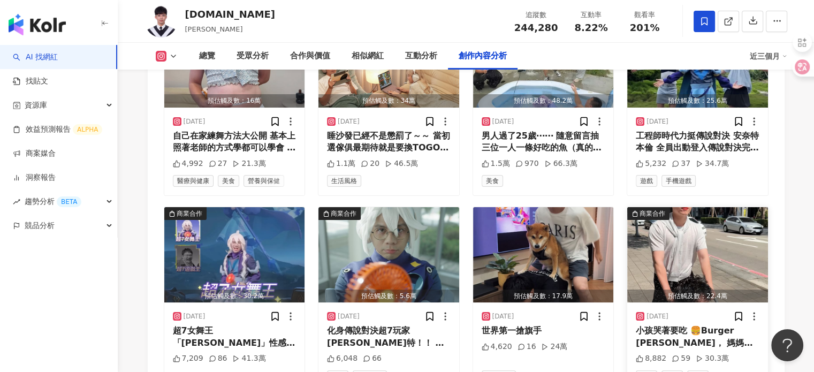
click at [667, 207] on img "button" at bounding box center [697, 254] width 141 height 95
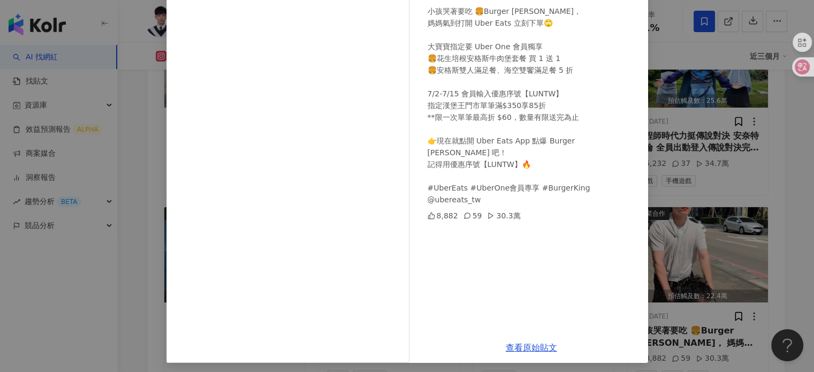
scroll to position [107, 0]
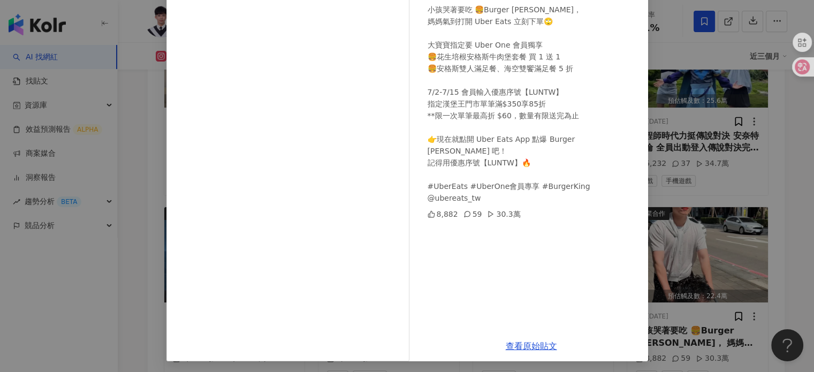
click at [749, 248] on div "lun.tw 2025/7/2 小孩哭著要吃 🍔Burger King， 媽媽氣到打開 Uber Eats 立刻下單🙄 大寶寶指定要 Uber One 會員獨…" at bounding box center [407, 186] width 814 height 372
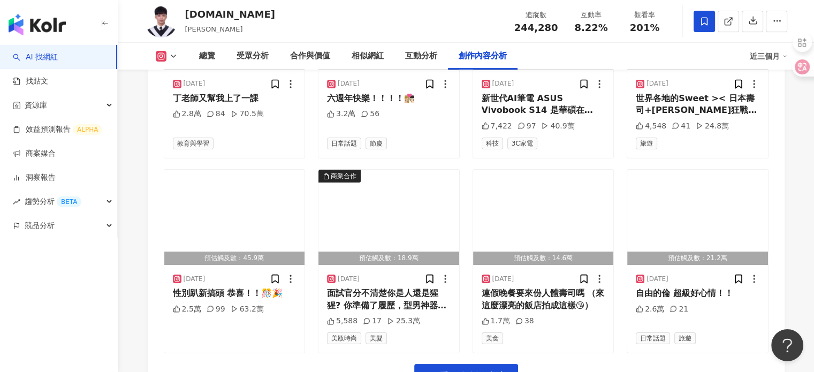
scroll to position [4281, 0]
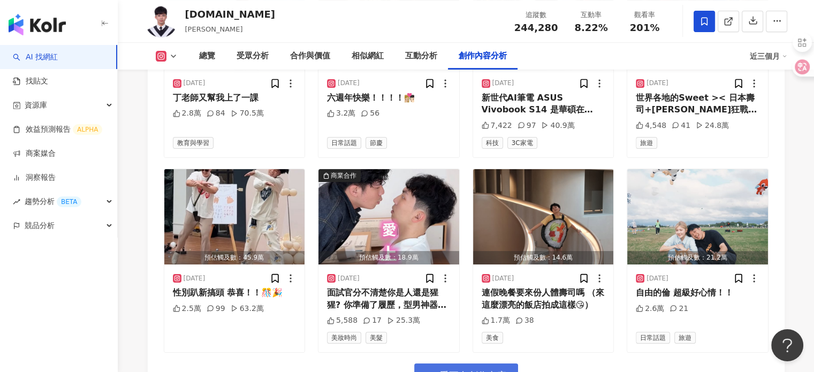
click at [489, 363] on span "看更多創作內容" at bounding box center [472, 376] width 67 height 12
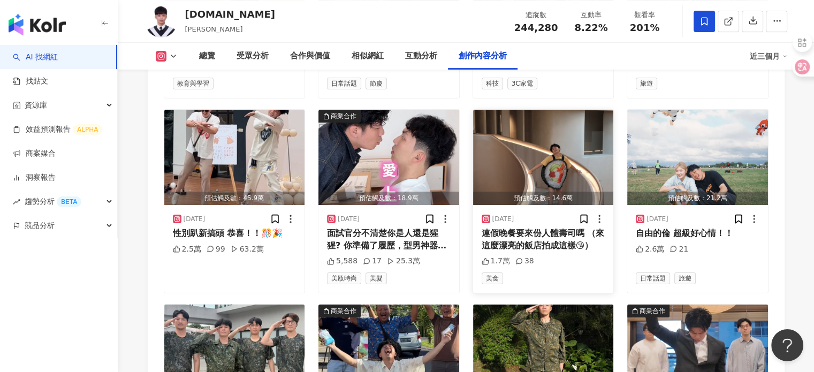
scroll to position [4442, 0]
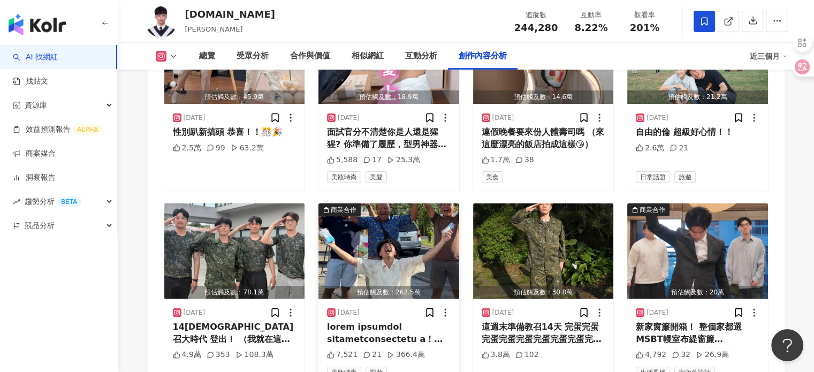
click at [397, 203] on img "button" at bounding box center [388, 250] width 141 height 95
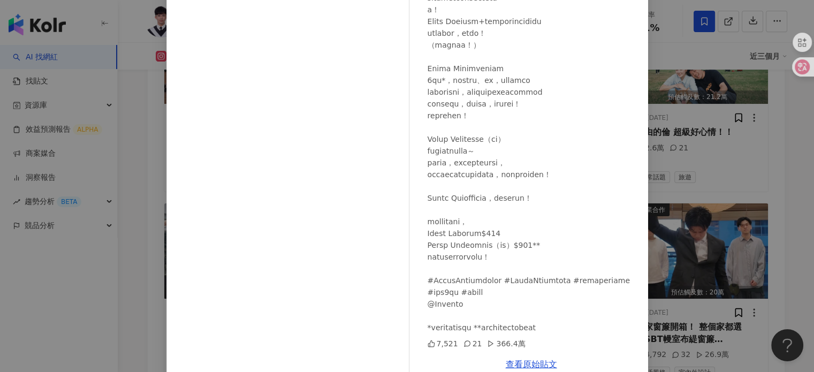
scroll to position [107, 0]
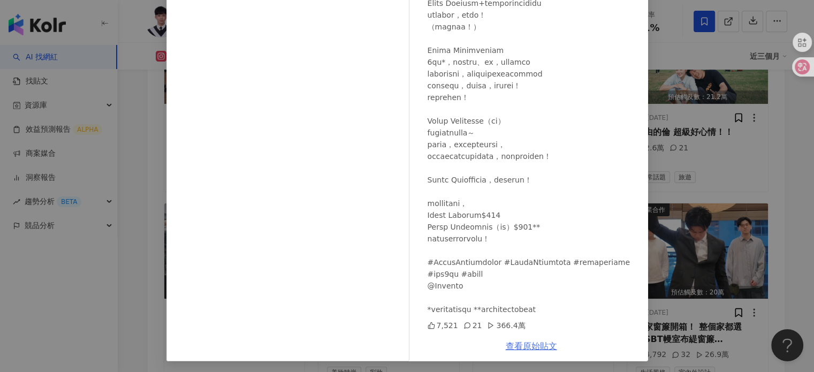
click at [532, 343] on link "查看原始貼文" at bounding box center [531, 346] width 51 height 10
click at [674, 120] on div "lun.tw 2025/5/12 7,521 21 366.4萬 查看原始貼文" at bounding box center [407, 186] width 814 height 372
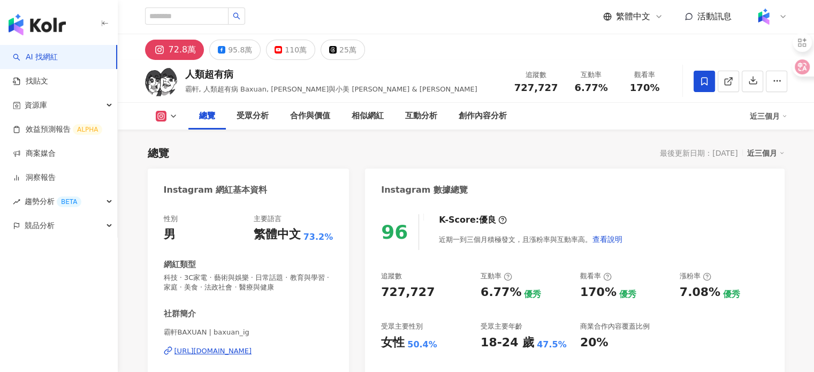
scroll to position [161, 0]
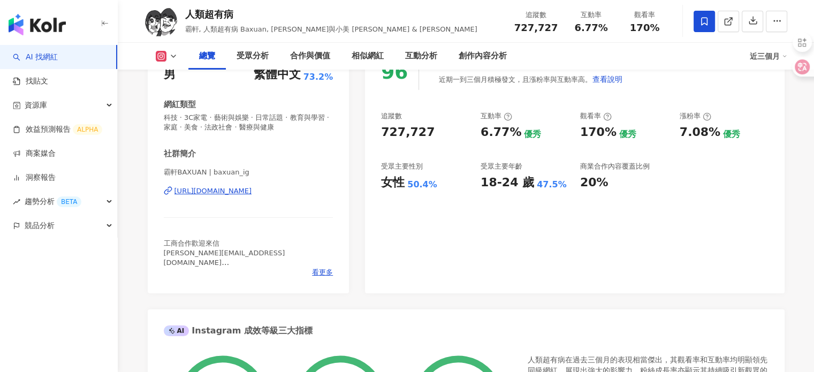
click at [252, 190] on div "[URL][DOMAIN_NAME]" at bounding box center [213, 191] width 78 height 10
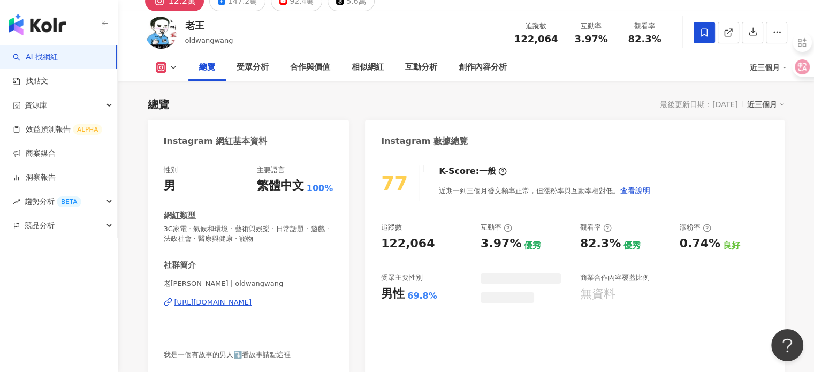
scroll to position [101, 0]
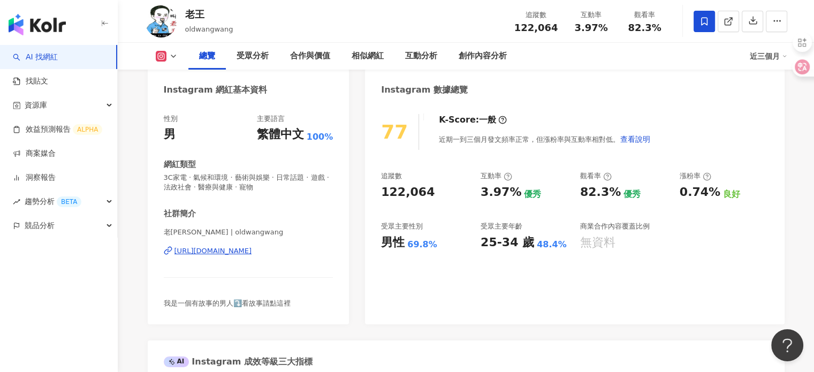
click at [252, 246] on div "[URL][DOMAIN_NAME]" at bounding box center [213, 251] width 78 height 10
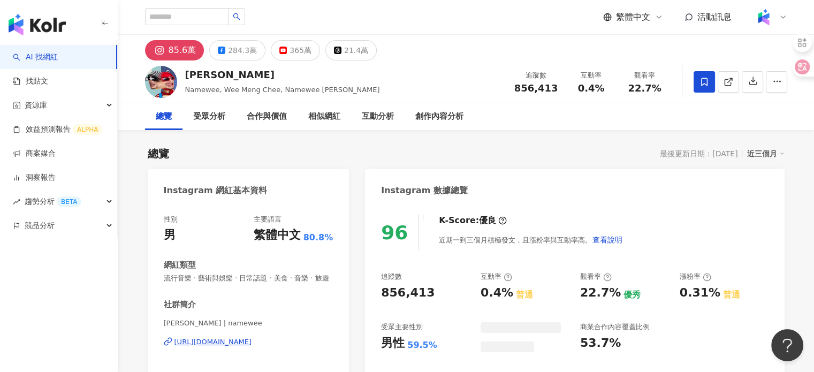
click at [770, 79] on button "button" at bounding box center [776, 81] width 21 height 21
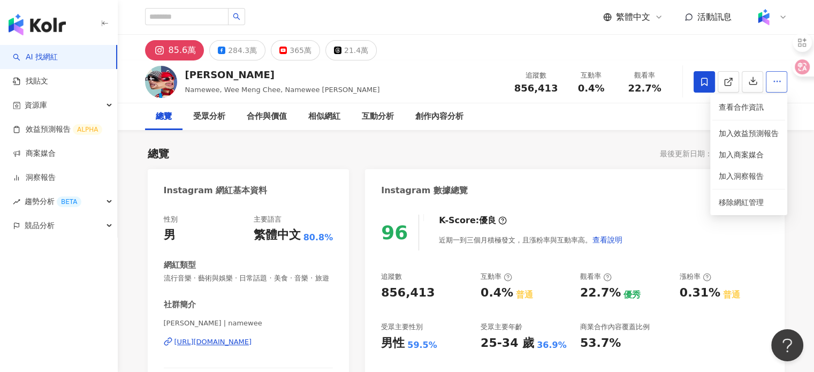
click at [766, 83] on button "button" at bounding box center [776, 81] width 21 height 21
click at [762, 106] on div "總覽 受眾分析 合作與價值 相似網紅 互動分析 創作內容分析" at bounding box center [466, 116] width 642 height 27
click at [747, 104] on div "總覽 受眾分析 合作與價值 相似網紅 互動分析 創作內容分析" at bounding box center [466, 116] width 642 height 27
click at [731, 111] on div "總覽 受眾分析 合作與價值 相似網紅 互動分析 創作內容分析" at bounding box center [466, 116] width 642 height 27
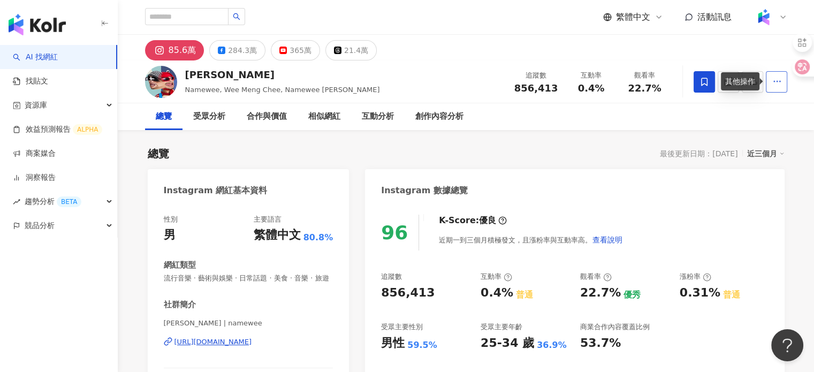
click at [777, 81] on icon "button" at bounding box center [777, 82] width 10 height 10
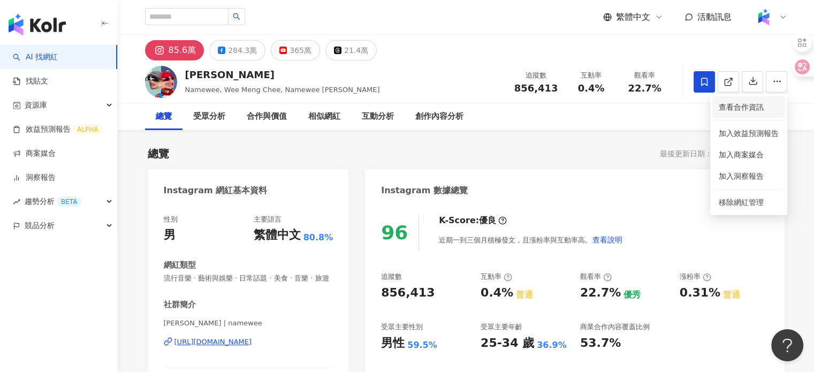
click at [746, 104] on span "查看合作資訊" at bounding box center [749, 107] width 60 height 12
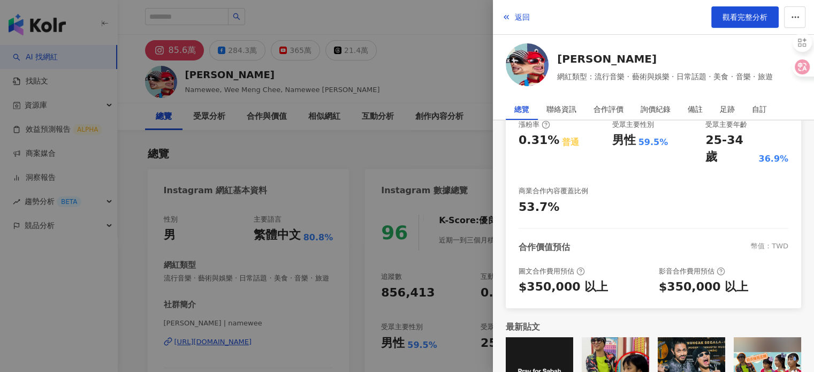
scroll to position [242, 0]
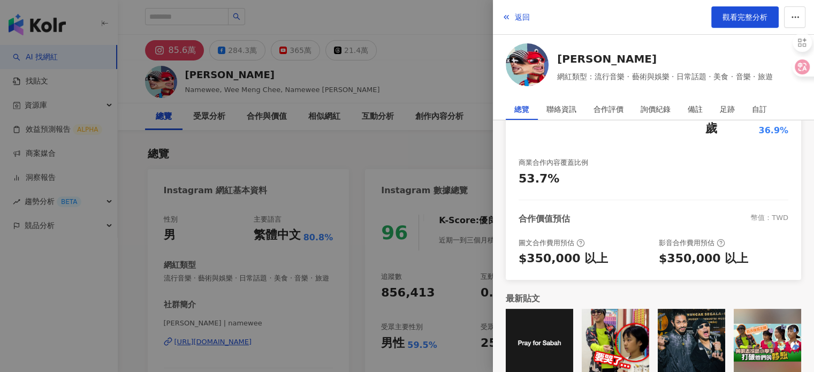
click at [418, 109] on div at bounding box center [407, 186] width 814 height 372
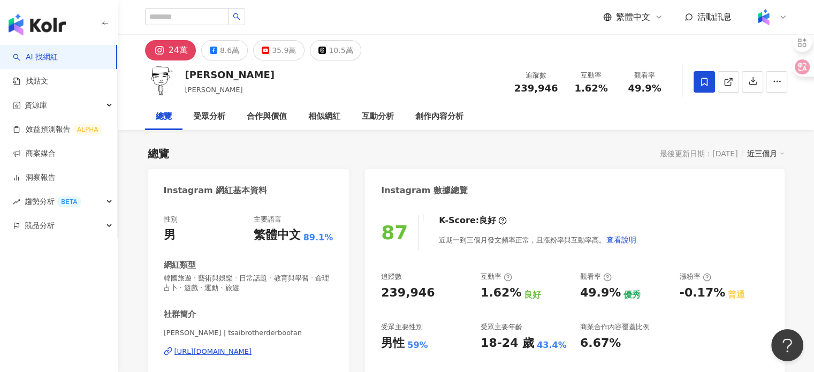
click at [252, 349] on div "[URL][DOMAIN_NAME]" at bounding box center [213, 352] width 78 height 10
click at [768, 82] on button "button" at bounding box center [776, 81] width 21 height 21
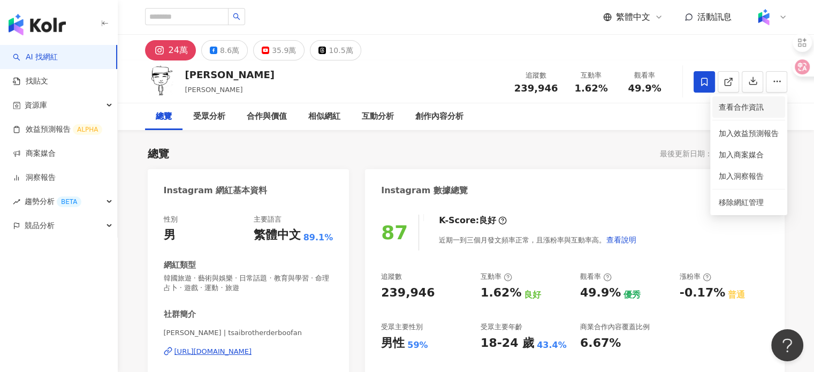
click at [736, 109] on span "查看合作資訊" at bounding box center [749, 107] width 60 height 12
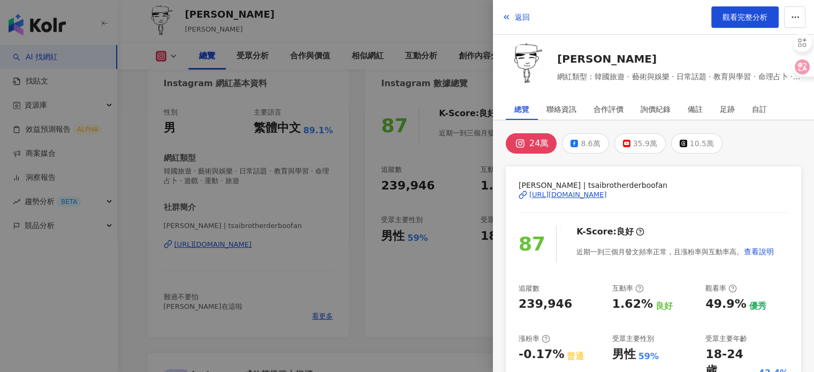
click at [394, 126] on div at bounding box center [407, 186] width 814 height 372
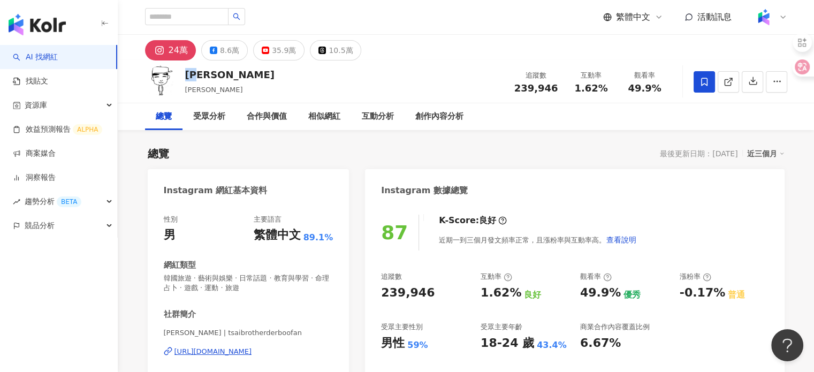
click at [186, 79] on div "蔡哥" at bounding box center [229, 74] width 89 height 13
copy div "蔡哥"
click at [247, 351] on div "[URL][DOMAIN_NAME]" at bounding box center [213, 352] width 78 height 10
drag, startPoint x: 515, startPoint y: 86, endPoint x: 557, endPoint y: 89, distance: 41.9
click at [557, 89] on div "追蹤數 239,946" at bounding box center [536, 81] width 57 height 23
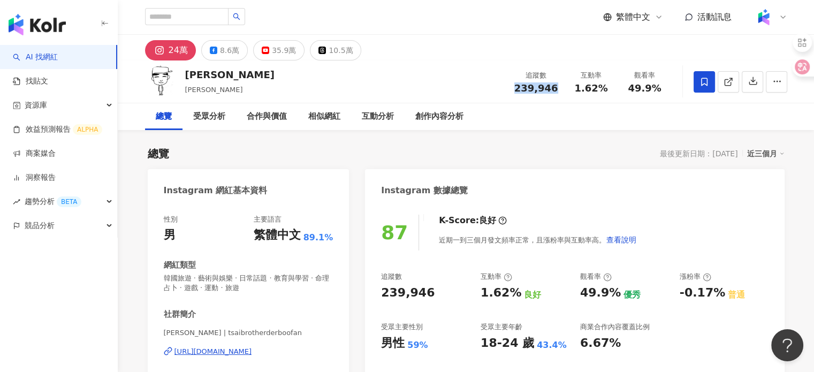
copy span "239,946"
drag, startPoint x: 569, startPoint y: 81, endPoint x: 609, endPoint y: 93, distance: 41.5
click at [609, 93] on div "追蹤數 239,946 互動率 1.62% 觀看率 49.9%" at bounding box center [590, 82] width 164 height 32
copy span "1.62%"
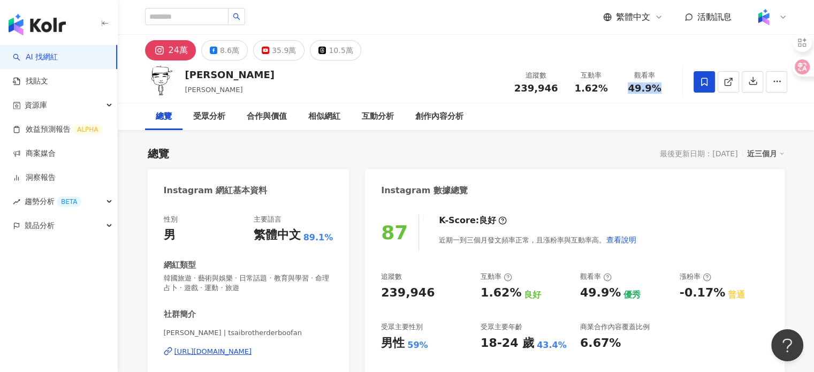
drag, startPoint x: 625, startPoint y: 93, endPoint x: 666, endPoint y: 94, distance: 41.8
click at [666, 94] on div "追蹤數 239,946 互動率 1.62% 觀看率 49.9%" at bounding box center [590, 82] width 164 height 32
copy span "49.9%"
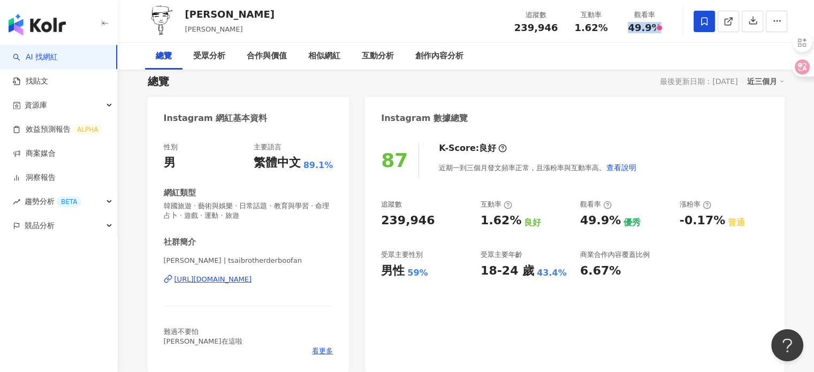
scroll to position [161, 0]
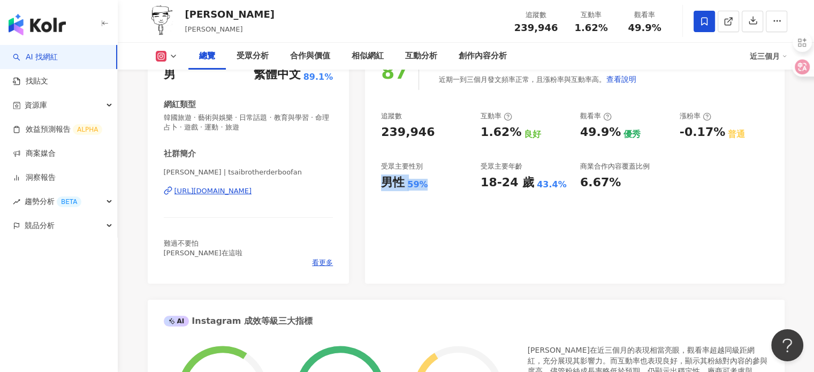
drag, startPoint x: 377, startPoint y: 188, endPoint x: 429, endPoint y: 199, distance: 53.0
click at [429, 199] on div "87 K-Score : 良好 近期一到三個月發文頻率正常，且漲粉率與互動率高。 查看說明 追蹤數 239,946 互動率 1.62% 良好 觀看率 49.9…" at bounding box center [574, 163] width 419 height 240
copy div "男性 59%"
drag, startPoint x: 480, startPoint y: 187, endPoint x: 565, endPoint y: 188, distance: 84.6
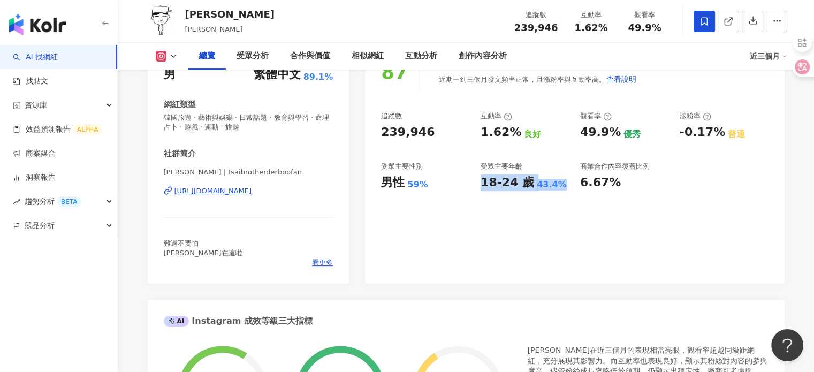
click at [565, 188] on div "18-24 歲 43.4%" at bounding box center [525, 182] width 89 height 17
copy div "18-24 歲 43.4%"
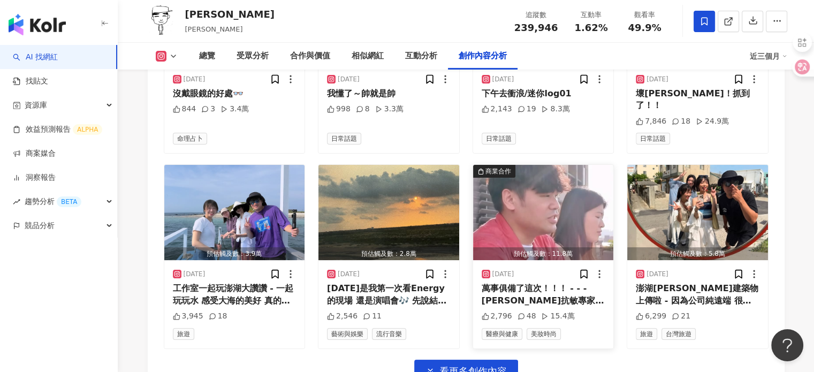
scroll to position [3746, 0]
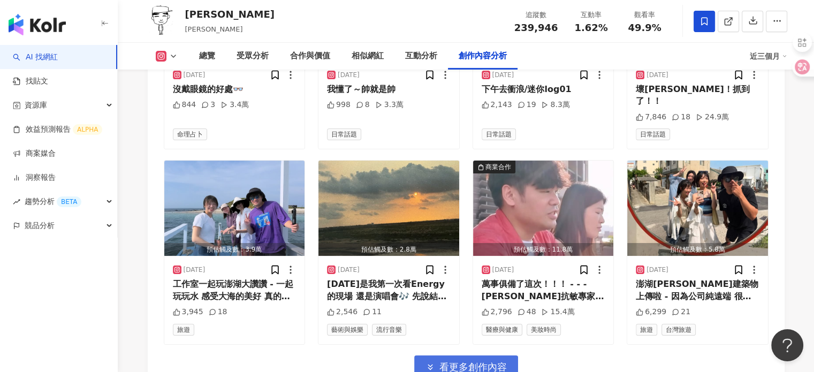
click at [445, 361] on span "看更多創作內容" at bounding box center [472, 367] width 67 height 12
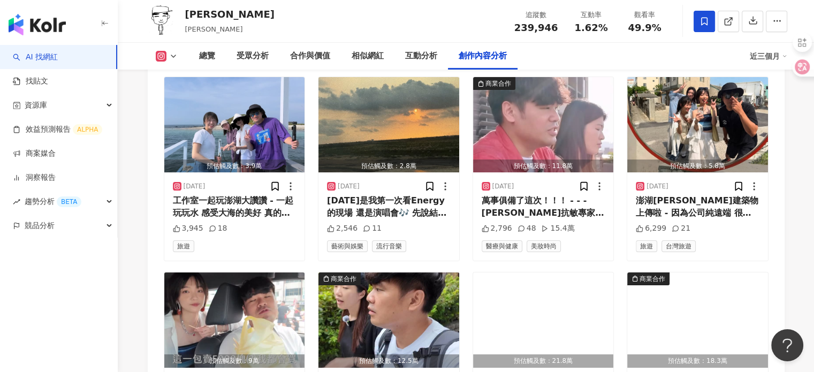
scroll to position [3907, 0]
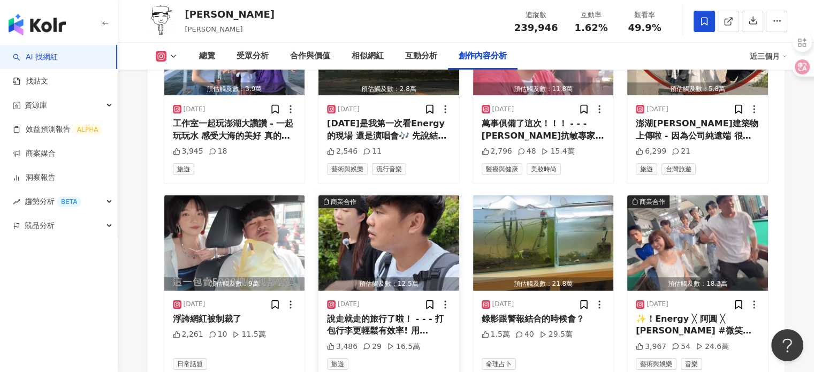
click at [376, 195] on img "button" at bounding box center [388, 242] width 141 height 95
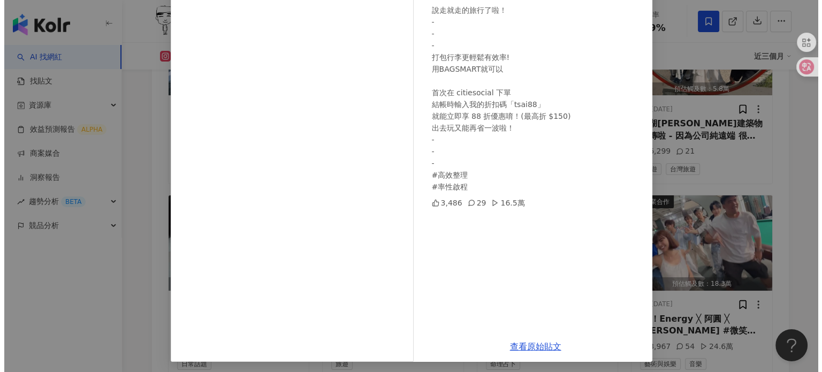
scroll to position [107, 0]
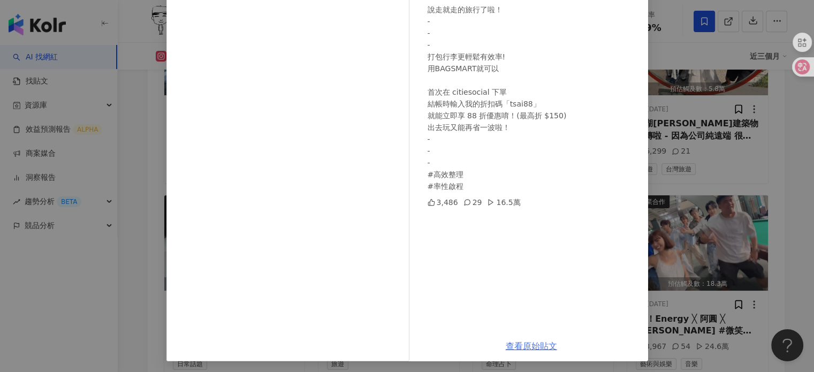
click at [538, 346] on link "查看原始貼文" at bounding box center [531, 346] width 51 height 10
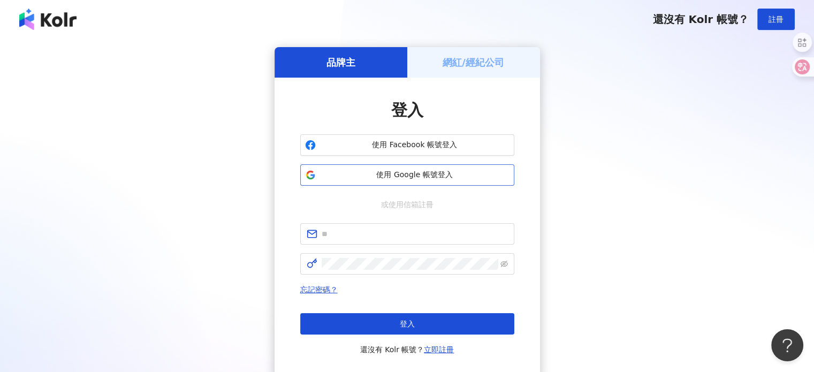
click at [376, 181] on button "使用 Google 帳號登入" at bounding box center [407, 174] width 214 height 21
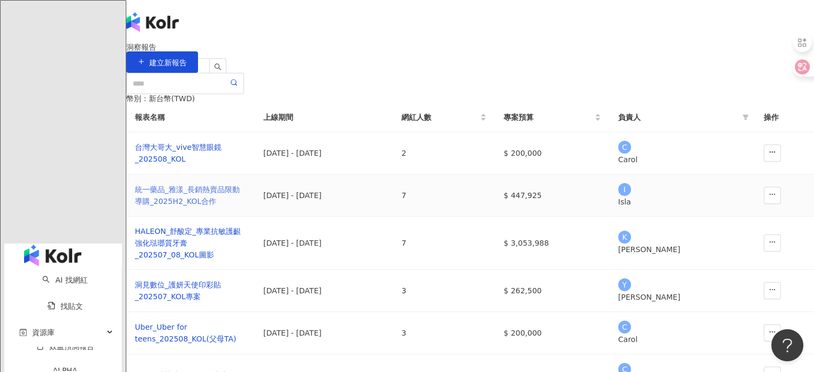
click at [239, 207] on div "統一藥品_雅漾_長銷熱賣品限動導購_2025H2_KOL合作" at bounding box center [190, 196] width 111 height 24
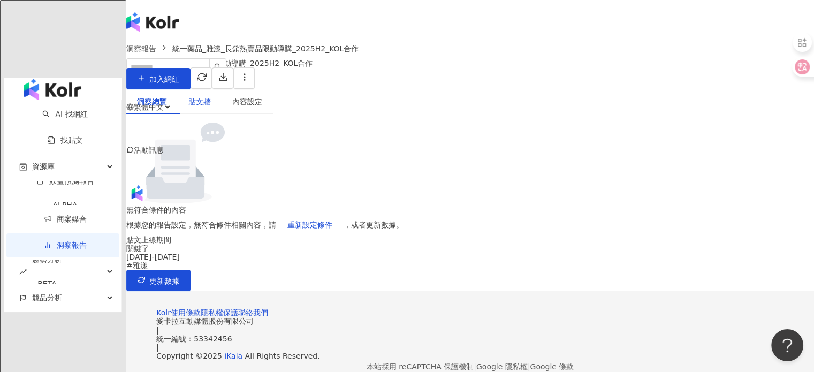
click at [211, 108] on div "貼文牆" at bounding box center [199, 102] width 22 height 12
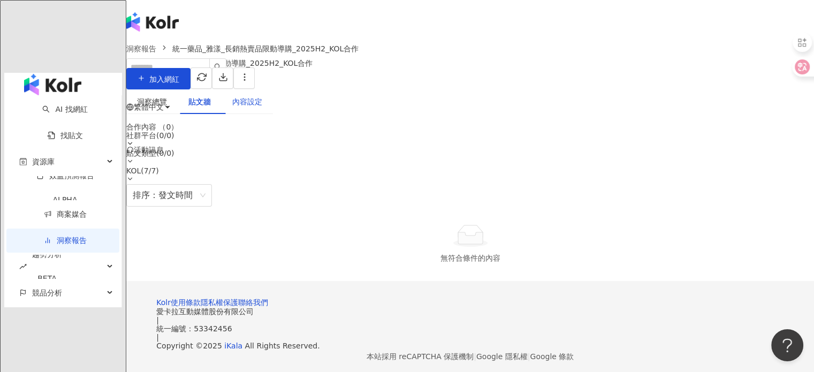
click at [262, 105] on div "內容設定" at bounding box center [247, 102] width 30 height 12
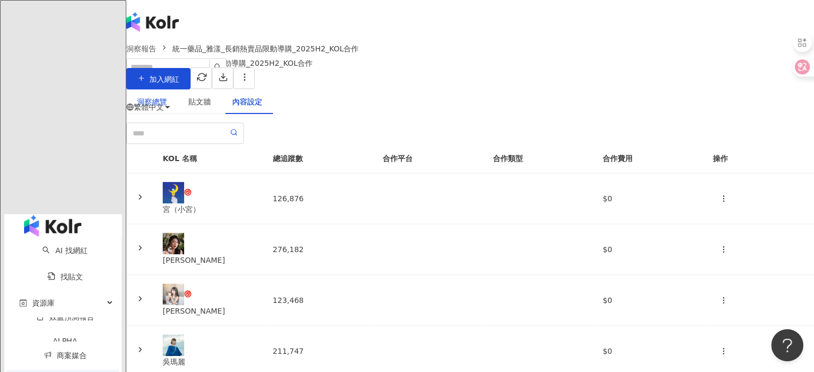
click at [167, 104] on div "洞察總覽" at bounding box center [152, 102] width 30 height 12
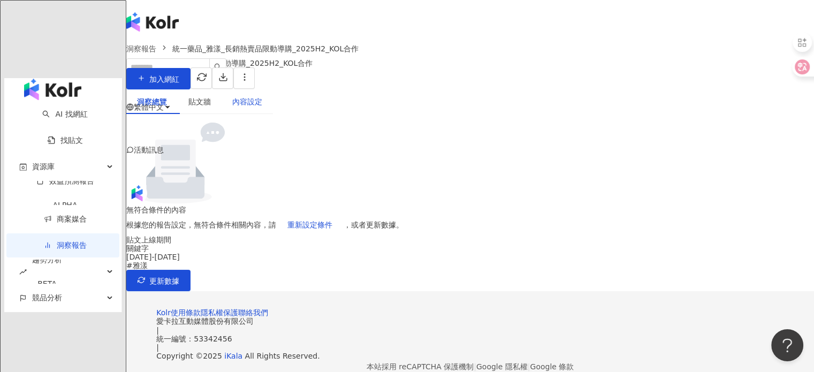
click at [262, 106] on div "內容設定" at bounding box center [247, 102] width 30 height 12
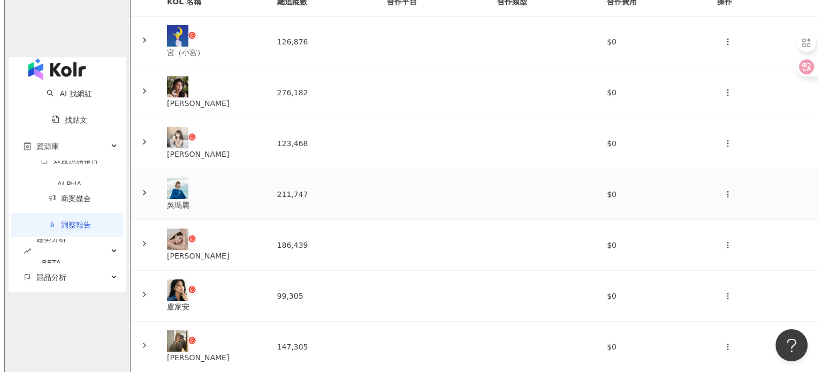
scroll to position [214, 0]
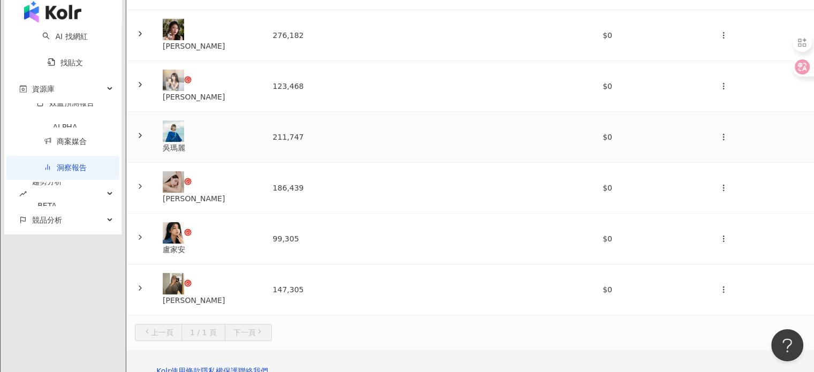
click at [256, 150] on div "吳瑪麗" at bounding box center [209, 148] width 93 height 12
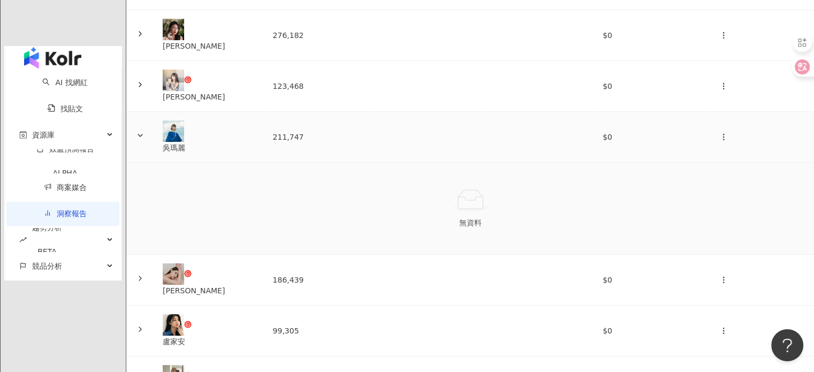
click at [256, 150] on div "吳瑪麗" at bounding box center [209, 148] width 93 height 12
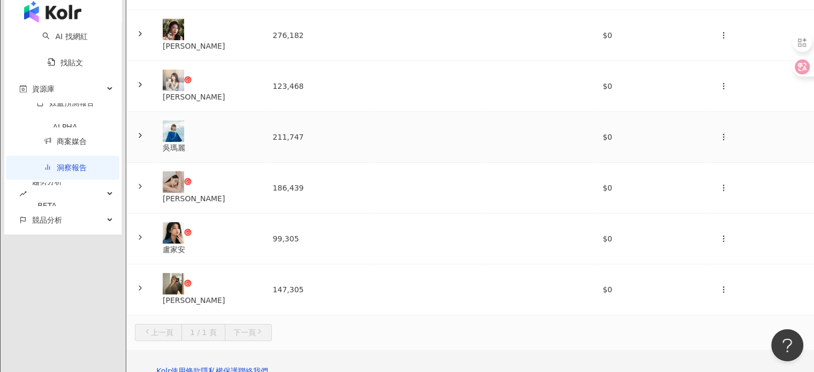
click at [308, 151] on td "211,747" at bounding box center [319, 137] width 110 height 51
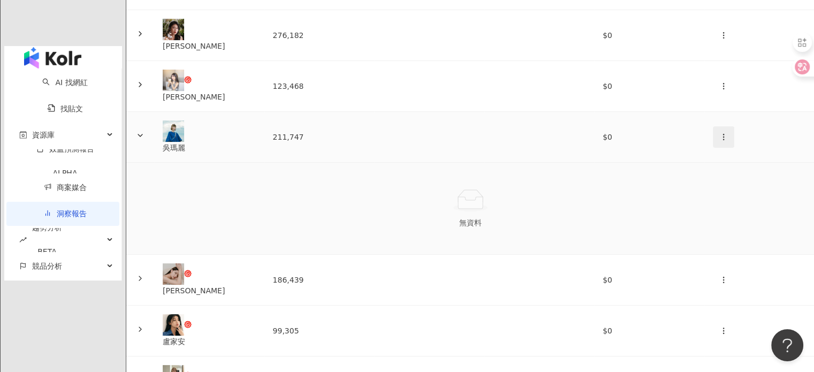
click at [719, 141] on icon "button" at bounding box center [723, 137] width 9 height 9
click at [707, 169] on div "新增內容" at bounding box center [705, 174] width 37 height 12
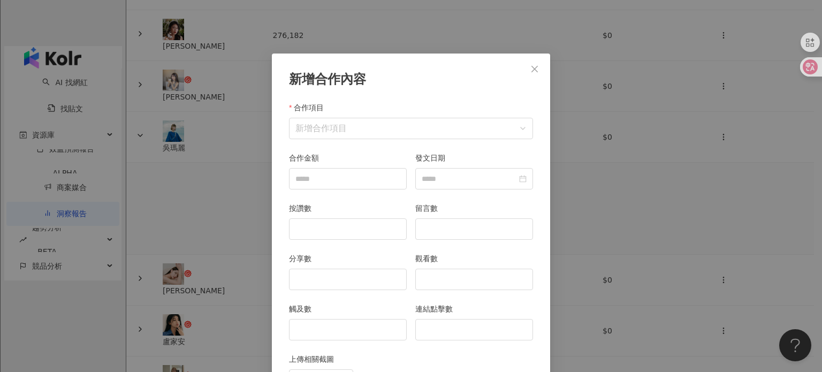
scroll to position [54, 0]
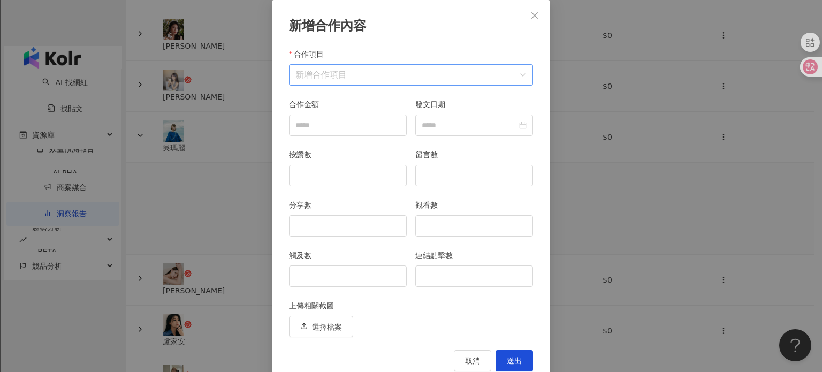
click at [322, 74] on input "合作項目" at bounding box center [410, 75] width 231 height 20
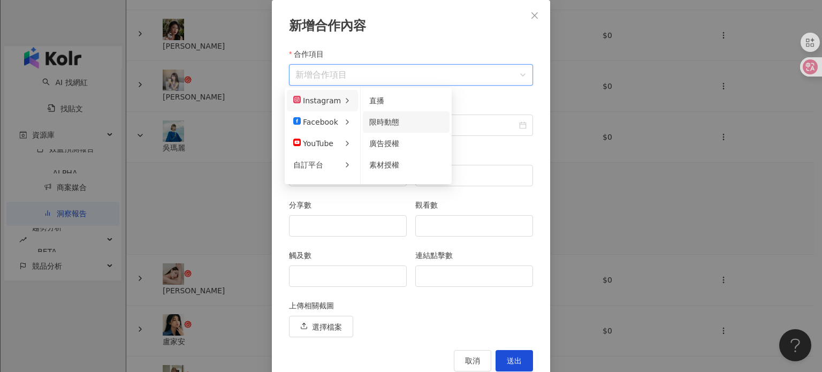
click at [387, 120] on span "限時動態" at bounding box center [384, 122] width 30 height 9
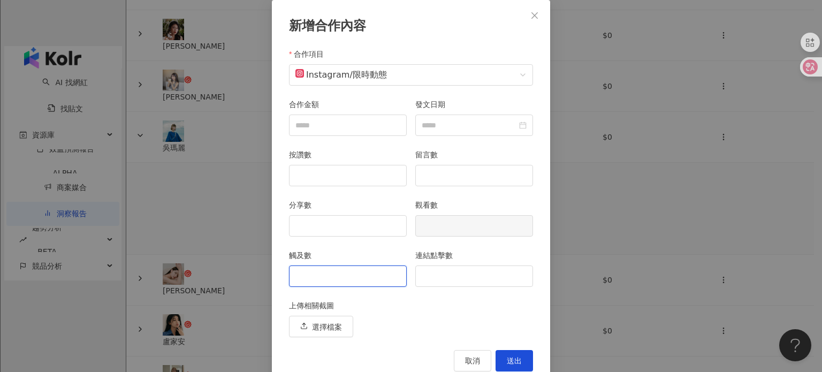
click at [324, 279] on input "觸及數" at bounding box center [348, 276] width 117 height 20
type input "****"
click at [441, 273] on input "連結點擊數" at bounding box center [474, 276] width 117 height 20
click at [454, 281] on input "連結點擊數" at bounding box center [474, 276] width 117 height 20
type input "***"
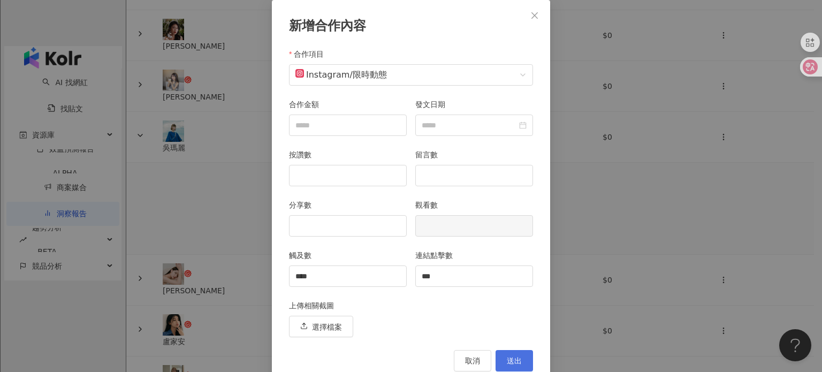
click at [508, 363] on span "送出" at bounding box center [514, 360] width 15 height 9
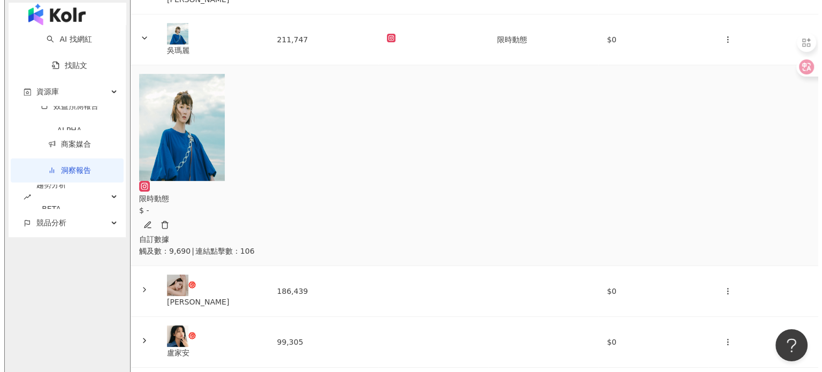
scroll to position [428, 0]
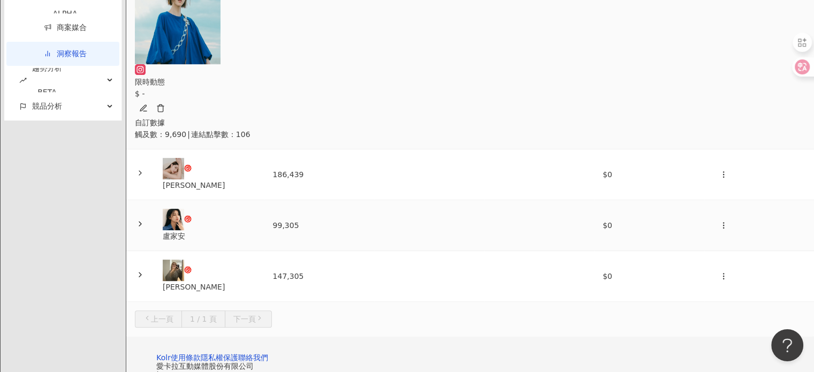
click at [338, 200] on td "99,305" at bounding box center [319, 225] width 110 height 51
click at [328, 200] on td "99,305" at bounding box center [319, 225] width 110 height 51
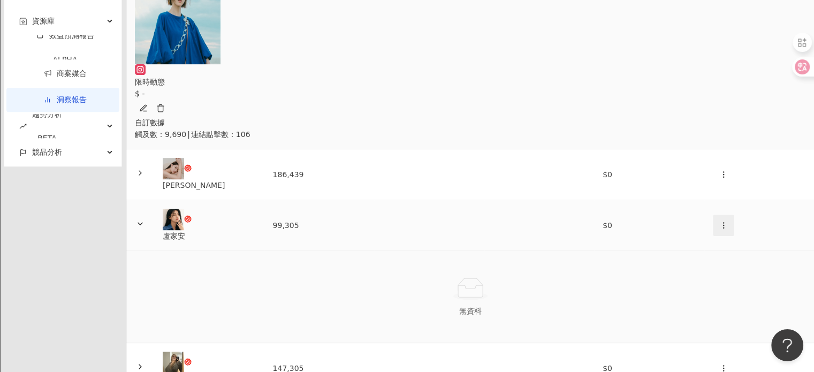
click at [713, 215] on button "button" at bounding box center [723, 225] width 21 height 21
drag, startPoint x: 718, startPoint y: 187, endPoint x: 713, endPoint y: 189, distance: 5.8
click at [719, 188] on div "新增內容" at bounding box center [705, 187] width 37 height 12
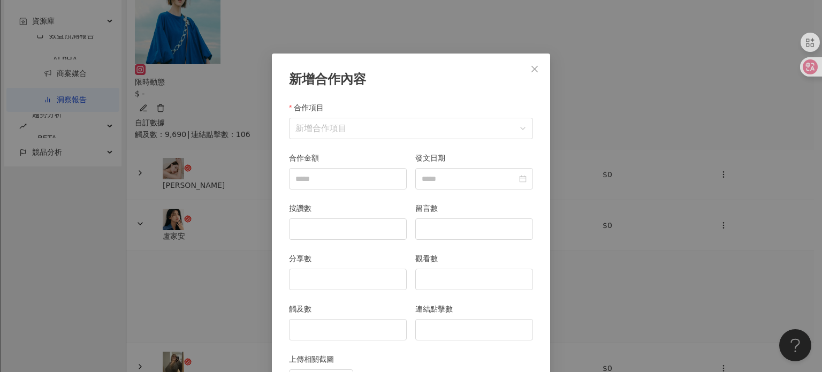
scroll to position [54, 0]
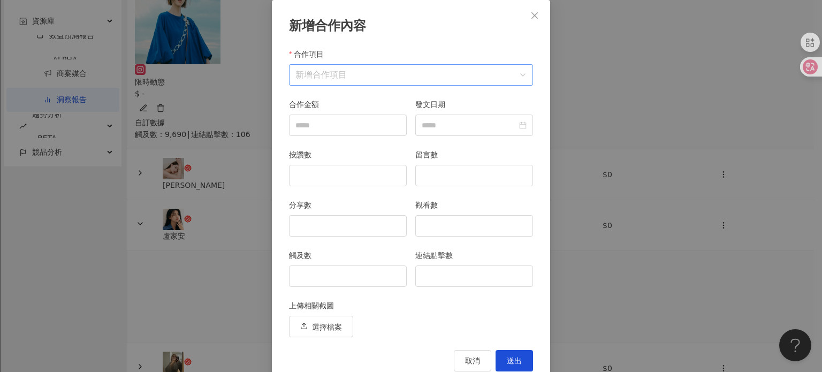
click at [317, 74] on input "合作項目" at bounding box center [410, 75] width 231 height 20
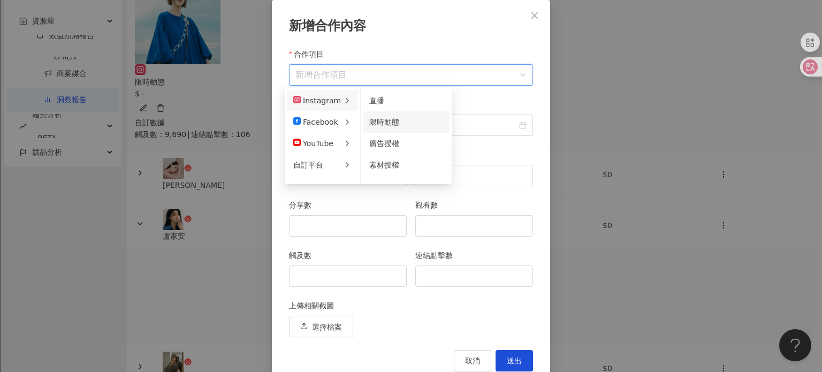
click at [401, 119] on div "限時動態" at bounding box center [406, 122] width 74 height 12
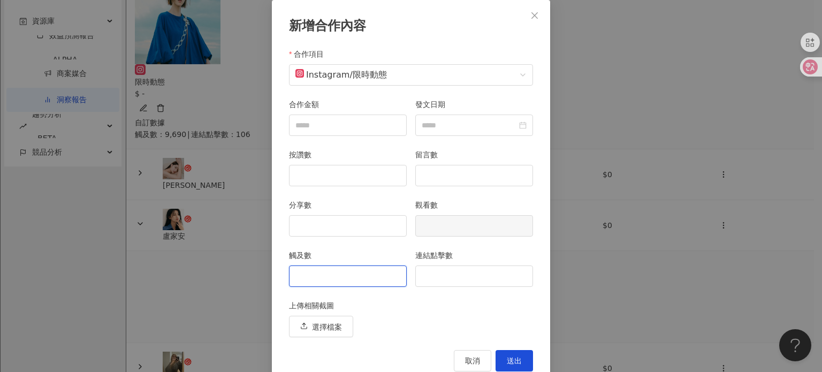
click at [354, 270] on input "觸及數" at bounding box center [348, 276] width 117 height 20
type input "****"
click at [444, 273] on input "連結點擊數" at bounding box center [474, 276] width 117 height 20
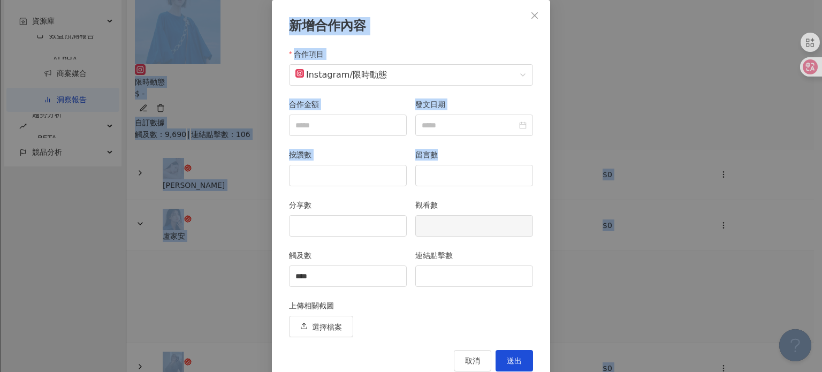
scroll to position [0, 0]
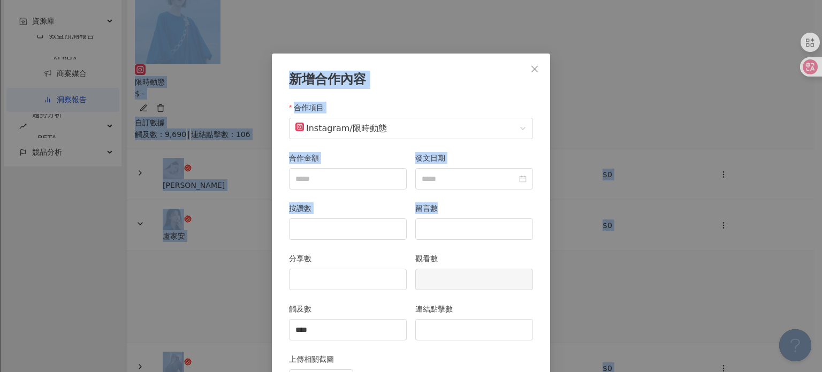
drag, startPoint x: 132, startPoint y: -16, endPoint x: 136, endPoint y: -65, distance: 49.4
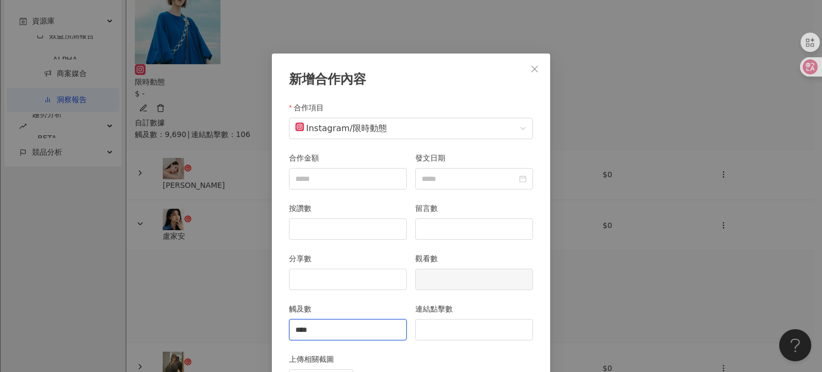
click at [397, 323] on input "****" at bounding box center [348, 329] width 117 height 20
click at [443, 333] on input "連結點擊數" at bounding box center [474, 329] width 117 height 20
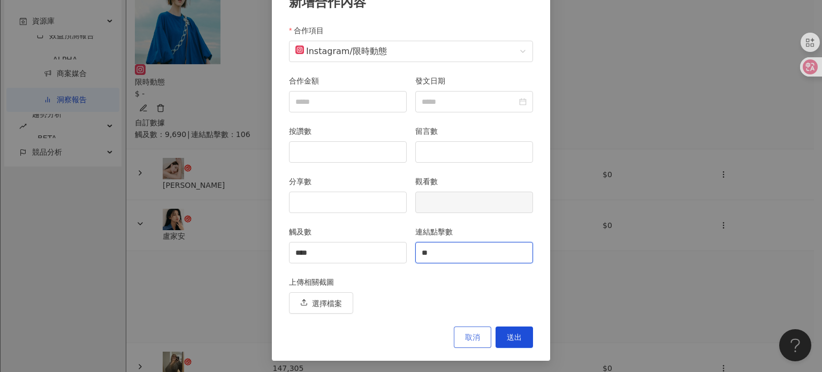
scroll to position [78, 0]
type input "**"
click at [500, 334] on button "送出" at bounding box center [514, 336] width 37 height 21
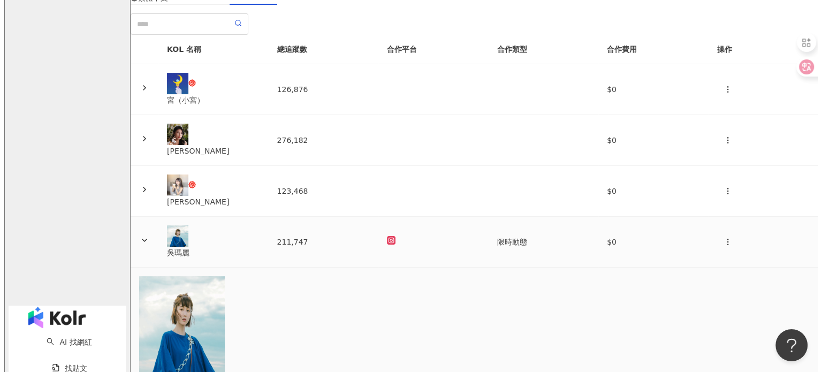
scroll to position [107, 0]
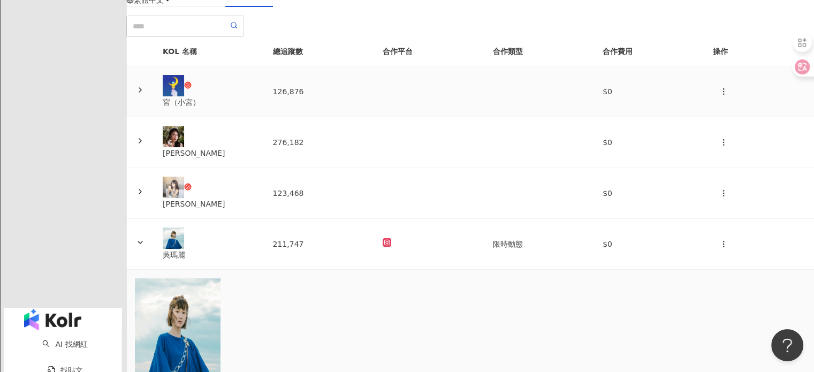
click at [256, 108] on div "宮（小宮）" at bounding box center [209, 91] width 93 height 33
click at [342, 117] on td "126,876" at bounding box center [319, 91] width 110 height 51
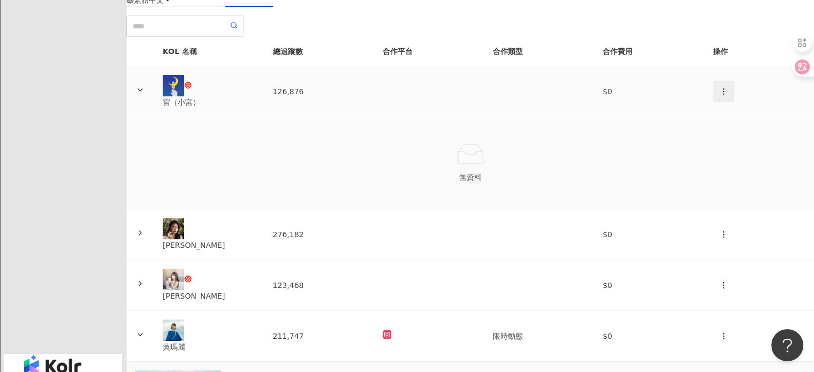
click at [713, 102] on button "button" at bounding box center [723, 91] width 21 height 21
click at [692, 155] on li "新增內容" at bounding box center [706, 163] width 50 height 21
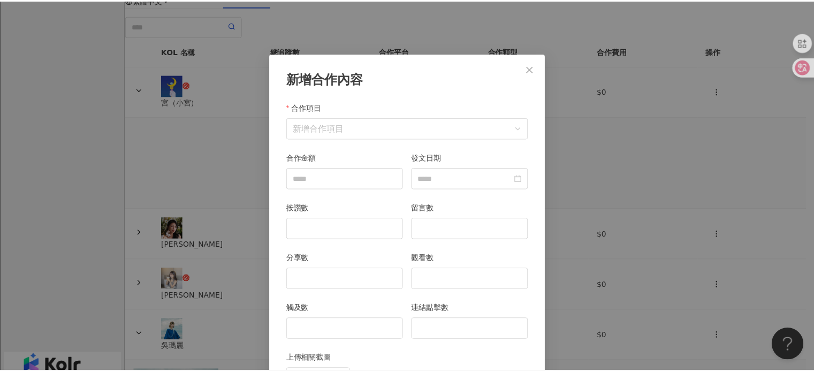
scroll to position [54, 0]
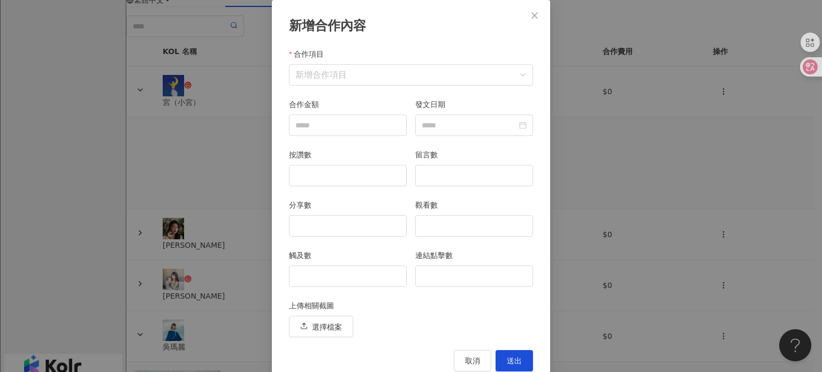
click at [395, 86] on div "合作項目 新增合作項目" at bounding box center [411, 73] width 253 height 50
click at [379, 80] on input "合作項目" at bounding box center [410, 75] width 231 height 20
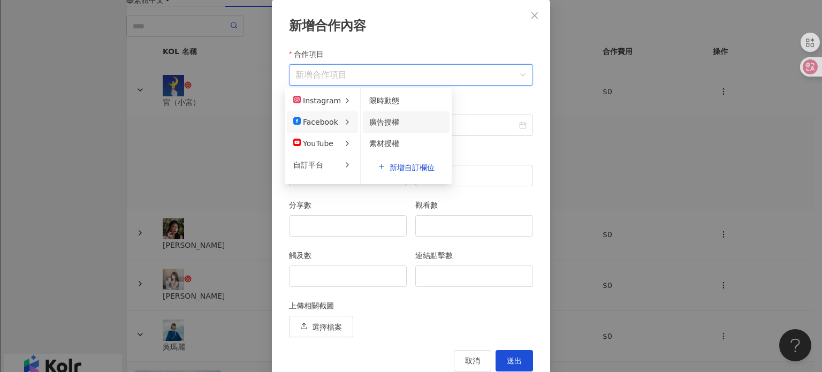
click at [375, 128] on li "廣告授權" at bounding box center [406, 121] width 87 height 21
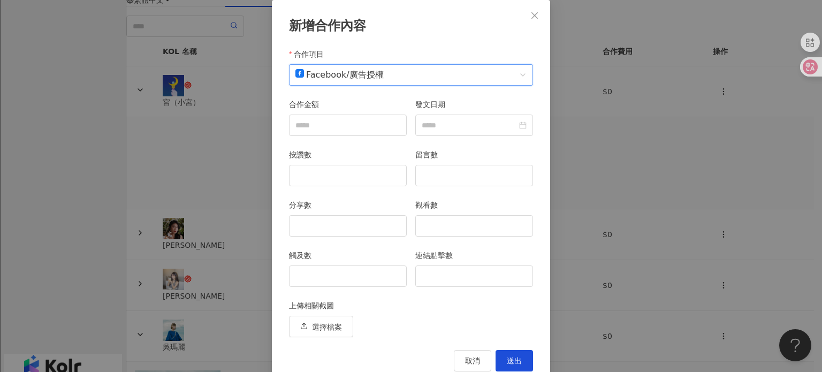
click at [341, 72] on span "Facebook / 廣告授權" at bounding box center [410, 75] width 231 height 20
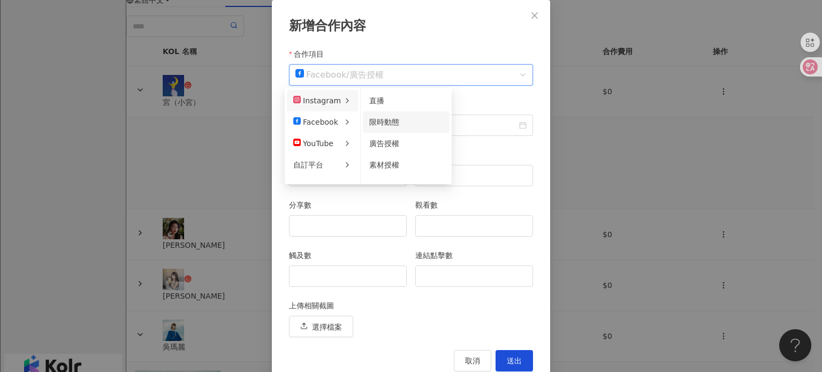
click at [383, 124] on span "限時動態" at bounding box center [384, 122] width 30 height 9
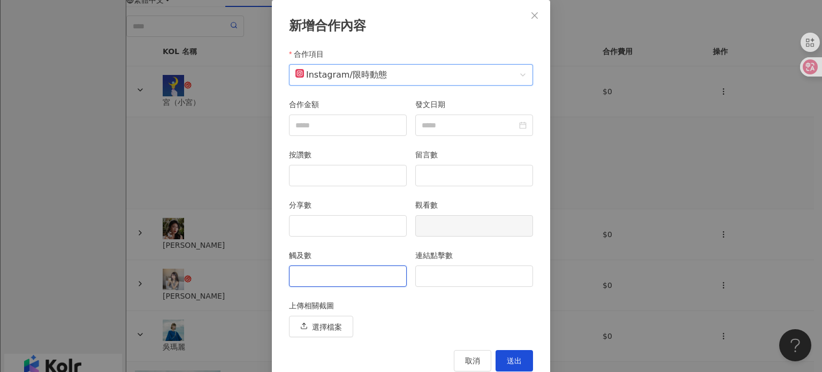
click at [370, 280] on input "觸及數" at bounding box center [348, 276] width 117 height 20
type input "****"
click at [477, 278] on input "連結點擊數" at bounding box center [474, 276] width 117 height 20
type input "**"
click at [517, 359] on span "送出" at bounding box center [514, 360] width 15 height 9
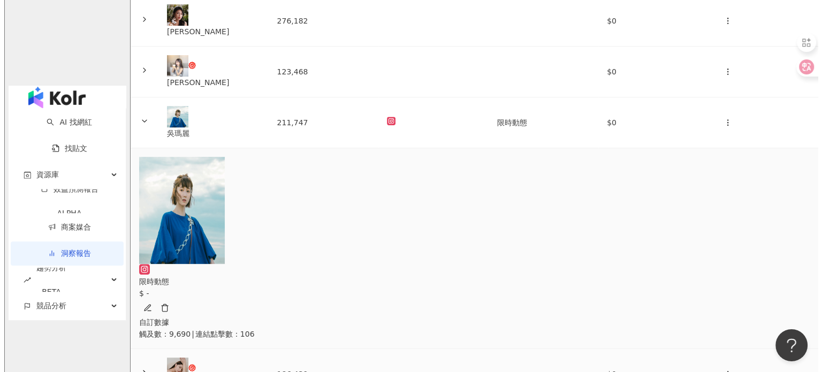
scroll to position [482, 0]
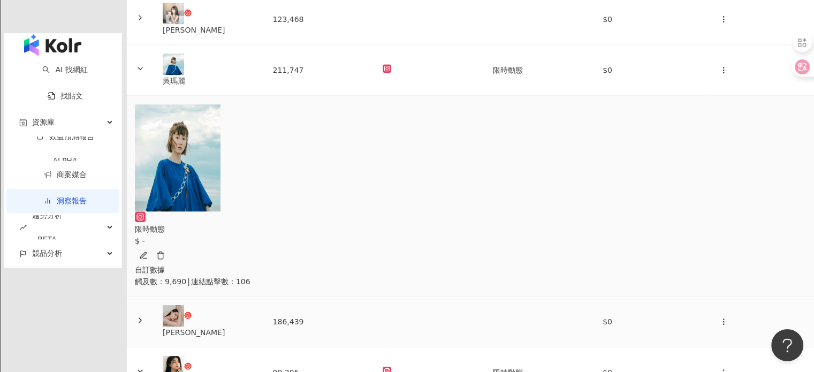
click at [244, 326] on div "李靜LJ" at bounding box center [209, 332] width 93 height 12
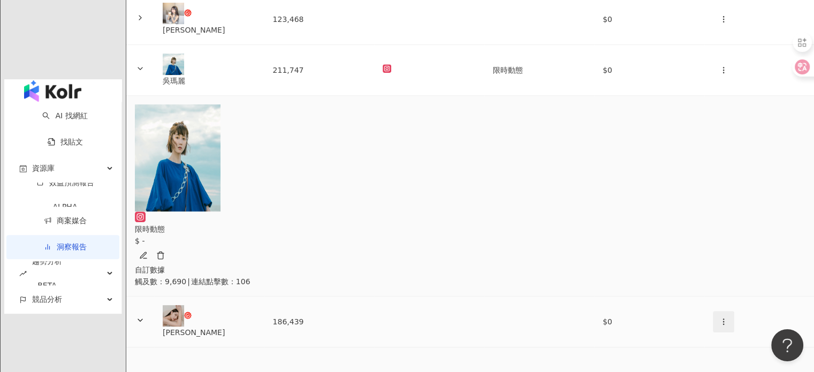
click at [713, 311] on button "button" at bounding box center [723, 321] width 21 height 21
click at [695, 245] on div "新增內容" at bounding box center [705, 245] width 37 height 12
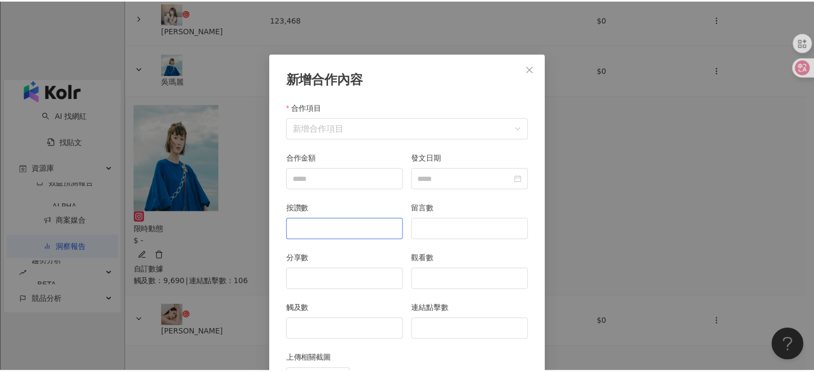
scroll to position [54, 0]
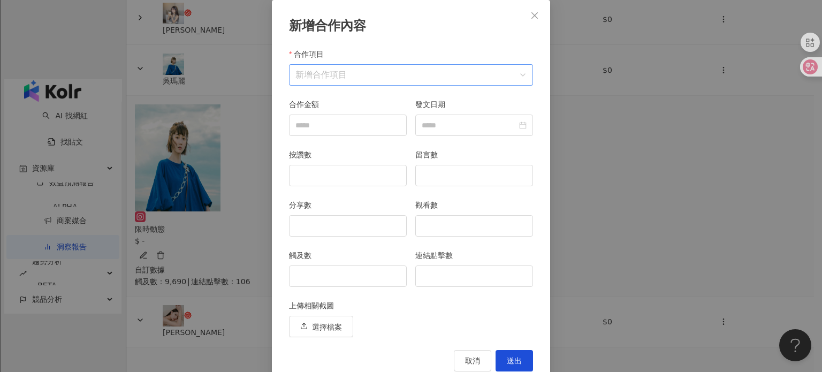
click at [351, 75] on input "合作項目" at bounding box center [410, 75] width 231 height 20
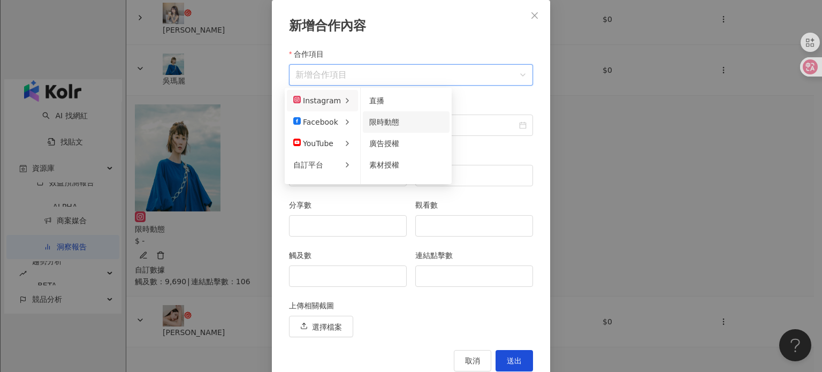
click at [389, 123] on span "限時動態" at bounding box center [384, 122] width 30 height 9
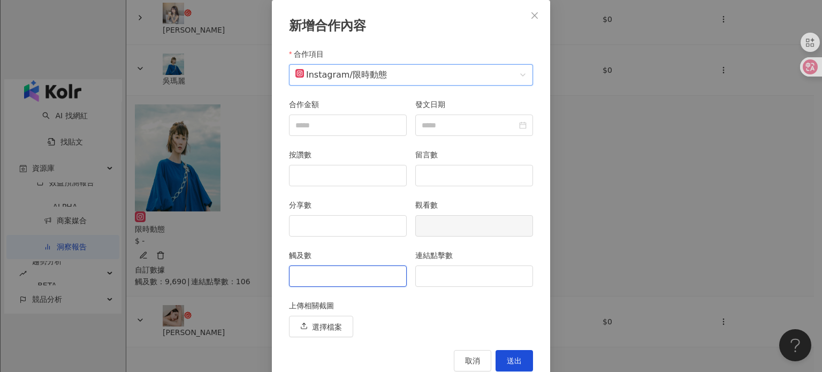
click at [357, 282] on input "觸及數" at bounding box center [348, 276] width 117 height 20
type input "****"
click at [444, 270] on input "連結點擊數" at bounding box center [474, 276] width 117 height 20
type input "***"
click at [512, 351] on button "送出" at bounding box center [514, 360] width 37 height 21
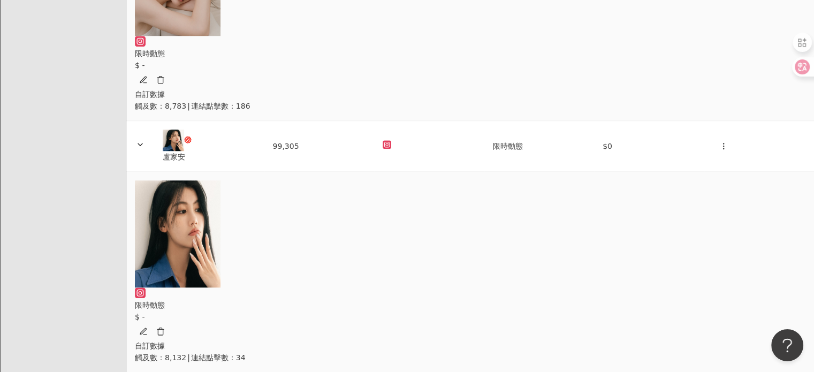
scroll to position [910, 0]
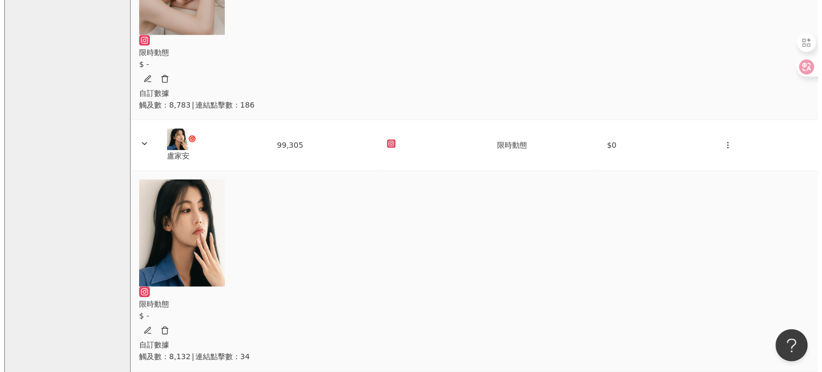
scroll to position [856, 0]
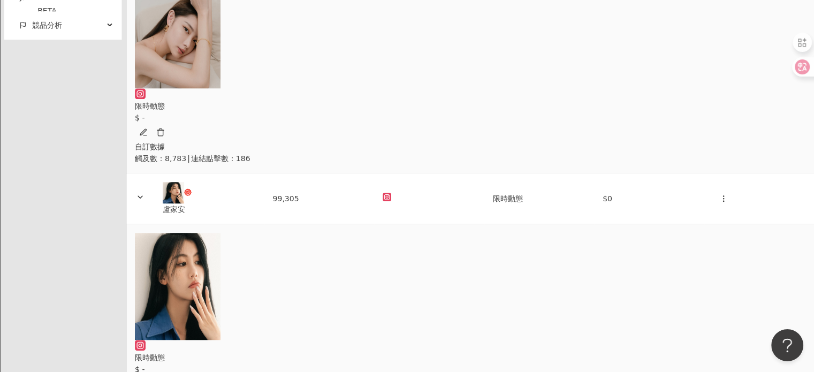
click at [695, 242] on div "新增內容" at bounding box center [705, 248] width 37 height 12
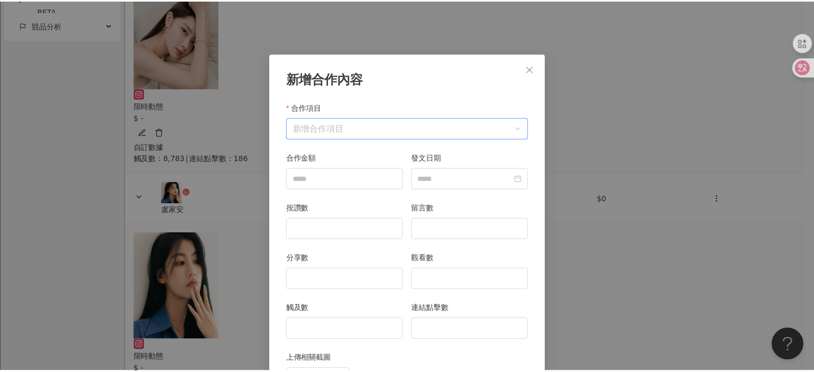
scroll to position [54, 0]
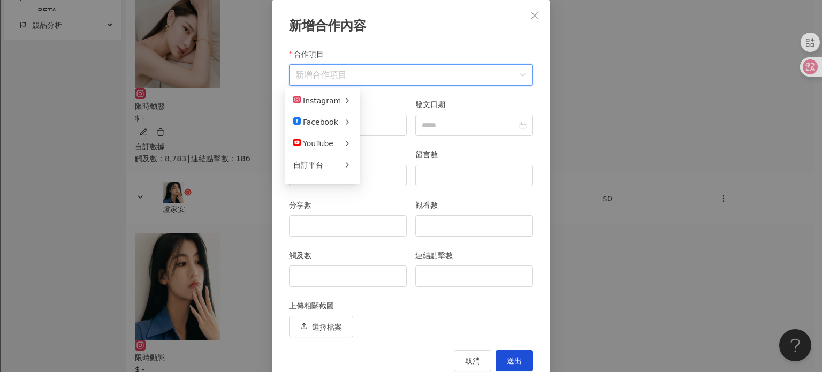
click at [324, 68] on input "合作項目" at bounding box center [410, 75] width 231 height 20
click at [380, 121] on span "限時動態" at bounding box center [384, 122] width 30 height 9
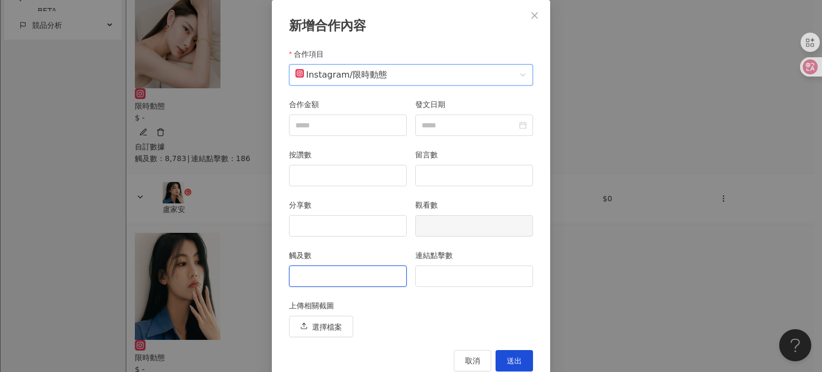
click at [346, 272] on input "觸及數" at bounding box center [348, 276] width 117 height 20
type input "*****"
click at [471, 269] on input "連結點擊數" at bounding box center [474, 276] width 117 height 20
type input "**"
click at [512, 356] on span "送出" at bounding box center [514, 360] width 15 height 9
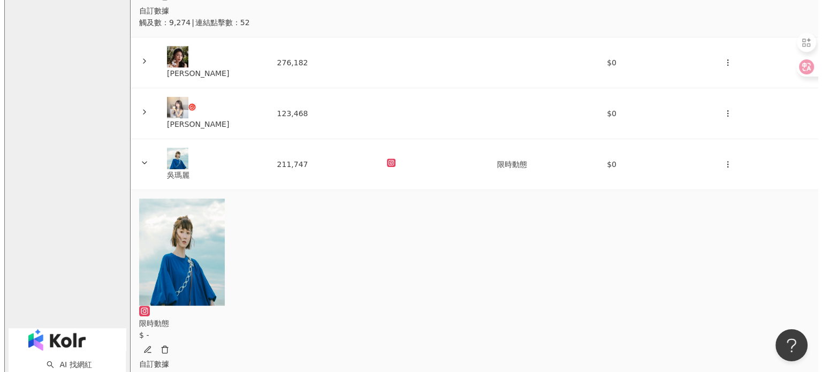
scroll to position [268, 0]
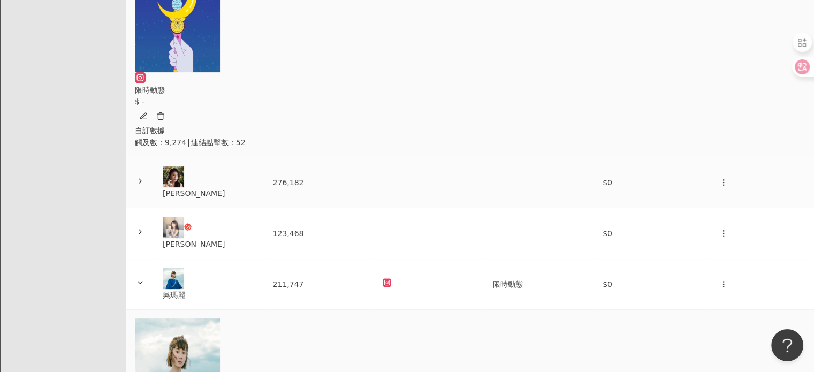
click at [306, 165] on td "276,182" at bounding box center [319, 182] width 110 height 51
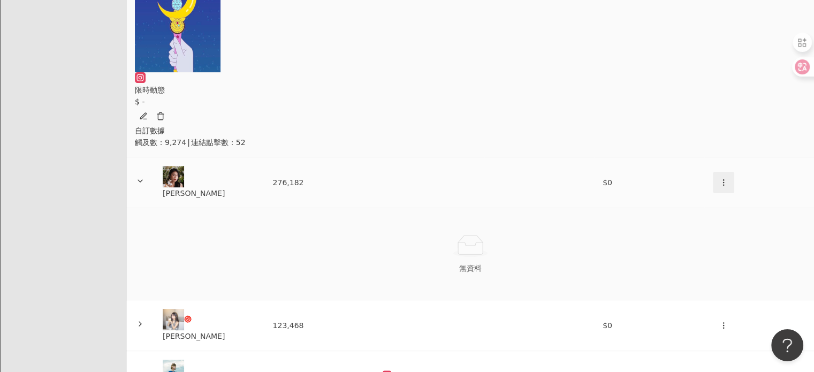
click at [719, 178] on icon "button" at bounding box center [723, 182] width 9 height 9
click at [696, 192] on div "新增內容" at bounding box center [705, 192] width 37 height 12
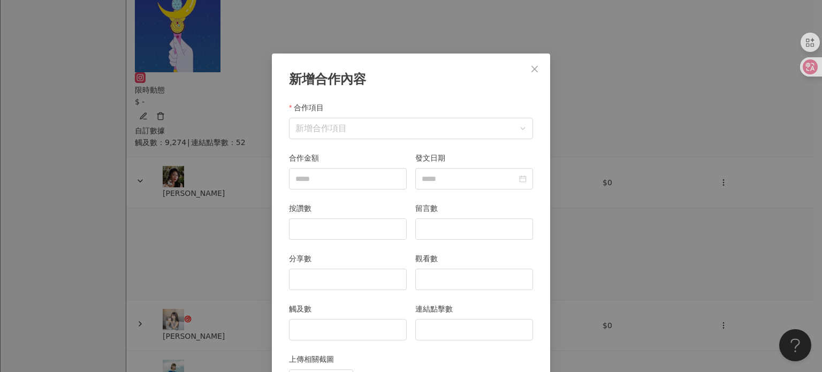
scroll to position [54, 0]
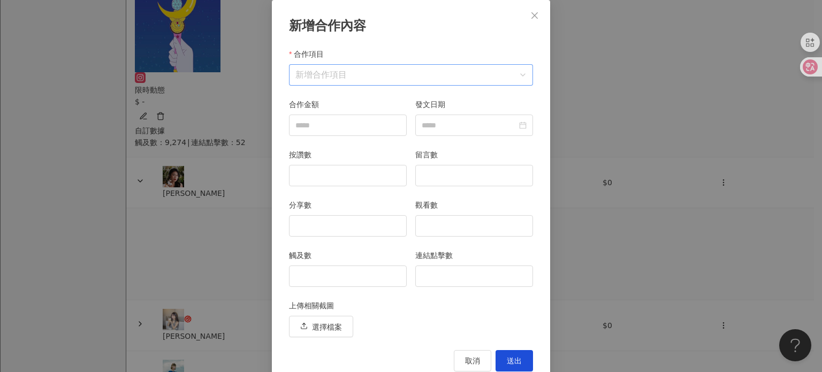
click at [333, 75] on input "合作項目" at bounding box center [410, 75] width 231 height 20
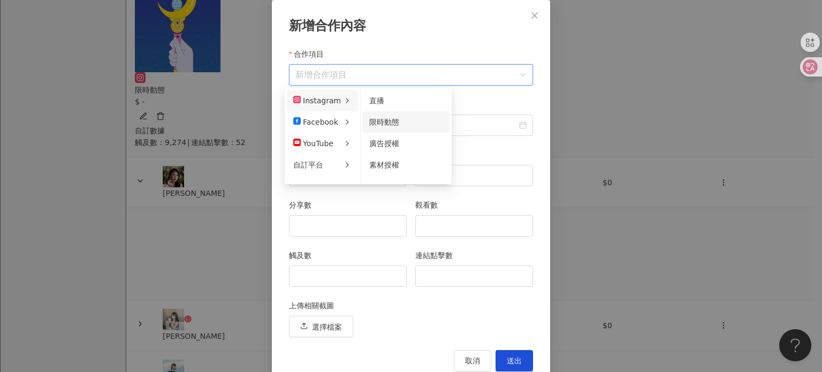
click at [394, 126] on span "限時動態" at bounding box center [384, 122] width 30 height 9
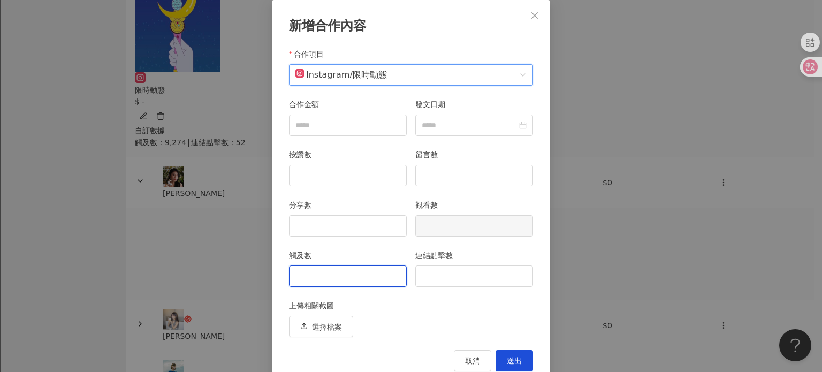
click at [363, 273] on input "觸及數" at bounding box center [348, 276] width 117 height 20
type input "****"
click at [476, 281] on input "連結點擊數" at bounding box center [474, 276] width 117 height 20
type input "**"
click at [518, 362] on span "送出" at bounding box center [514, 360] width 15 height 9
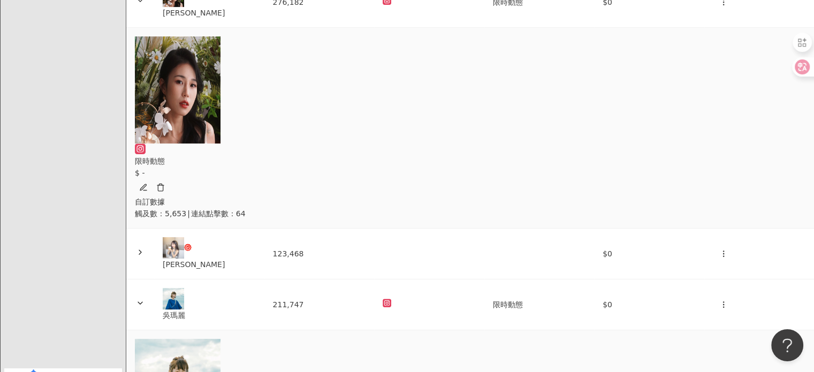
scroll to position [589, 0]
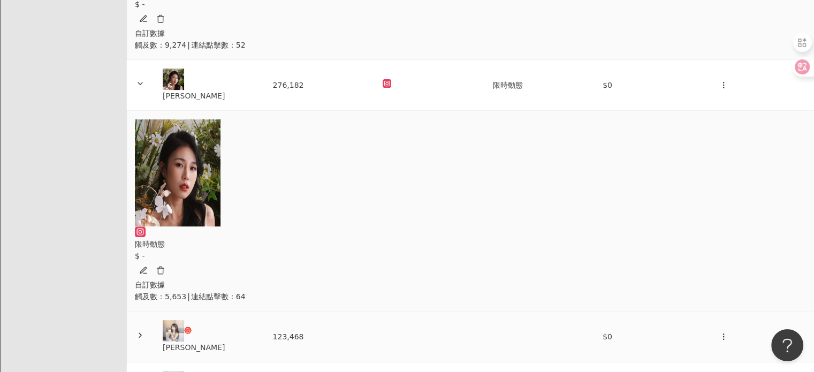
click at [239, 341] on div "涂又儀" at bounding box center [209, 347] width 93 height 12
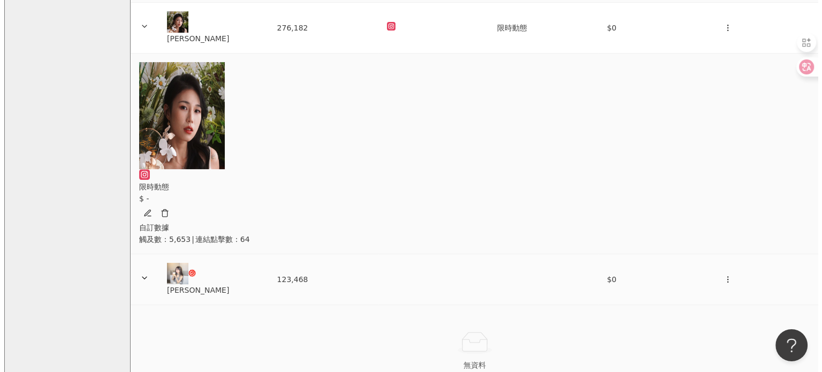
scroll to position [472, 0]
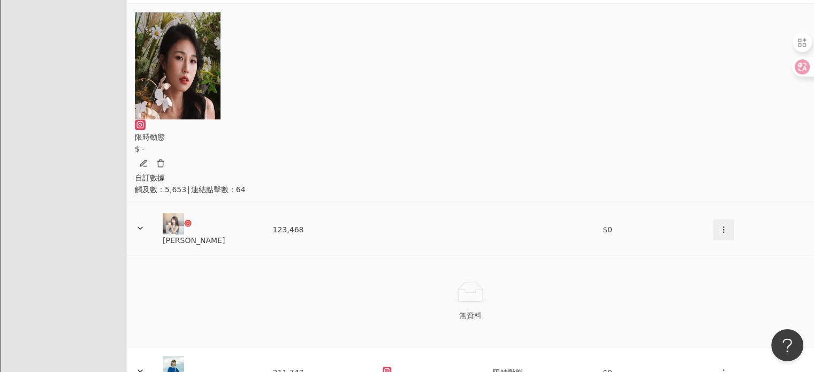
click at [719, 224] on span "button" at bounding box center [723, 229] width 9 height 11
click at [692, 168] on li "新增內容" at bounding box center [706, 176] width 50 height 21
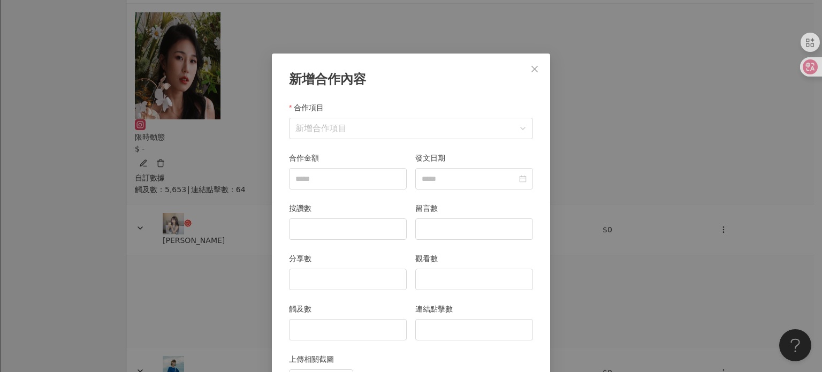
scroll to position [54, 0]
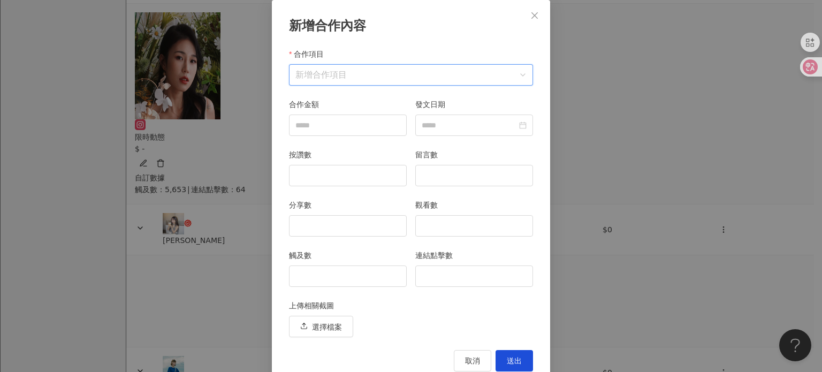
click at [318, 78] on input "合作項目" at bounding box center [410, 75] width 231 height 20
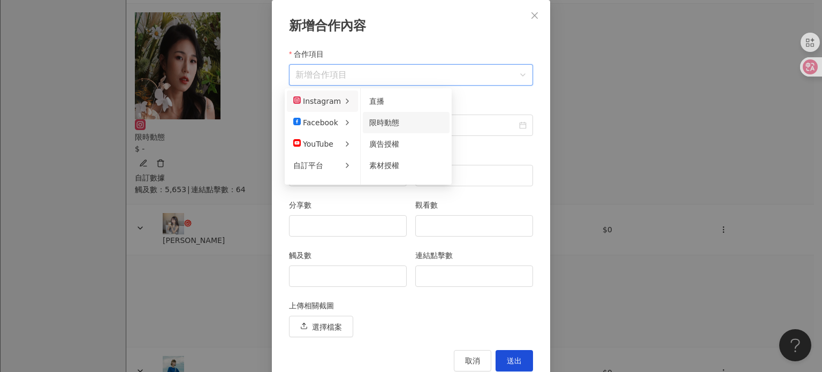
click at [379, 128] on li "限時動態" at bounding box center [406, 122] width 87 height 21
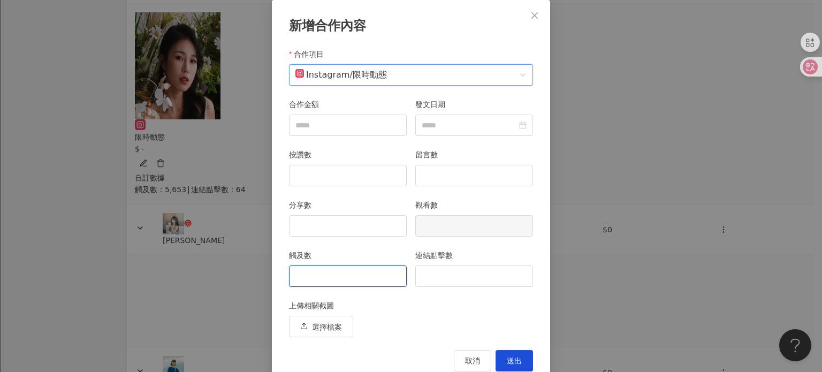
click at [359, 281] on input "觸及數" at bounding box center [348, 276] width 117 height 20
click at [456, 279] on input "連結點擊數" at bounding box center [474, 276] width 117 height 20
type input "**"
click at [365, 273] on input "觸及數" at bounding box center [348, 276] width 117 height 20
type input "****"
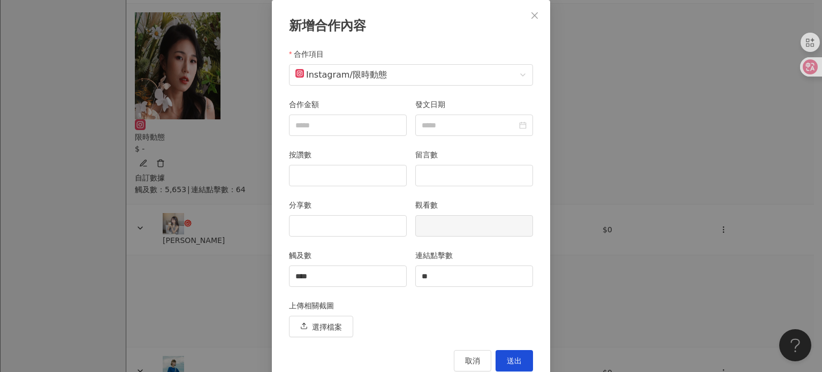
drag, startPoint x: 512, startPoint y: 354, endPoint x: 514, endPoint y: 346, distance: 7.7
click at [512, 354] on button "送出" at bounding box center [514, 360] width 37 height 21
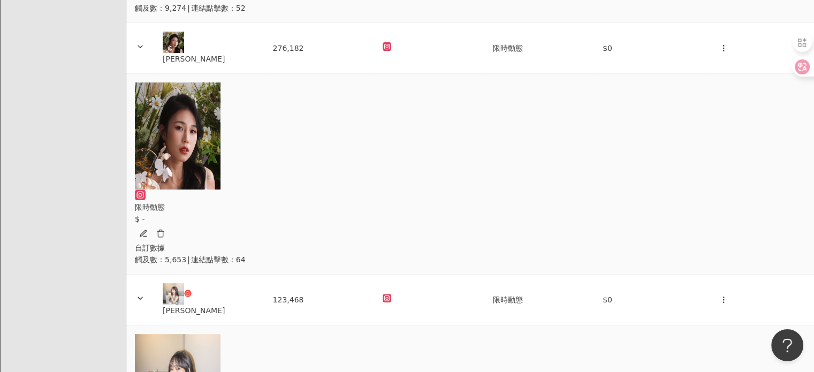
scroll to position [258, 0]
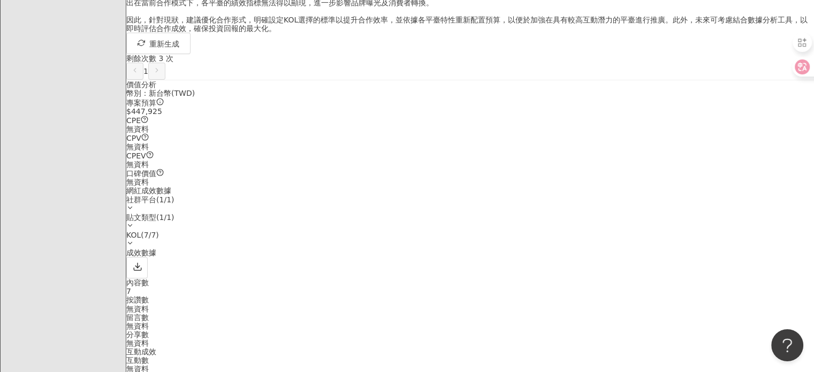
scroll to position [428, 0]
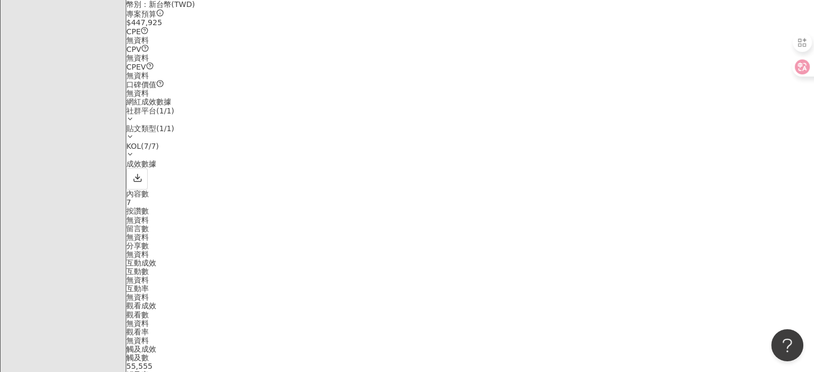
click at [669, 134] on div "貼文類型 ( 1 / 1 )" at bounding box center [470, 133] width 688 height 18
click at [521, 187] on div "成效數據" at bounding box center [470, 174] width 688 height 30
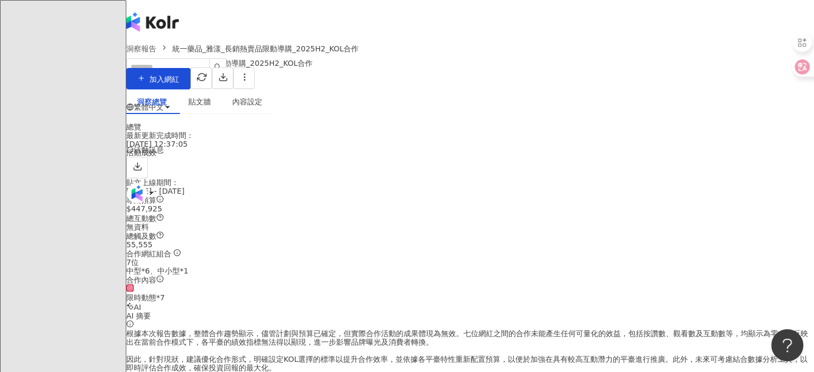
scroll to position [0, 0]
click at [233, 87] on button "button" at bounding box center [222, 77] width 21 height 21
click at [752, 132] on li "匯出 Excel" at bounding box center [767, 125] width 50 height 21
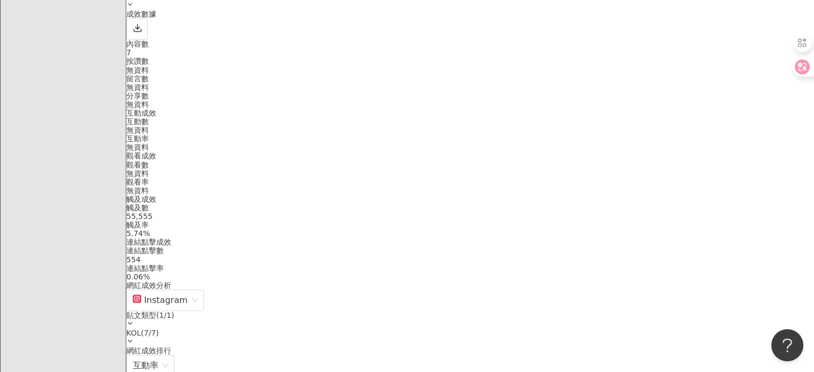
scroll to position [482, 0]
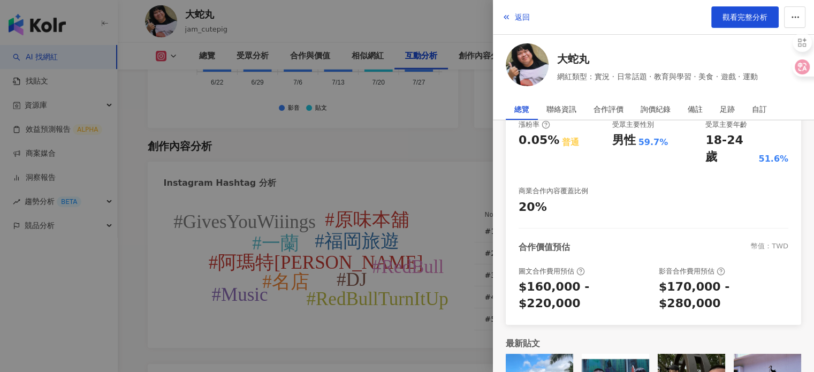
click at [436, 63] on div at bounding box center [407, 186] width 814 height 372
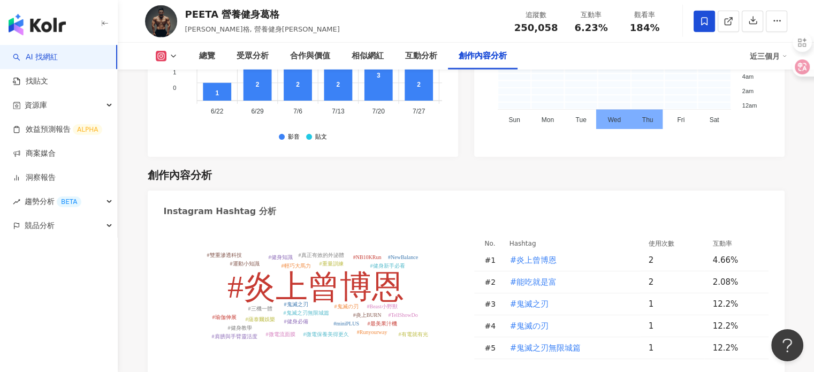
scroll to position [3318, 0]
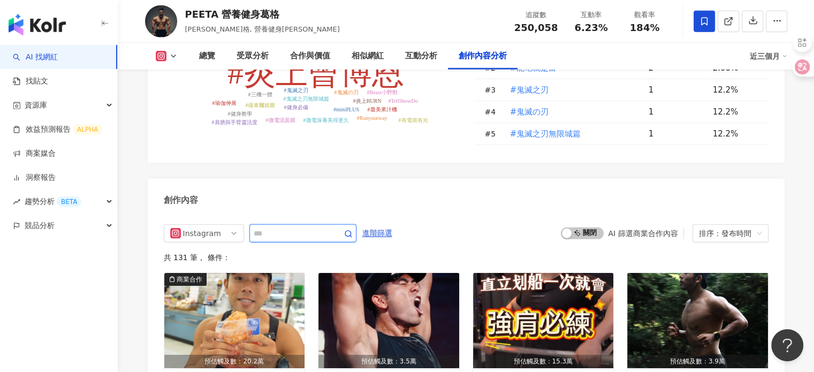
click at [294, 227] on input "text" at bounding box center [291, 233] width 75 height 13
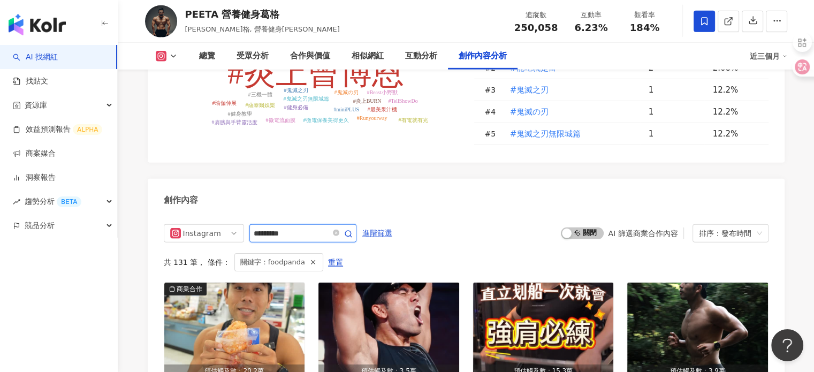
scroll to position [3323, 0]
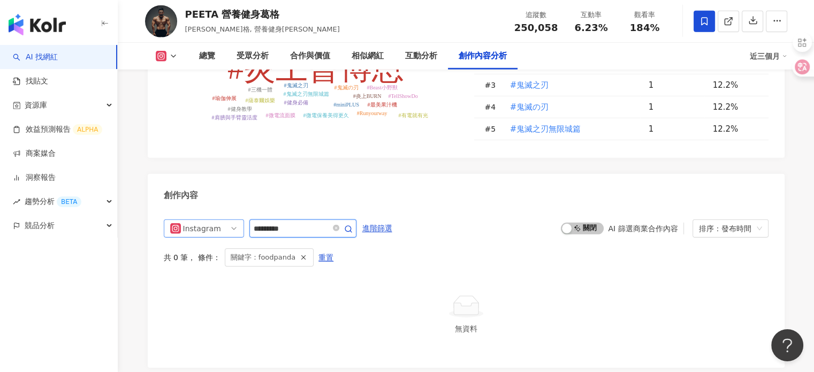
click at [212, 219] on div "Instagram *********" at bounding box center [260, 228] width 193 height 18
type input "*********"
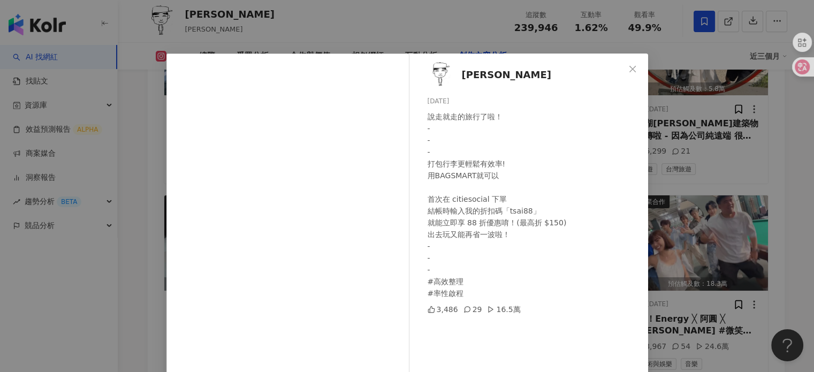
scroll to position [107, 0]
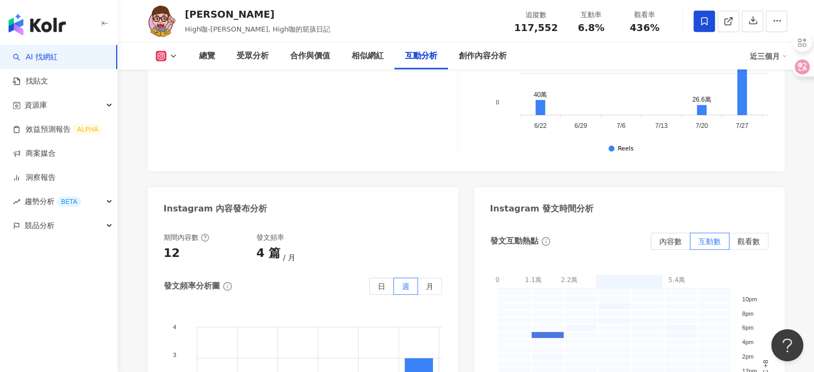
scroll to position [3044, 0]
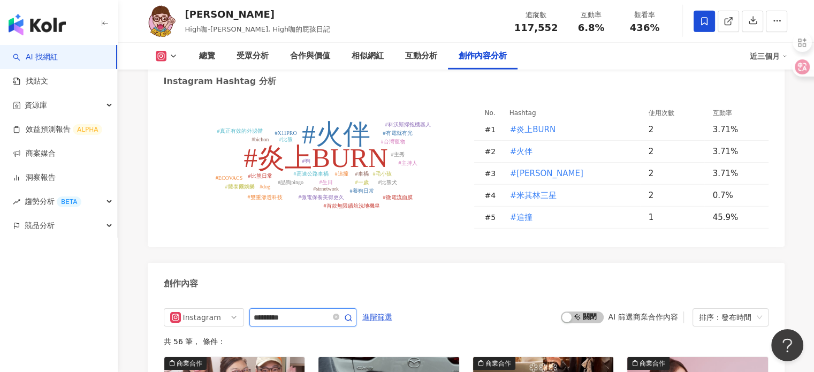
type input "*********"
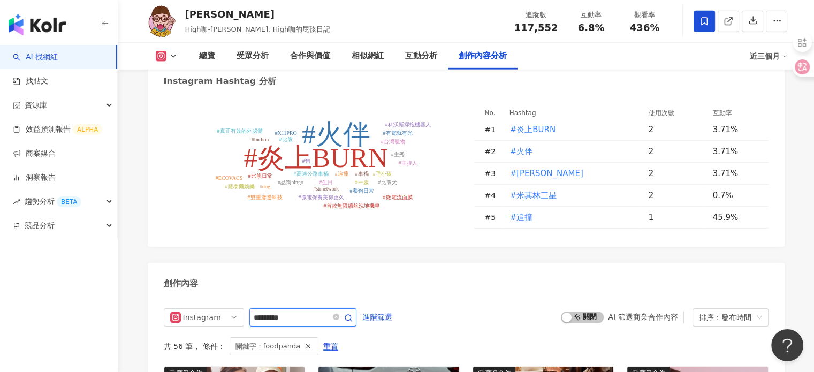
scroll to position [3335, 0]
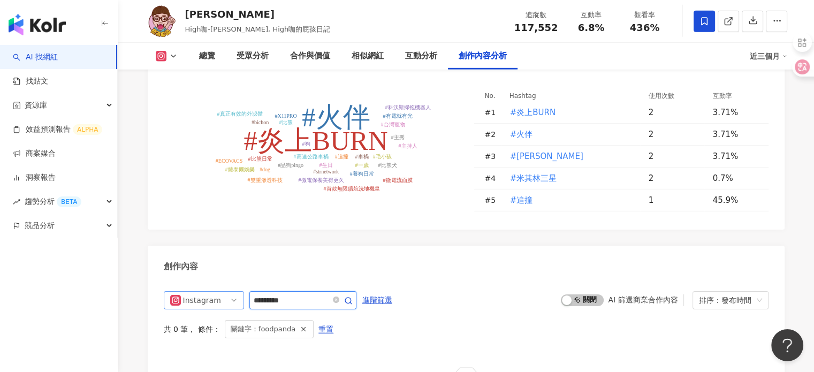
drag, startPoint x: 270, startPoint y: 128, endPoint x: 221, endPoint y: 128, distance: 48.7
click at [221, 291] on div "Instagram *********" at bounding box center [260, 300] width 193 height 18
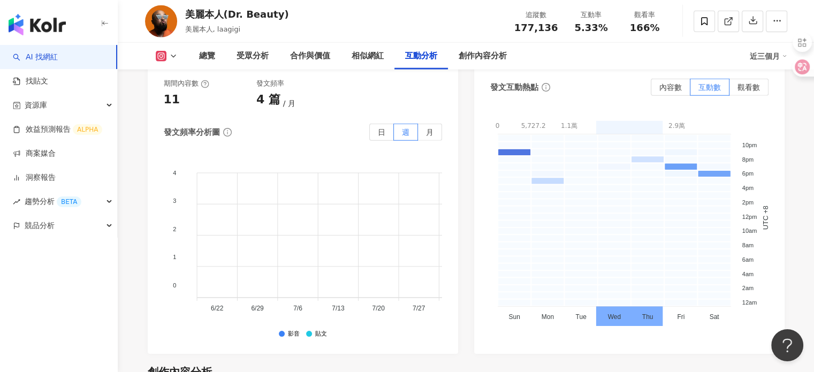
scroll to position [2826, 0]
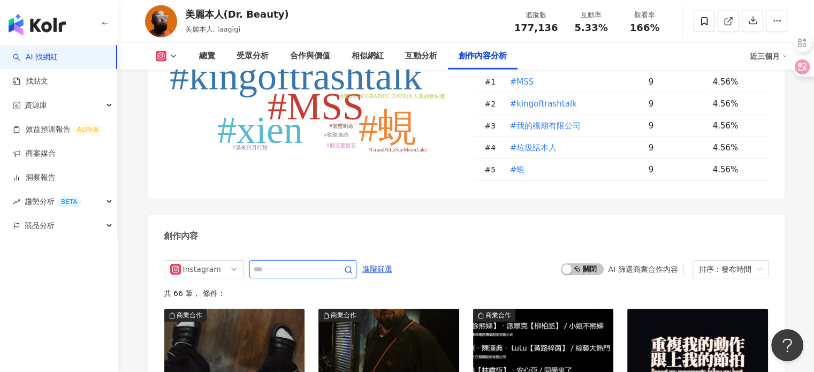
paste input "*********"
type input "*********"
click at [353, 265] on icon "button" at bounding box center [348, 269] width 9 height 9
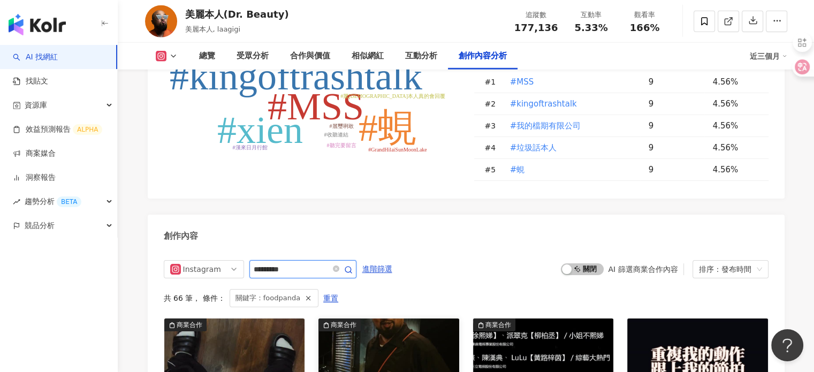
scroll to position [3289, 0]
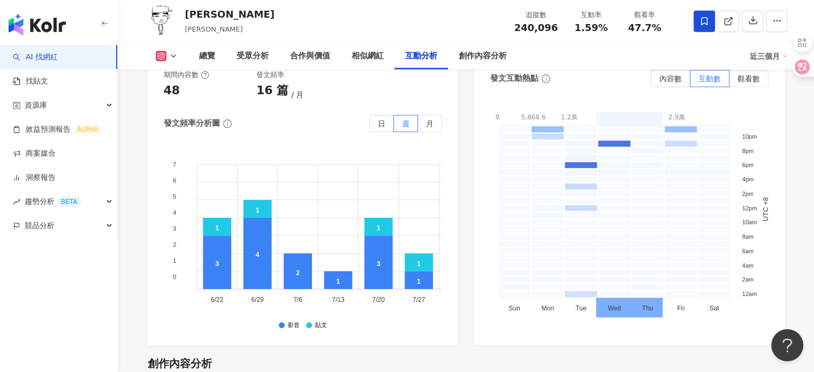
scroll to position [3175, 0]
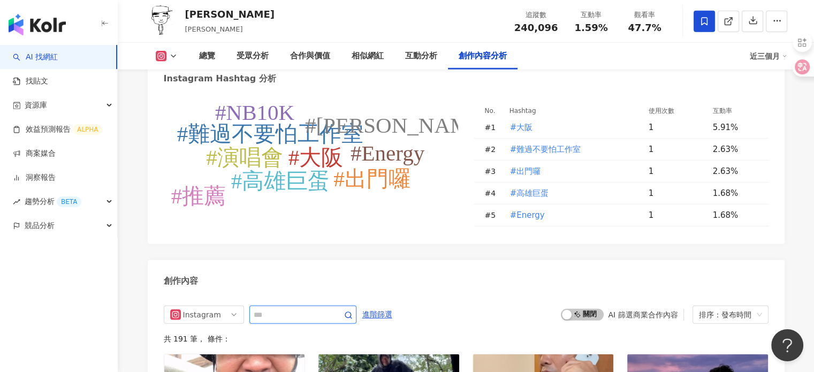
click at [301, 308] on input "text" at bounding box center [291, 314] width 75 height 13
paste input "*********"
type input "*********"
click at [353, 310] on span "button" at bounding box center [348, 315] width 9 height 10
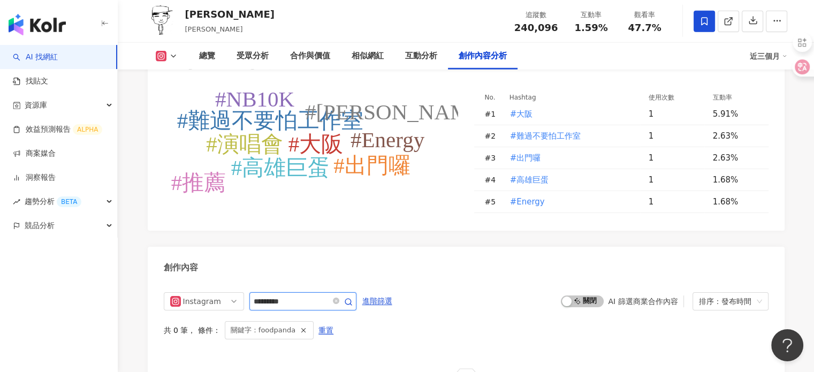
scroll to position [3097, 0]
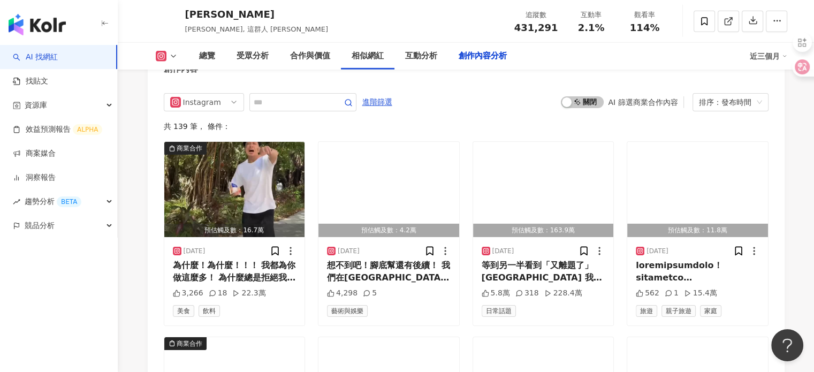
scroll to position [3318, 0]
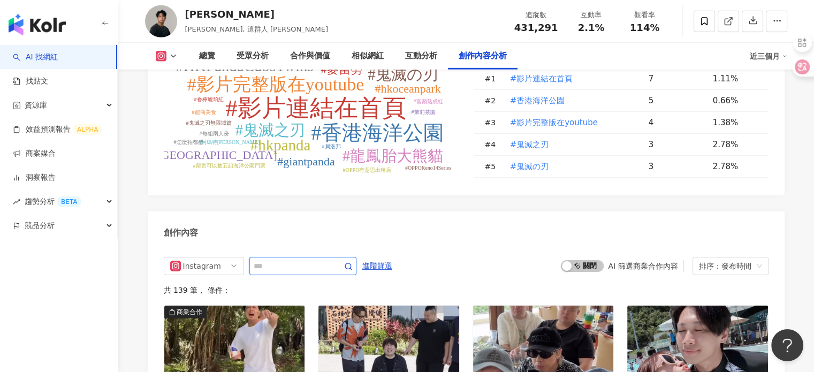
click at [295, 260] on input "text" at bounding box center [291, 266] width 75 height 13
paste input "*********"
type input "*********"
click at [353, 262] on icon "button" at bounding box center [348, 266] width 9 height 9
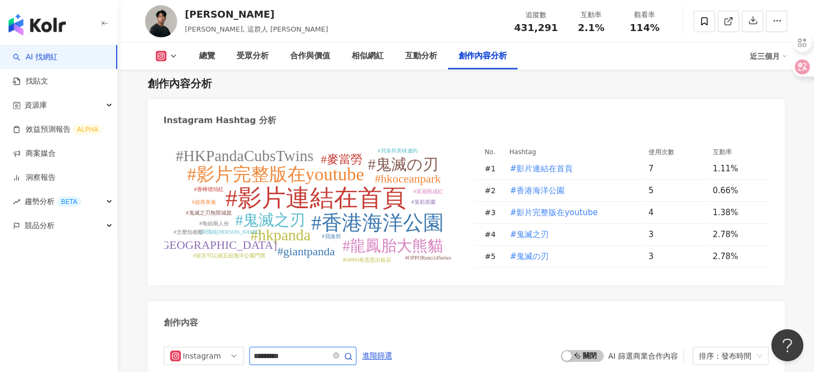
scroll to position [3258, 0]
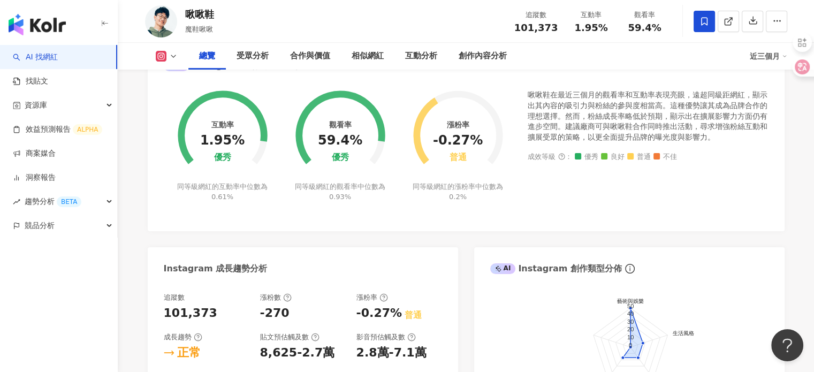
scroll to position [428, 0]
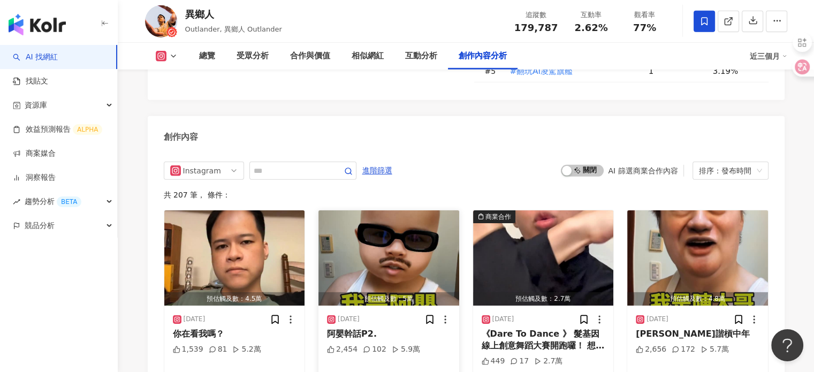
scroll to position [3318, 0]
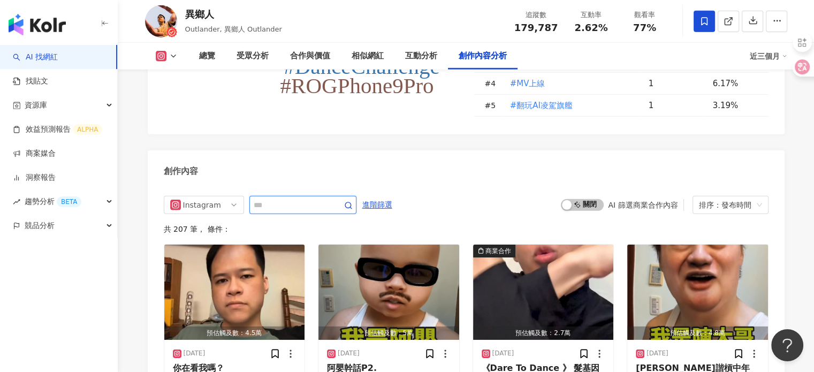
click at [284, 199] on input "text" at bounding box center [291, 205] width 75 height 13
paste input "*********"
type input "*********"
click at [353, 200] on span "button" at bounding box center [348, 205] width 9 height 10
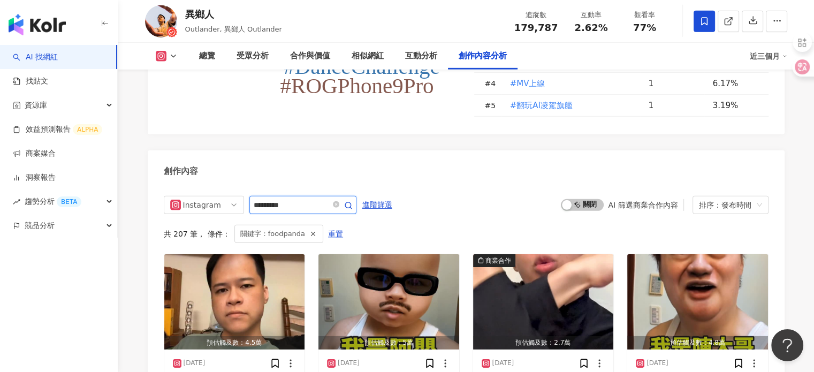
scroll to position [3325, 0]
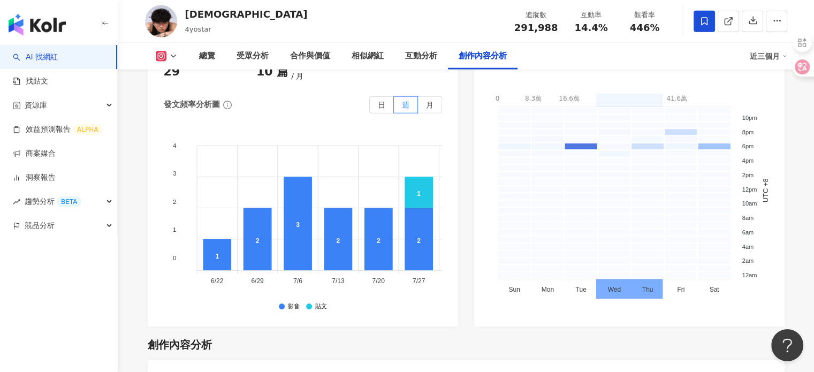
scroll to position [3313, 0]
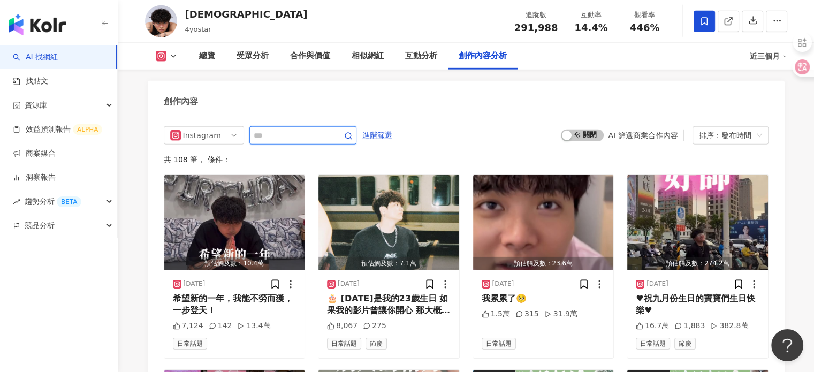
click at [265, 129] on input "text" at bounding box center [291, 135] width 75 height 13
paste input "*********"
type input "*********"
click at [353, 132] on icon "button" at bounding box center [348, 136] width 9 height 9
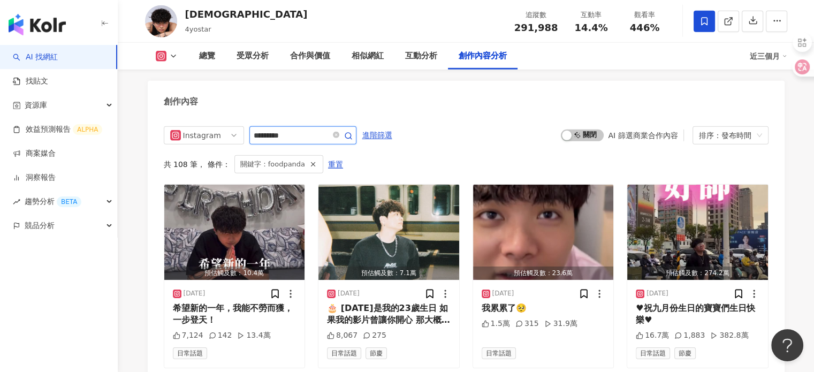
scroll to position [3282, 0]
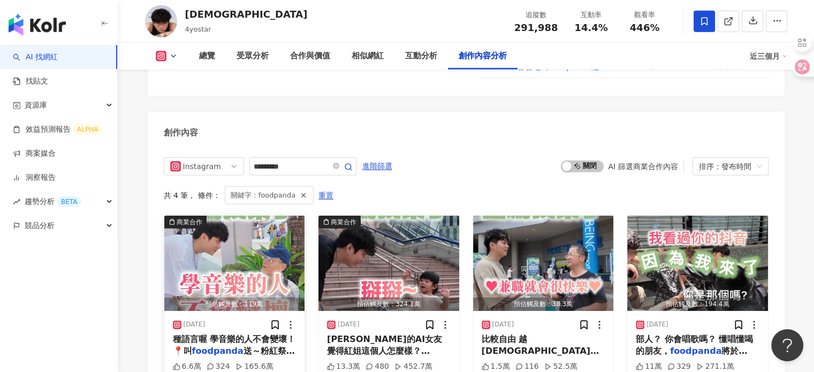
click at [238, 319] on div "2025/9/4" at bounding box center [235, 324] width 124 height 11
click at [273, 346] on span "送～粉紅祭 9/13・" at bounding box center [234, 357] width 122 height 22
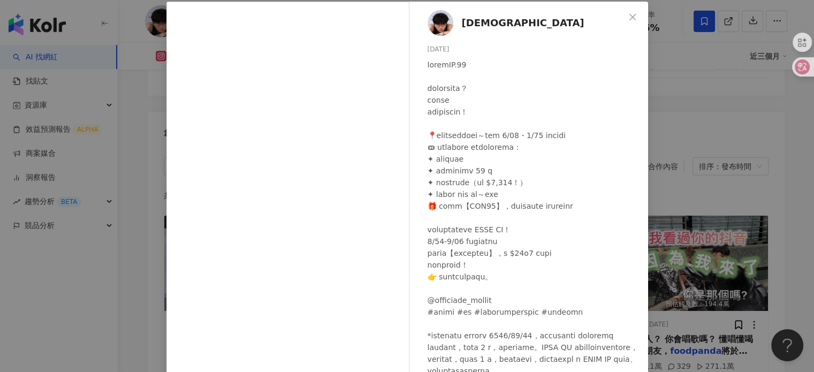
scroll to position [0, 0]
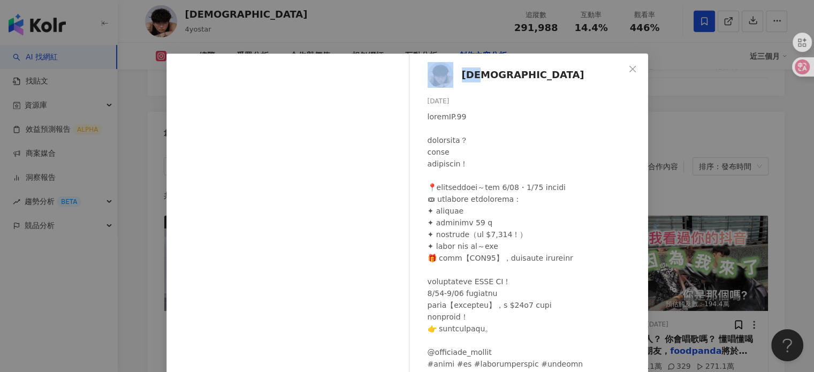
drag, startPoint x: 493, startPoint y: 71, endPoint x: 455, endPoint y: 78, distance: 38.6
click at [452, 74] on div "4yo 2025/9/4 6.6萬 324 165.6萬" at bounding box center [531, 246] width 233 height 384
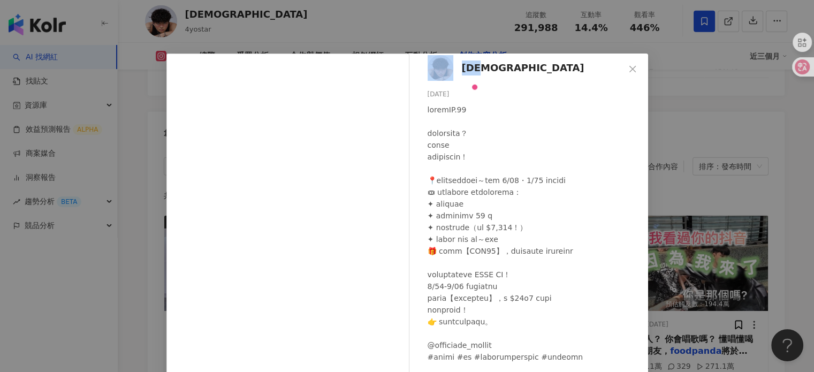
scroll to position [19, 0]
click at [628, 67] on icon "close" at bounding box center [632, 69] width 9 height 9
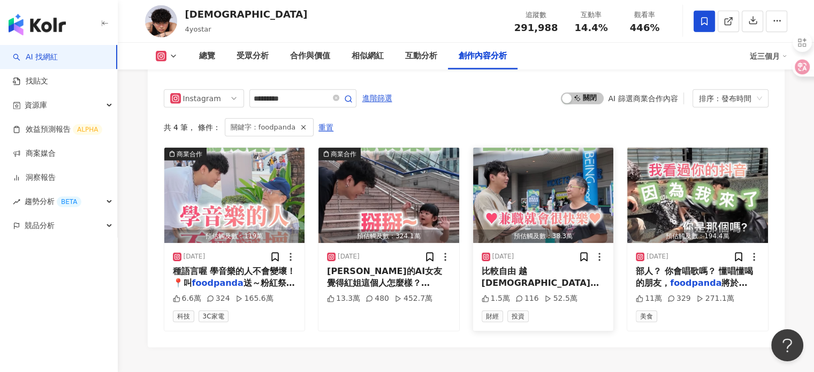
scroll to position [3401, 0]
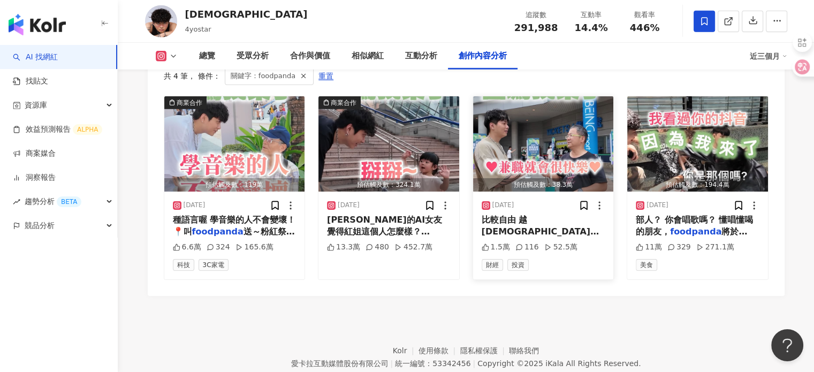
click at [594, 199] on div "2025/5/5 比較自由 越來越多人利用空檔跑外送 像 foodpanda ，只要有交通工具就能出 1.5萬 116 52.5萬 財經 投資" at bounding box center [543, 236] width 141 height 88
click at [578, 250] on span "，只要有交通工具就能出" at bounding box center [542, 261] width 120 height 22
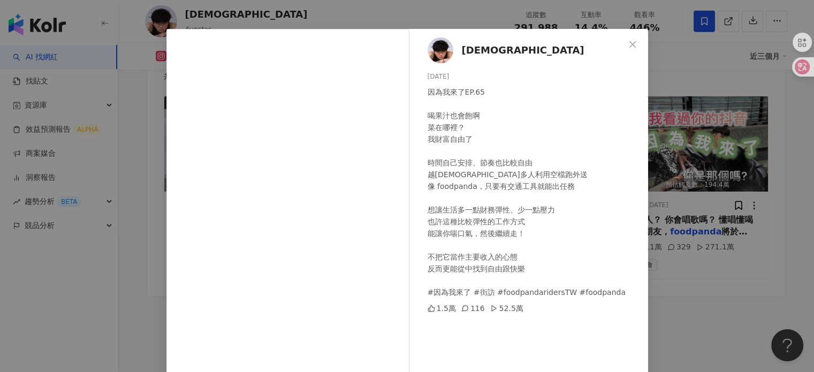
scroll to position [0, 0]
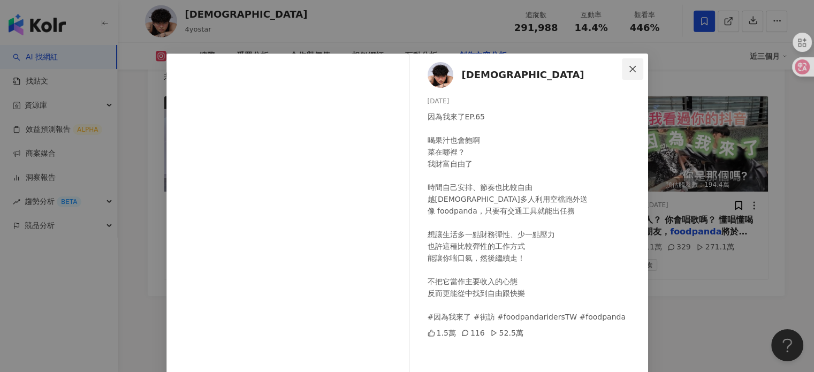
click at [629, 74] on button "Close" at bounding box center [632, 68] width 21 height 21
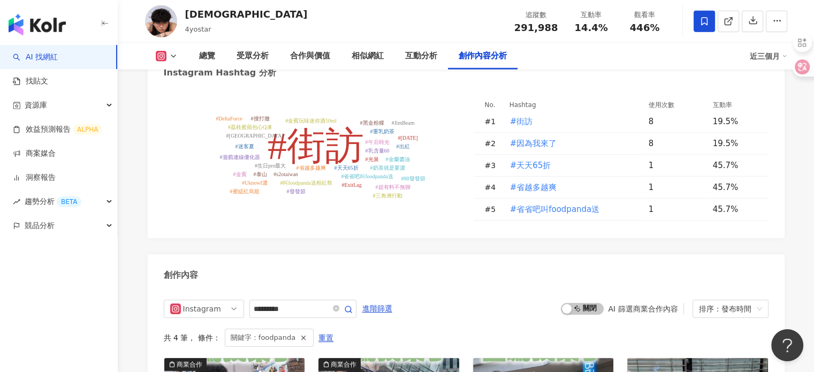
scroll to position [3133, 0]
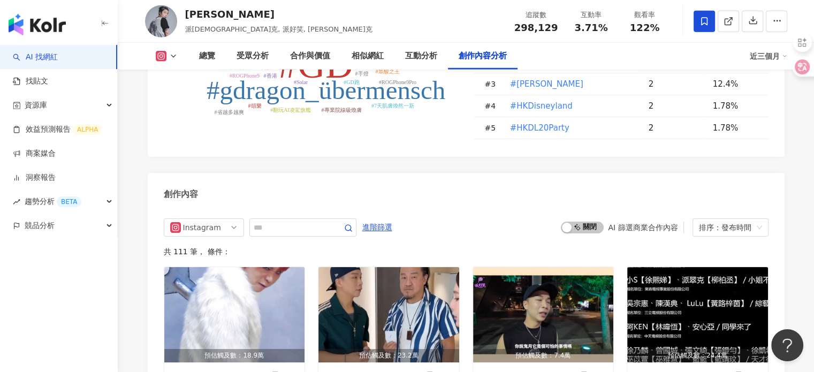
scroll to position [3265, 0]
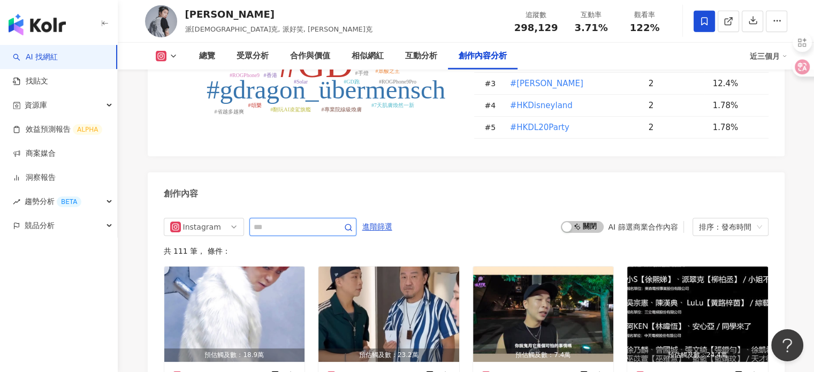
click at [264, 220] on input "text" at bounding box center [291, 226] width 75 height 13
paste input "*********"
type input "*********"
click at [353, 223] on icon "button" at bounding box center [348, 227] width 9 height 9
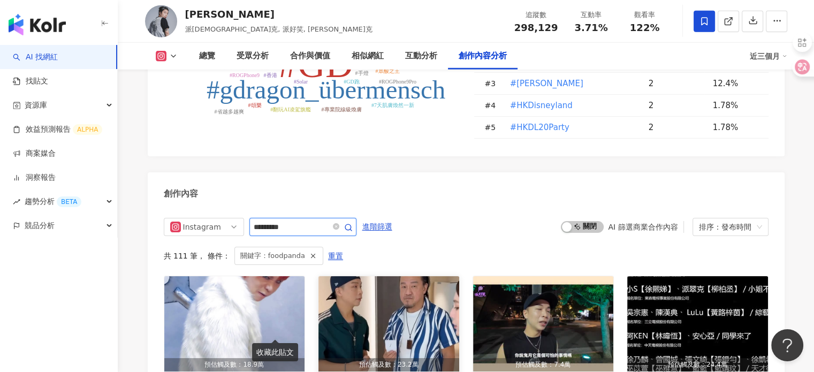
scroll to position [3323, 0]
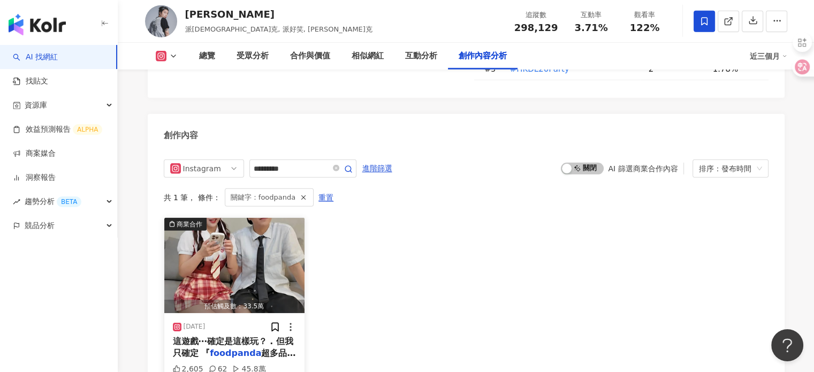
click at [232, 222] on img "button" at bounding box center [234, 265] width 141 height 95
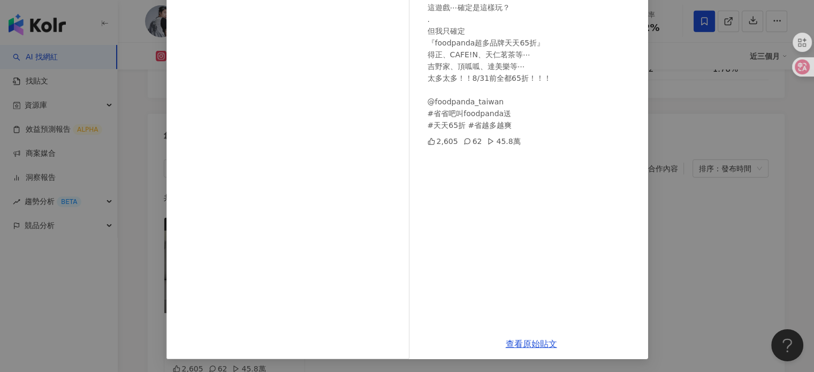
scroll to position [2, 0]
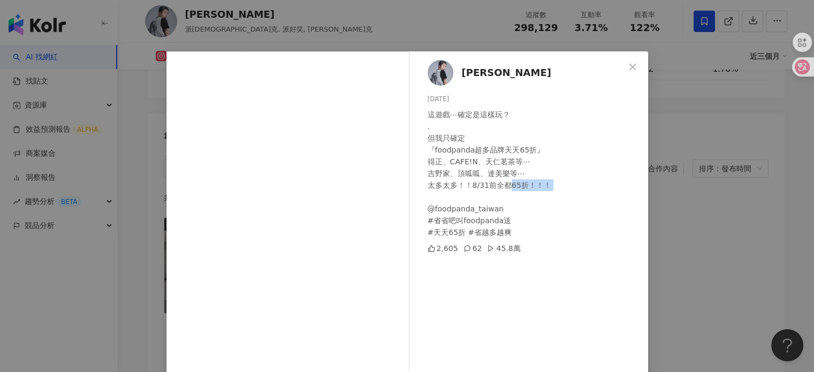
drag, startPoint x: 505, startPoint y: 191, endPoint x: 486, endPoint y: 201, distance: 21.8
click at [496, 194] on div "這遊戲⋯確定是這樣玩？ . 但我只確定 『foodpanda超多品牌天天65折』 得正、CAFE!N、天仁茗茶等⋯ 吉野家、頂呱呱、達美樂等⋯ 太多太多！！8…" at bounding box center [534, 174] width 212 height 130
drag, startPoint x: 498, startPoint y: 219, endPoint x: 504, endPoint y: 220, distance: 6.1
click at [504, 220] on div "這遊戲⋯確定是這樣玩？ . 但我只確定 『foodpanda超多品牌天天65折』 得正、CAFE!N、天仁茗茶等⋯ 吉野家、頂呱呱、達美樂等⋯ 太多太多！！8…" at bounding box center [534, 174] width 212 height 130
click at [501, 182] on div "這遊戲⋯確定是這樣玩？ . 但我只確定 『foodpanda超多品牌天天65折』 得正、CAFE!N、天仁茗茶等⋯ 吉野家、頂呱呱、達美樂等⋯ 太多太多！！8…" at bounding box center [534, 174] width 212 height 130
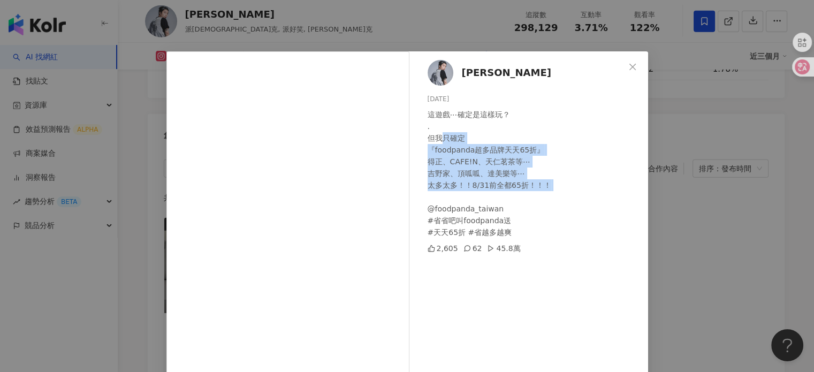
drag, startPoint x: 435, startPoint y: 142, endPoint x: 516, endPoint y: 199, distance: 99.5
click at [516, 199] on div "這遊戲⋯確定是這樣玩？ . 但我只確定 『foodpanda超多品牌天天65折』 得正、CAFE!N、天仁茗茶等⋯ 吉野家、頂呱呱、達美樂等⋯ 太多太多！！8…" at bounding box center [534, 174] width 212 height 130
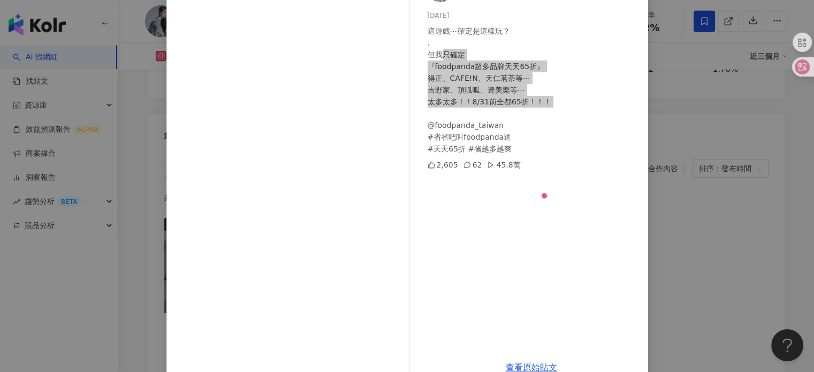
scroll to position [109, 0]
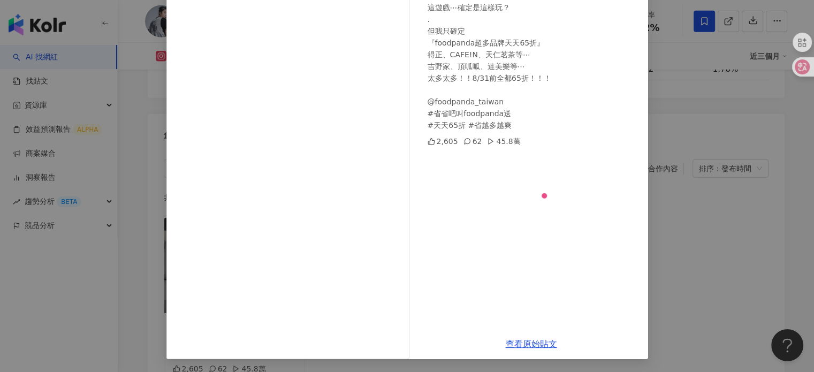
click at [144, 130] on div "Patrick 2025/8/5 這遊戲⋯確定是這樣玩？ . 但我只確定 『foodpanda超多品牌天天65折』 得正、CAFE!N、天仁茗茶等⋯ 吉野家、…" at bounding box center [407, 186] width 814 height 372
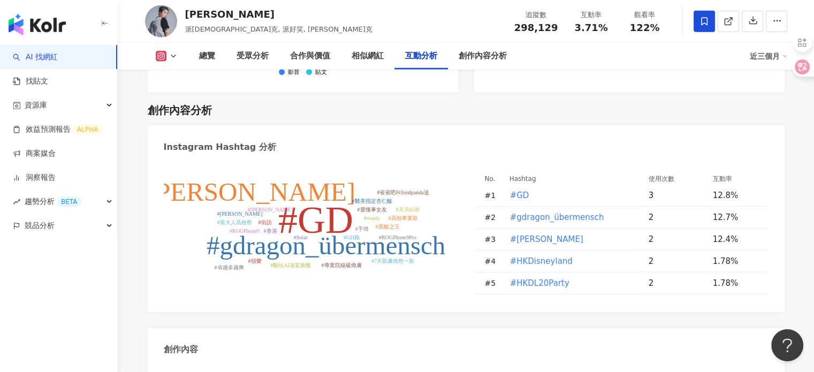
scroll to position [2895, 0]
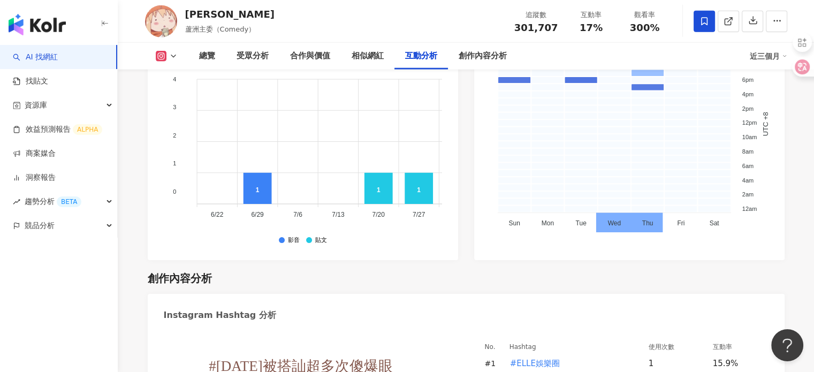
scroll to position [3207, 0]
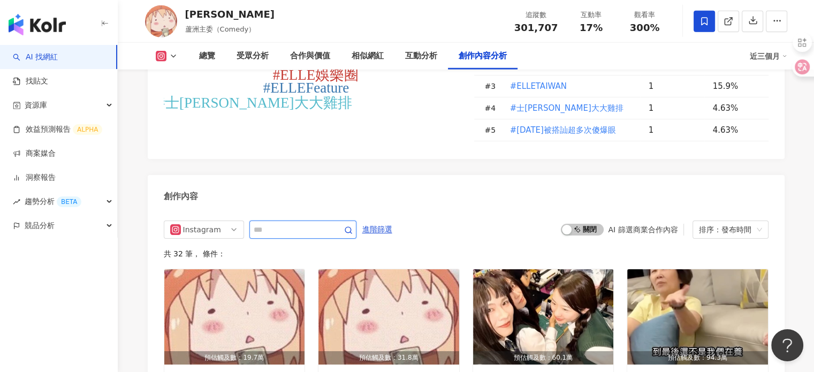
click at [329, 223] on input "text" at bounding box center [291, 229] width 75 height 13
paste input "*********"
type input "*********"
click at [352, 223] on span at bounding box center [341, 229] width 21 height 13
click at [353, 226] on icon "button" at bounding box center [348, 230] width 9 height 9
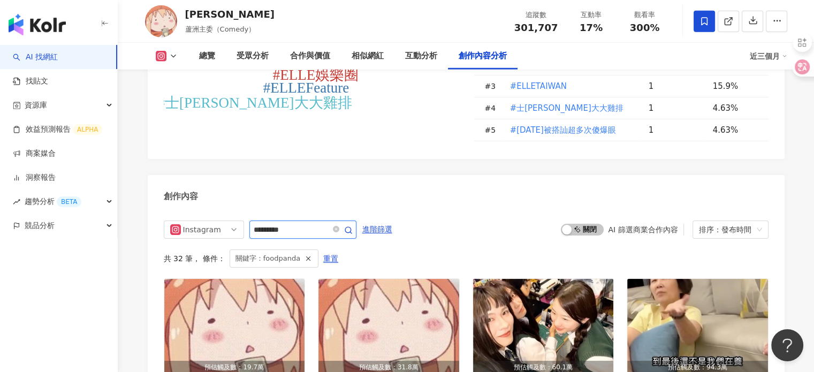
scroll to position [3228, 0]
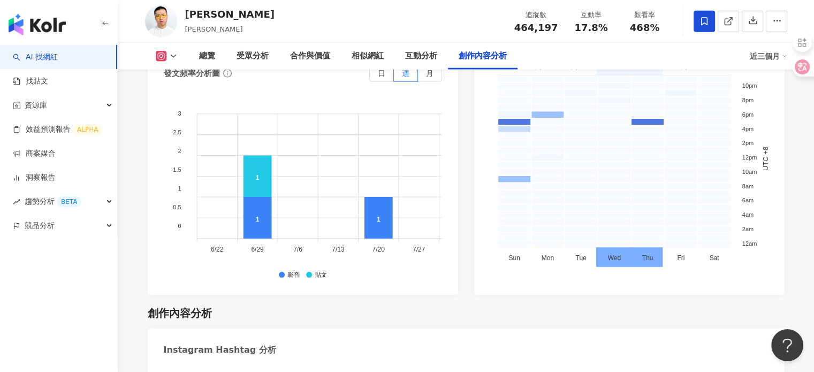
scroll to position [3260, 0]
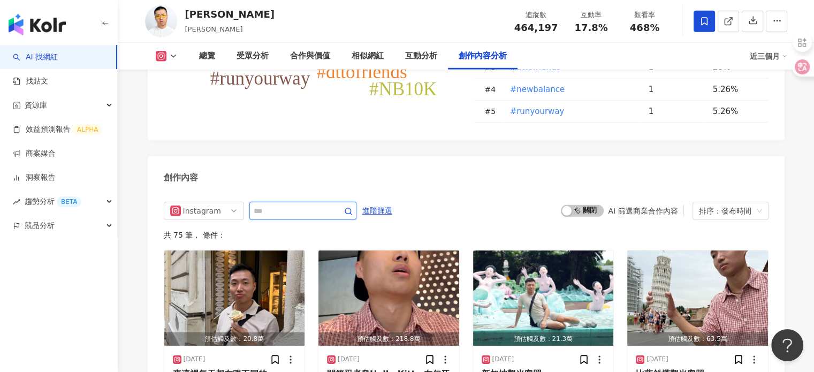
click at [293, 204] on input "text" at bounding box center [291, 210] width 75 height 13
paste input "*********"
type input "*********"
click at [353, 207] on icon "button" at bounding box center [348, 211] width 9 height 9
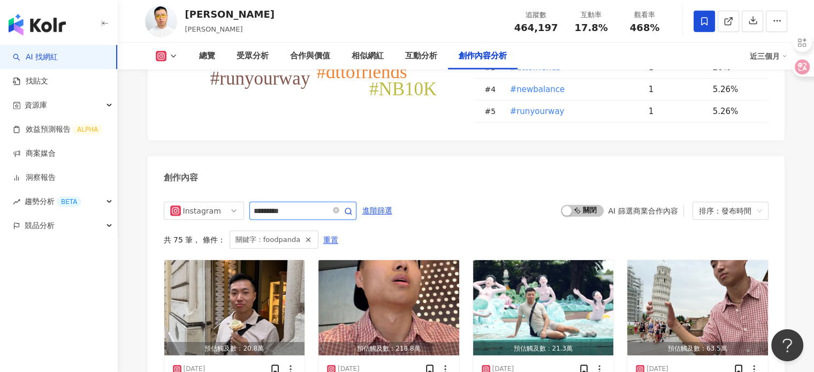
scroll to position [3306, 0]
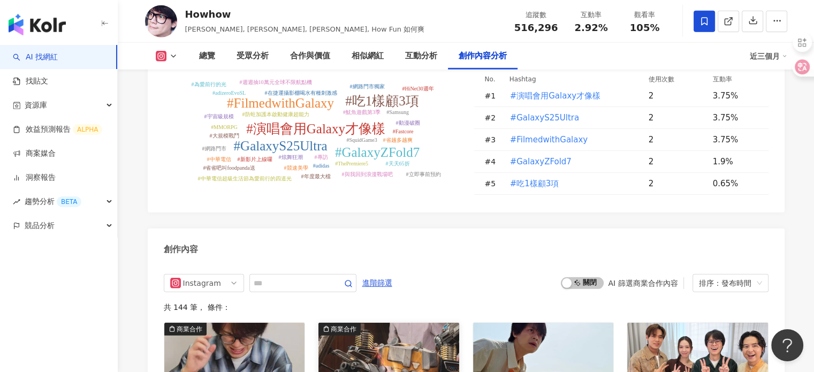
scroll to position [3342, 0]
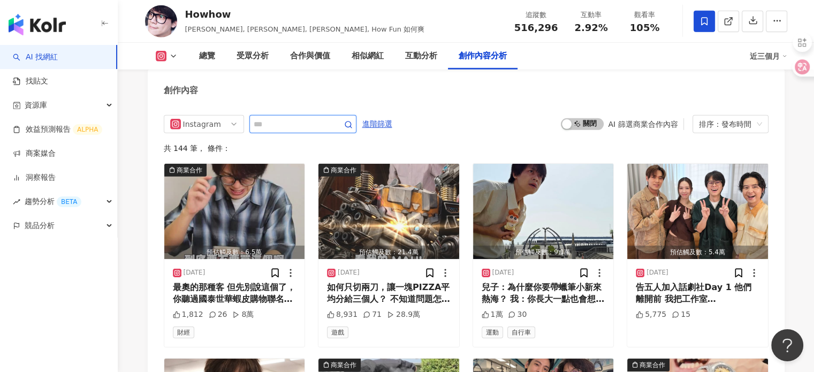
click at [317, 131] on input "text" at bounding box center [291, 124] width 75 height 13
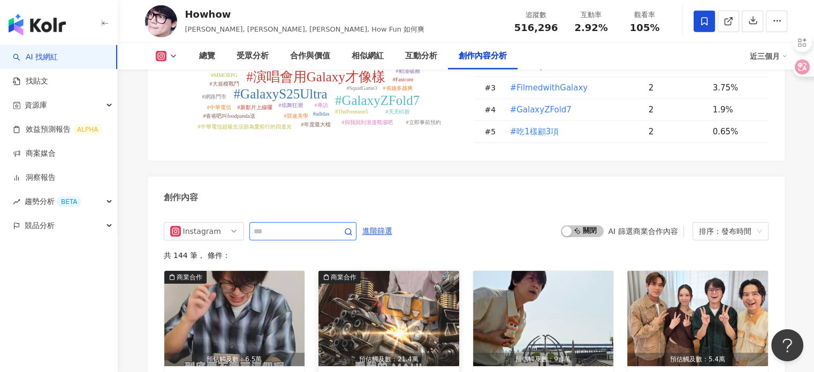
paste input "*********"
type input "*********"
click at [353, 227] on icon "button" at bounding box center [348, 231] width 9 height 9
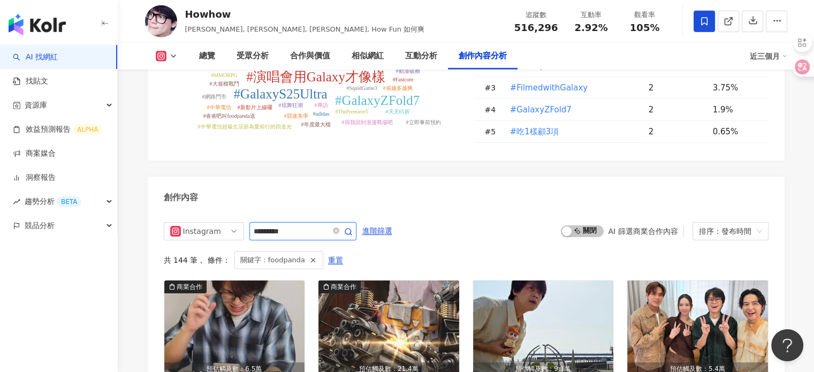
scroll to position [3280, 0]
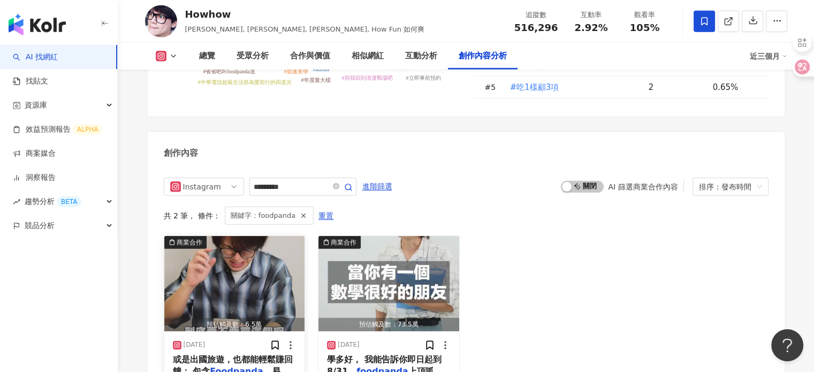
click at [277, 366] on span "、易遊網、可樂旅遊、雄" at bounding box center [231, 377] width 116 height 22
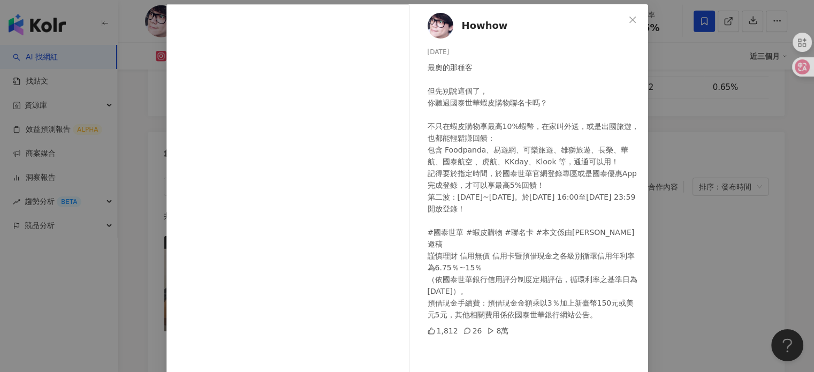
scroll to position [107, 0]
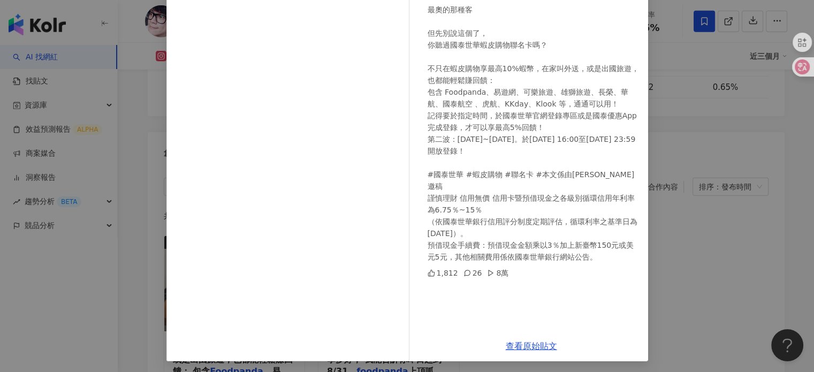
click at [681, 192] on div "Howhow 2025/9/17 最奧的那種客 但先別說這個了， 你聽過國泰世華蝦皮購物聯名卡嗎？ 不只在蝦皮購物享最高10%蝦幣，在家叫外送，或是出國旅遊，…" at bounding box center [407, 186] width 814 height 372
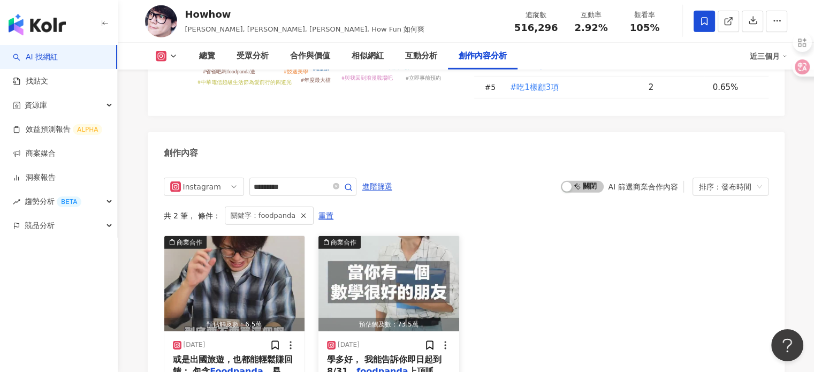
click at [394, 366] on mark "foodpanda" at bounding box center [381, 371] width 51 height 10
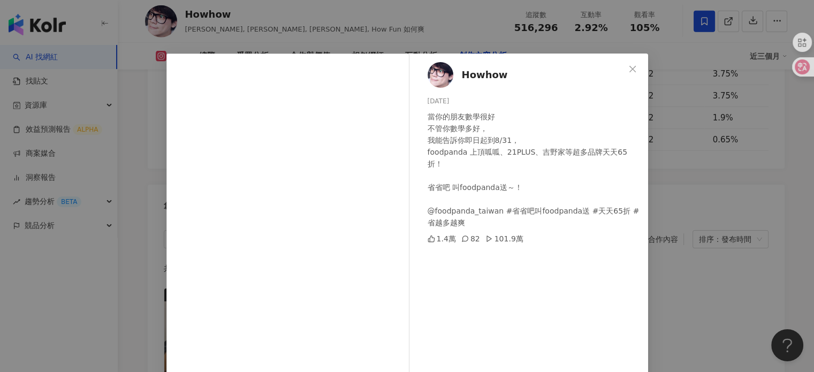
scroll to position [3065, 0]
click at [148, 125] on div "Howhow 2025/8/5 當你的朋友數學很好 不管你數學多好， 我能告訴你即日起到8/31， foodpanda 上頂呱呱、21PLUS、吉野家等超多品…" at bounding box center [407, 186] width 814 height 372
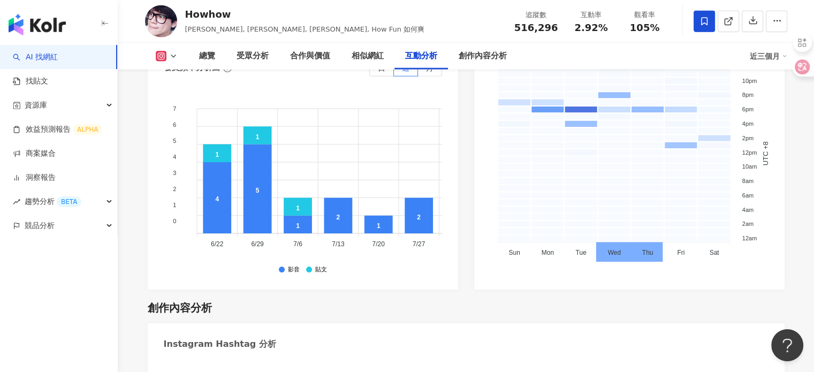
scroll to position [2851, 0]
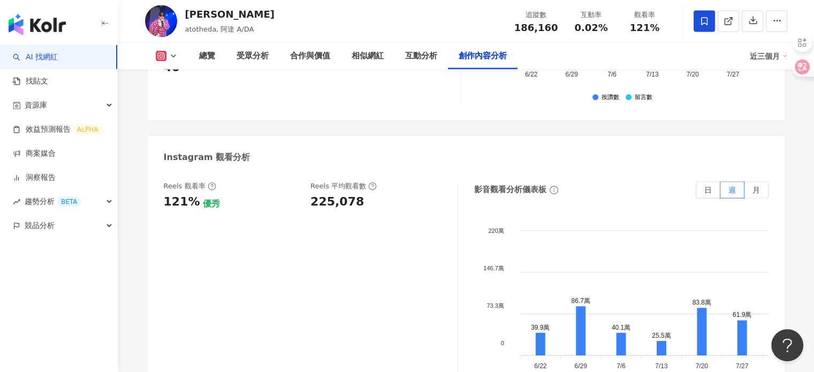
scroll to position [3211, 0]
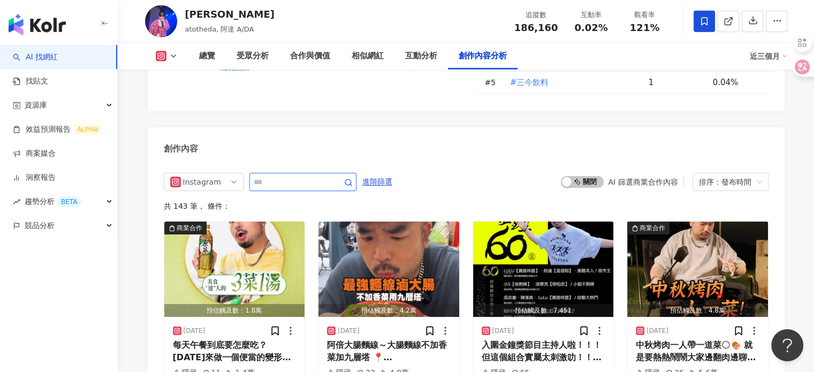
click at [328, 188] on input "text" at bounding box center [291, 182] width 75 height 13
paste input "*********"
type input "*********"
click at [353, 187] on icon "button" at bounding box center [348, 182] width 9 height 9
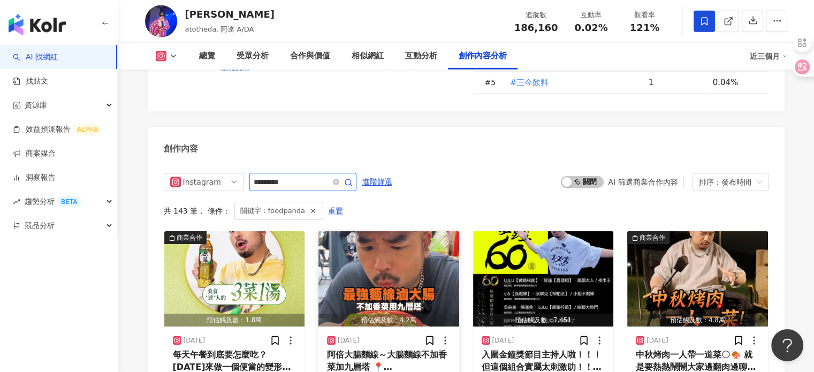
scroll to position [3277, 0]
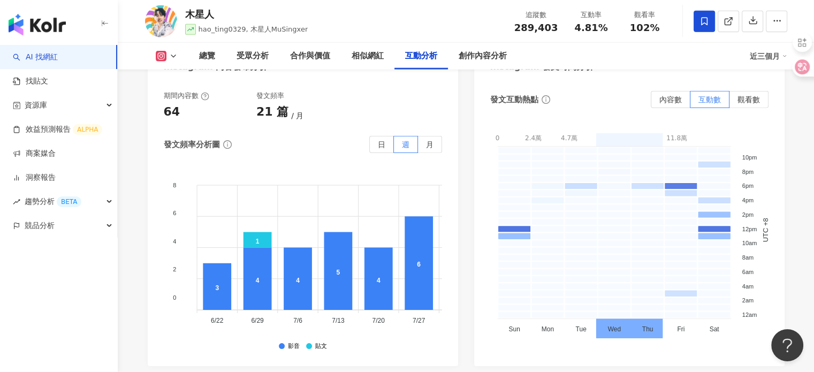
scroll to position [2816, 0]
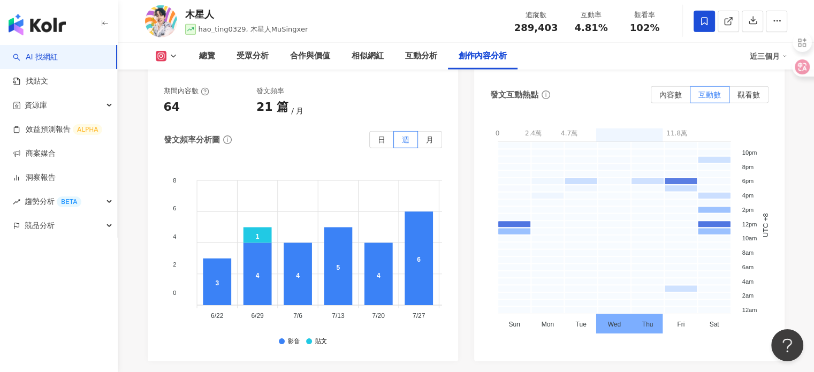
scroll to position [3297, 0]
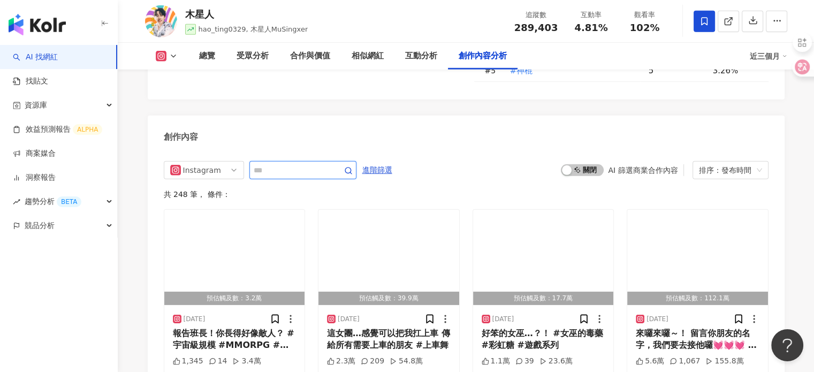
paste input "*********"
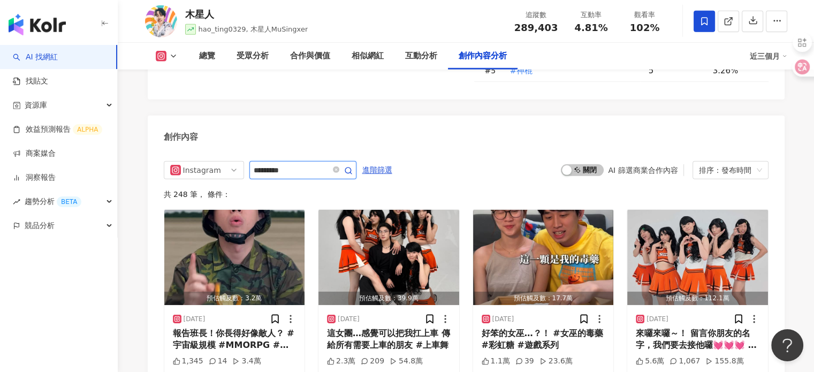
type input "*********"
click at [353, 165] on span "button" at bounding box center [348, 170] width 9 height 10
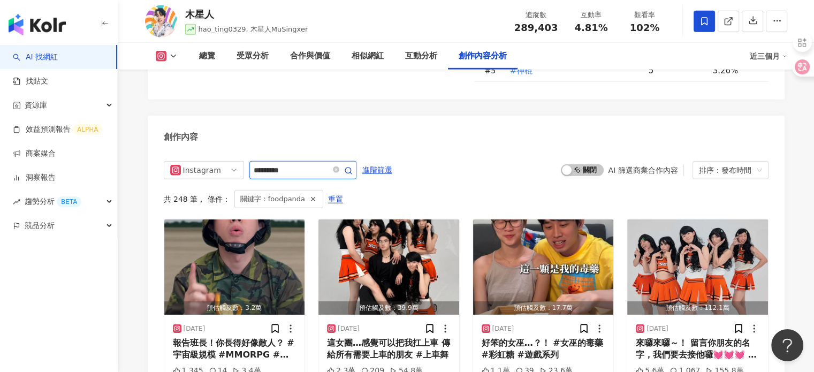
scroll to position [3299, 0]
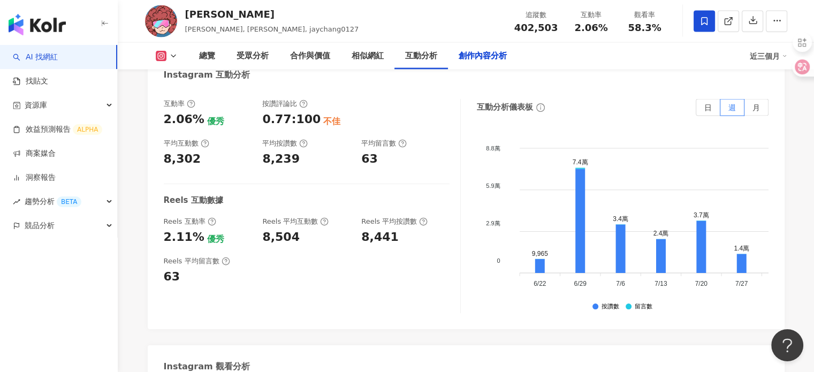
scroll to position [3318, 0]
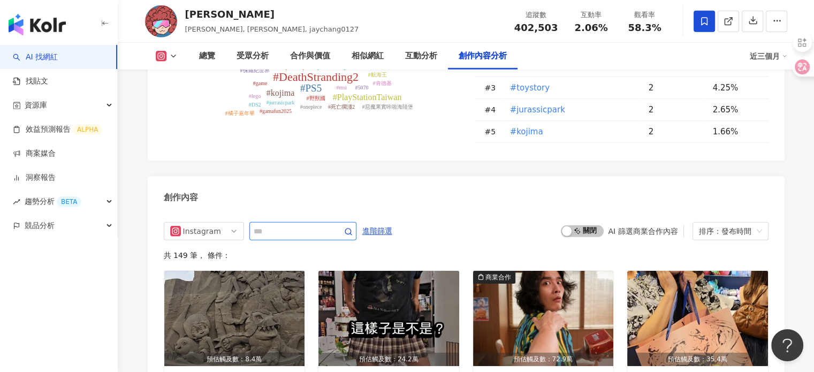
click at [270, 225] on input "text" at bounding box center [291, 231] width 75 height 13
paste input "*********"
type input "*********"
click at [353, 227] on icon "button" at bounding box center [348, 231] width 9 height 9
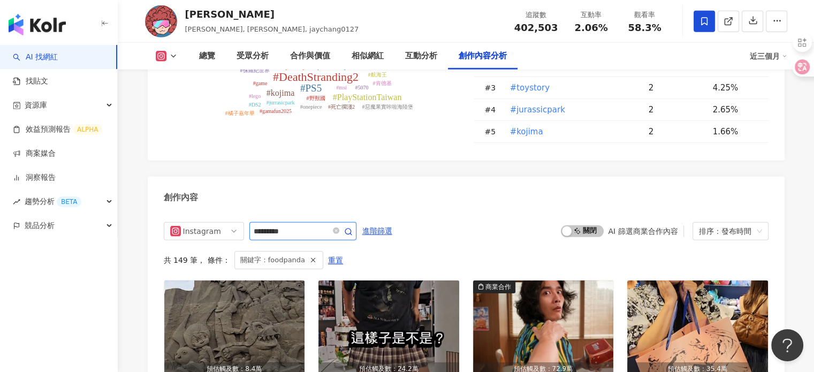
scroll to position [3373, 0]
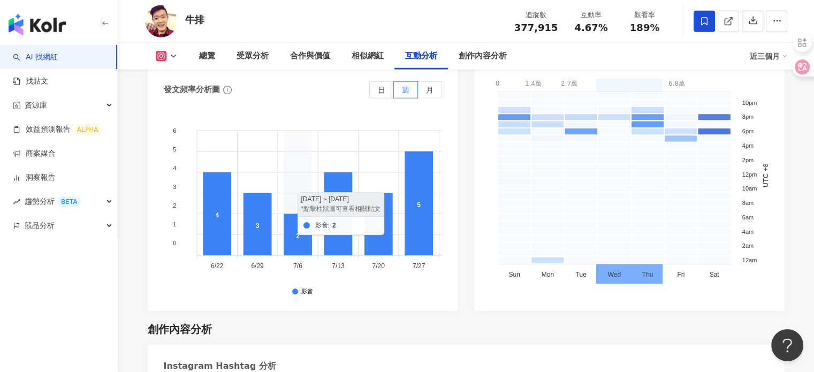
scroll to position [3153, 0]
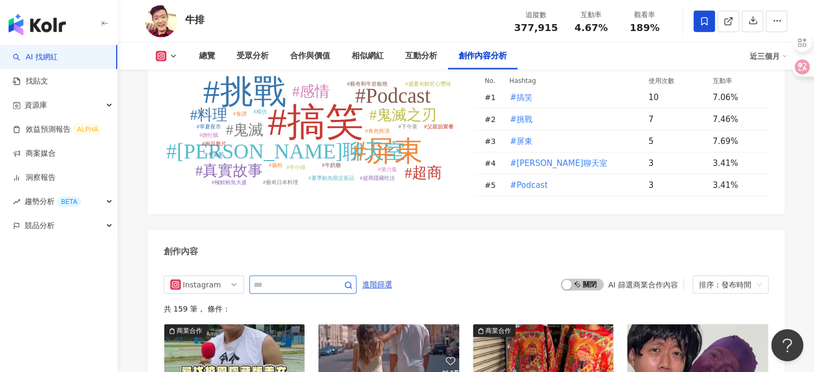
click at [271, 278] on input "text" at bounding box center [291, 284] width 75 height 13
click at [265, 278] on input "text" at bounding box center [291, 284] width 75 height 13
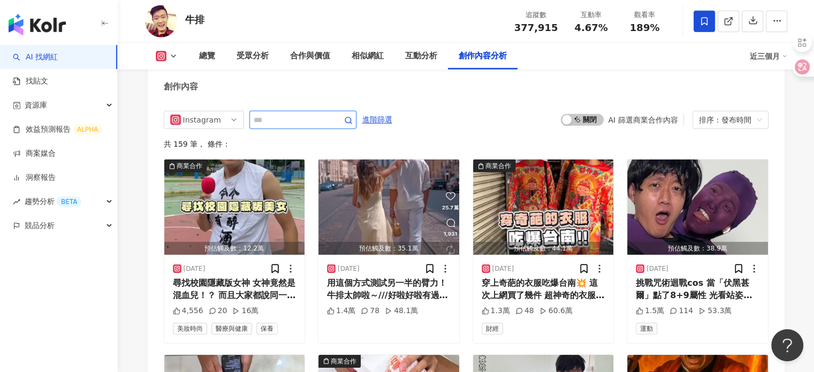
paste input "*********"
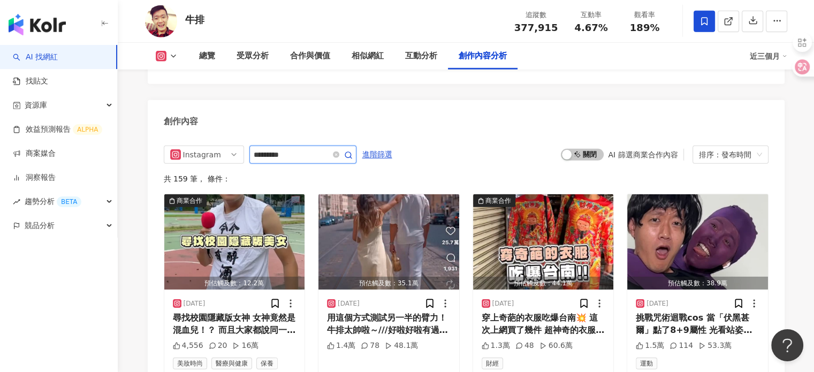
scroll to position [3265, 0]
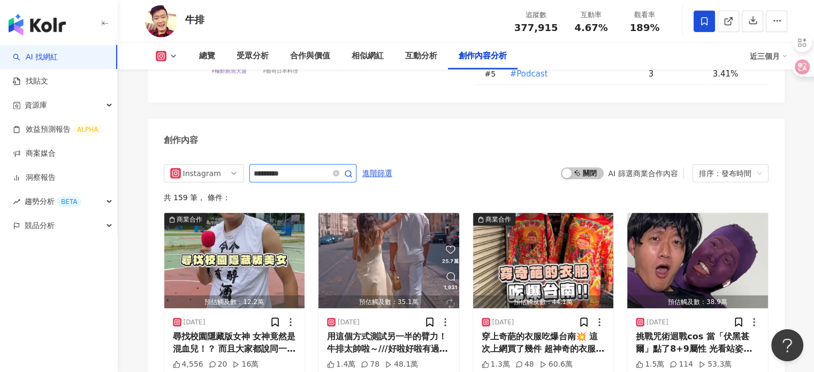
type input "*********"
click at [353, 169] on span "button" at bounding box center [348, 174] width 9 height 10
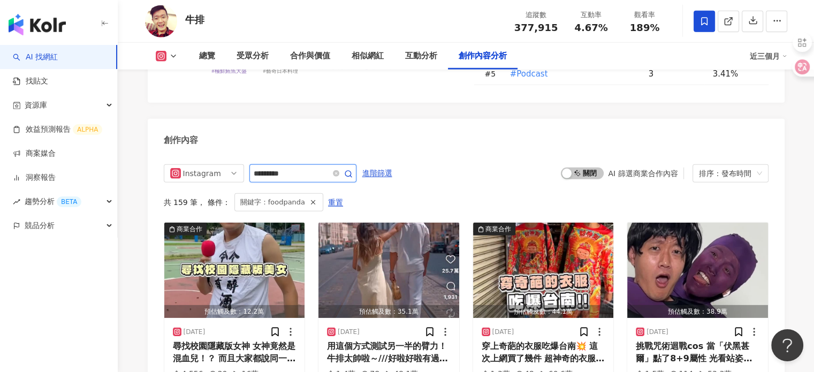
scroll to position [3270, 0]
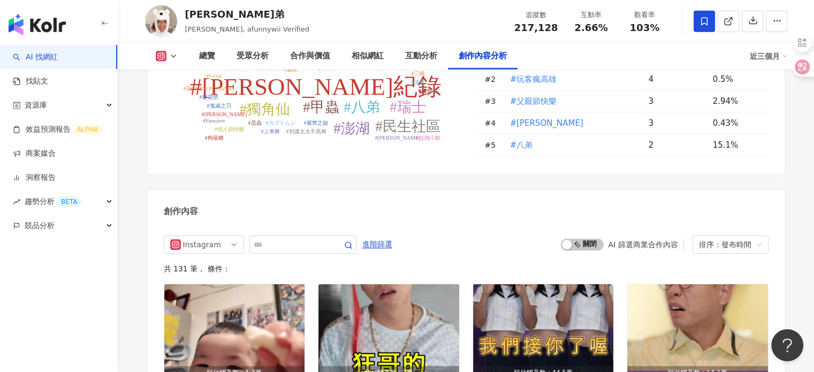
scroll to position [3305, 0]
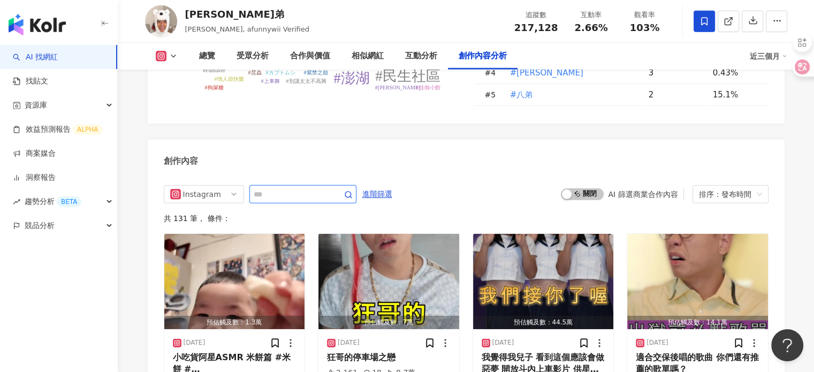
click at [280, 188] on input "text" at bounding box center [291, 194] width 75 height 13
paste input "*********"
type input "*********"
click at [353, 191] on icon "button" at bounding box center [348, 195] width 9 height 9
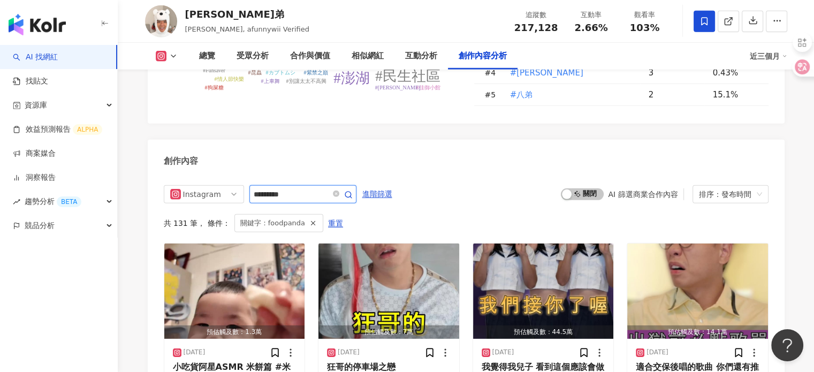
scroll to position [3299, 0]
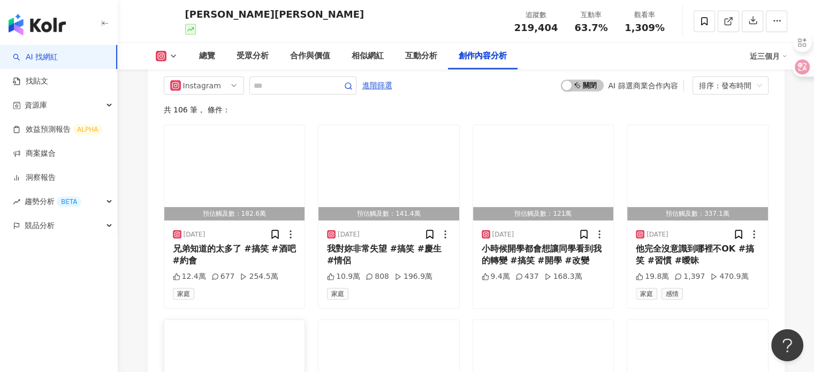
scroll to position [3528, 0]
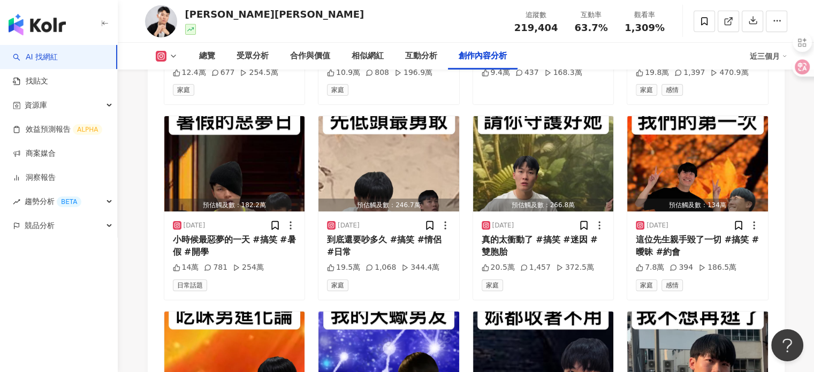
click at [281, 147] on div "Instagram 進階篩選 啟動 關閉 AI 篩選商業合作內容 排序：發布時間 共 106 筆 ， 條件： 預估觸及數：182.6萬 [DATE] 兄弟知道…" at bounding box center [466, 204] width 637 height 684
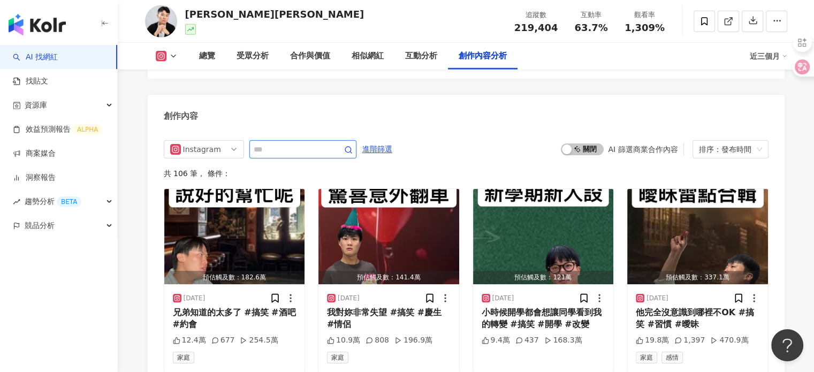
paste input "*********"
type input "*********"
click at [353, 154] on icon "button" at bounding box center [348, 150] width 9 height 9
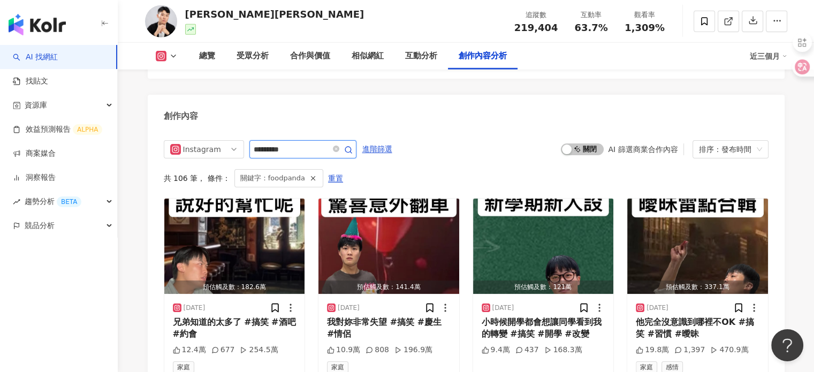
scroll to position [3294, 0]
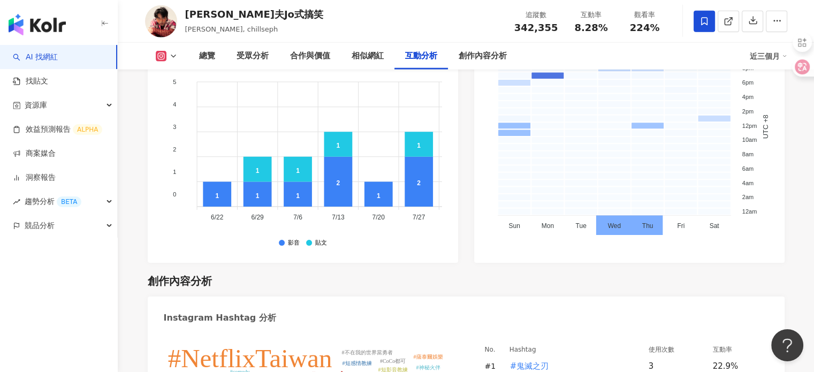
scroll to position [2997, 0]
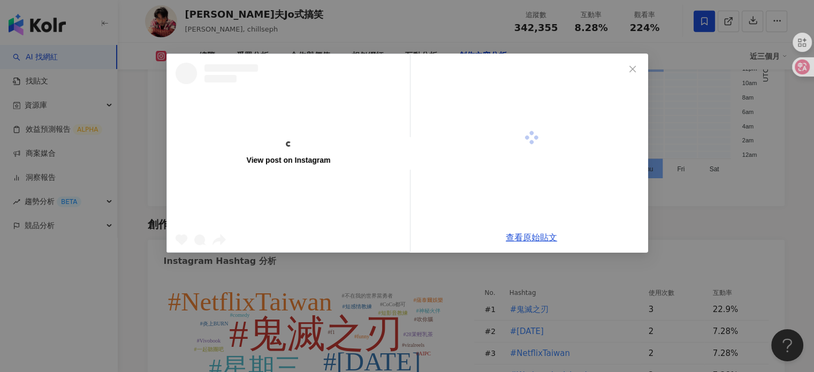
scroll to position [3318, 0]
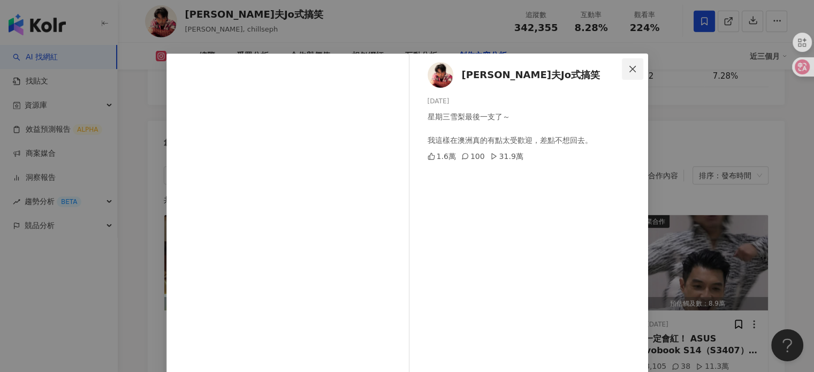
click at [628, 71] on icon "close" at bounding box center [632, 69] width 9 height 9
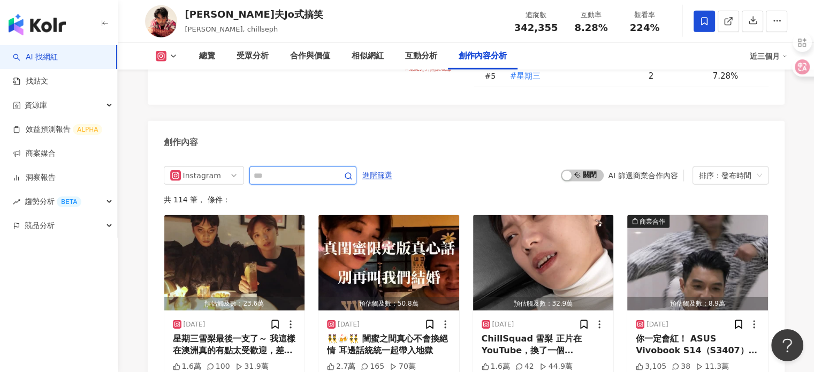
click at [315, 169] on input "text" at bounding box center [291, 175] width 75 height 13
paste input "*********"
type input "*********"
click at [353, 172] on icon "button" at bounding box center [348, 176] width 9 height 9
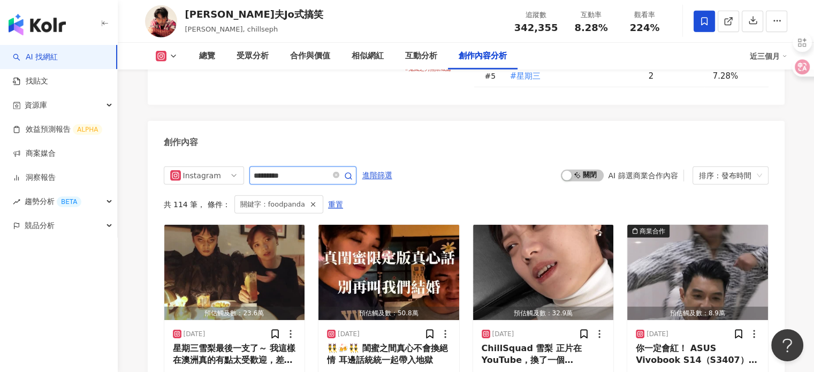
scroll to position [3327, 0]
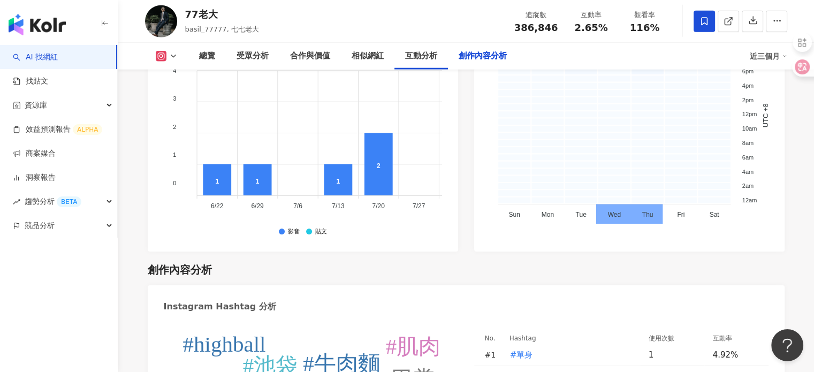
scroll to position [3193, 0]
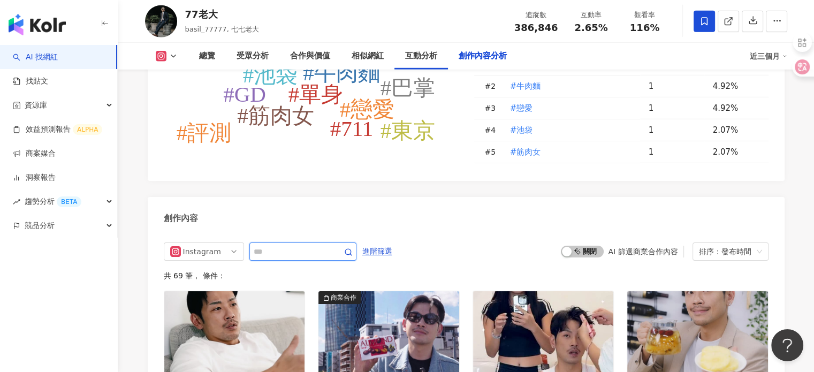
click at [314, 245] on input "text" at bounding box center [291, 251] width 75 height 13
paste input "*********"
type input "*********"
click at [353, 248] on icon "button" at bounding box center [348, 252] width 9 height 9
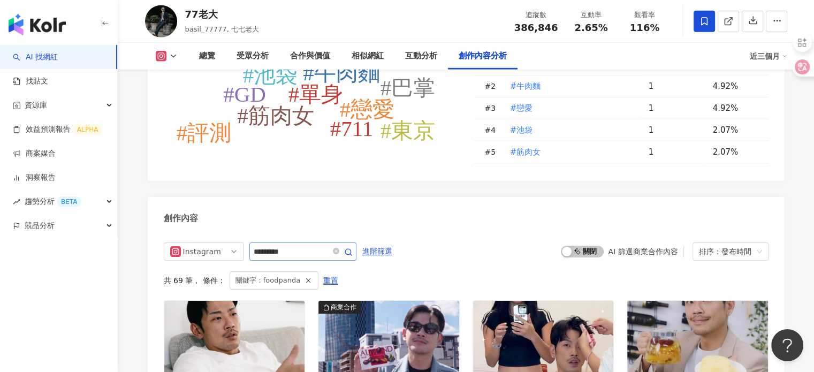
click at [374, 301] on img "button" at bounding box center [388, 348] width 141 height 95
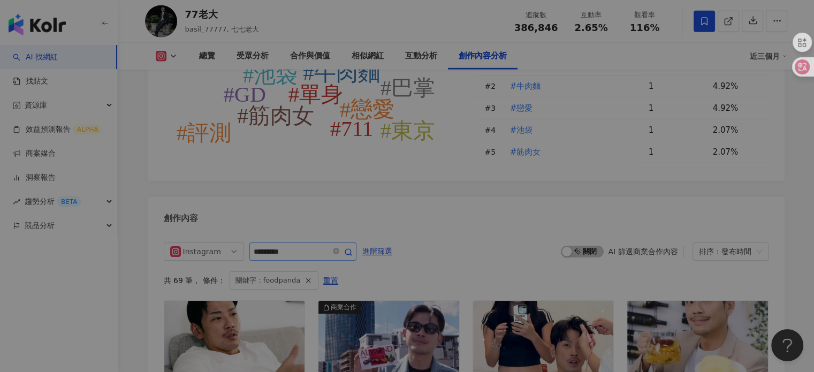
scroll to position [3288, 0]
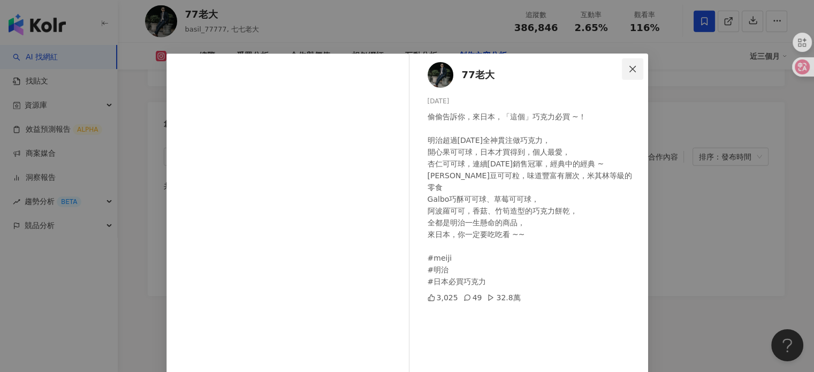
click at [630, 63] on button "Close" at bounding box center [632, 68] width 21 height 21
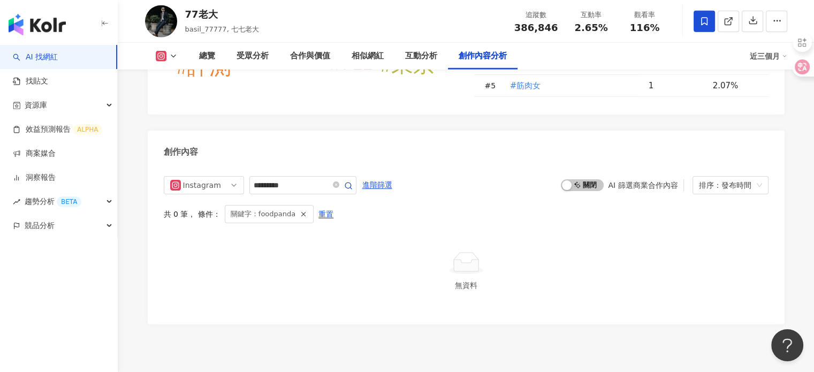
scroll to position [3235, 0]
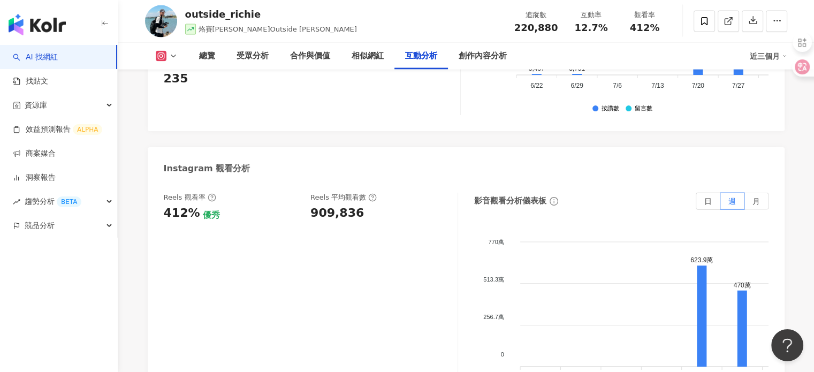
scroll to position [2622, 0]
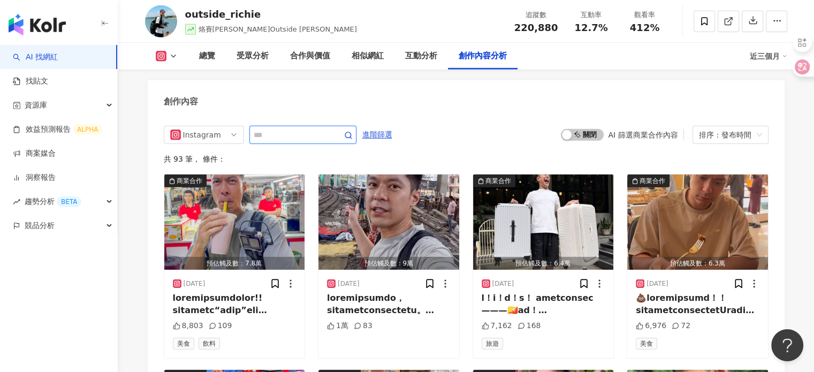
paste input "*********"
type input "*********"
click at [353, 130] on span "button" at bounding box center [348, 135] width 9 height 10
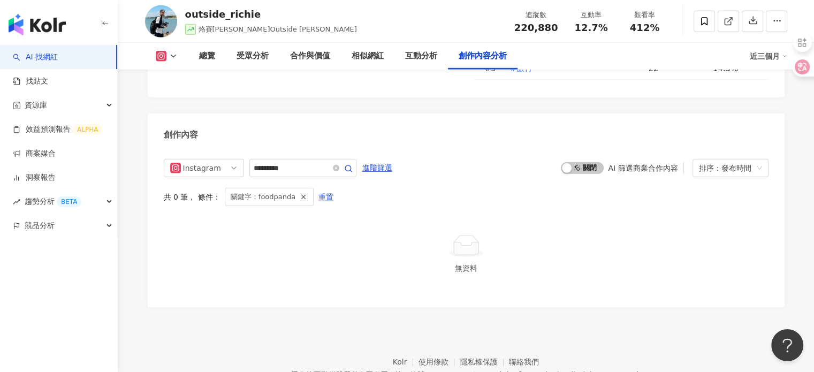
click at [39, 56] on link "AI 找網紅" at bounding box center [35, 57] width 45 height 11
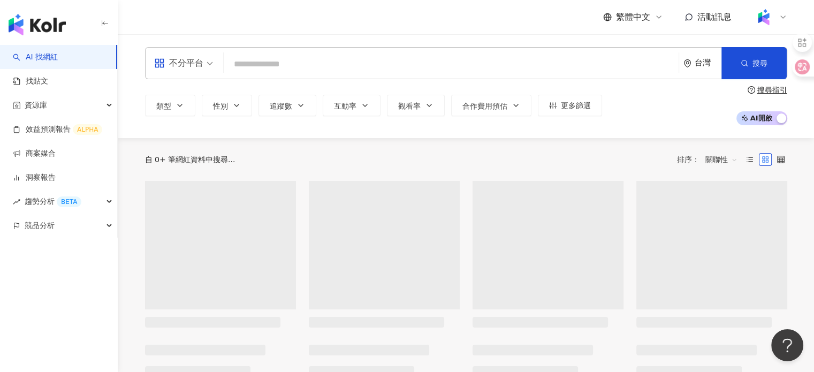
click at [246, 62] on input "search" at bounding box center [451, 64] width 446 height 20
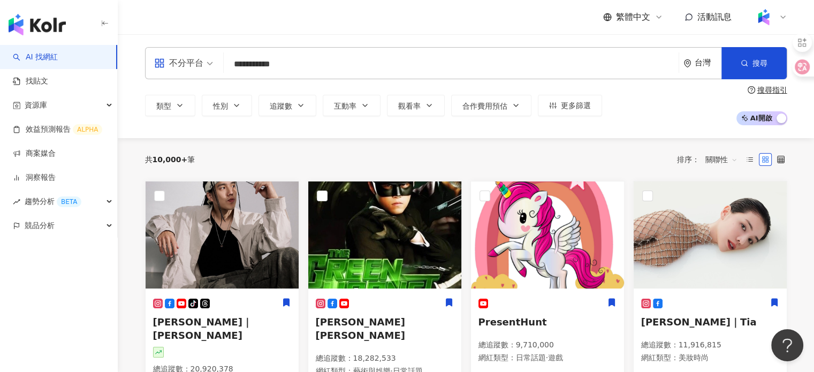
type input "**********"
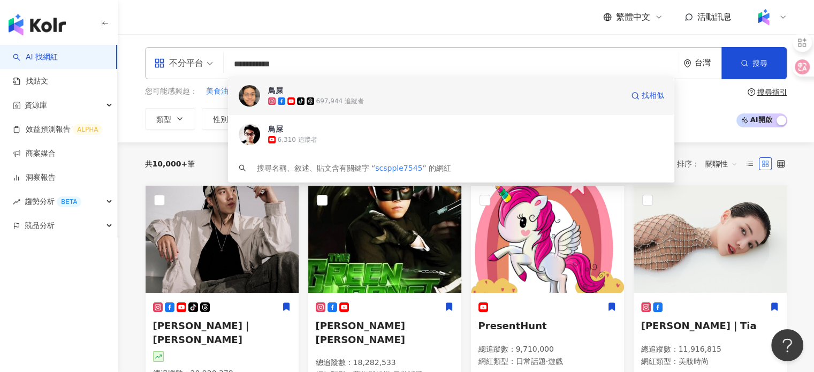
click at [385, 100] on div "tiktok-icon 697,944 追蹤者" at bounding box center [445, 101] width 355 height 11
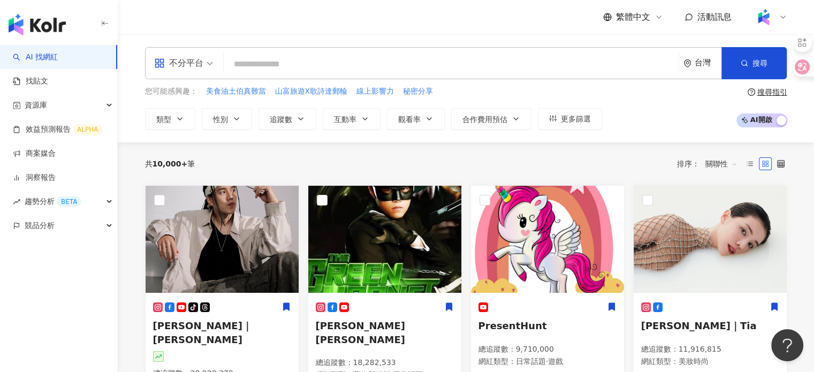
click at [255, 50] on div "不分平台 台灣 搜尋 06b9390a-26bf-4ea0-8b7c-b6eb8502d015 鳥屎 tiktok-icon 697,944 追蹤者 鳥屎 6…" at bounding box center [466, 63] width 642 height 32
click at [274, 66] on input "search" at bounding box center [451, 64] width 446 height 20
paste input "*********"
type input "*********"
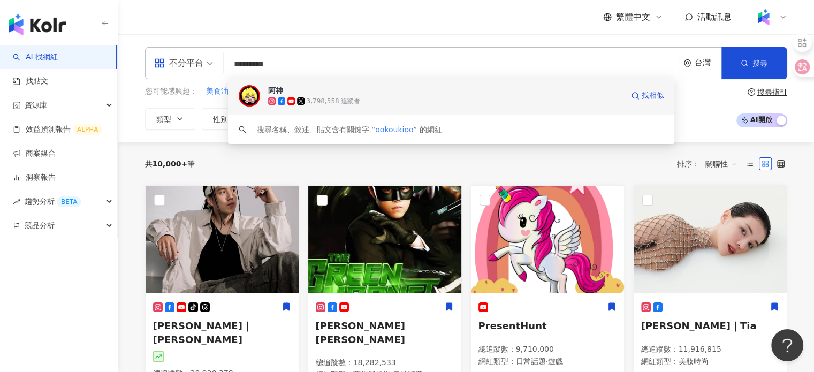
click at [300, 94] on span "阿神" at bounding box center [445, 90] width 355 height 11
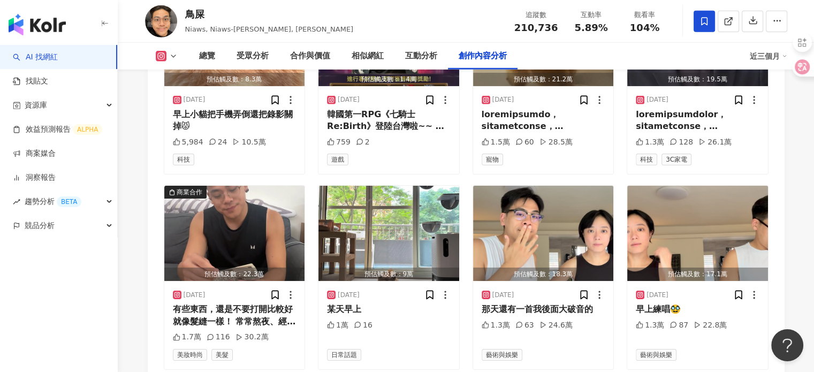
scroll to position [3297, 0]
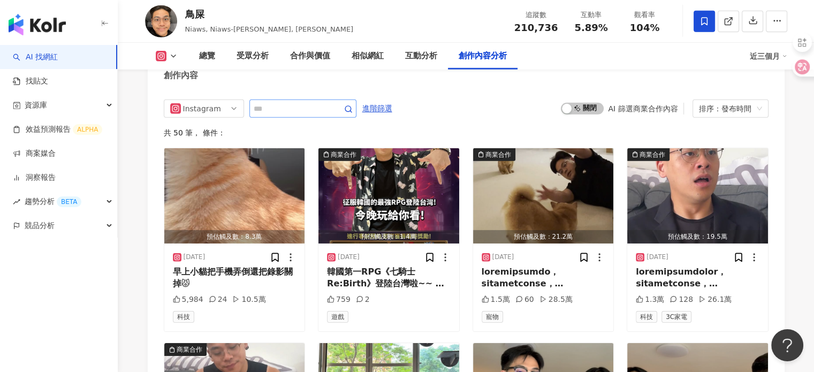
click at [275, 100] on span at bounding box center [302, 109] width 107 height 18
paste input "**********"
type input "**********"
type input "*********"
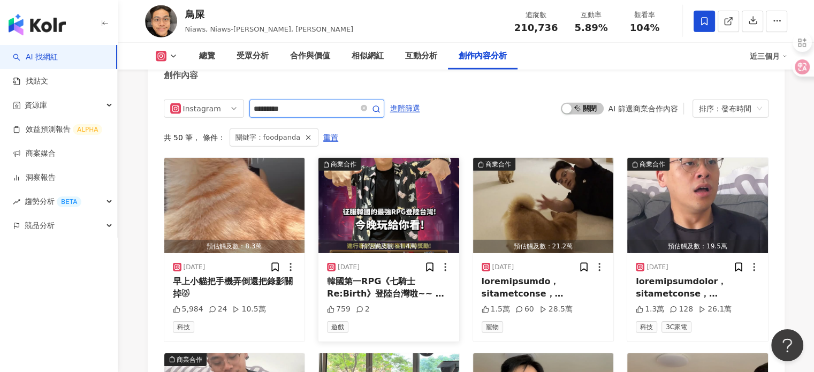
scroll to position [3277, 0]
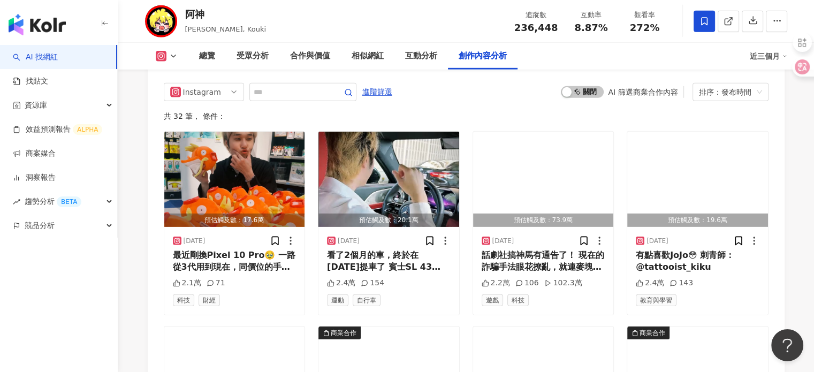
scroll to position [3100, 0]
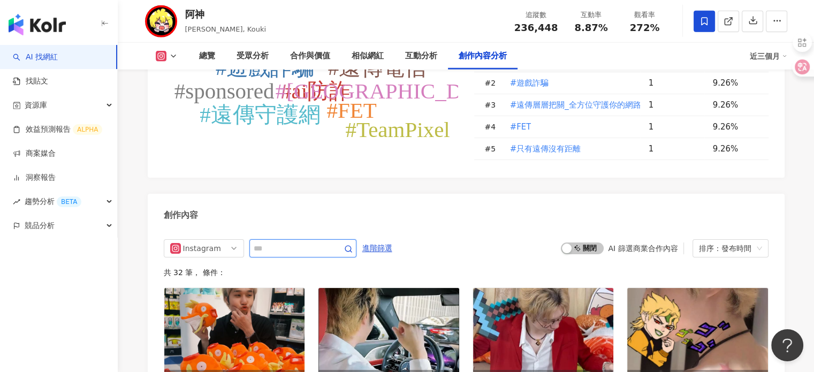
click at [296, 242] on input "text" at bounding box center [291, 248] width 75 height 13
type input "*********"
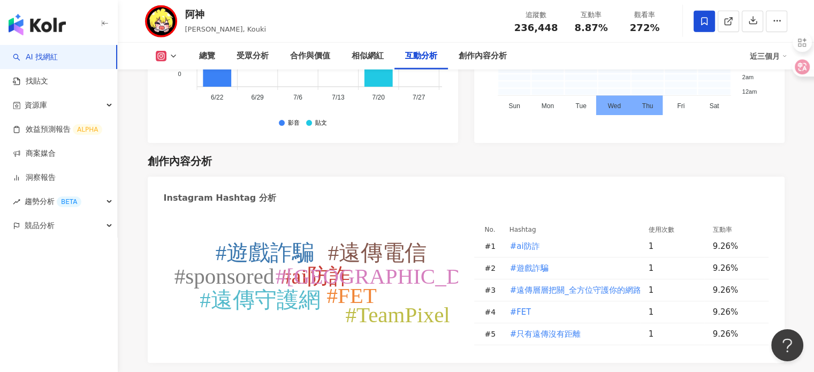
scroll to position [2895, 0]
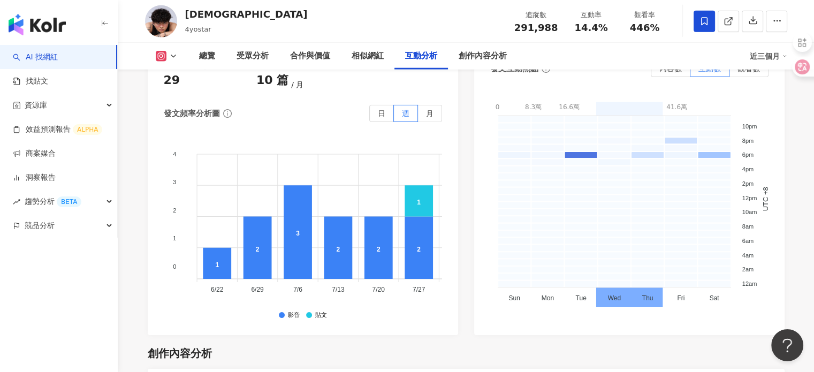
scroll to position [3100, 0]
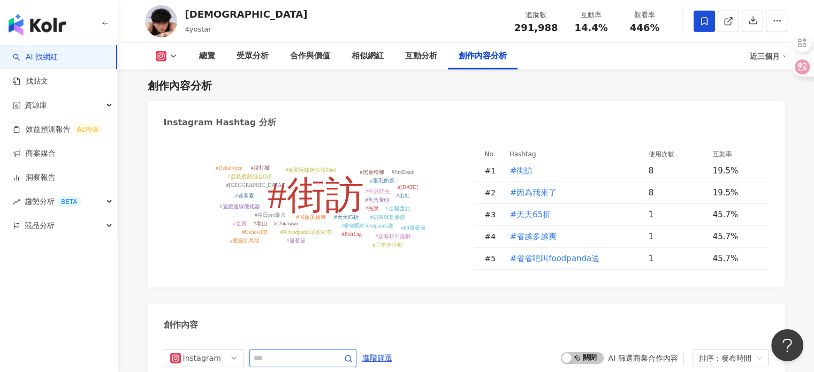
click at [301, 352] on input "text" at bounding box center [291, 358] width 75 height 13
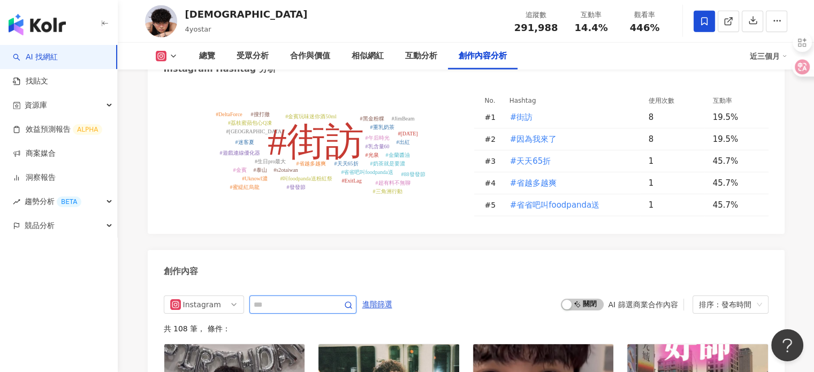
paste input "**********"
type input "**********"
click at [362, 301] on icon "close-circle" at bounding box center [364, 304] width 6 height 6
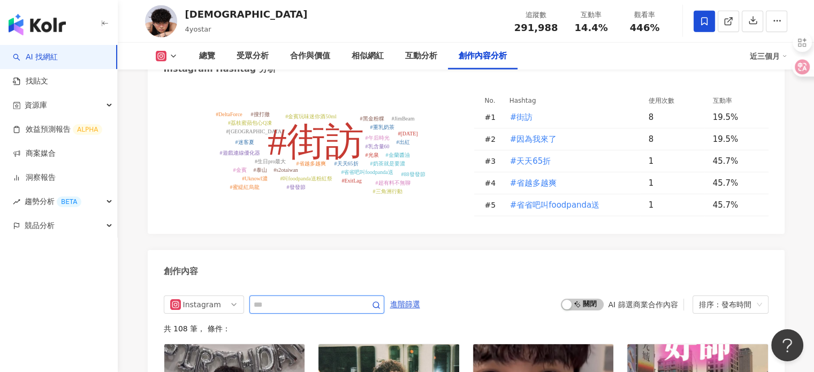
type input "*"
type input "*********"
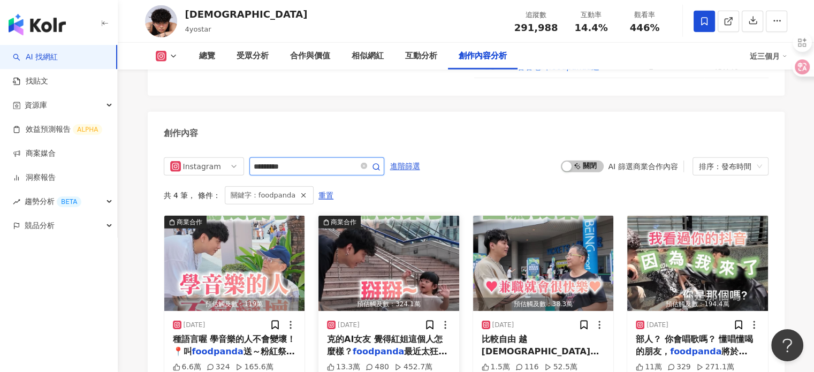
scroll to position [3345, 0]
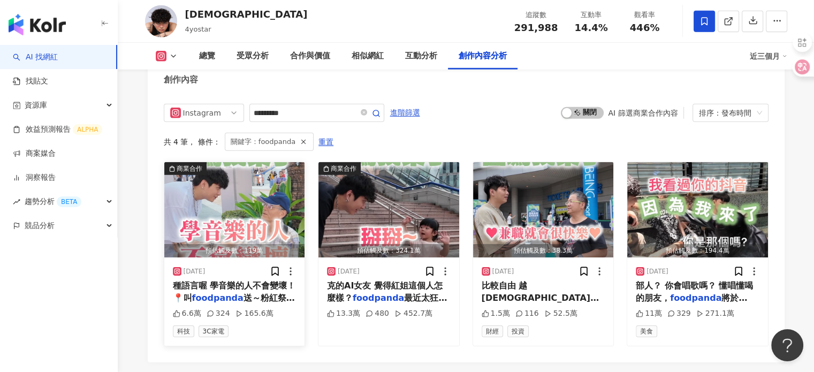
click at [279, 293] on span "送～粉紅祭 9/13・" at bounding box center [234, 304] width 122 height 22
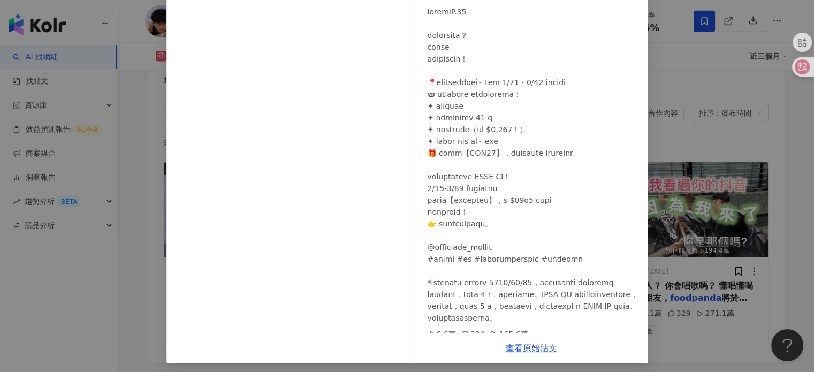
scroll to position [109, 0]
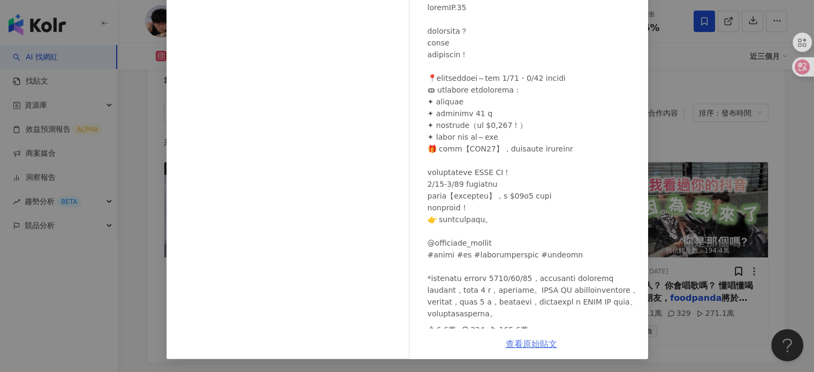
click at [512, 344] on link "查看原始貼文" at bounding box center [531, 344] width 51 height 10
click at [722, 163] on div "4yo 2025/9/4 6.6萬 324 165.6萬 查看原始貼文" at bounding box center [407, 186] width 814 height 372
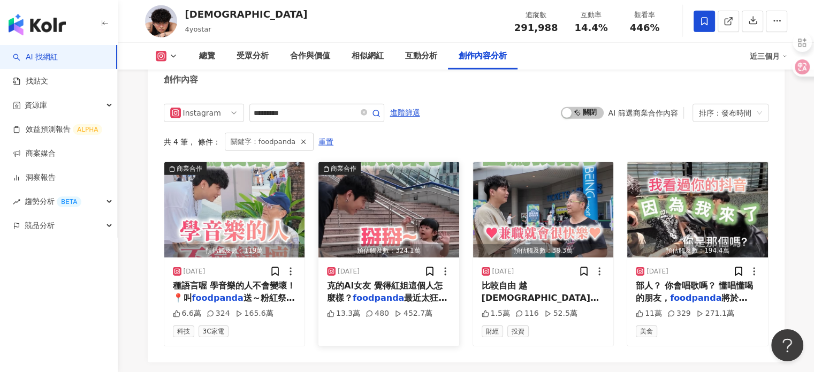
click at [387, 266] on div "2025/8/5" at bounding box center [389, 271] width 124 height 11
click at [403, 257] on div "2025/8/5 克的AI女友 覺得紅姐這個人怎麼樣？ foodpanda 最近太狂，8/31前 13.3萬 480 452.7萬" at bounding box center [388, 301] width 141 height 88
click at [402, 181] on img "button" at bounding box center [388, 209] width 141 height 95
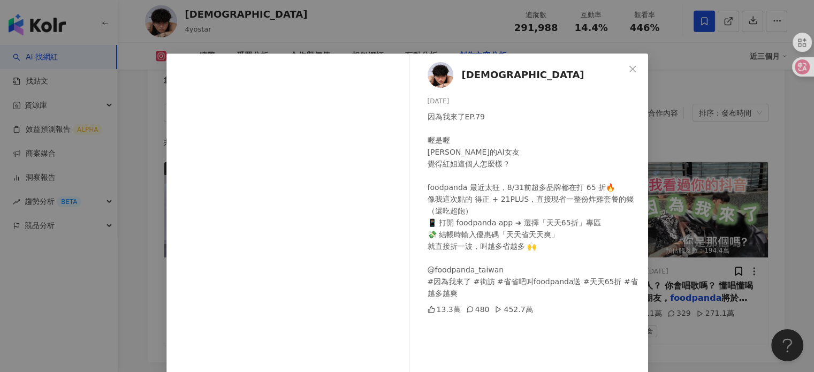
click at [760, 117] on div "4yo 2025/8/5 因為我來了EP.79 喔是喔 馬斯克的AI女友 覺得紅姐這個人怎麼樣？ foodpanda 最近太狂，8/31前超多品牌都在打 65…" at bounding box center [407, 186] width 814 height 372
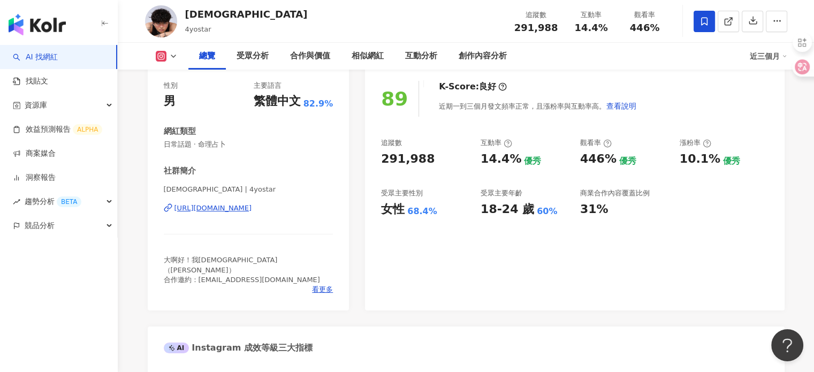
scroll to position [80, 0]
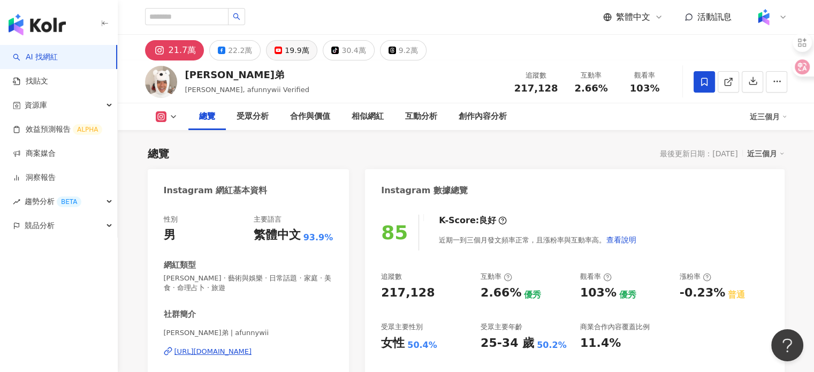
click at [290, 49] on div "19.9萬" at bounding box center [297, 50] width 24 height 15
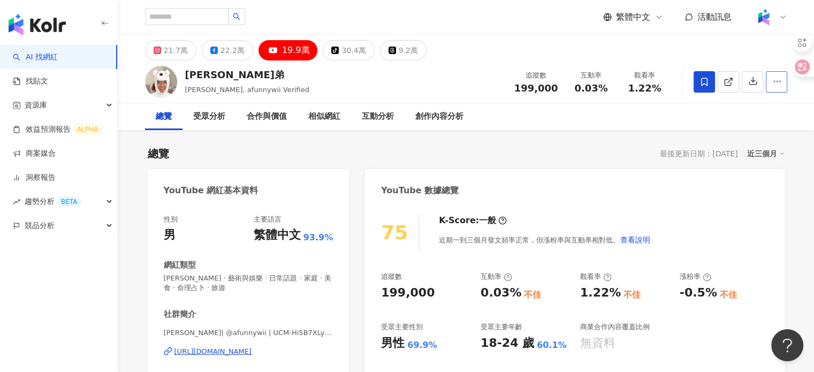
click at [768, 81] on button "button" at bounding box center [776, 81] width 21 height 21
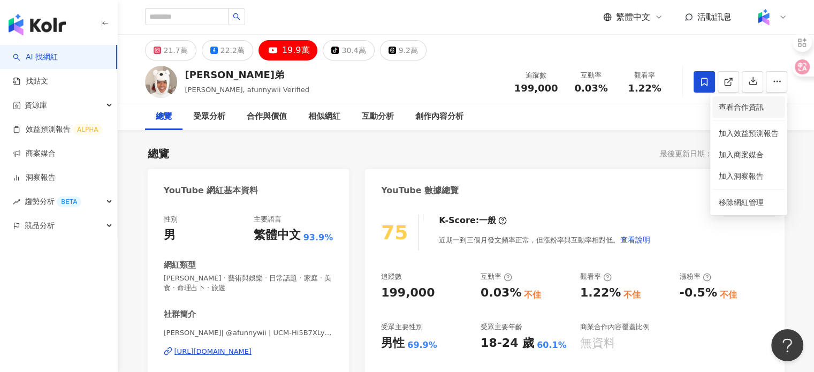
click at [720, 111] on span "查看合作資訊" at bounding box center [749, 107] width 60 height 12
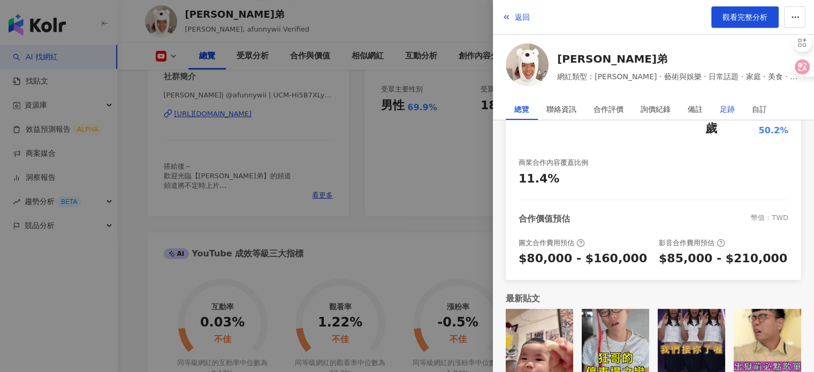
scroll to position [242, 0]
drag, startPoint x: 720, startPoint y: 111, endPoint x: 458, endPoint y: 243, distance: 293.7
click at [458, 243] on div at bounding box center [407, 186] width 814 height 372
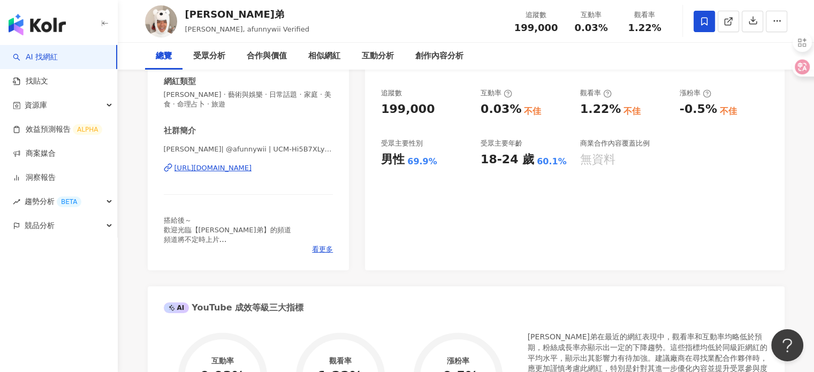
scroll to position [0, 0]
